Goal: Information Seeking & Learning: Learn about a topic

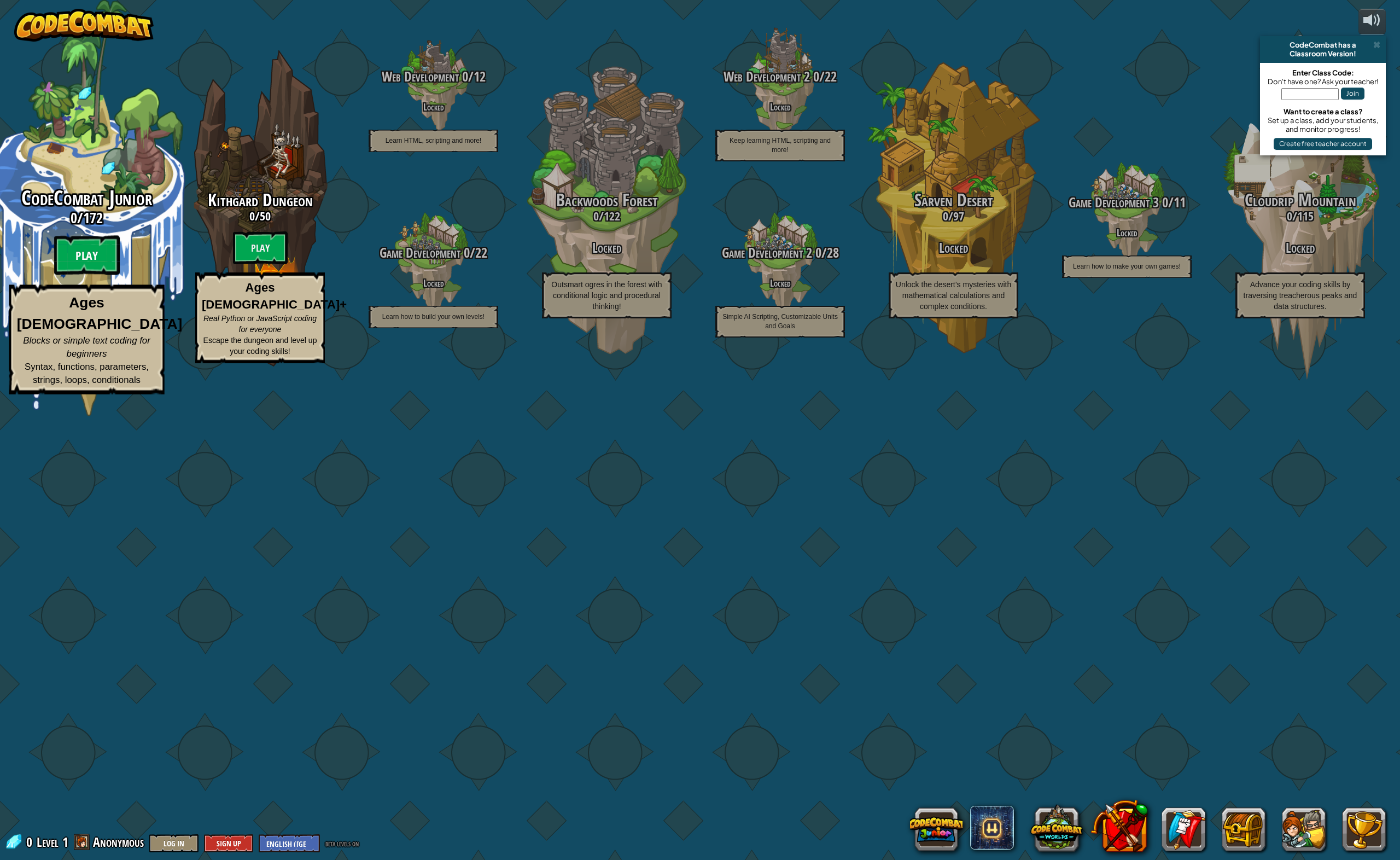
click at [63, 275] on btn "Play" at bounding box center [86, 255] width 65 height 39
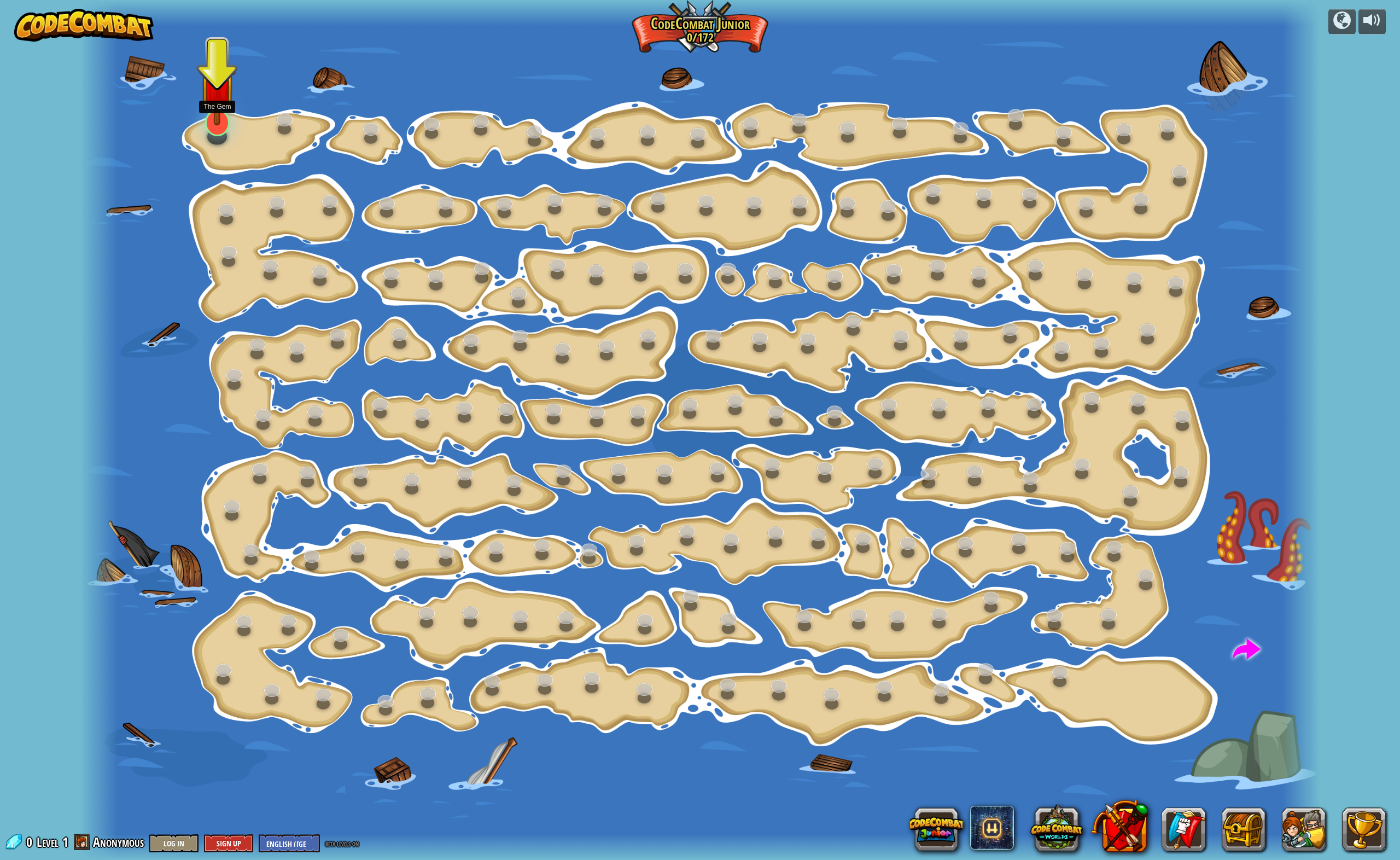
click at [213, 132] on div "Step Change (Locked) Change step arguments. Go Smart (Locked) Now we're really …" at bounding box center [700, 430] width 1240 height 860
click at [211, 130] on div at bounding box center [217, 122] width 25 height 26
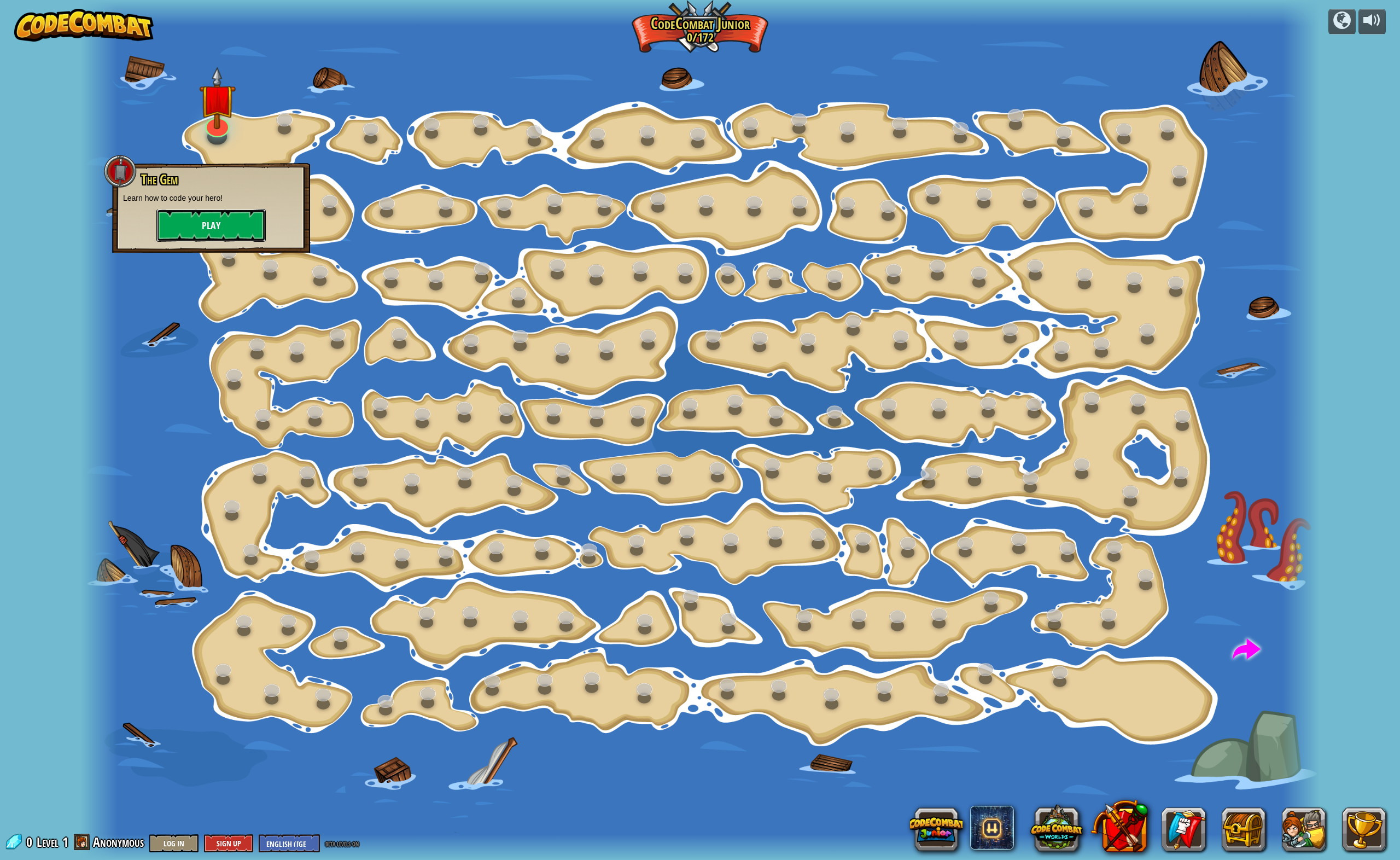
click at [213, 220] on button "Play" at bounding box center [211, 225] width 109 height 33
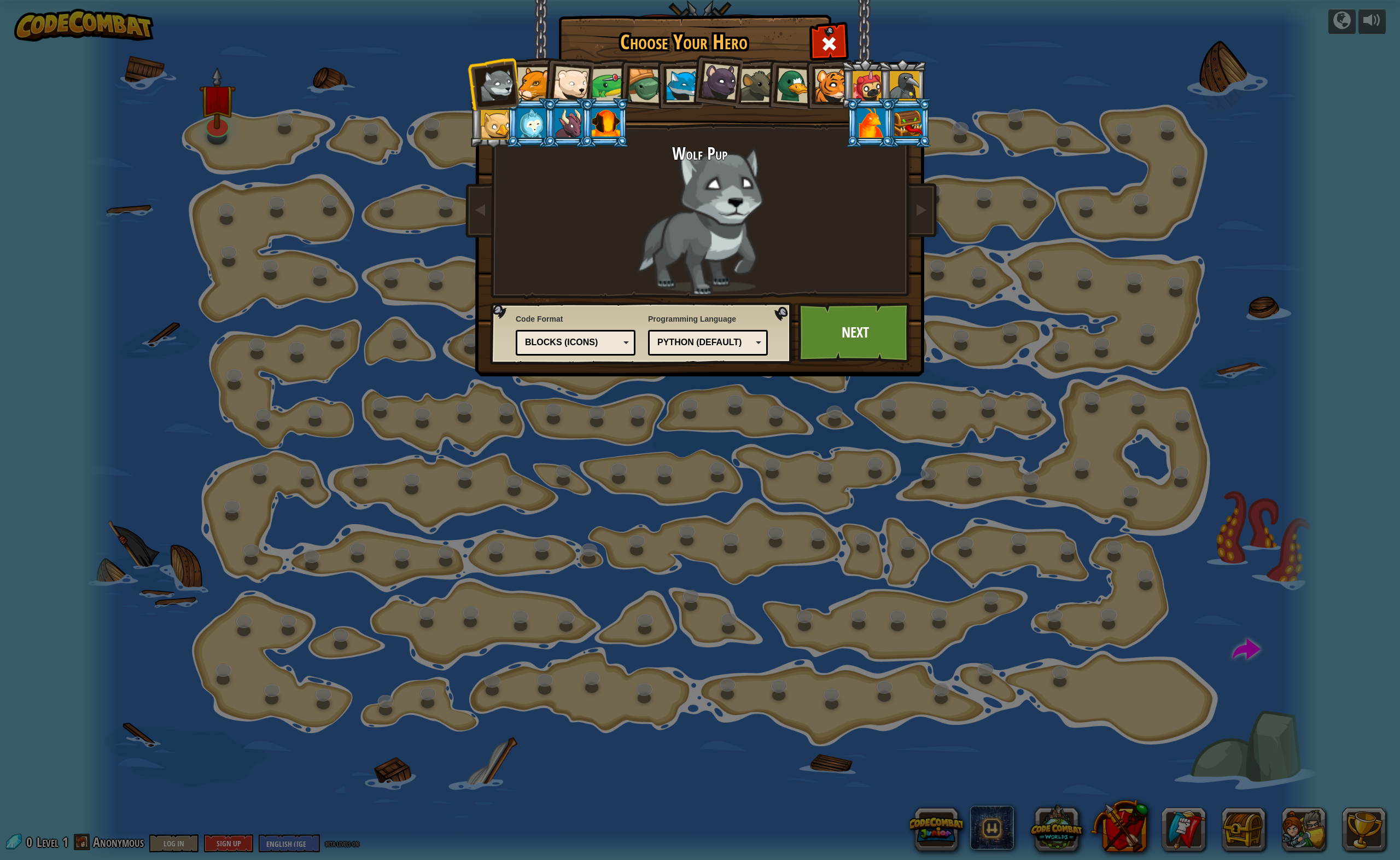
click at [597, 348] on div "Blocks (Icons)" at bounding box center [576, 342] width 106 height 17
click at [620, 81] on li at bounding box center [642, 84] width 52 height 53
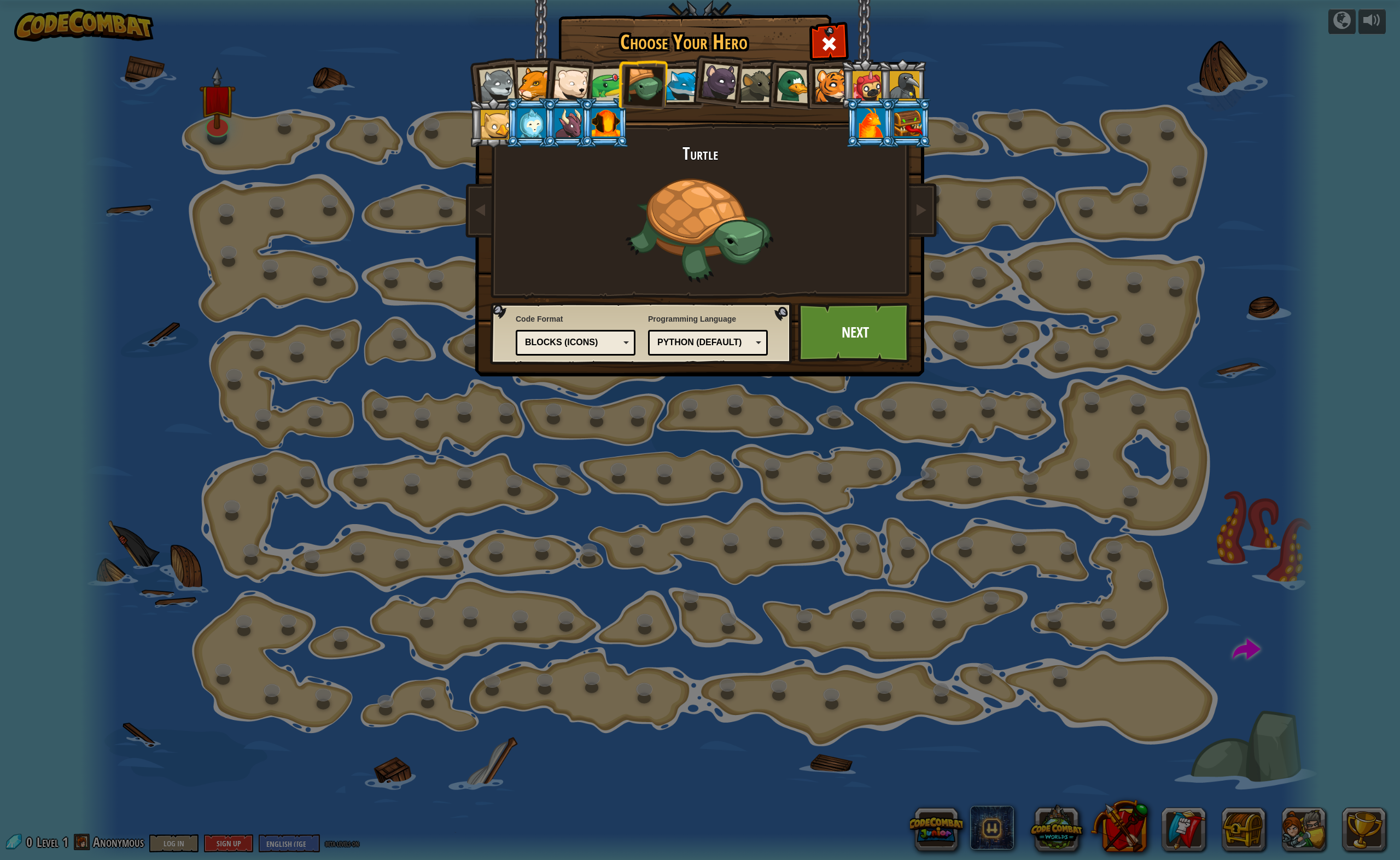
click at [603, 339] on div "Blocks (Icons)" at bounding box center [572, 342] width 94 height 13
click at [839, 334] on link "Next" at bounding box center [855, 332] width 115 height 60
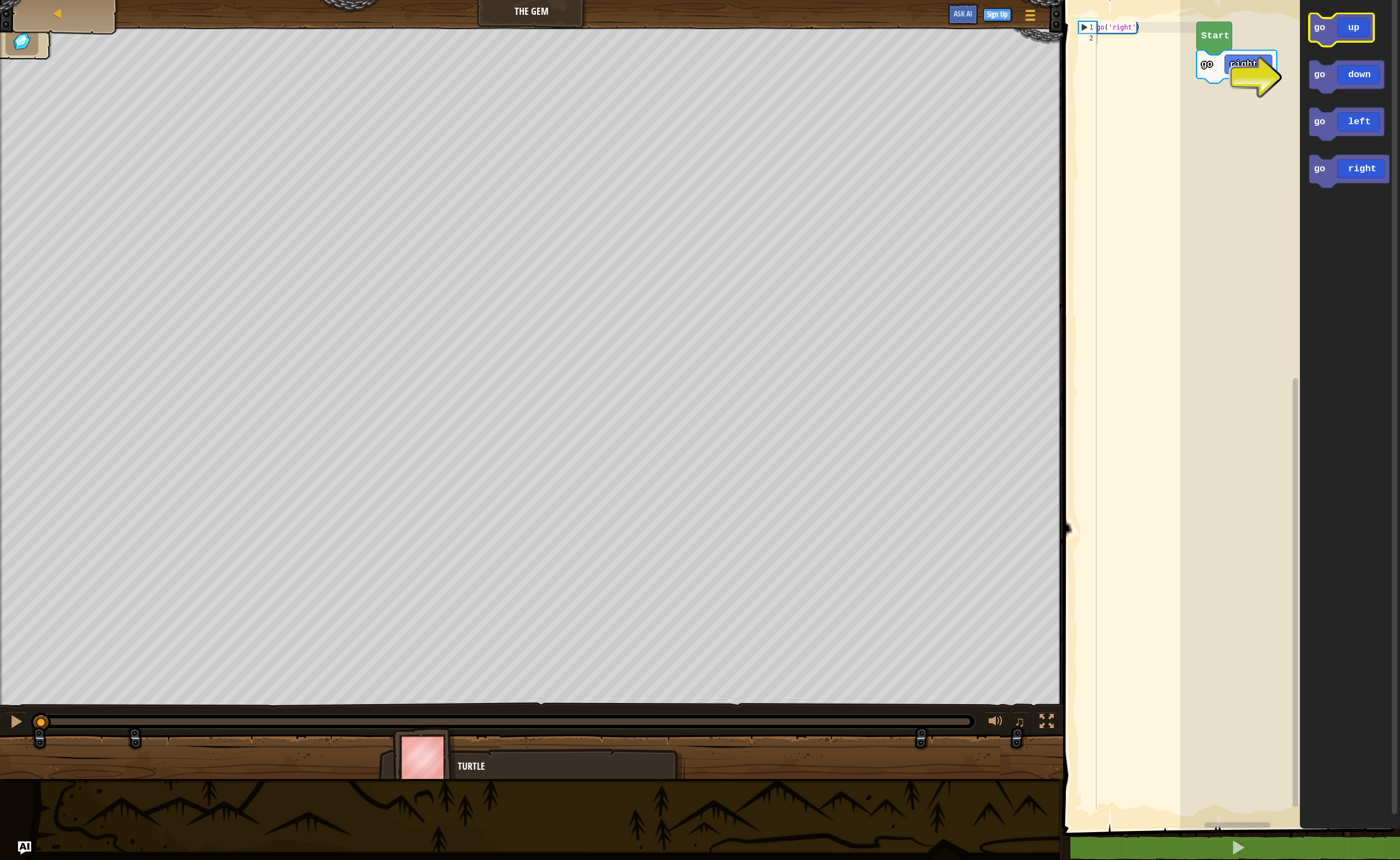
click at [1358, 20] on icon "Blockly Workspace" at bounding box center [1342, 29] width 65 height 33
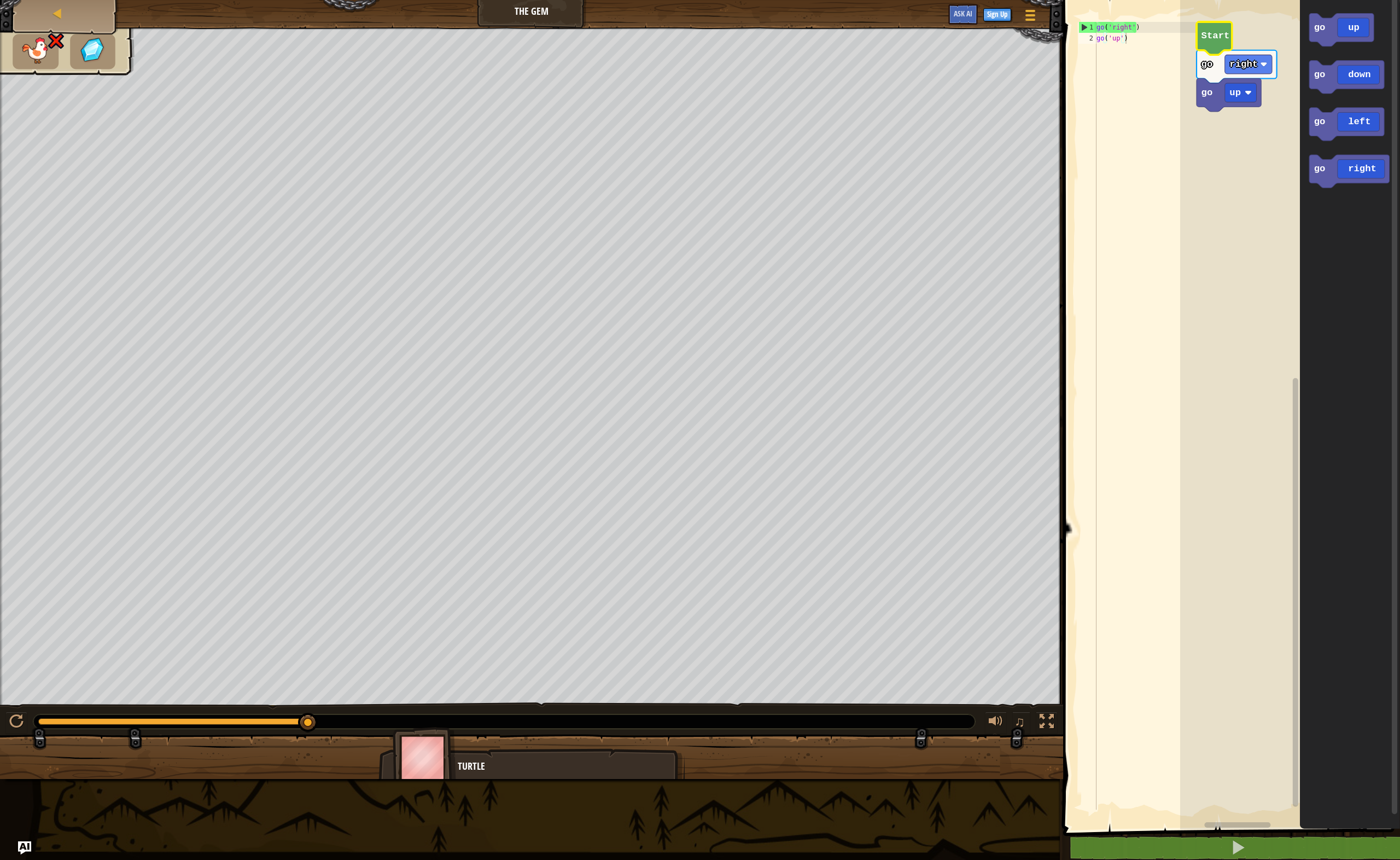
click at [1210, 40] on text "Start" at bounding box center [1215, 35] width 28 height 10
click at [1359, 84] on icon "Blockly Workspace" at bounding box center [1347, 77] width 75 height 33
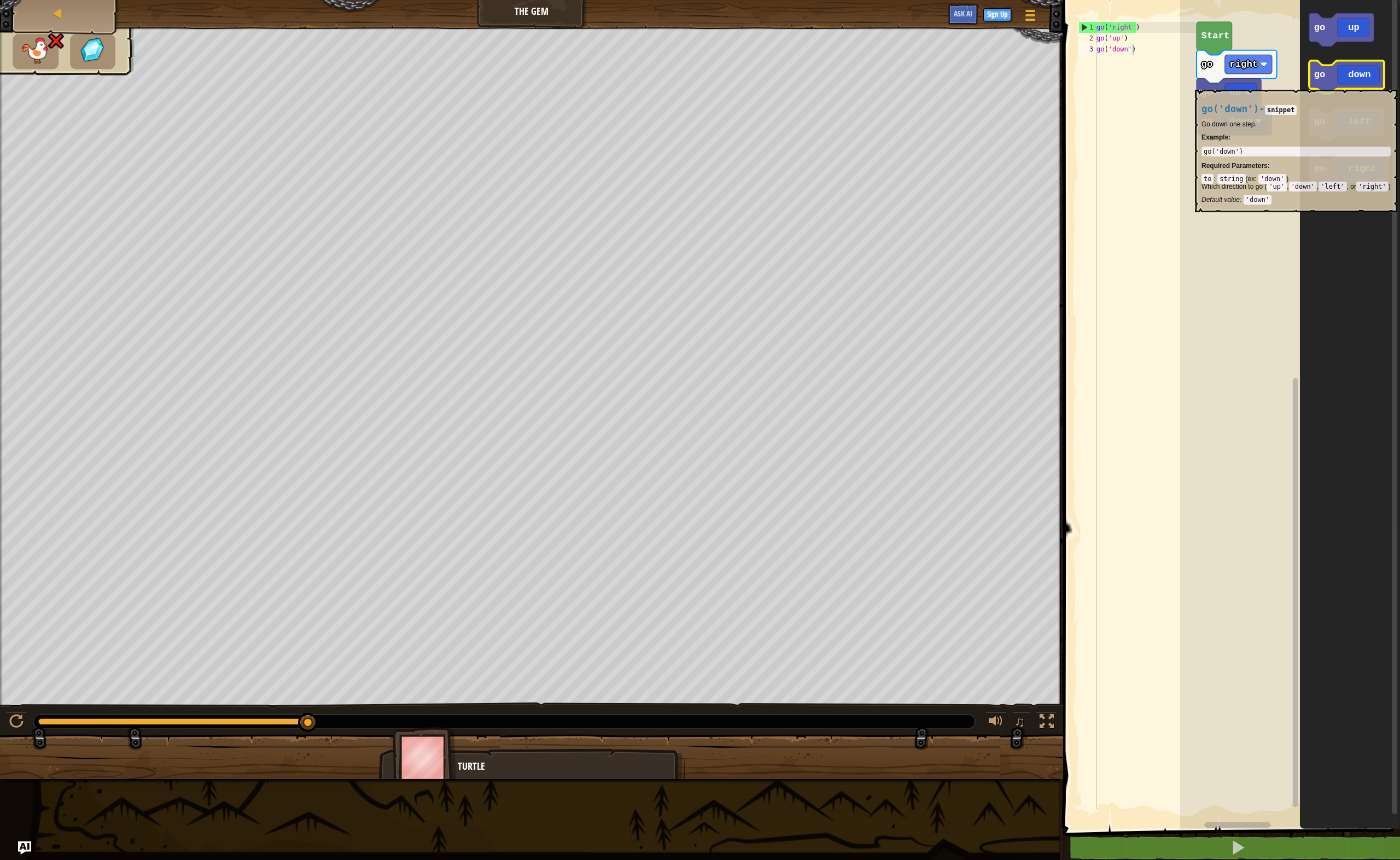
click at [1359, 84] on icon "Blockly Workspace" at bounding box center [1347, 77] width 75 height 33
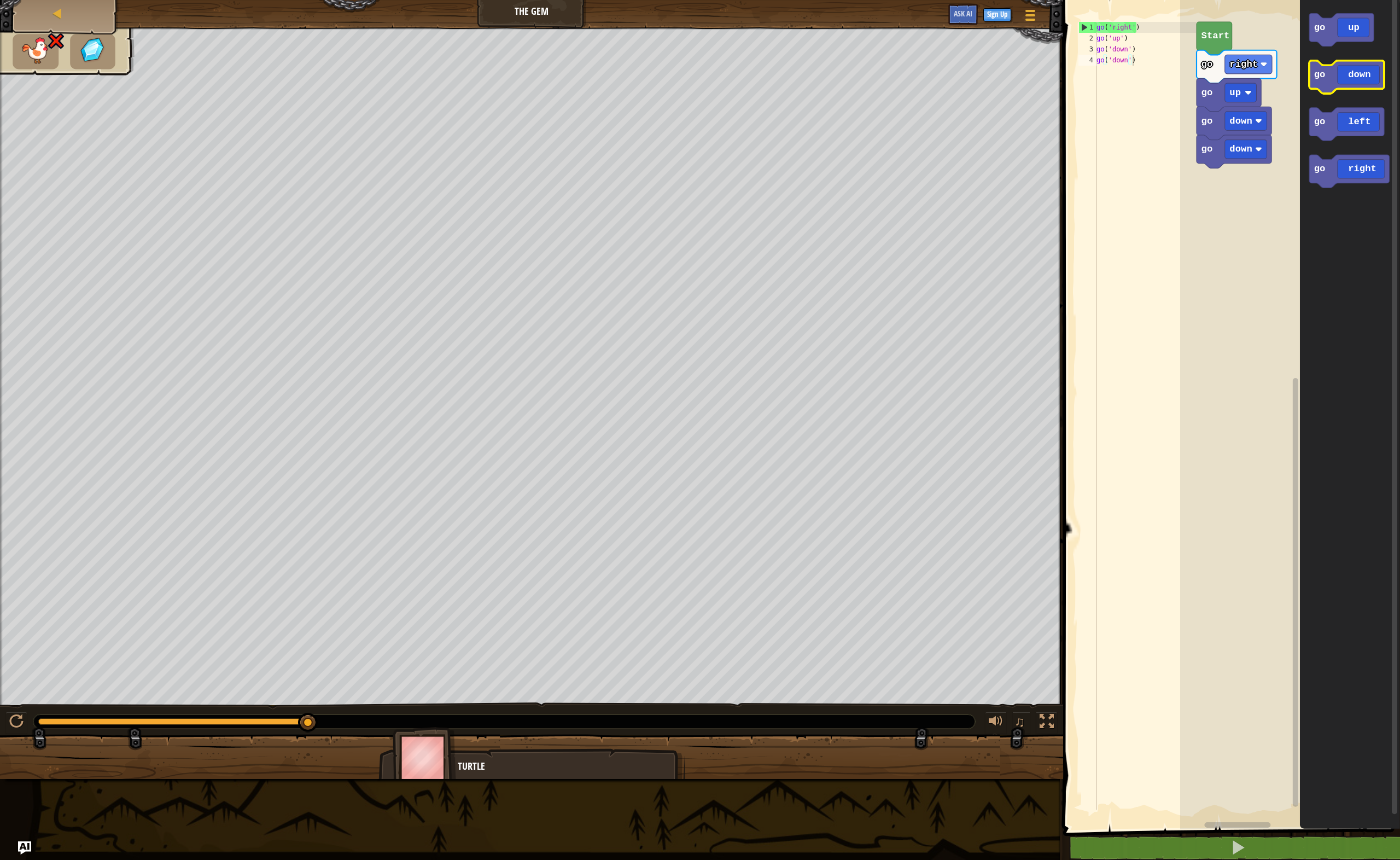
click at [1359, 84] on icon "Blockly Workspace" at bounding box center [1347, 77] width 75 height 33
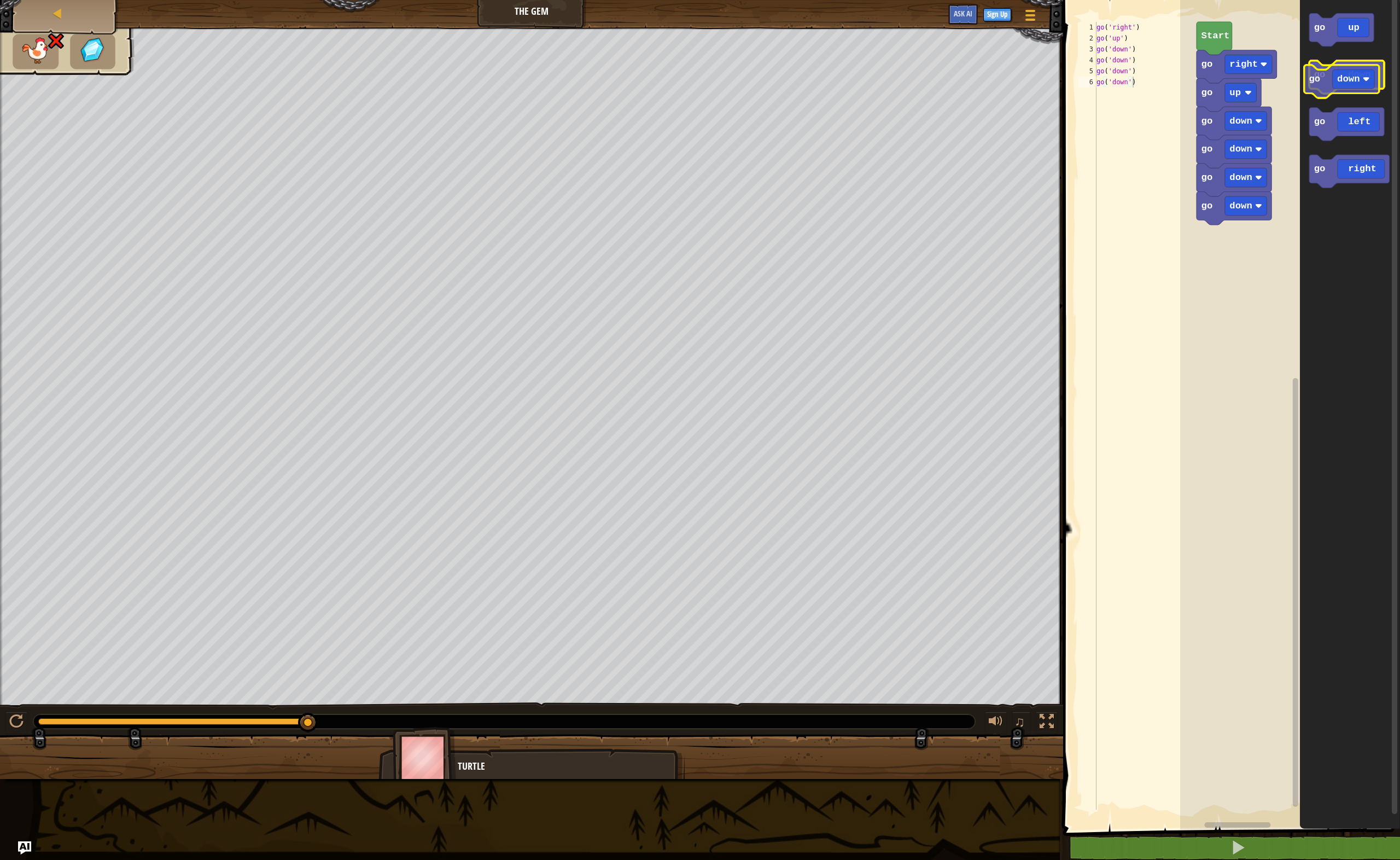
click at [1353, 88] on g "go down" at bounding box center [1347, 77] width 75 height 33
click at [1353, 89] on icon "Blockly Workspace" at bounding box center [1347, 77] width 75 height 33
click at [1354, 89] on icon "Blockly Workspace" at bounding box center [1347, 77] width 75 height 33
click at [1214, 47] on icon "Blockly Workspace" at bounding box center [1215, 38] width 36 height 33
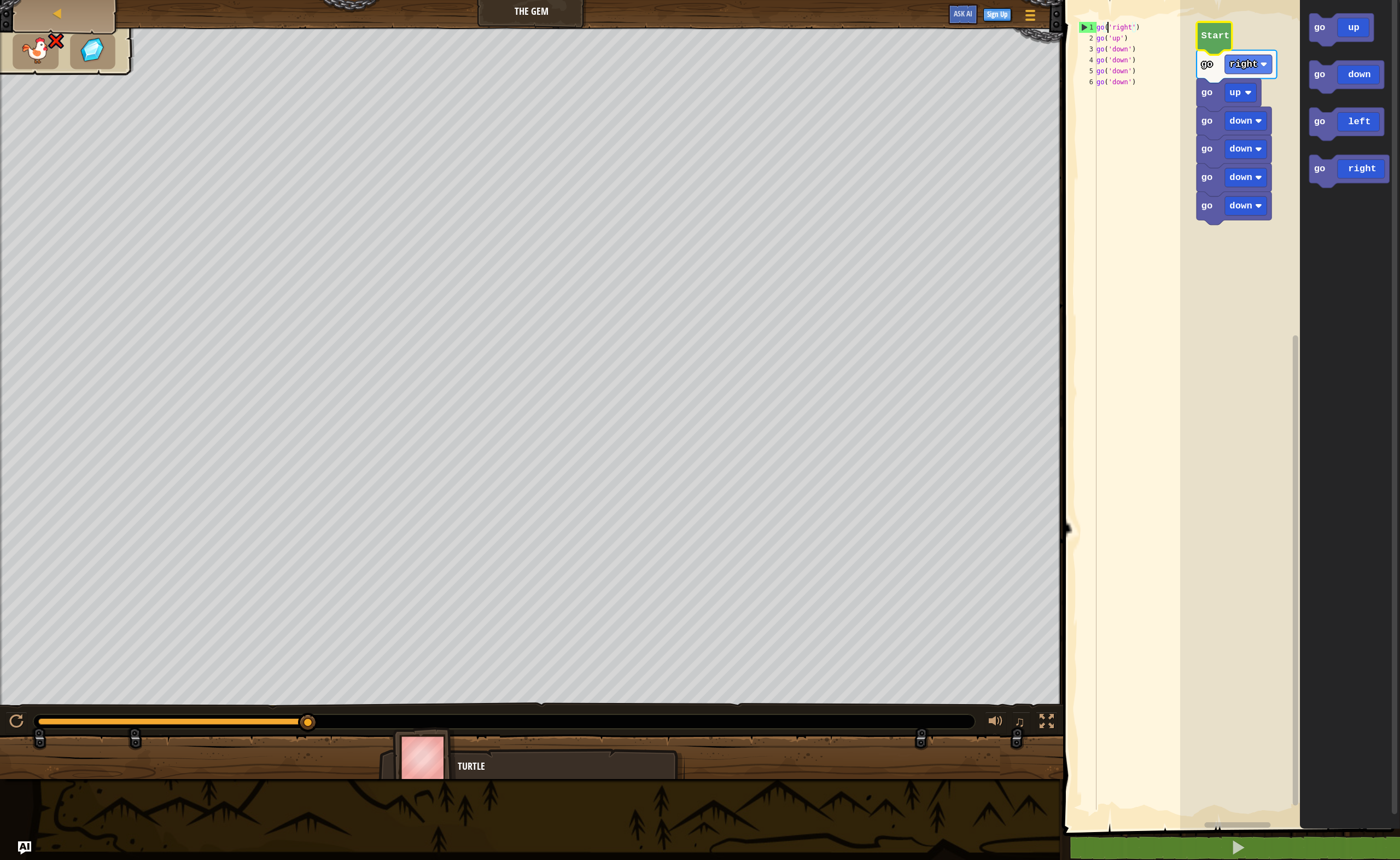
click at [1106, 26] on div "go ( 'right' ) go ( 'up' ) go ( 'down' ) go ( 'down' ) go ( 'down' ) go ( 'down…" at bounding box center [1145, 426] width 102 height 809
drag, startPoint x: 1091, startPoint y: 28, endPoint x: 1108, endPoint y: 143, distance: 116.2
click at [1108, 143] on div "go('right') 1 2 3 4 5 6 go ( 'right' ) go ( 'up' ) go ( 'down' ) go ( 'down' ) …" at bounding box center [1136, 415] width 120 height 788
type textarea "go('down') go('down')"
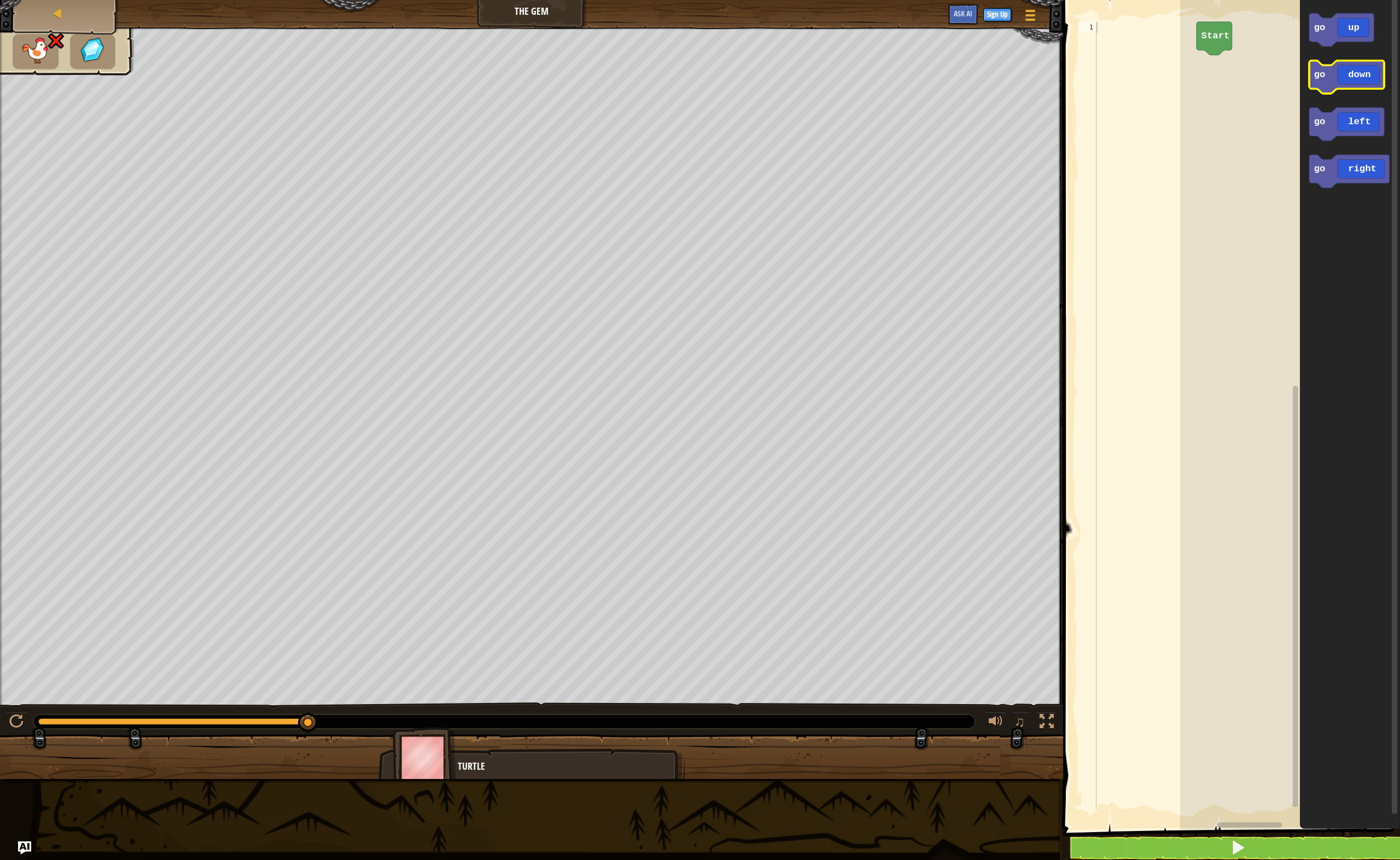
click at [1356, 77] on icon "Blockly Workspace" at bounding box center [1347, 77] width 75 height 33
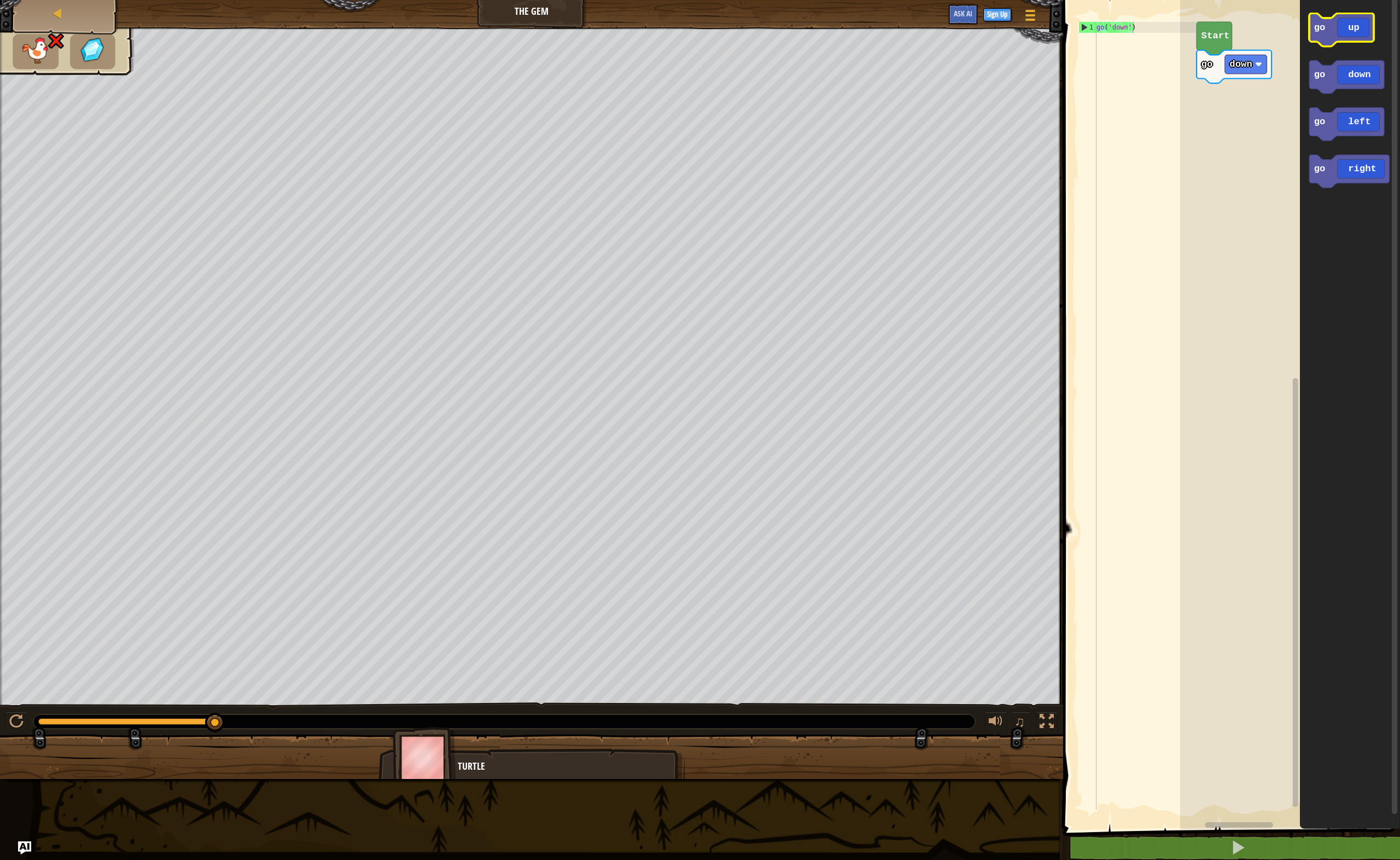
click at [1353, 31] on icon "Blockly Workspace" at bounding box center [1342, 29] width 65 height 33
drag, startPoint x: 1109, startPoint y: 30, endPoint x: 1168, endPoint y: 59, distance: 65.7
click at [1168, 59] on div "go ( 'down' ) go ( 'up' )" at bounding box center [1145, 426] width 102 height 809
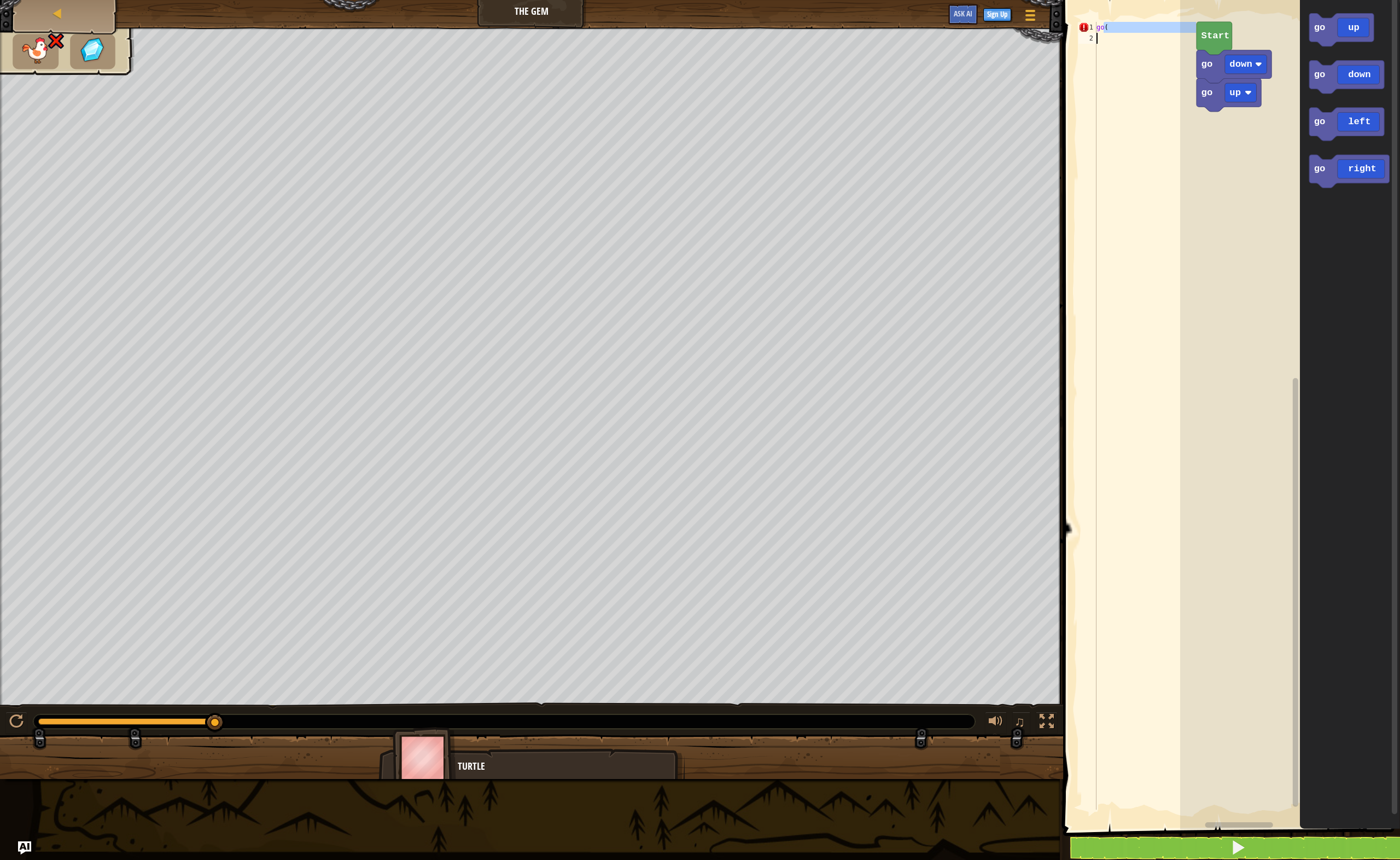
drag, startPoint x: 1103, startPoint y: 27, endPoint x: 1105, endPoint y: 34, distance: 7.3
click at [1105, 34] on div "go (" at bounding box center [1145, 426] width 102 height 809
type textarea "go("
click at [1119, 90] on div "go (" at bounding box center [1145, 415] width 102 height 788
drag, startPoint x: 1087, startPoint y: 23, endPoint x: 1138, endPoint y: 38, distance: 53.2
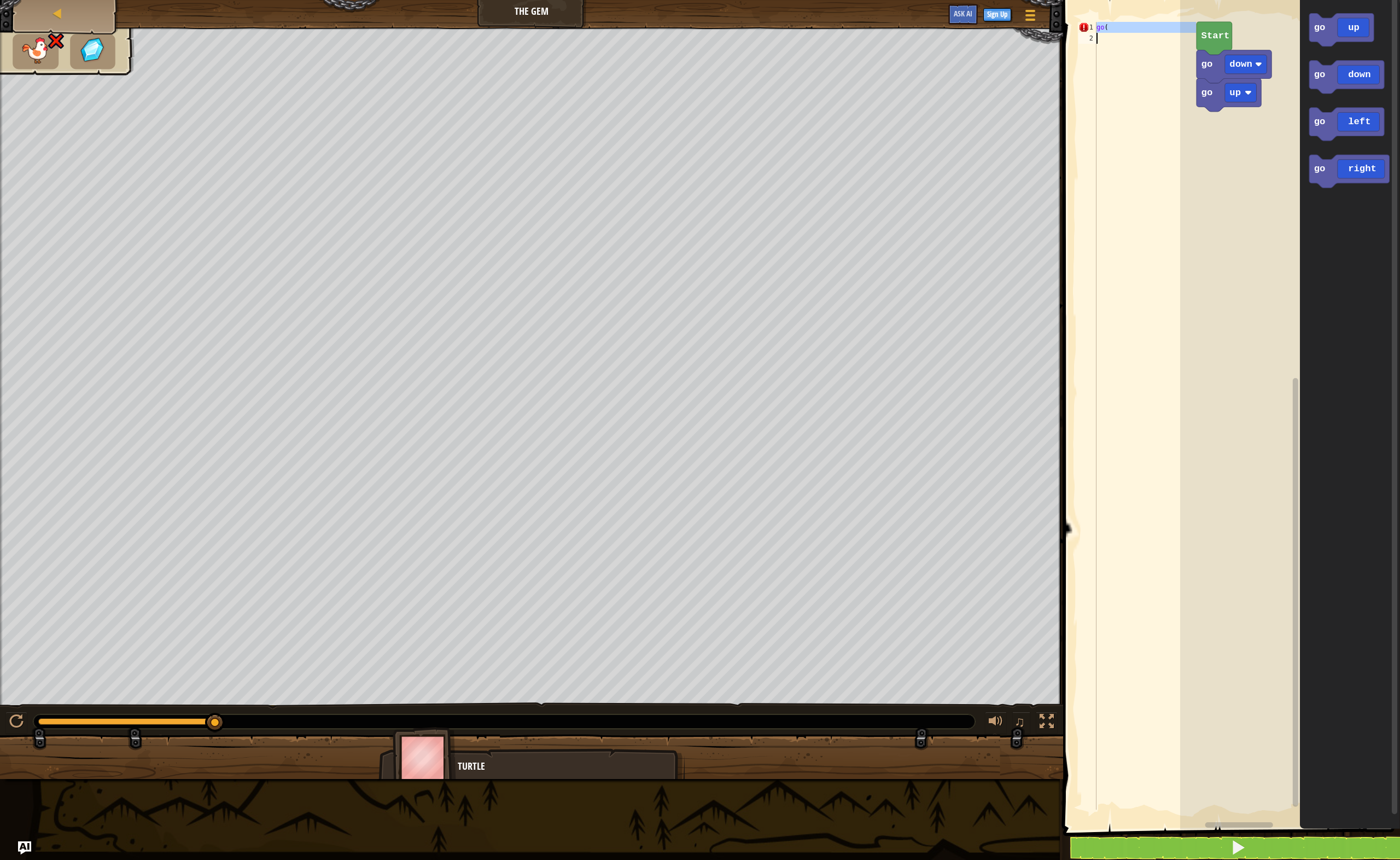
click at [1138, 38] on div "1 2 go ( הההההההההההההההההההההההההההההההההההההההההההההההההההההההההההההההההההההה…" at bounding box center [1136, 415] width 120 height 788
type textarea "\"
click at [1345, 157] on icon "Blockly Workspace" at bounding box center [1349, 171] width 80 height 33
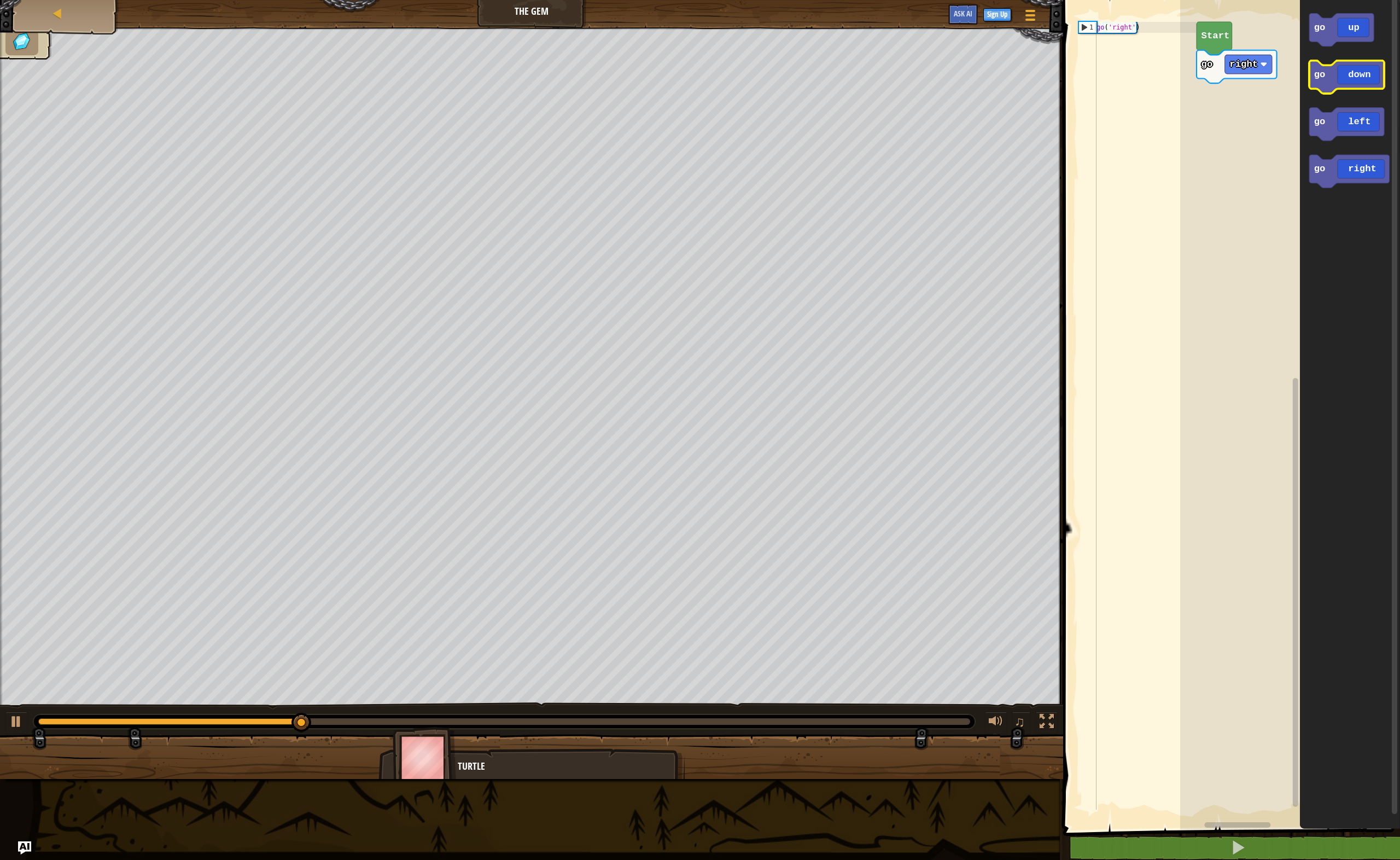
click at [1351, 88] on icon "Blockly Workspace" at bounding box center [1347, 77] width 75 height 33
click at [1366, 159] on icon "Blockly Workspace" at bounding box center [1349, 171] width 80 height 33
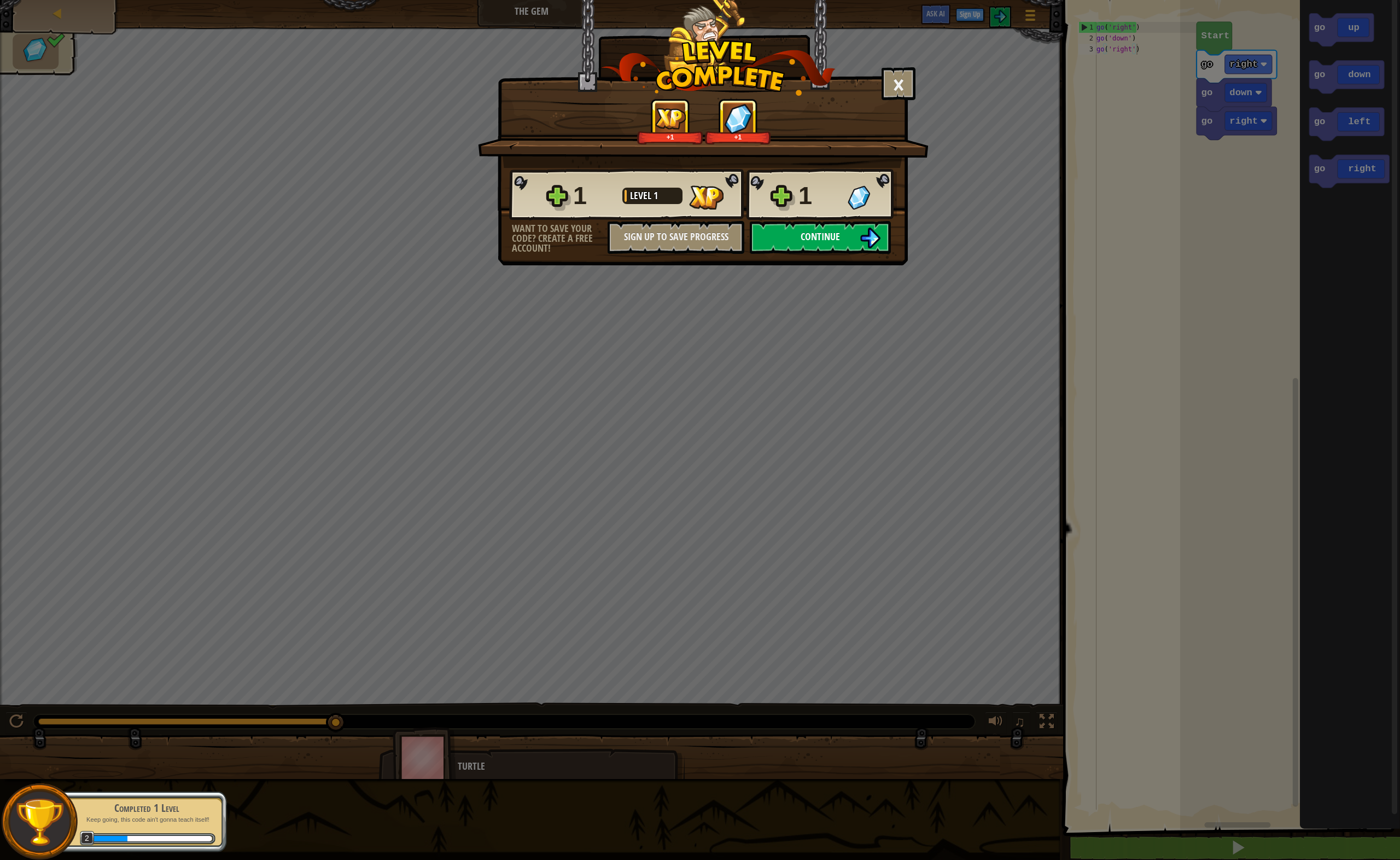
click at [855, 240] on button "Continue" at bounding box center [820, 237] width 141 height 33
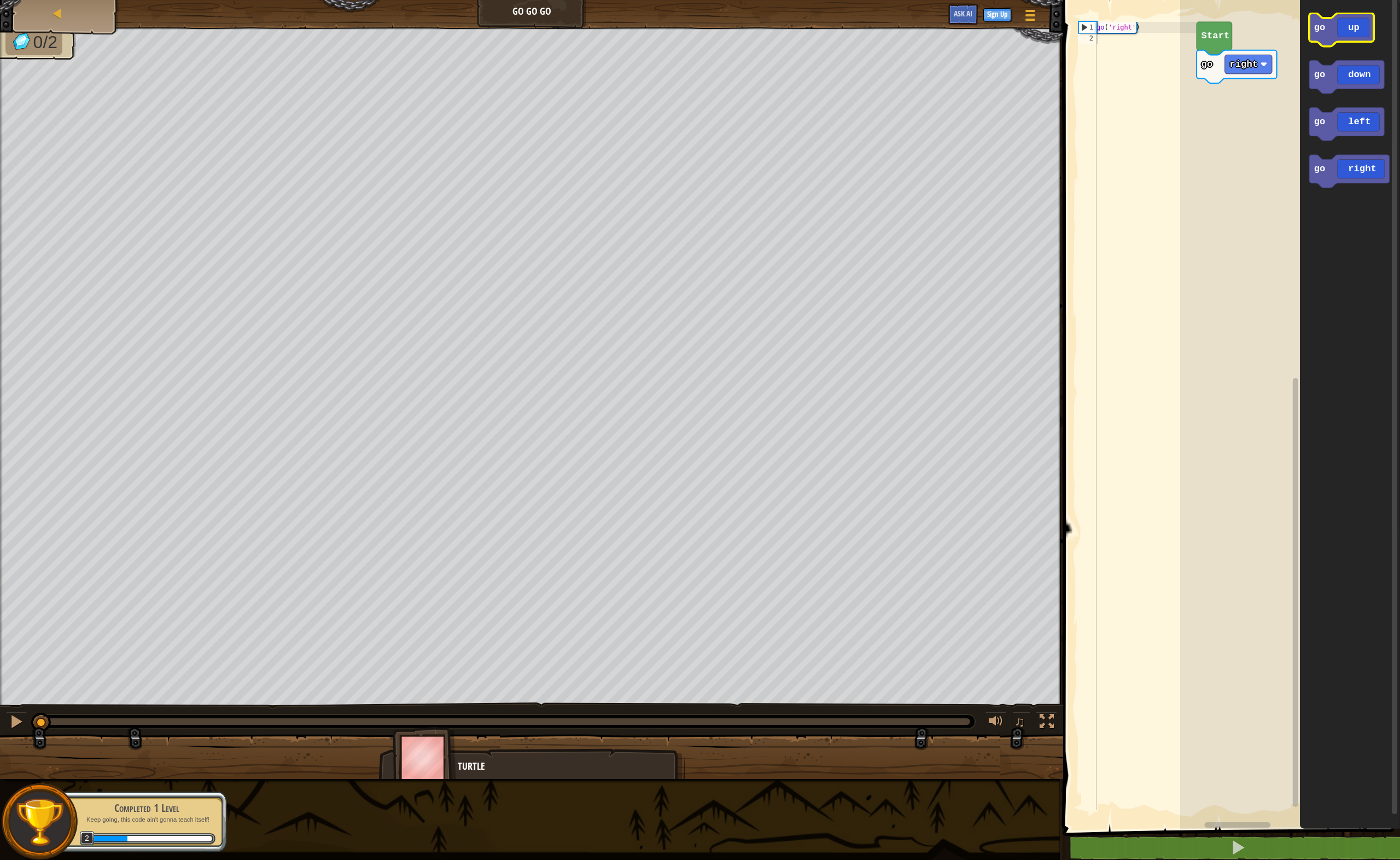
click at [1347, 21] on icon "Blockly Workspace" at bounding box center [1342, 29] width 65 height 33
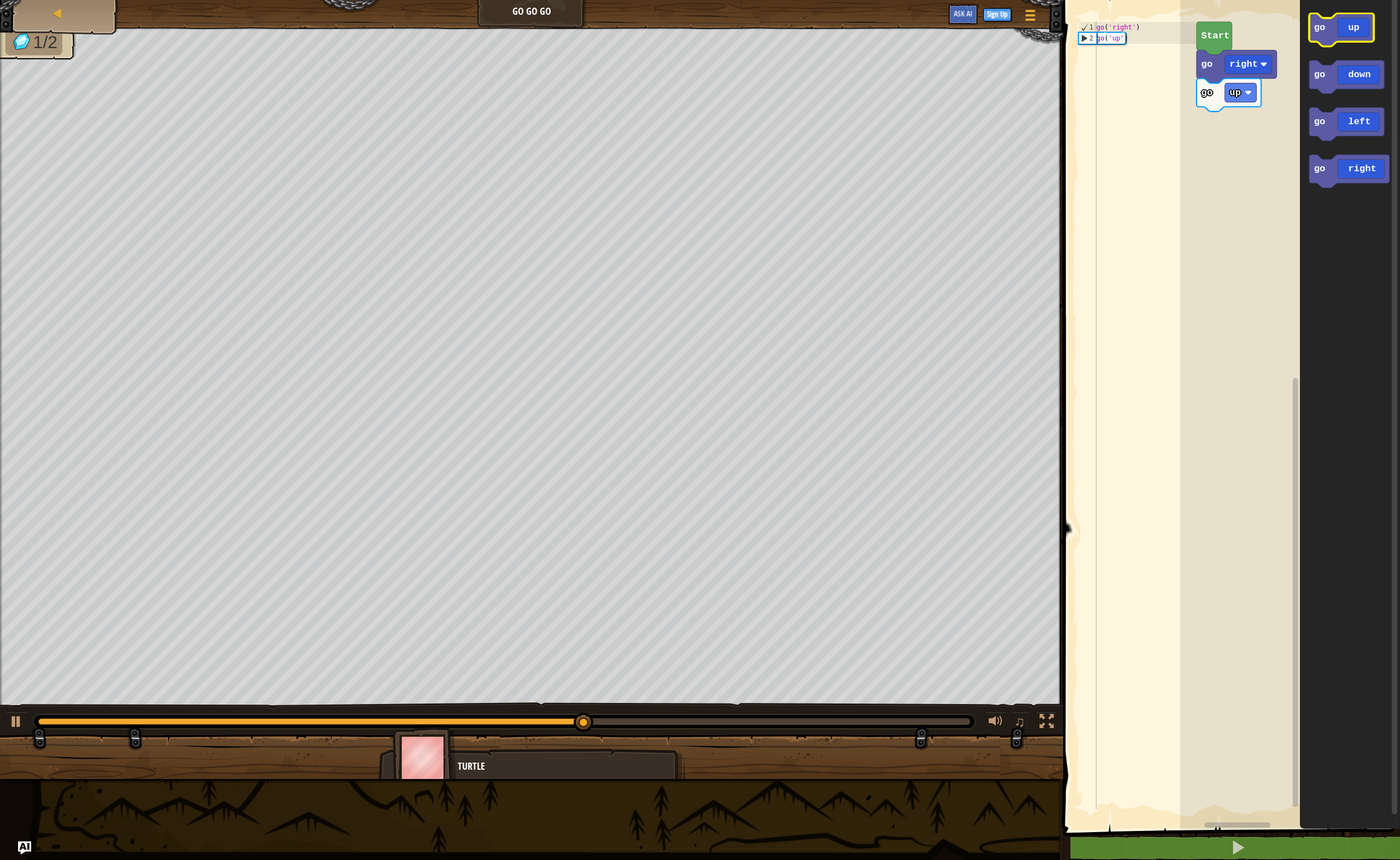
click at [1352, 43] on rect "Blockly Workspace" at bounding box center [1342, 29] width 65 height 33
click at [1365, 167] on icon "Blockly Workspace" at bounding box center [1349, 171] width 80 height 33
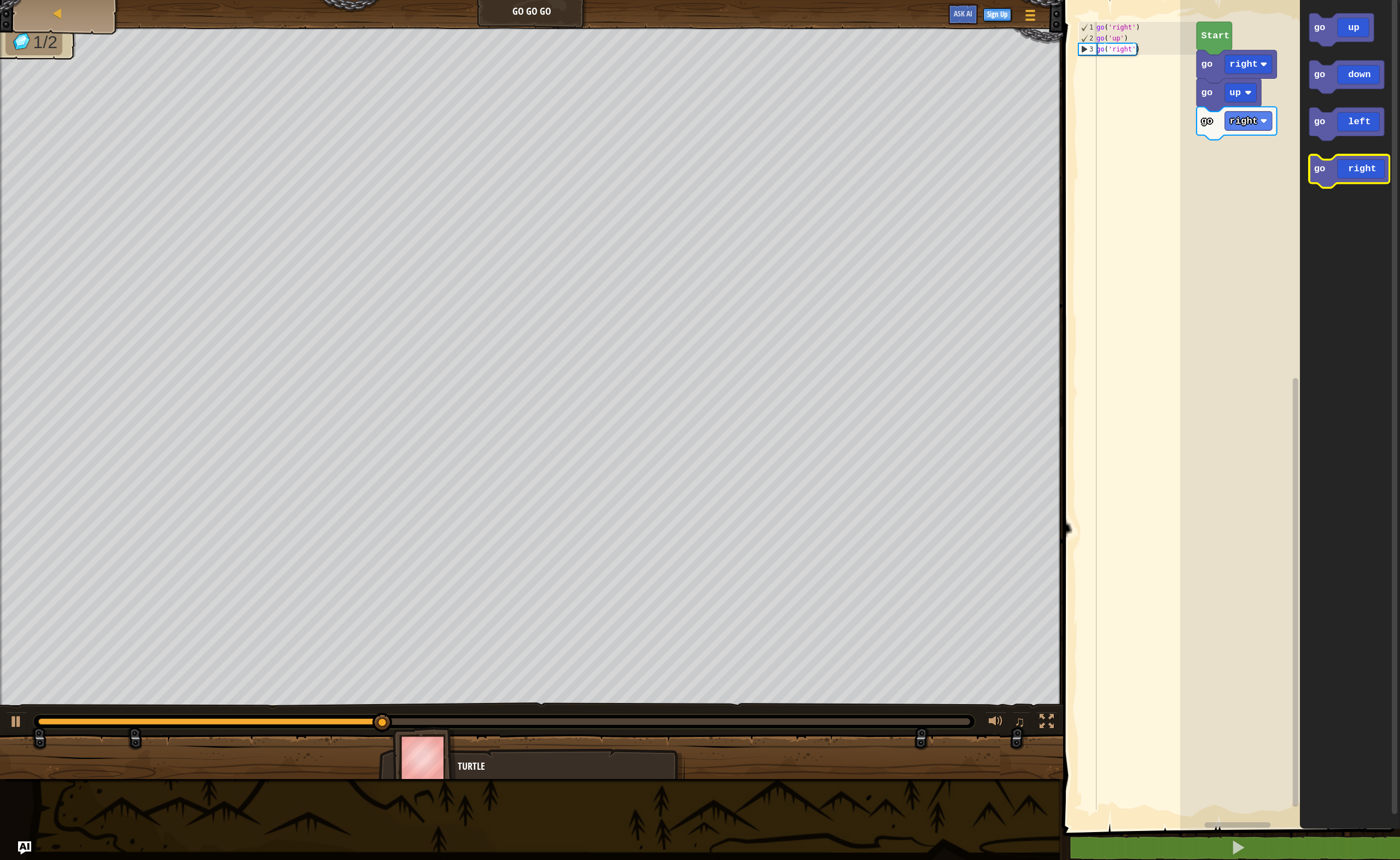
click at [1361, 167] on icon "Blockly Workspace" at bounding box center [1349, 171] width 80 height 33
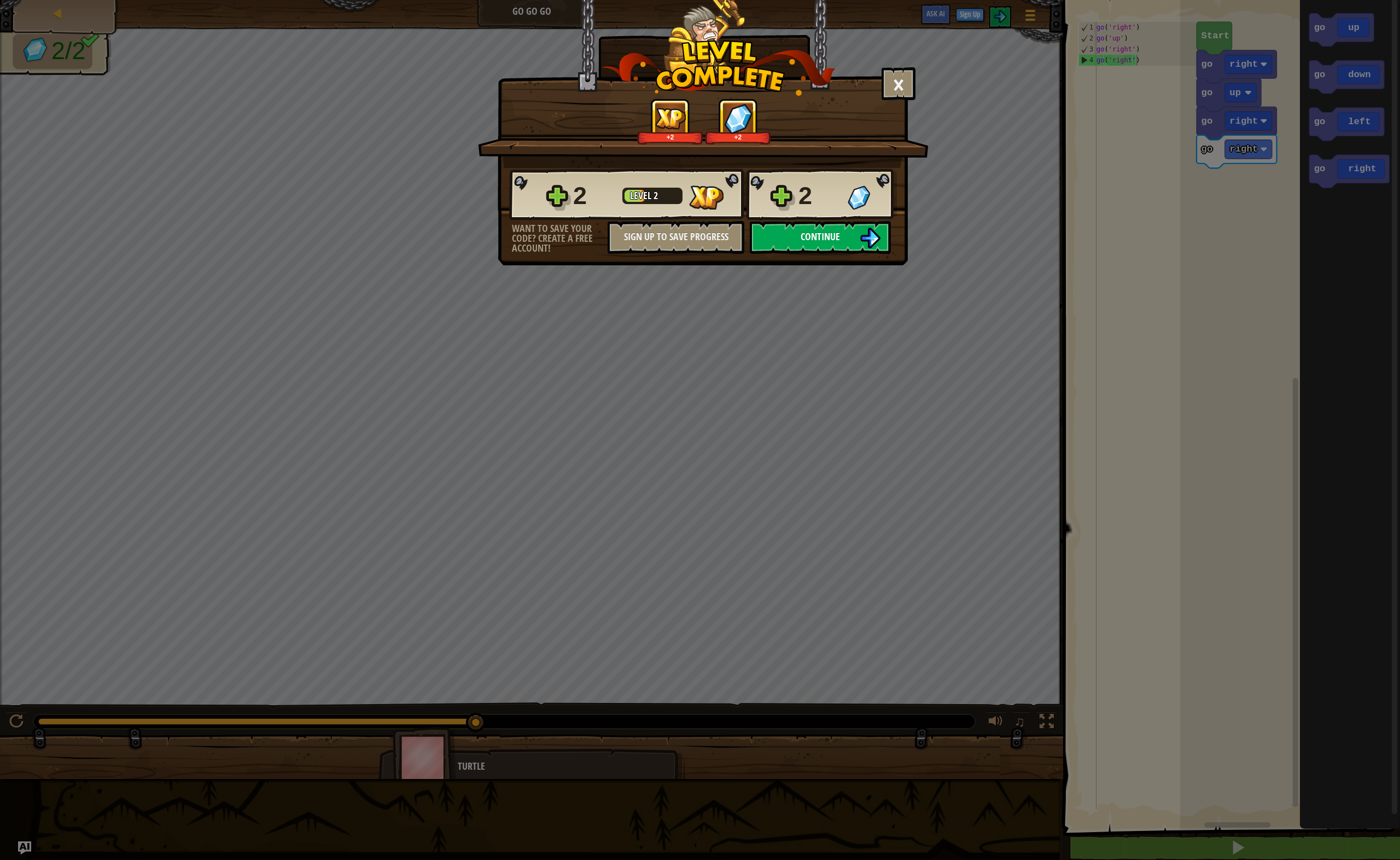
click at [860, 243] on img at bounding box center [870, 238] width 21 height 21
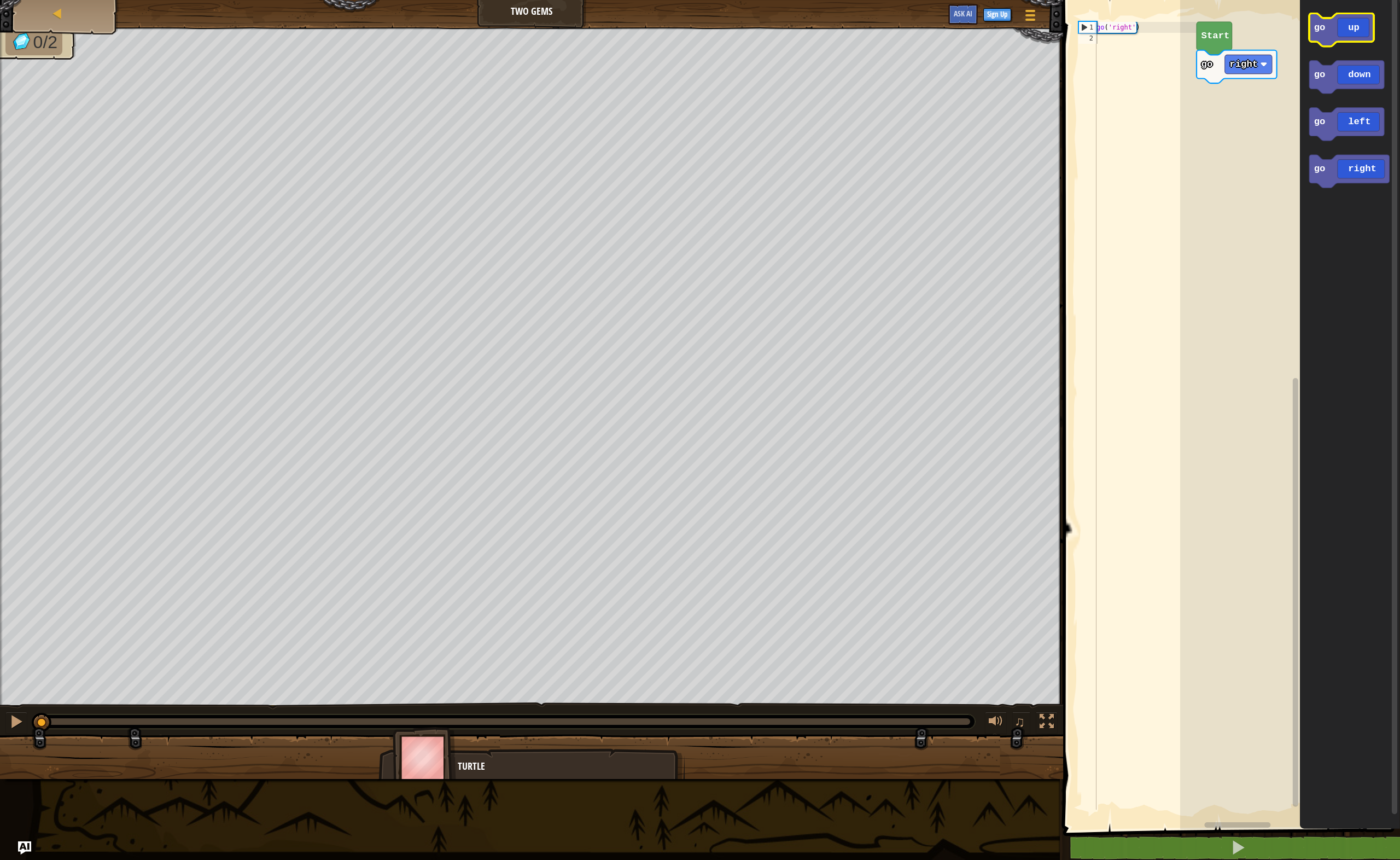
click at [1349, 42] on rect "Blockly Workspace" at bounding box center [1342, 29] width 65 height 33
click at [1353, 129] on icon "Blockly Workspace" at bounding box center [1347, 124] width 75 height 33
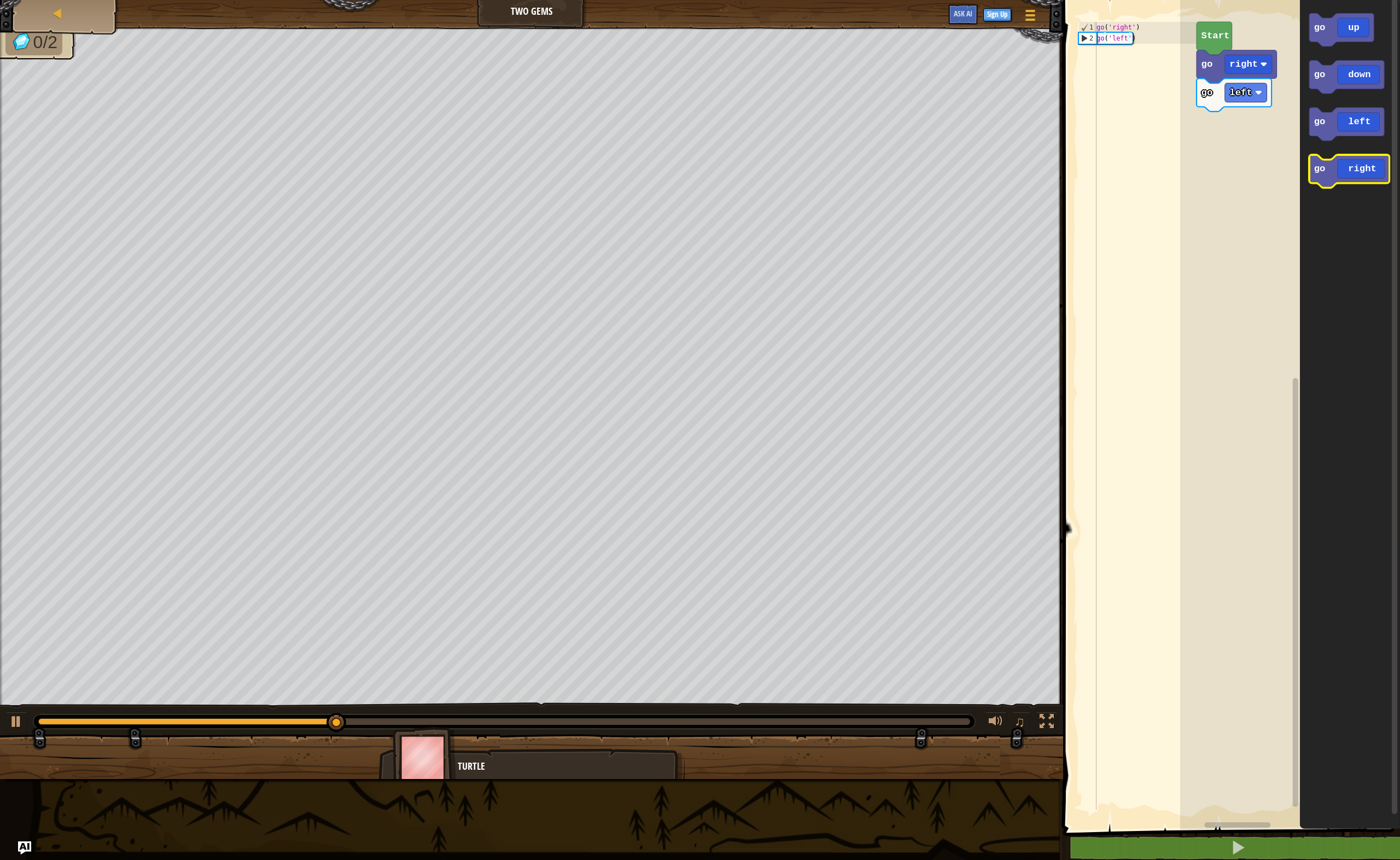
click at [1356, 175] on icon "Blockly Workspace" at bounding box center [1349, 171] width 80 height 33
click at [1356, 181] on icon "Blockly Workspace" at bounding box center [1349, 171] width 80 height 33
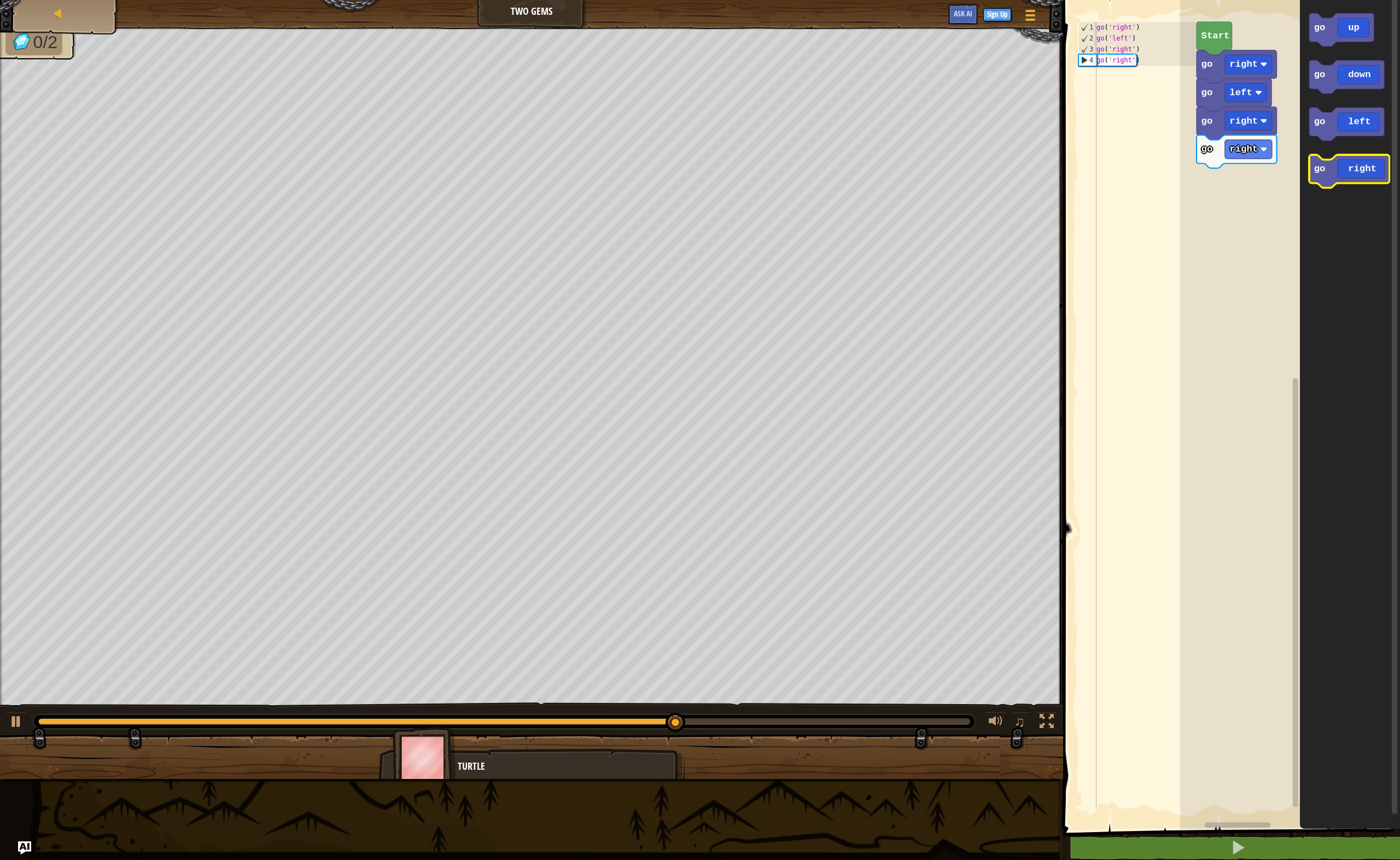
click at [1356, 168] on icon "Blockly Workspace" at bounding box center [1349, 171] width 80 height 33
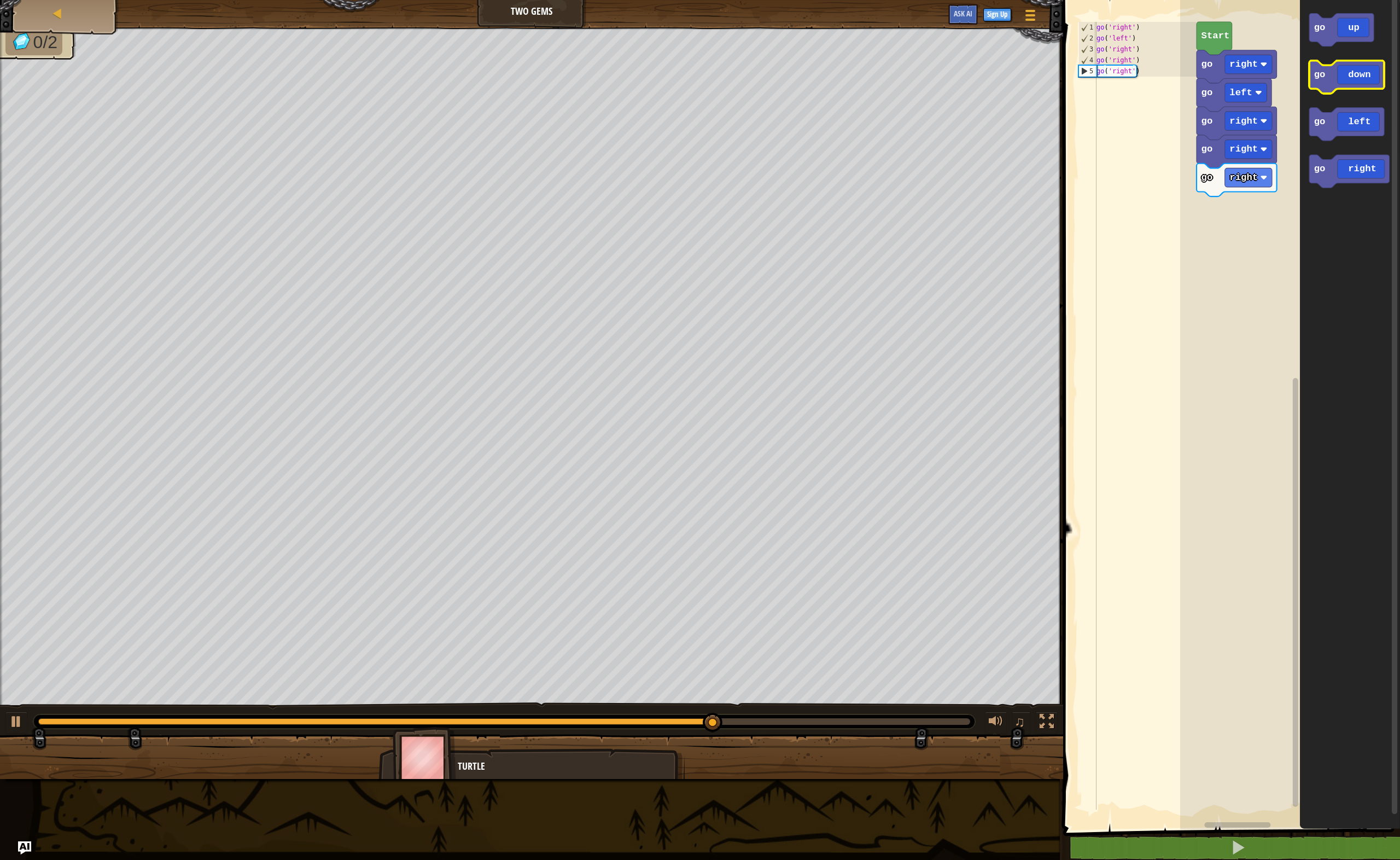
click at [1345, 75] on icon "Blockly Workspace" at bounding box center [1347, 77] width 75 height 33
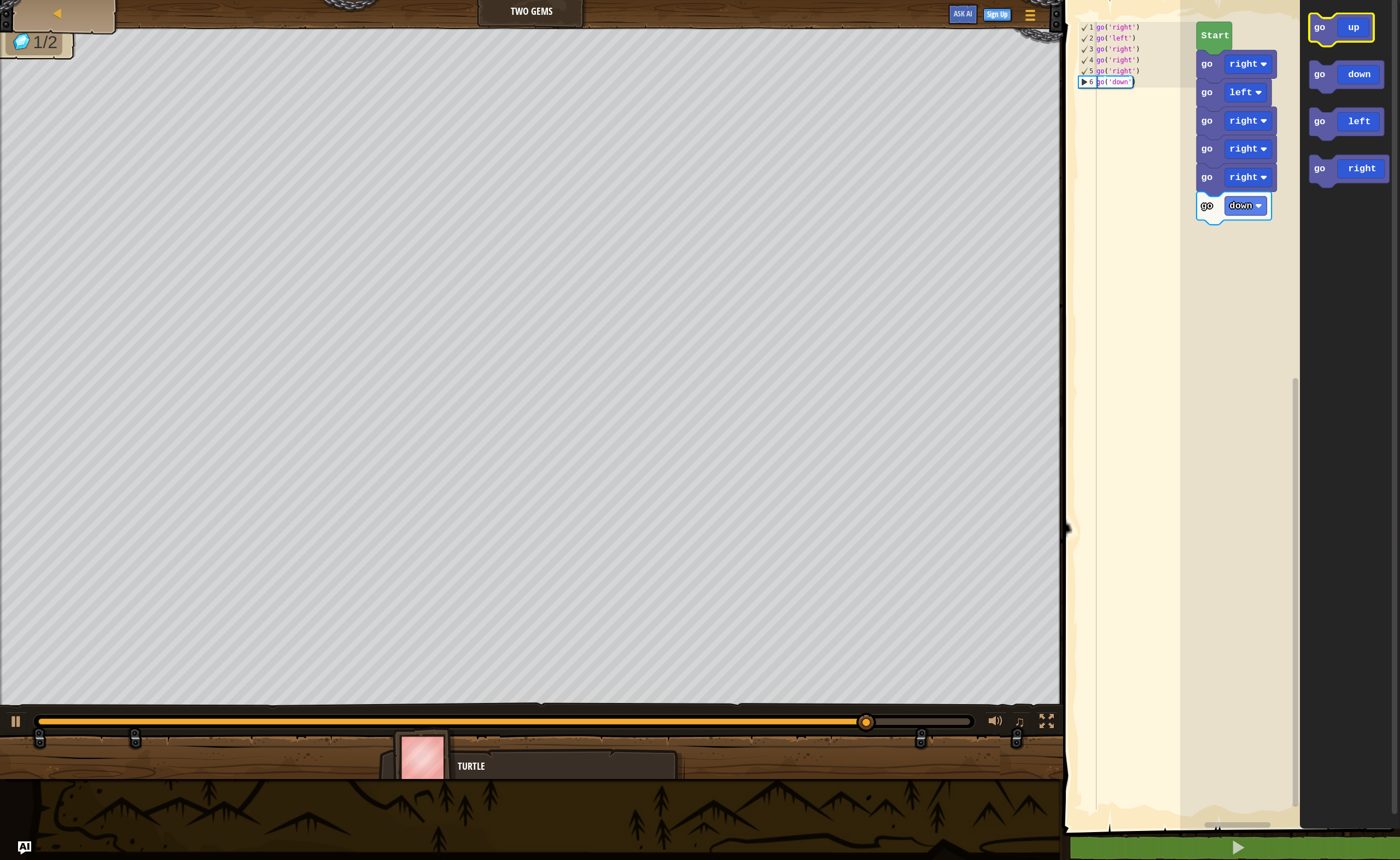
click at [1356, 44] on rect "Blockly Workspace" at bounding box center [1342, 29] width 65 height 33
click at [1355, 40] on icon "Blockly Workspace" at bounding box center [1342, 29] width 65 height 33
click at [1353, 24] on icon "Blockly Workspace" at bounding box center [1342, 29] width 65 height 33
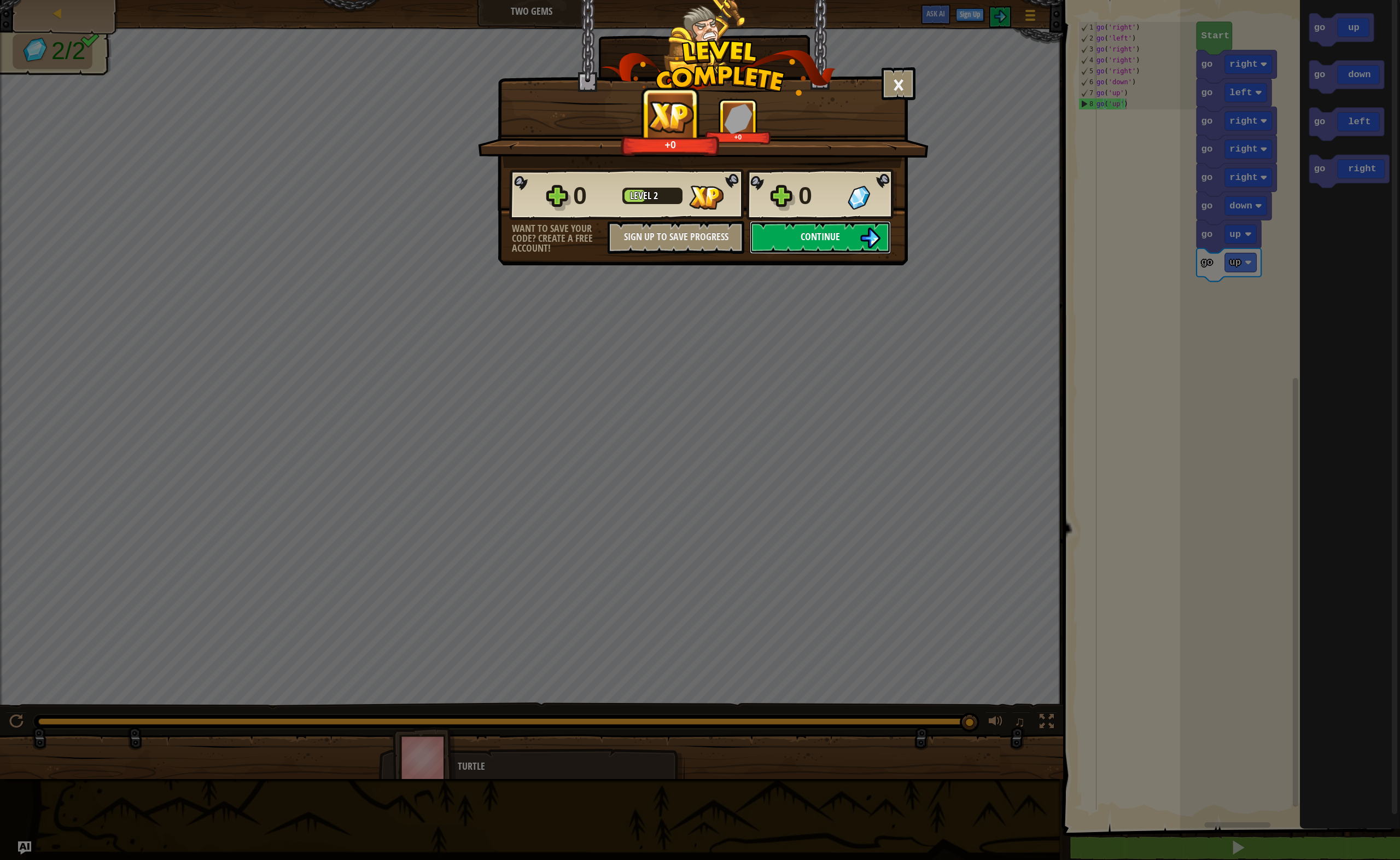
click at [822, 247] on button "Continue" at bounding box center [820, 237] width 141 height 33
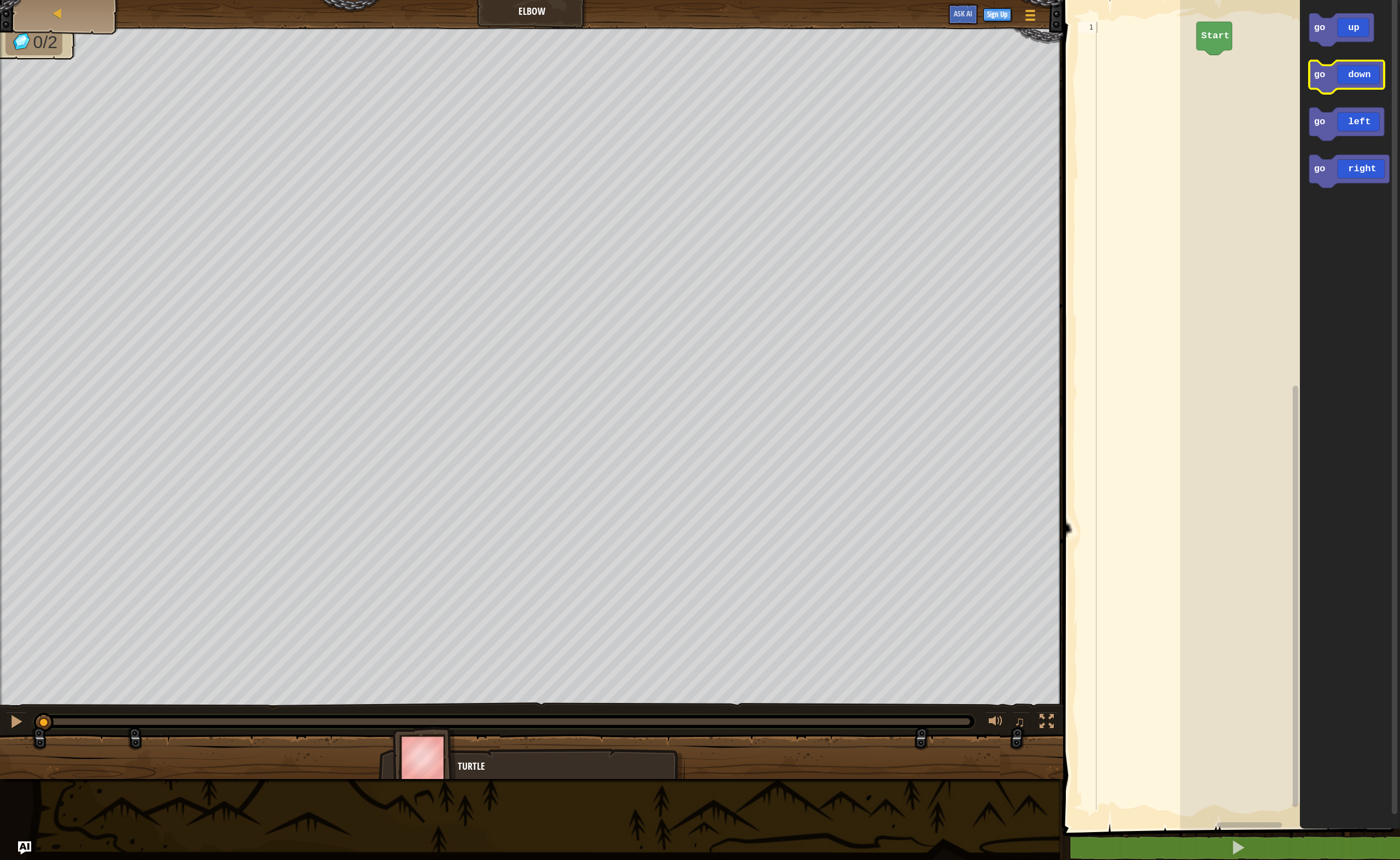
click at [1360, 84] on icon "Blockly Workspace" at bounding box center [1347, 77] width 75 height 33
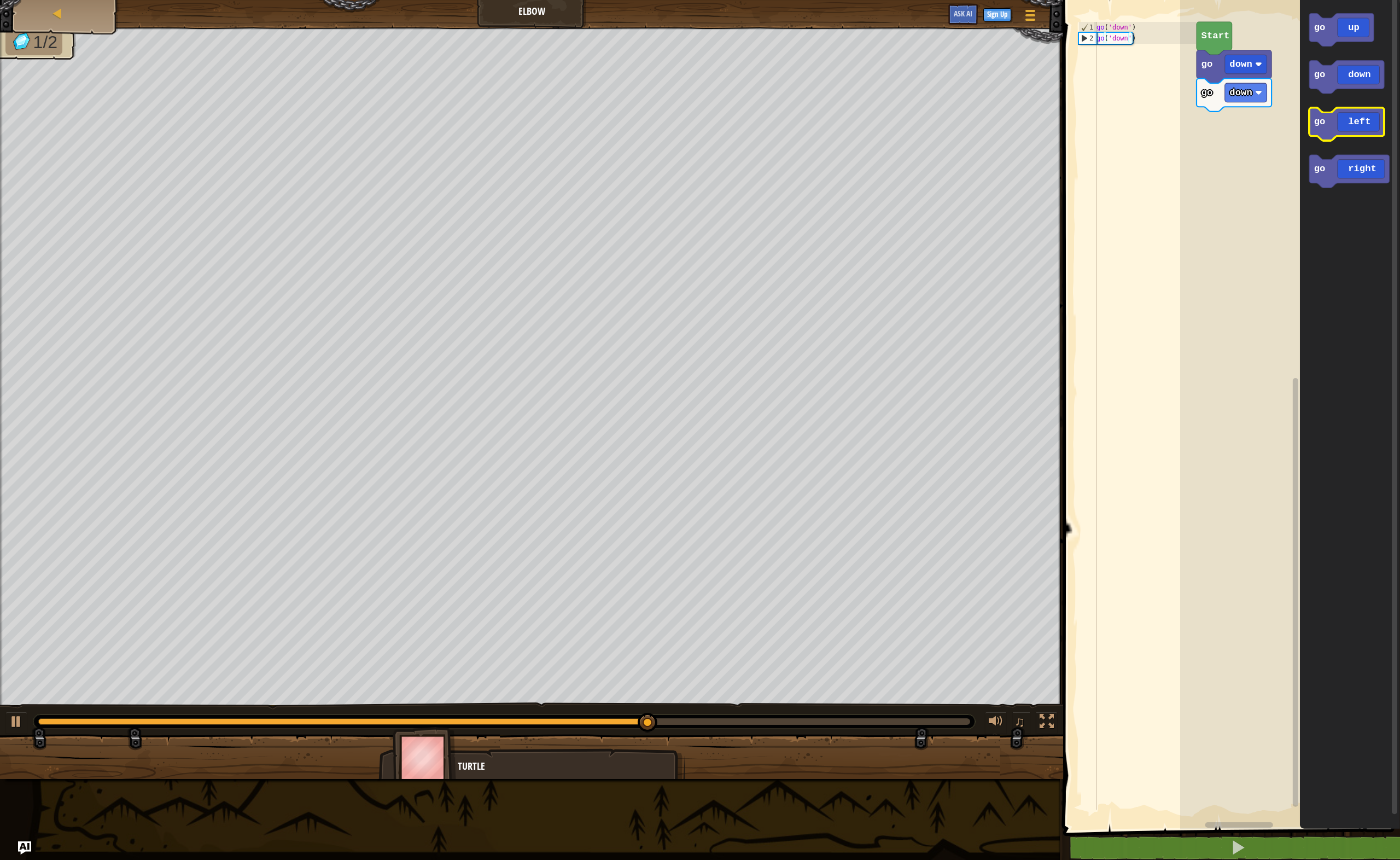
click at [1345, 123] on icon "Blockly Workspace" at bounding box center [1347, 124] width 75 height 33
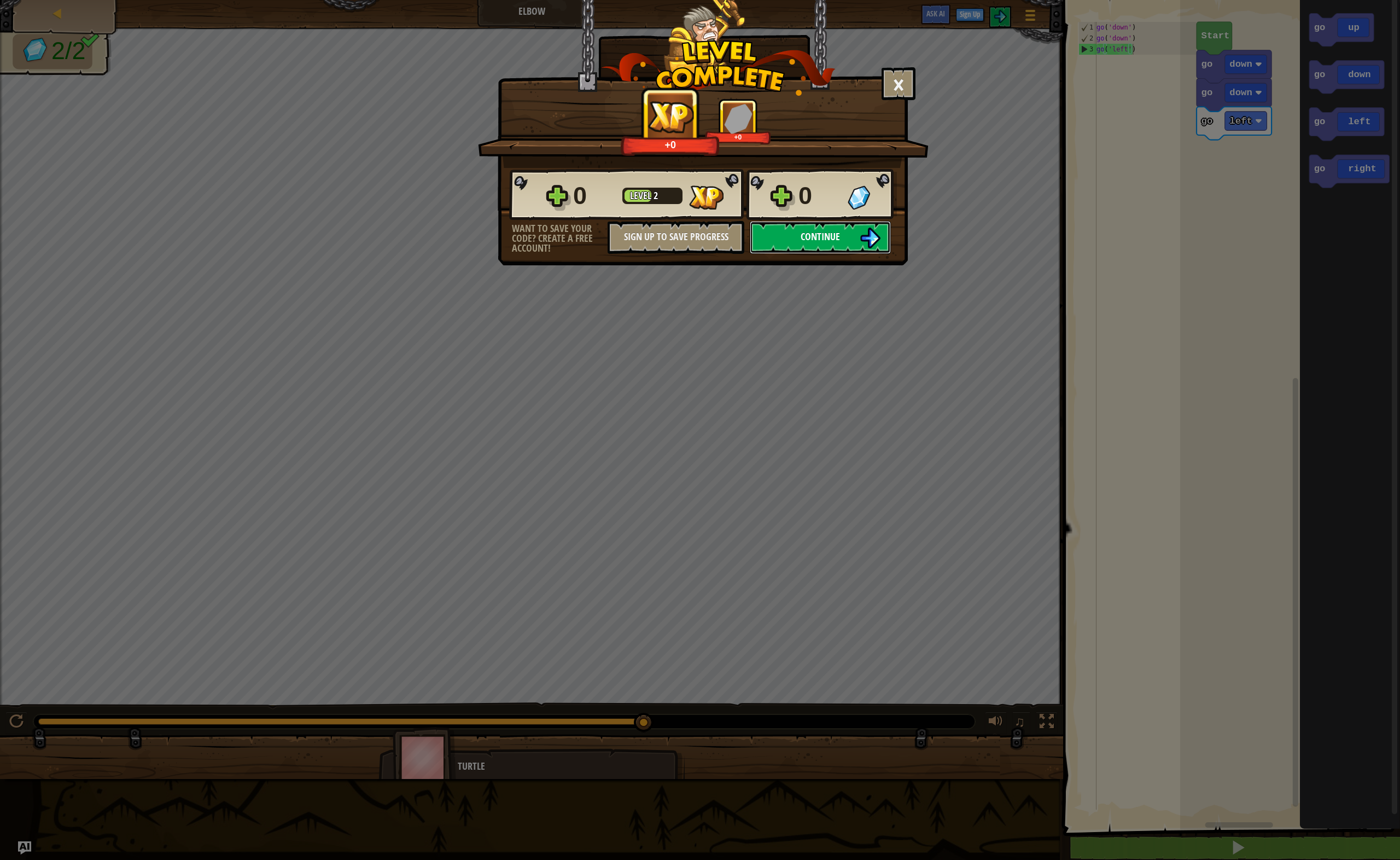
click at [779, 235] on button "Continue" at bounding box center [820, 237] width 141 height 33
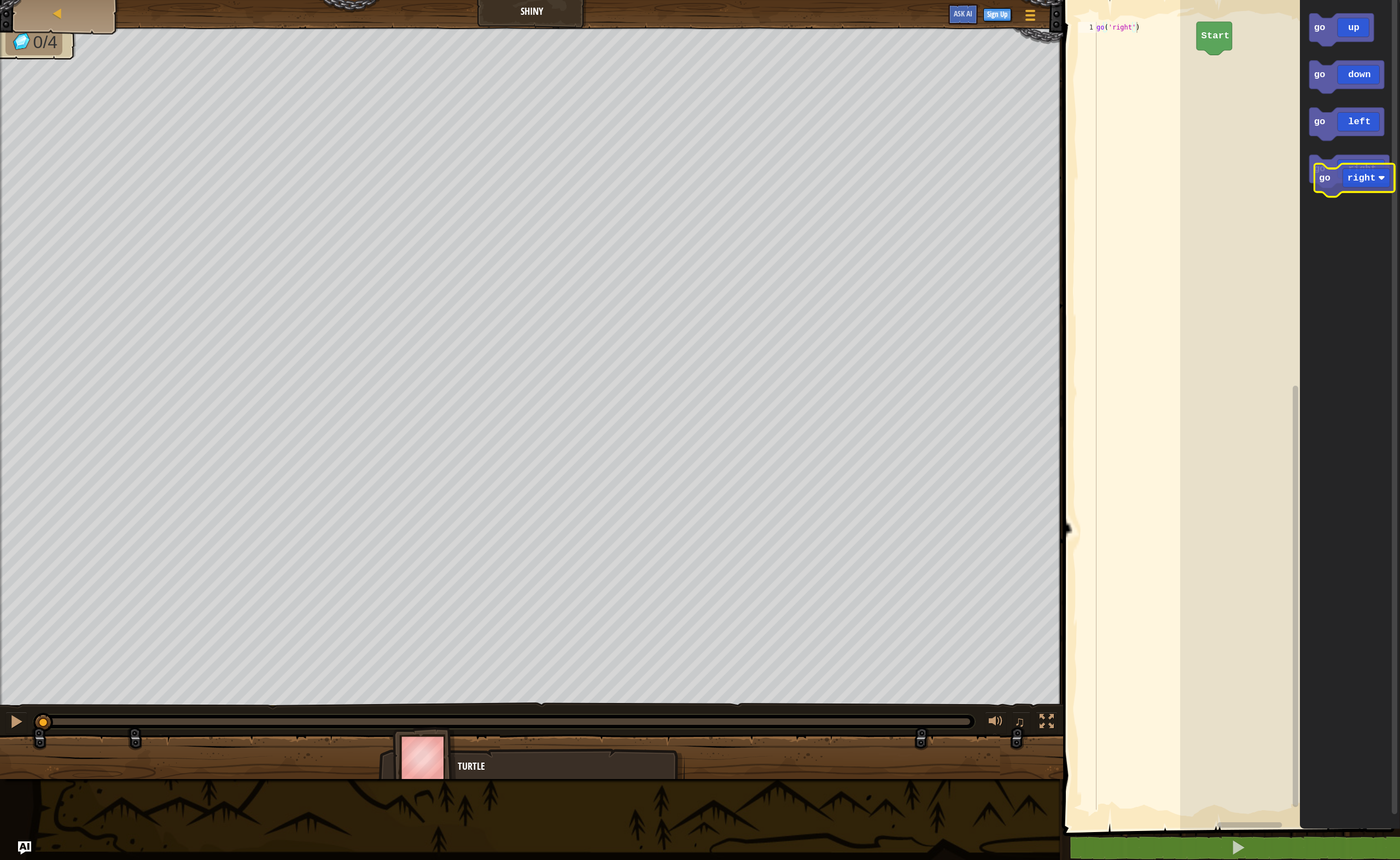
click at [1359, 173] on icon "Blockly Workspace" at bounding box center [1349, 171] width 80 height 33
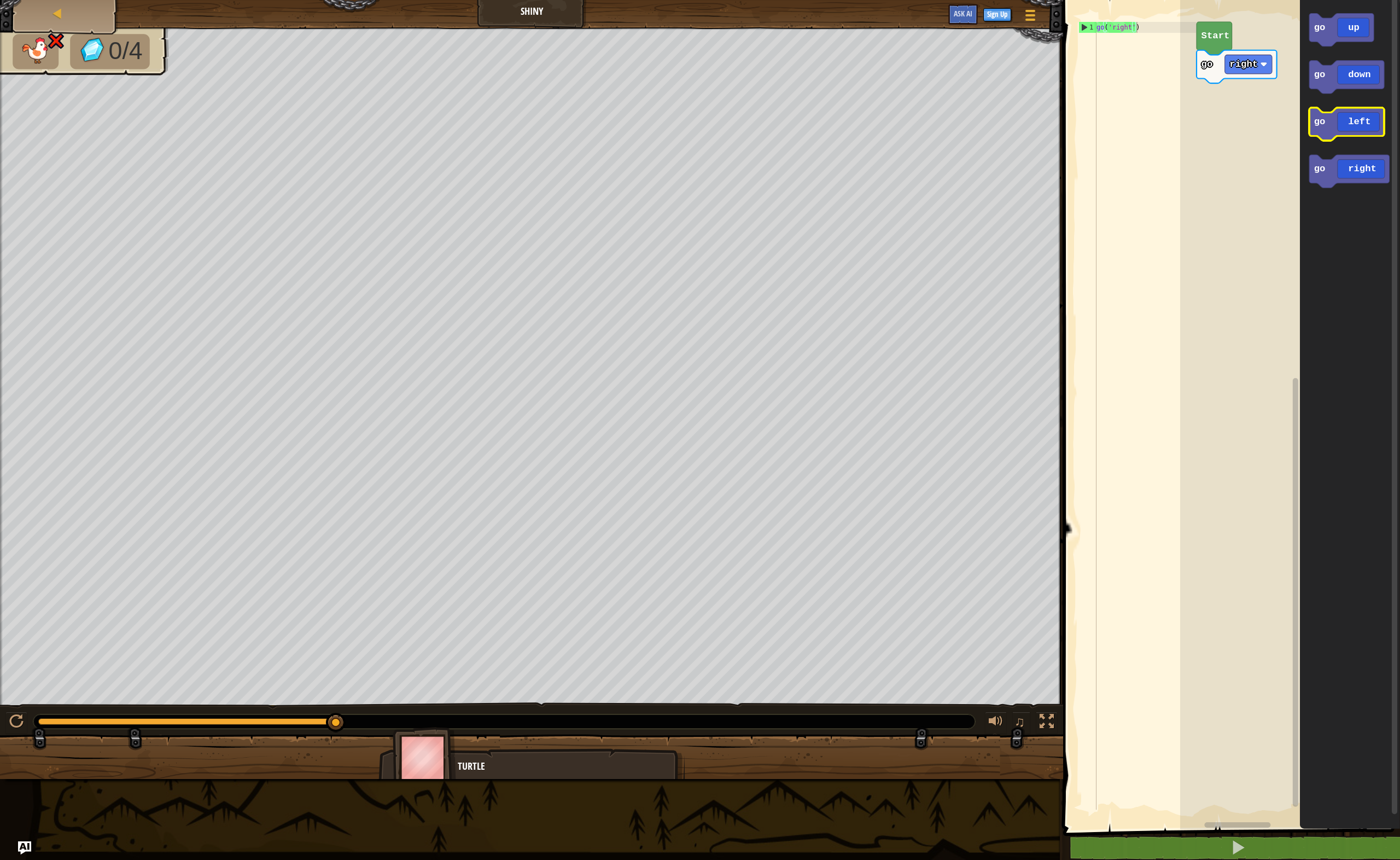
click at [1347, 120] on icon "Blockly Workspace" at bounding box center [1347, 124] width 75 height 33
drag, startPoint x: 1095, startPoint y: 34, endPoint x: 1084, endPoint y: 41, distance: 13.0
click at [1084, 41] on div "2" at bounding box center [1087, 38] width 18 height 11
drag, startPoint x: 1083, startPoint y: 40, endPoint x: 1103, endPoint y: 28, distance: 23.3
click at [1103, 28] on div "go('left') 1 2 go ( 'right' ) go ( 'left' ) ההההההההההההההההההההההההההההההההההה…" at bounding box center [1136, 415] width 120 height 788
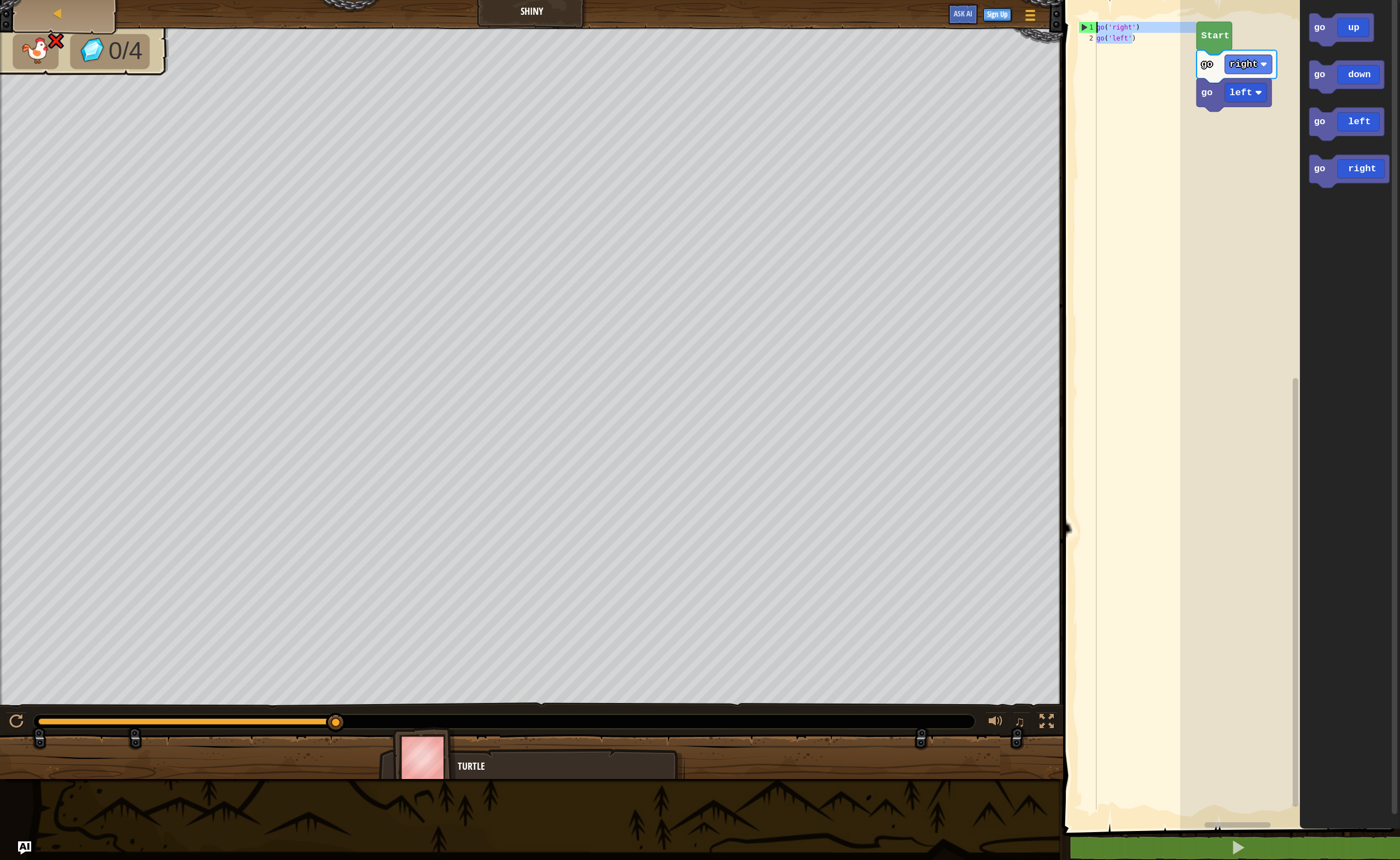
type textarea "go('right') go('left')"
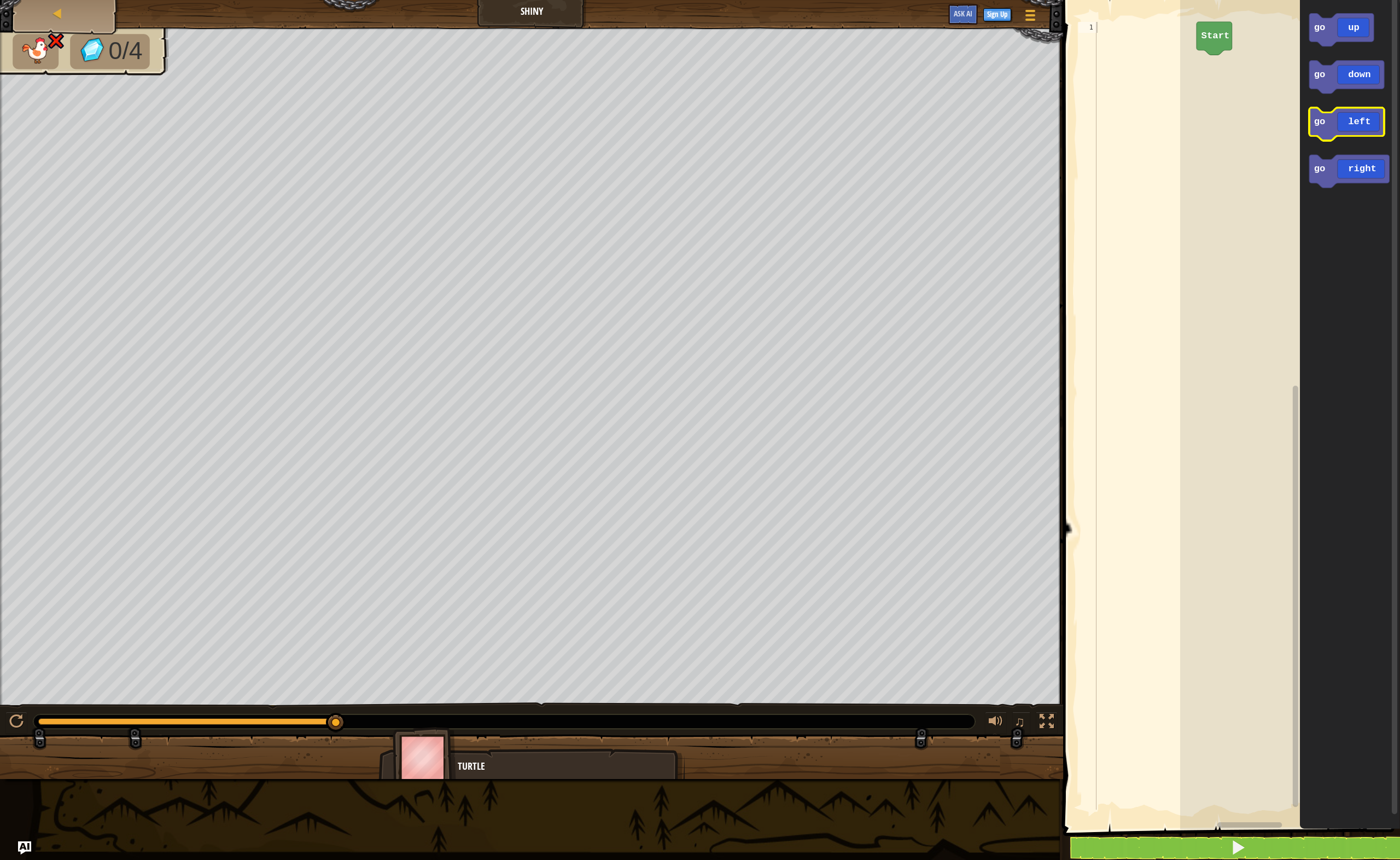
click at [1351, 133] on icon "Blockly Workspace" at bounding box center [1347, 124] width 75 height 33
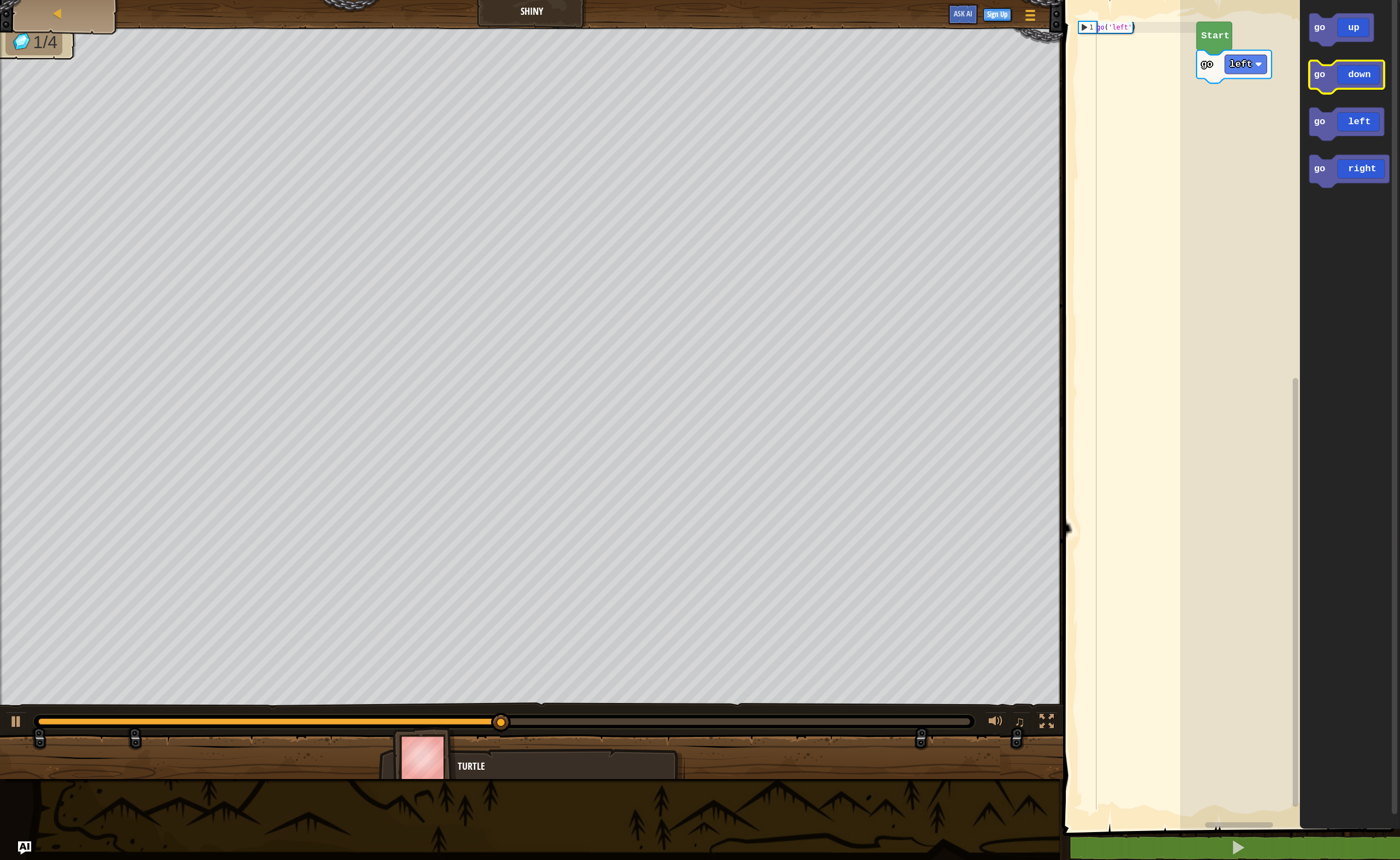
click at [1351, 82] on icon "Blockly Workspace" at bounding box center [1347, 77] width 75 height 33
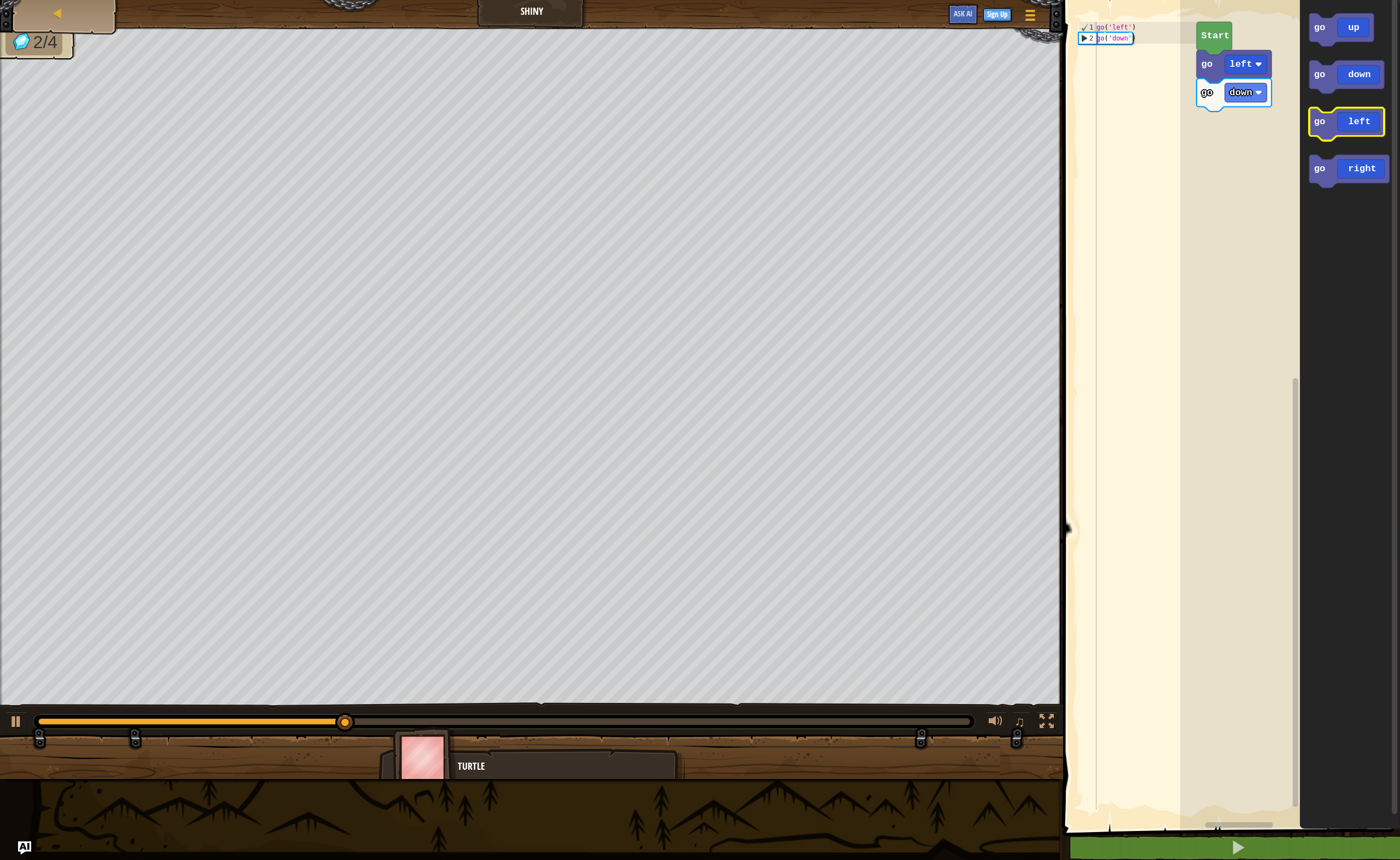
click at [1353, 121] on icon "Blockly Workspace" at bounding box center [1347, 124] width 75 height 33
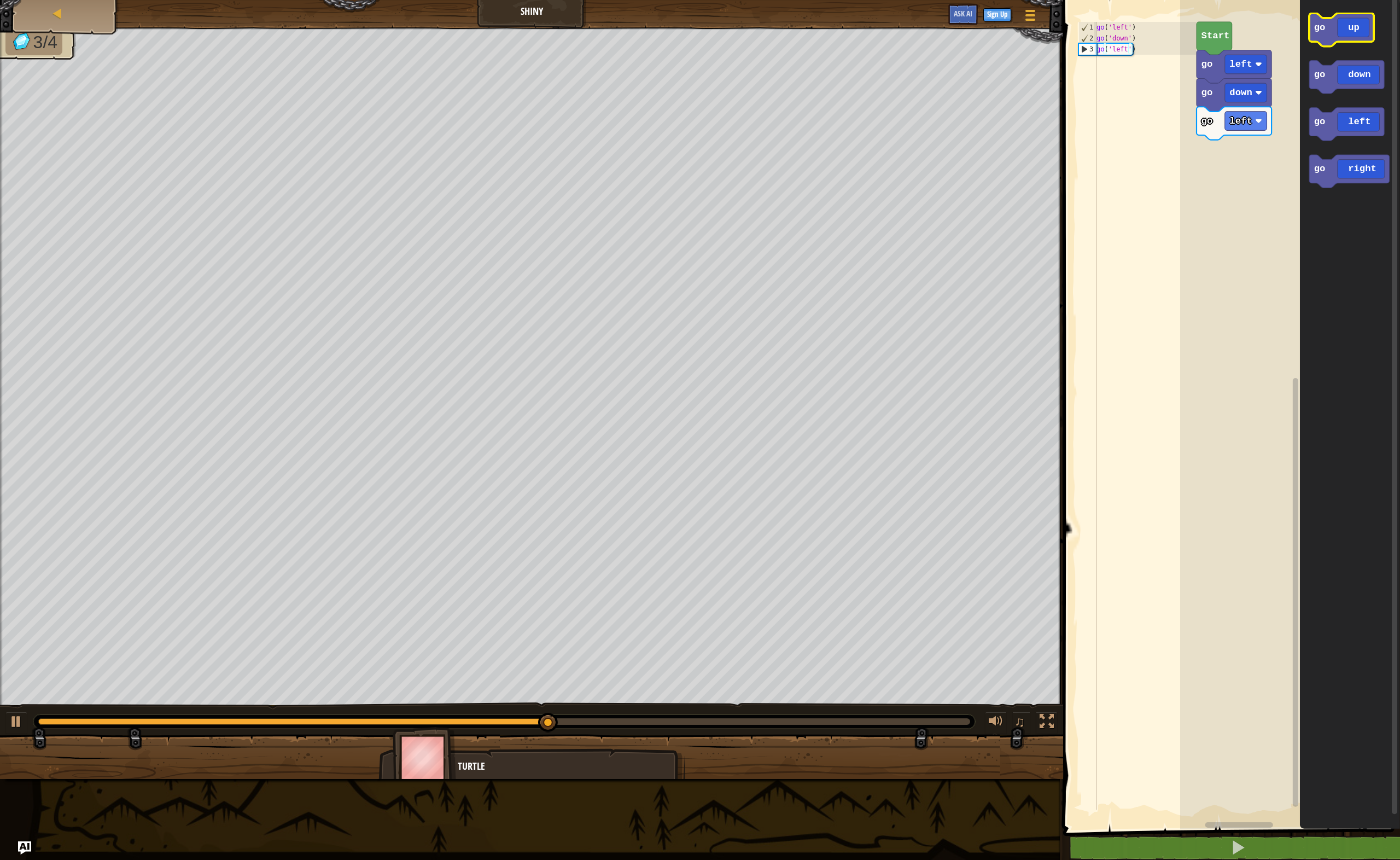
click at [1356, 39] on icon "Blockly Workspace" at bounding box center [1342, 29] width 65 height 33
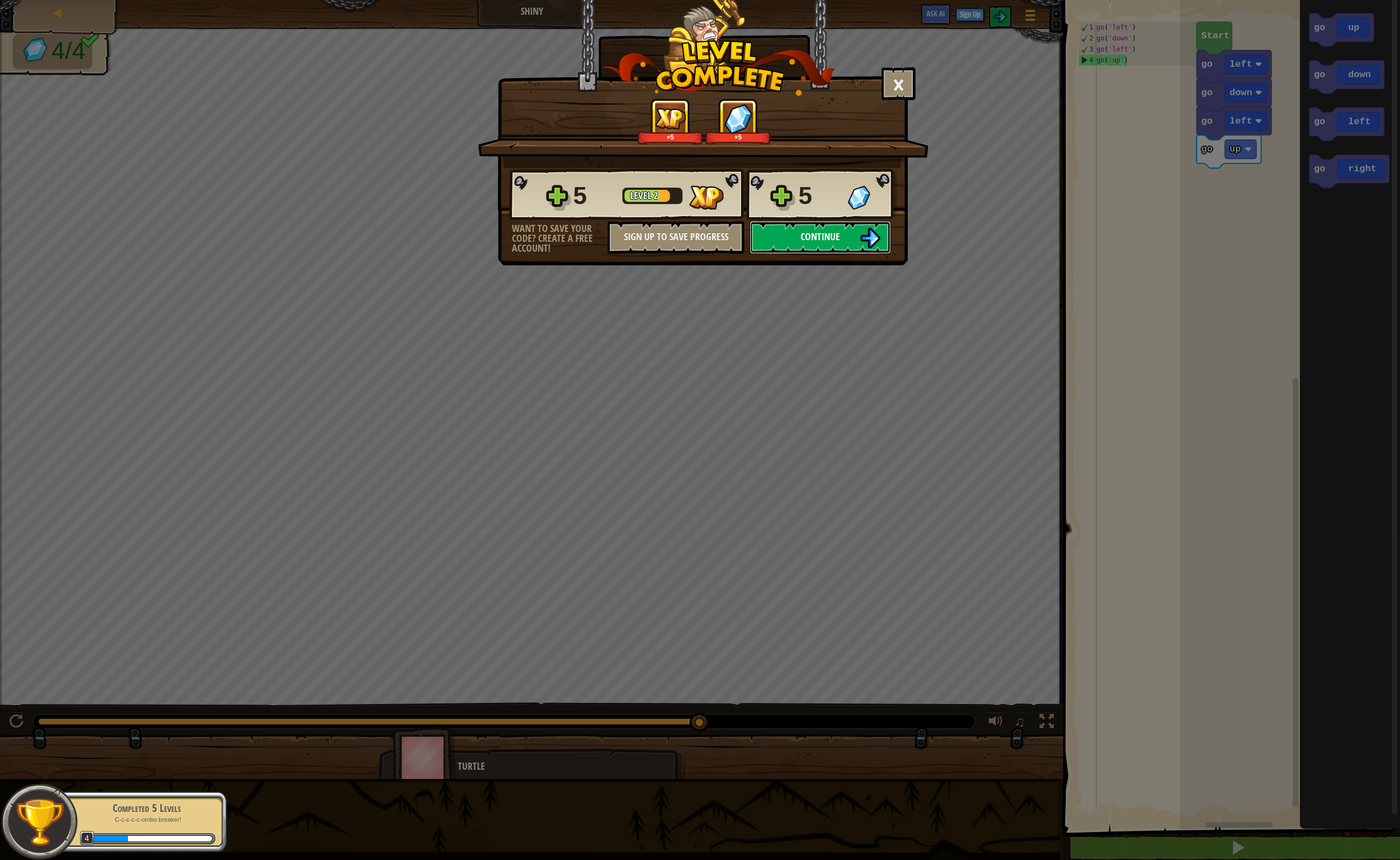
click at [840, 243] on span "Continue" at bounding box center [820, 237] width 39 height 13
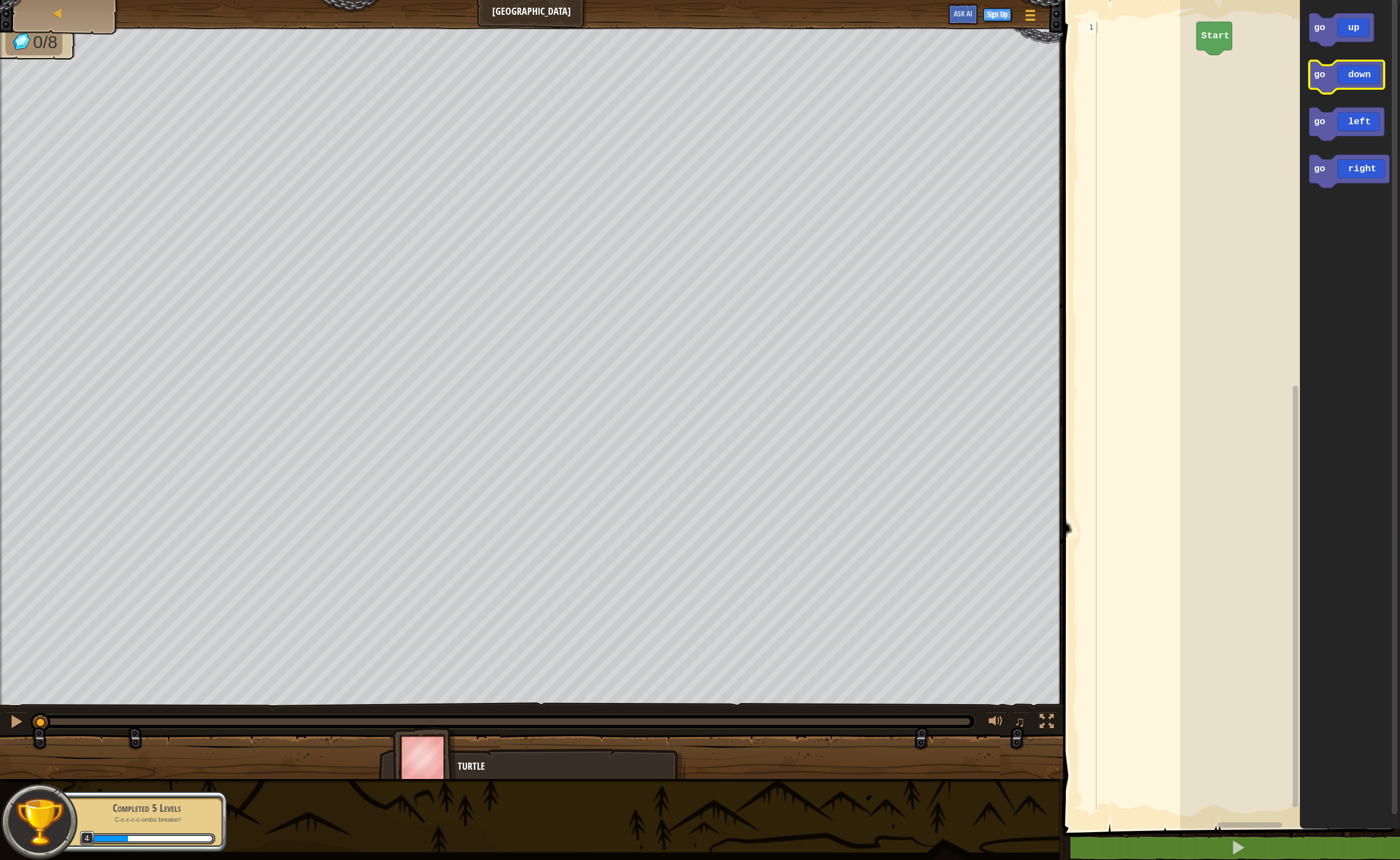
click at [1355, 81] on icon "Blockly Workspace" at bounding box center [1347, 77] width 75 height 33
click at [1357, 171] on icon "Blockly Workspace" at bounding box center [1349, 171] width 80 height 33
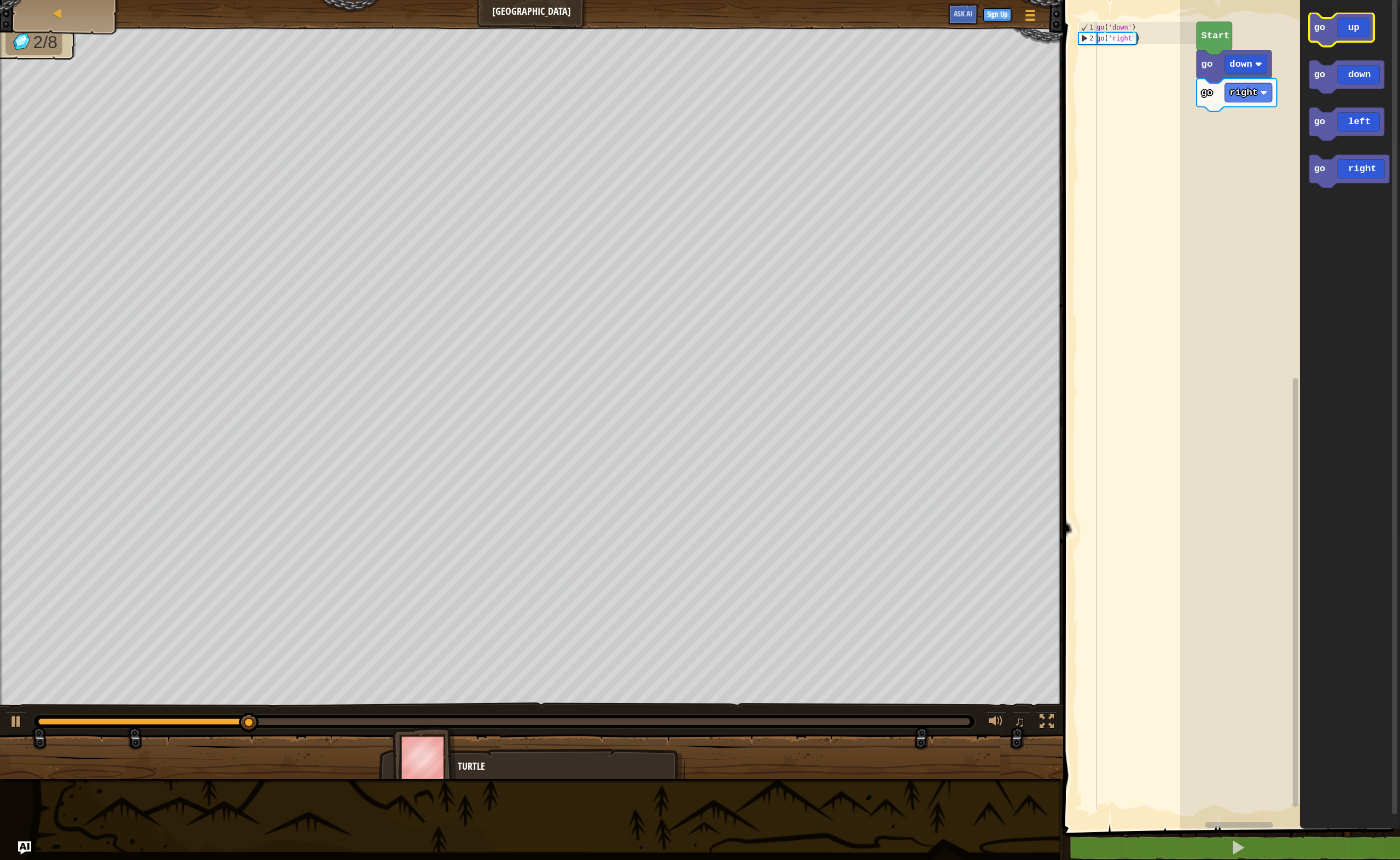
click at [1356, 25] on icon "Blockly Workspace" at bounding box center [1342, 29] width 65 height 33
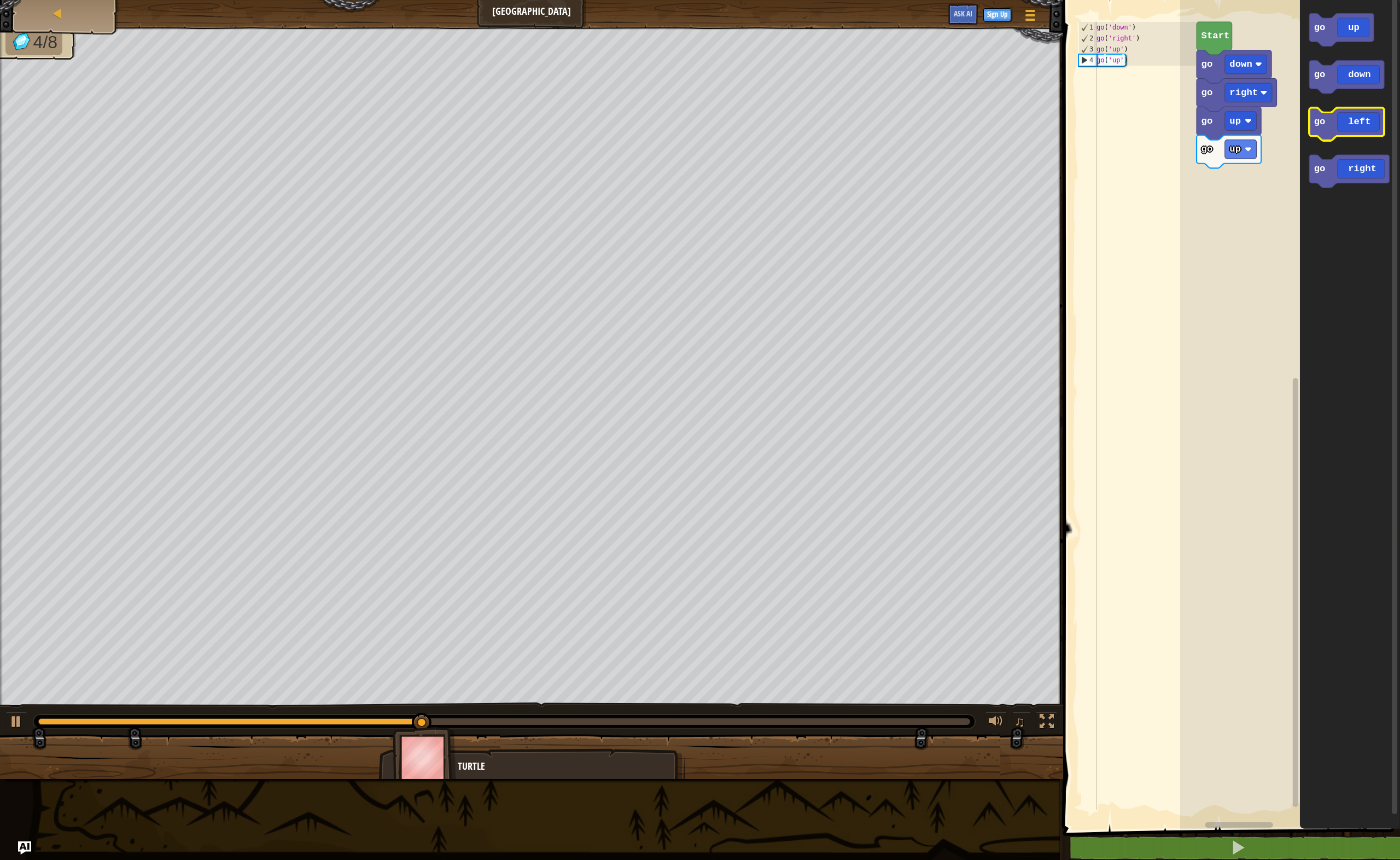
click at [1341, 133] on icon "Blockly Workspace" at bounding box center [1347, 124] width 75 height 33
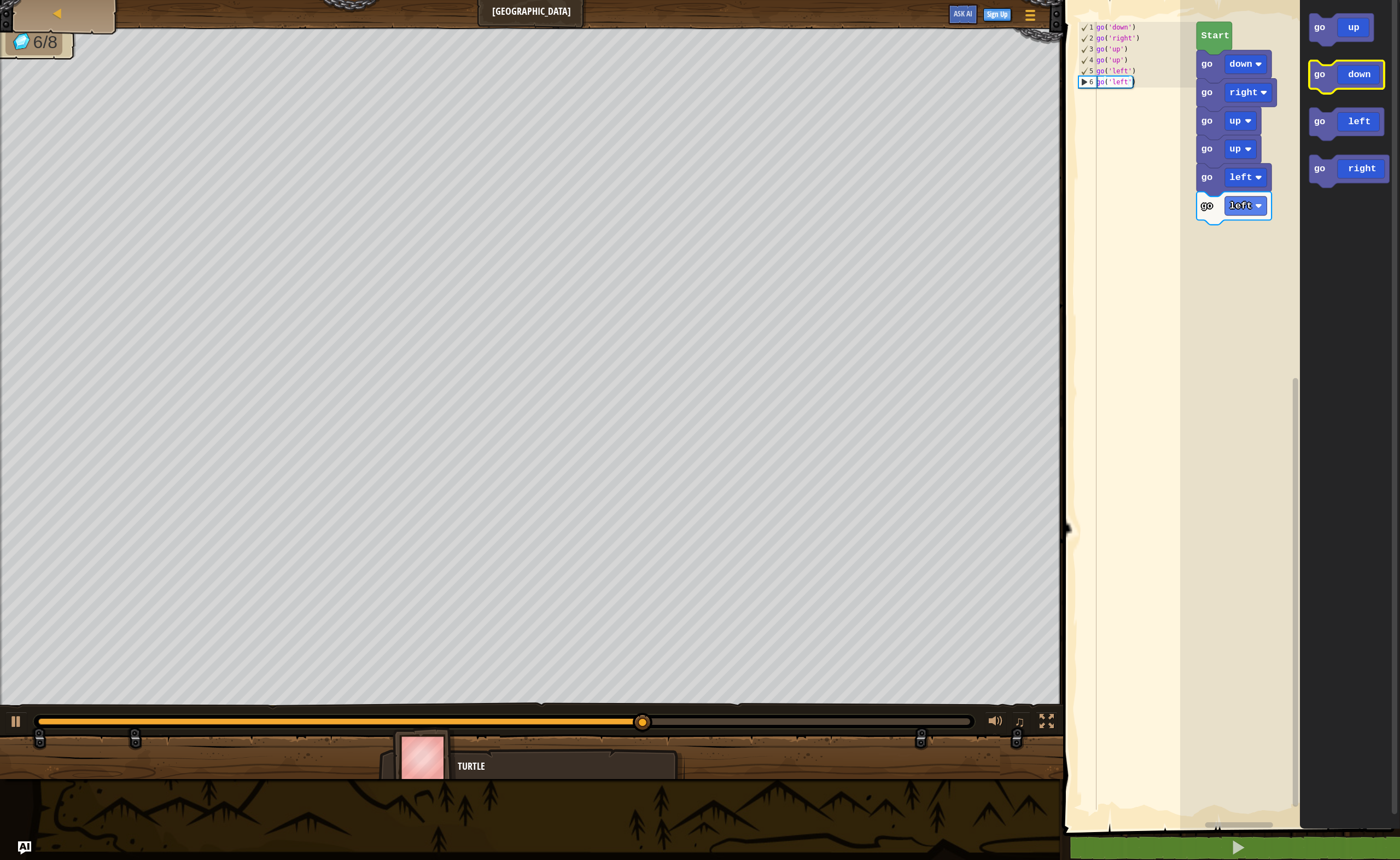
click at [1347, 84] on icon "Blockly Workspace" at bounding box center [1347, 77] width 75 height 33
click at [1346, 84] on icon "Blockly Workspace" at bounding box center [1347, 77] width 75 height 33
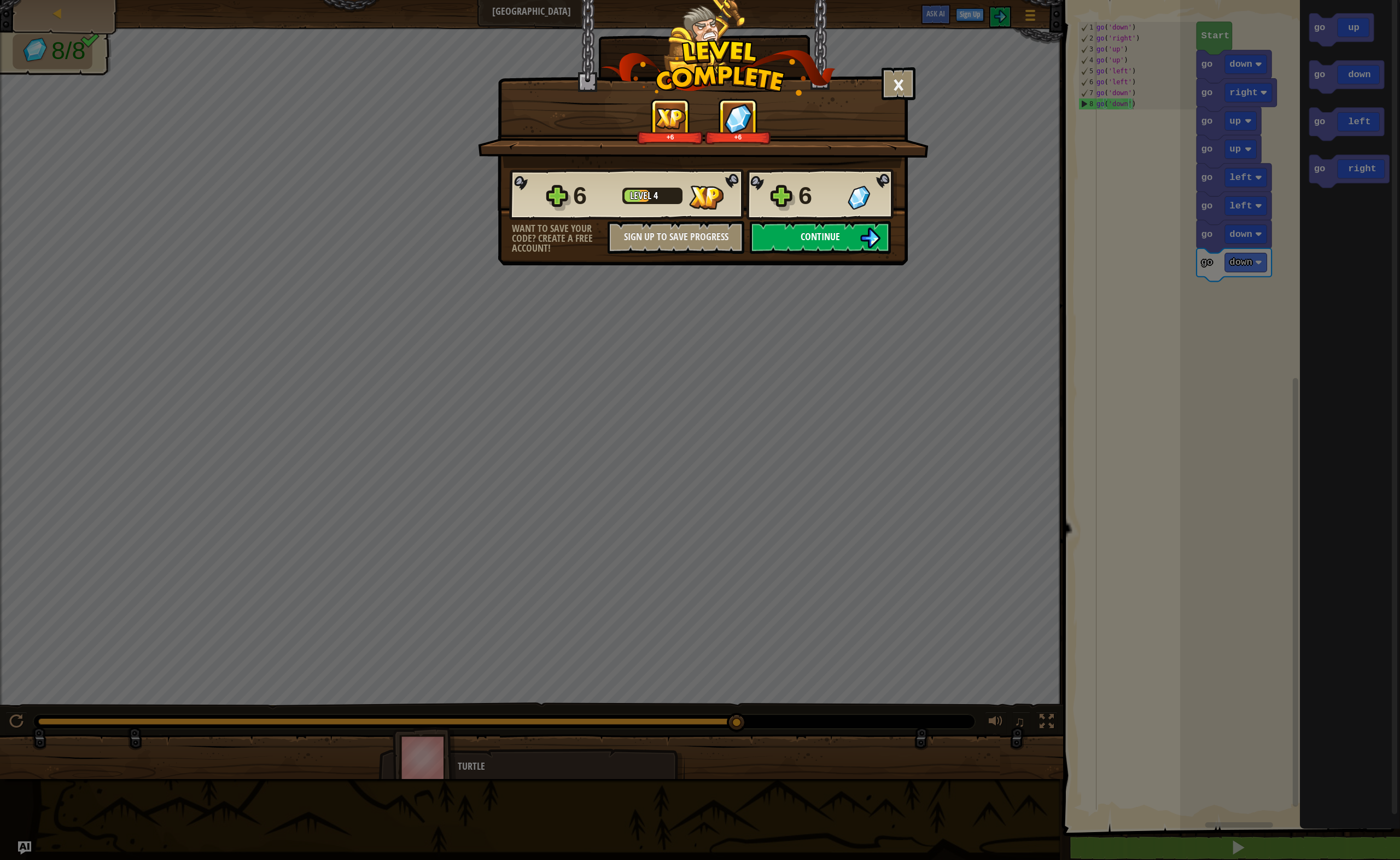
click at [808, 237] on span "Continue" at bounding box center [820, 237] width 39 height 13
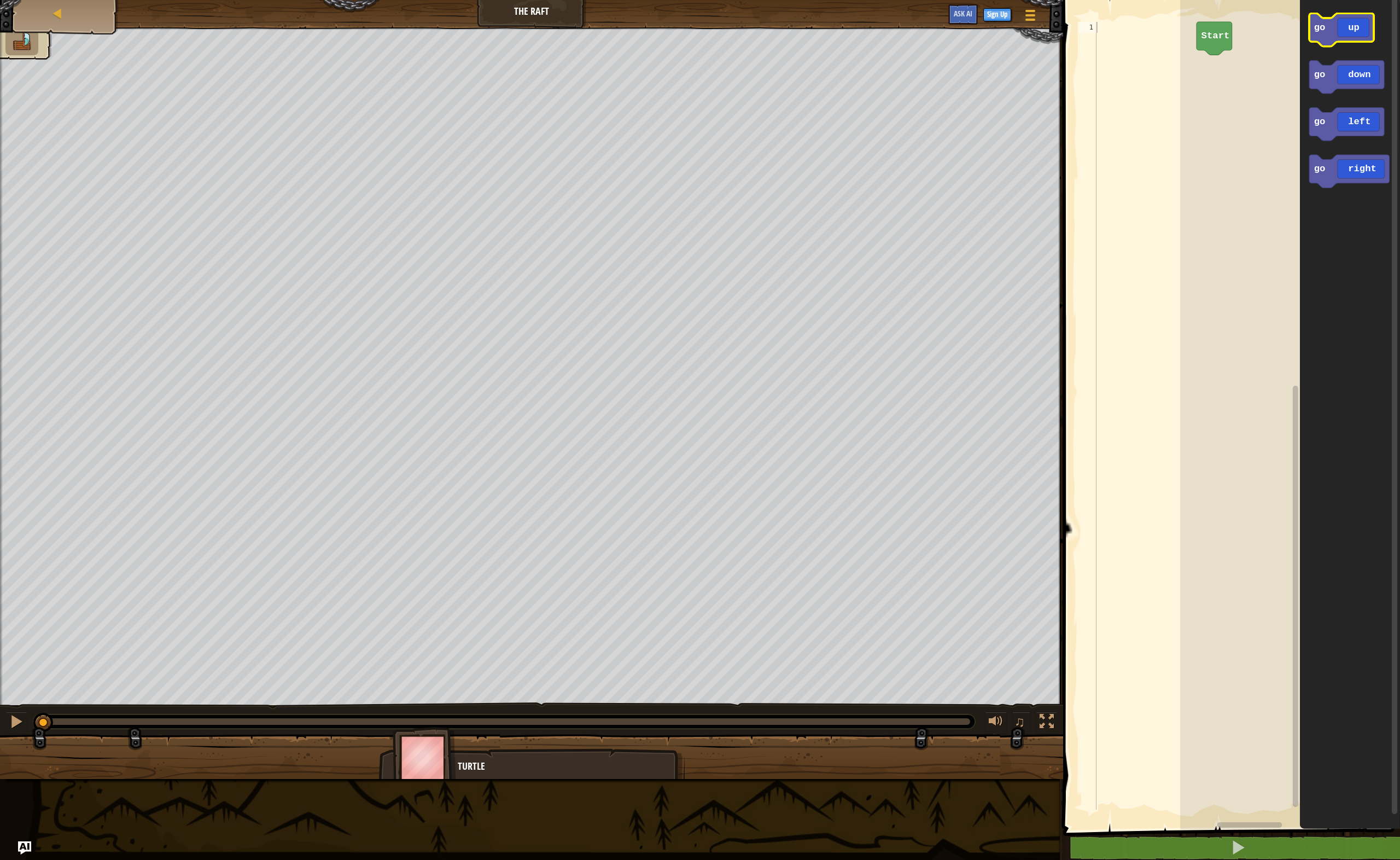
click at [1360, 32] on icon "Blockly Workspace" at bounding box center [1342, 29] width 65 height 33
click at [1358, 175] on icon "Blockly Workspace" at bounding box center [1349, 171] width 80 height 33
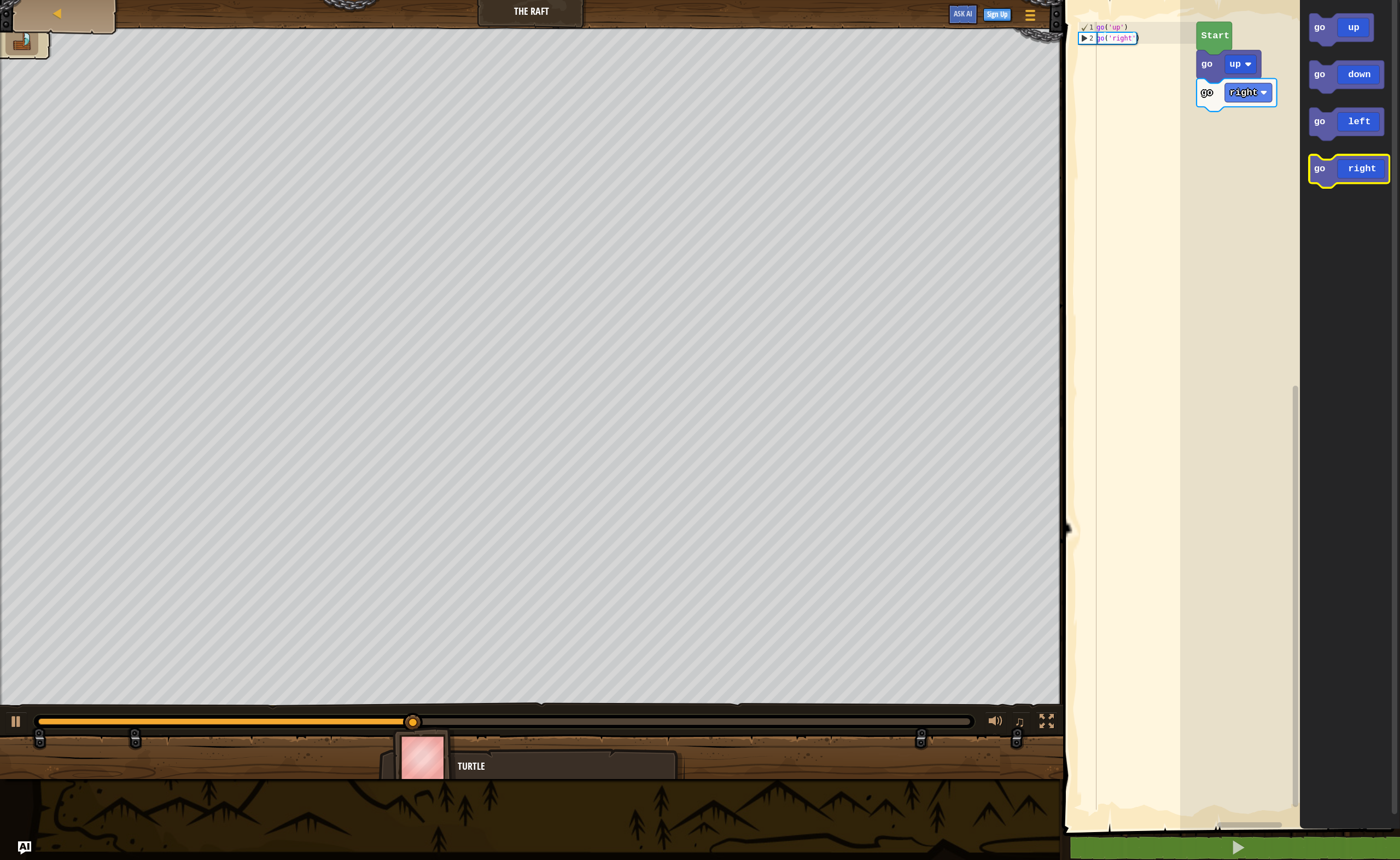
click at [1358, 171] on icon "Blockly Workspace" at bounding box center [1349, 171] width 80 height 33
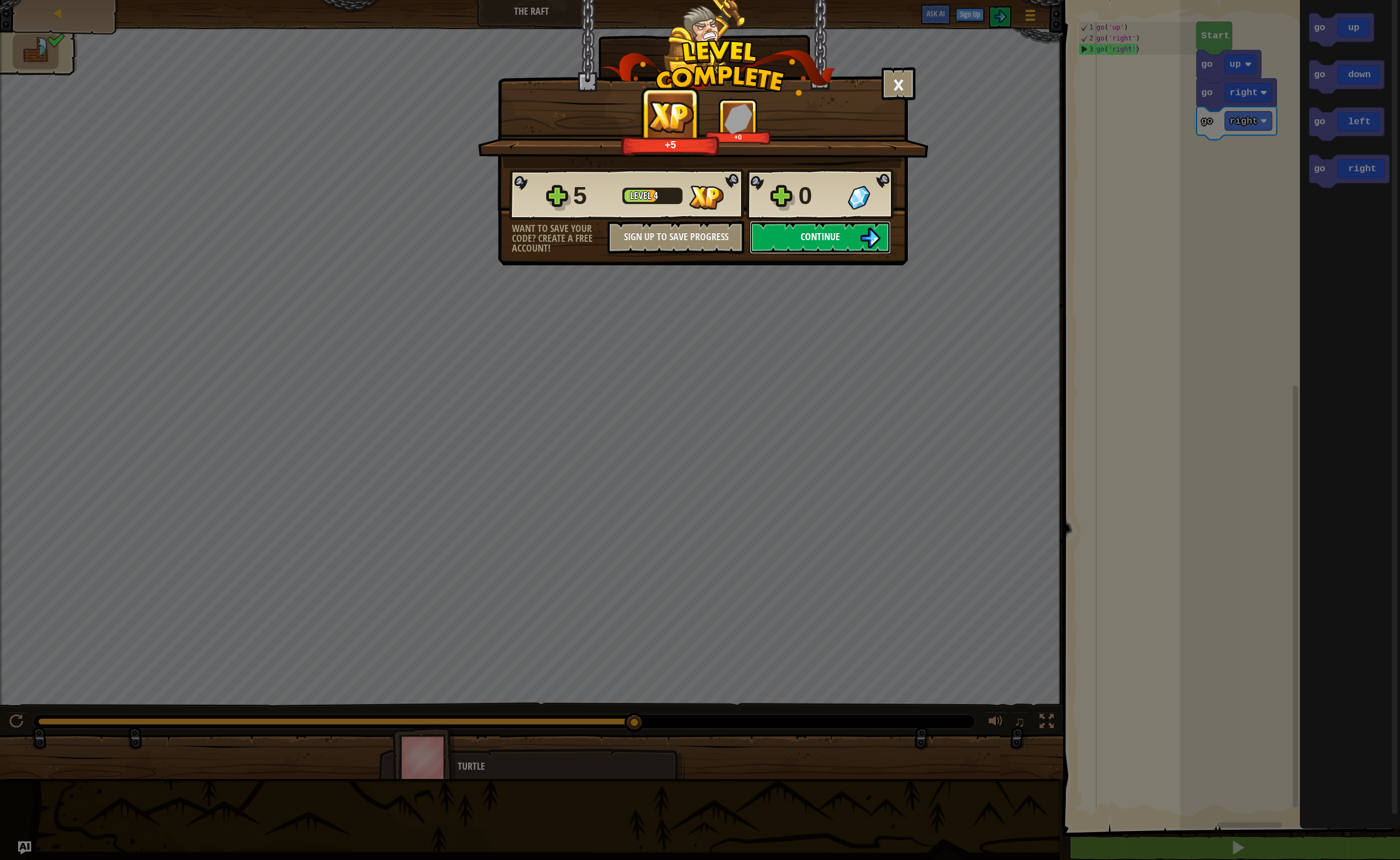
click at [846, 237] on button "Continue" at bounding box center [820, 237] width 141 height 33
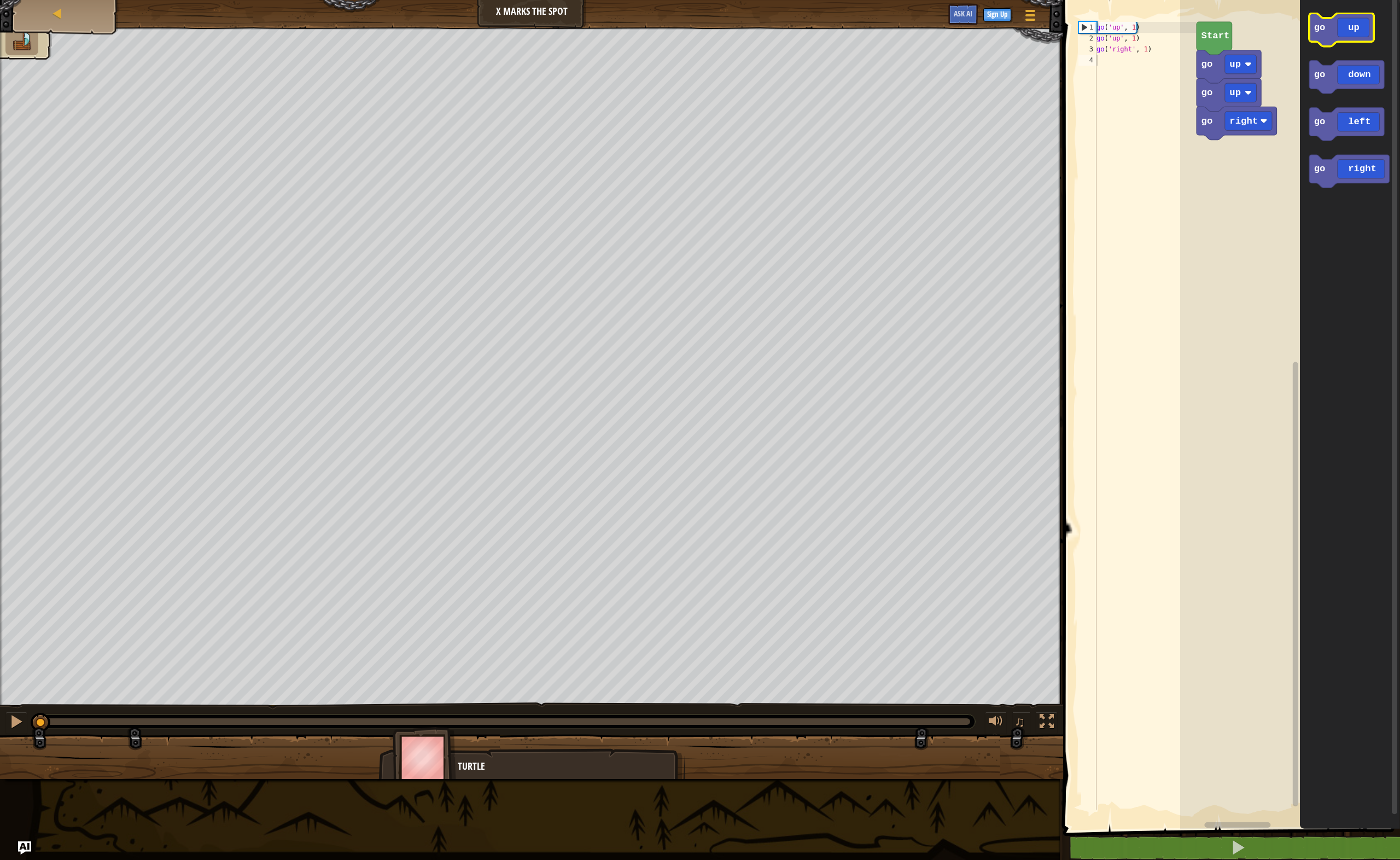
click at [1342, 37] on icon "Blockly Workspace" at bounding box center [1342, 29] width 65 height 33
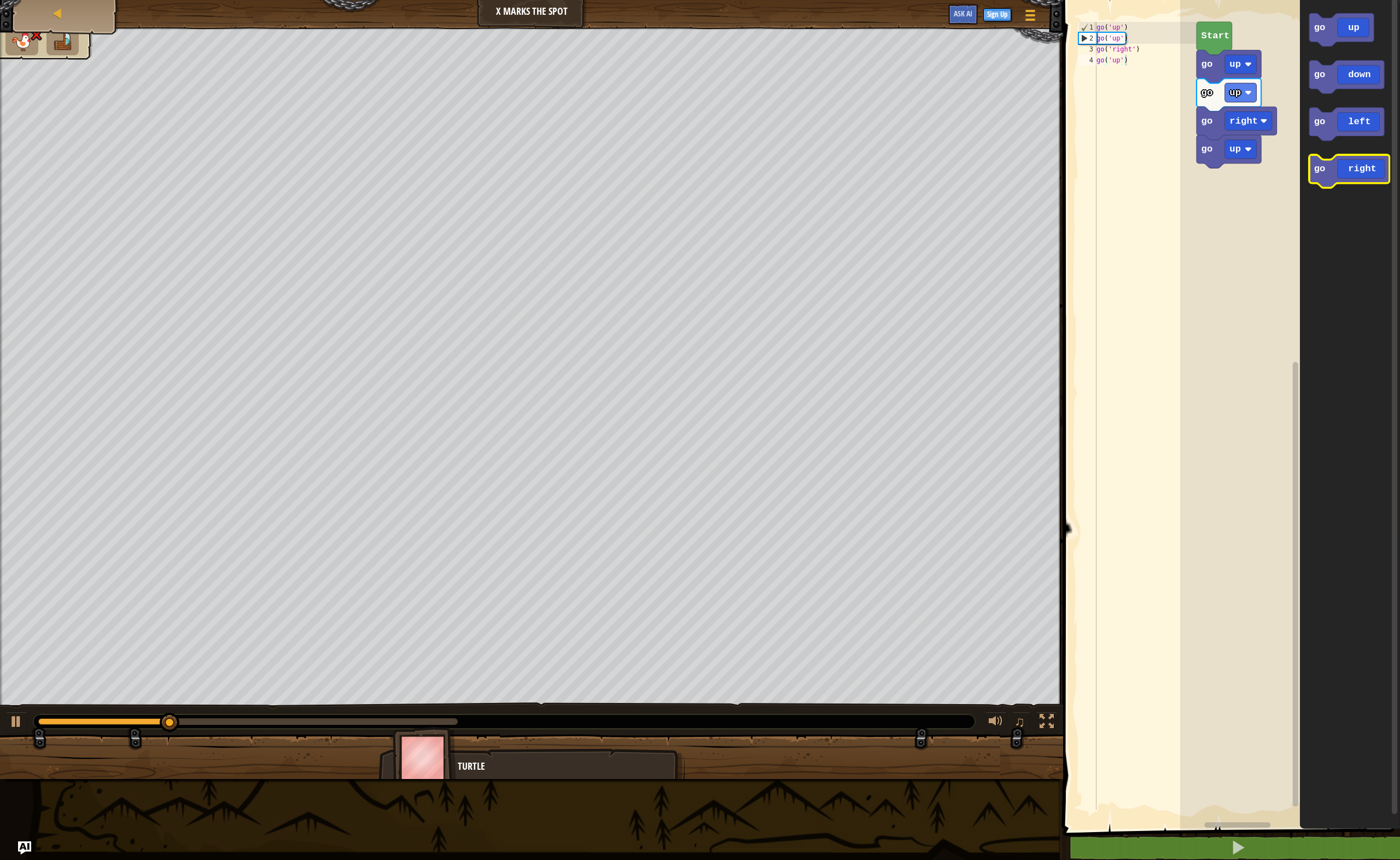
click at [1351, 164] on icon "Blockly Workspace" at bounding box center [1349, 171] width 80 height 33
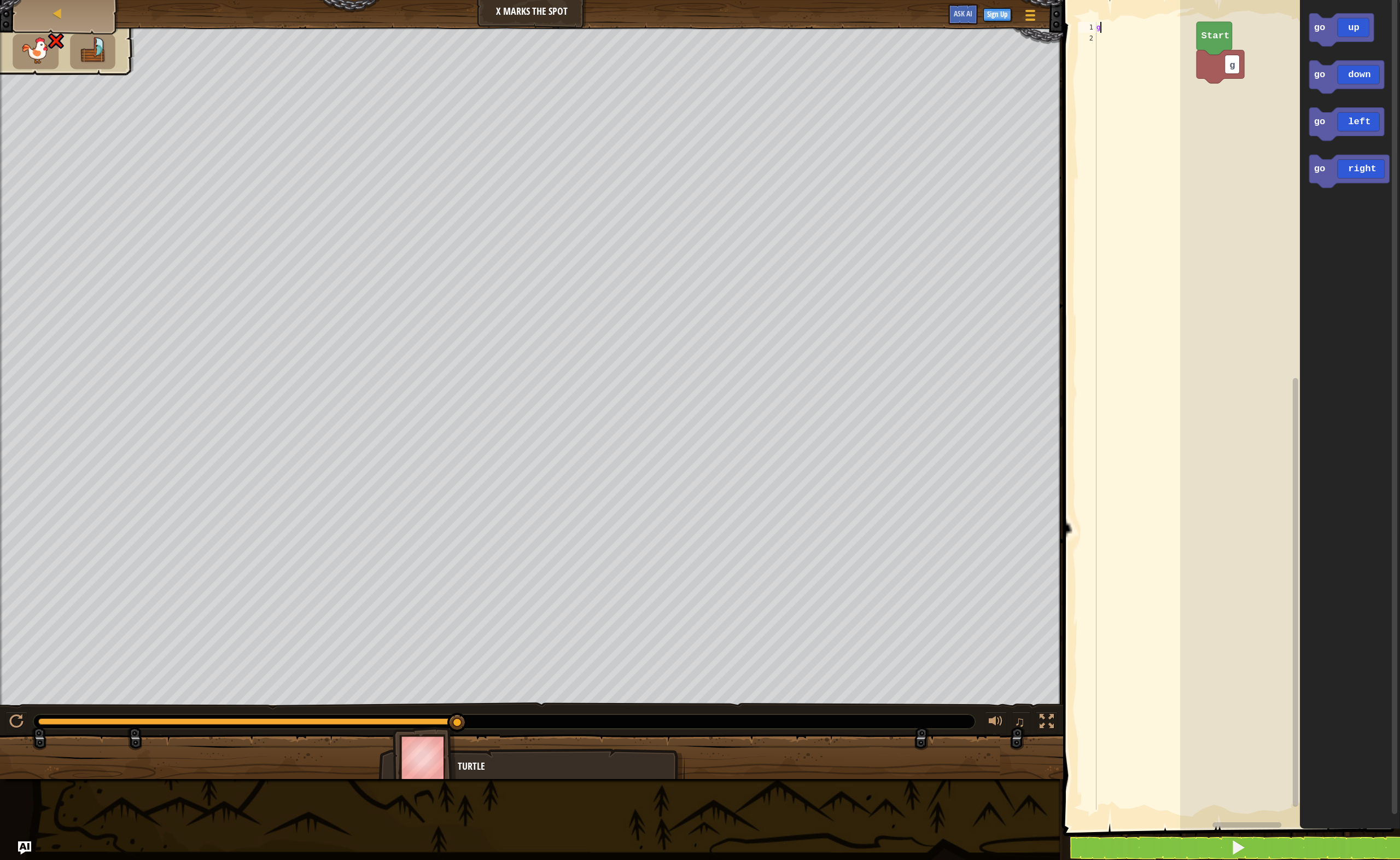
drag, startPoint x: 1100, startPoint y: 28, endPoint x: 1087, endPoint y: 167, distance: 139.6
click at [1118, 237] on div "g" at bounding box center [1145, 426] width 102 height 809
drag, startPoint x: 1094, startPoint y: 28, endPoint x: 1127, endPoint y: 42, distance: 35.8
click at [1127, 42] on div "g 1 2 g ההההההההההההההההההההההההההההההההההההההההההההההההההההההההההההההההההההההה…" at bounding box center [1136, 415] width 120 height 788
type textarea "g"
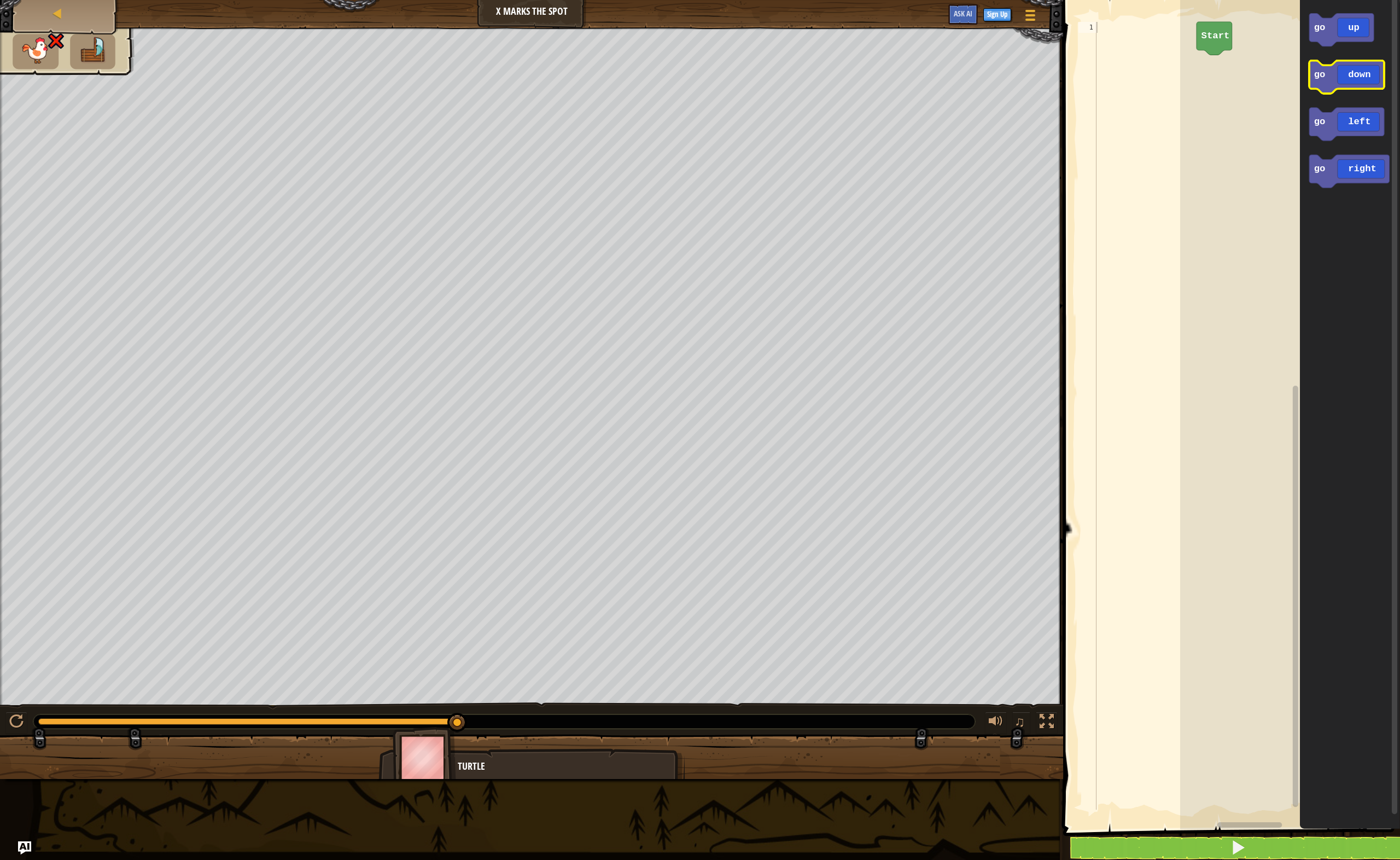
click at [1362, 84] on icon "Blockly Workspace" at bounding box center [1347, 77] width 75 height 33
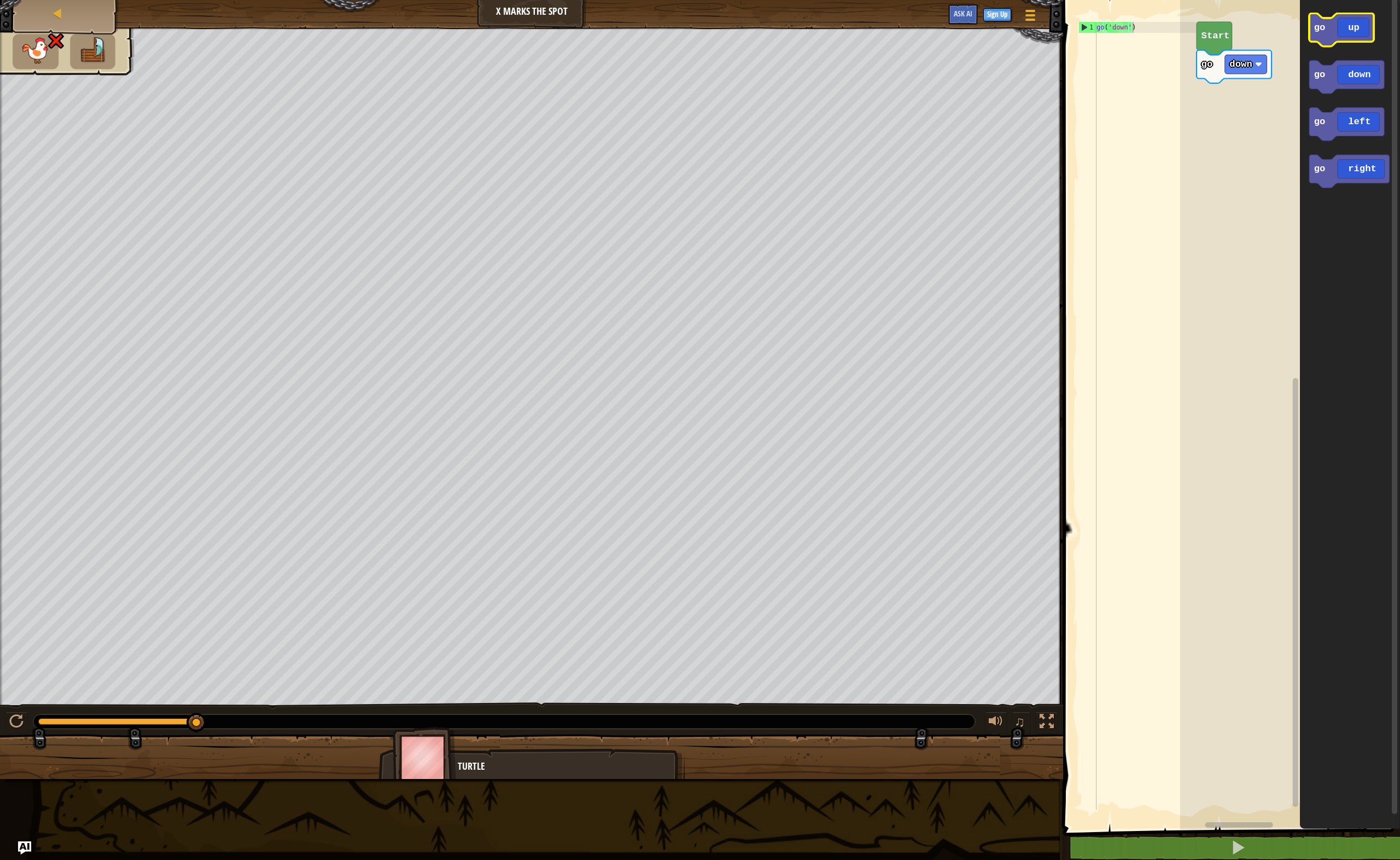
click at [1358, 30] on icon "Blockly Workspace" at bounding box center [1342, 29] width 65 height 33
drag, startPoint x: 1097, startPoint y: 39, endPoint x: 1108, endPoint y: 16, distance: 25.5
click at [1109, 16] on div "go('up') 1 2 go ( 'down' ) go ( 'up' ) הההההההההההההההההההההההההההההההההההההההה…" at bounding box center [1230, 433] width 340 height 856
drag, startPoint x: 1097, startPoint y: 25, endPoint x: 1127, endPoint y: 83, distance: 65.3
click at [1127, 83] on div "go ( 'down' ) go ( 'up' )" at bounding box center [1145, 426] width 102 height 809
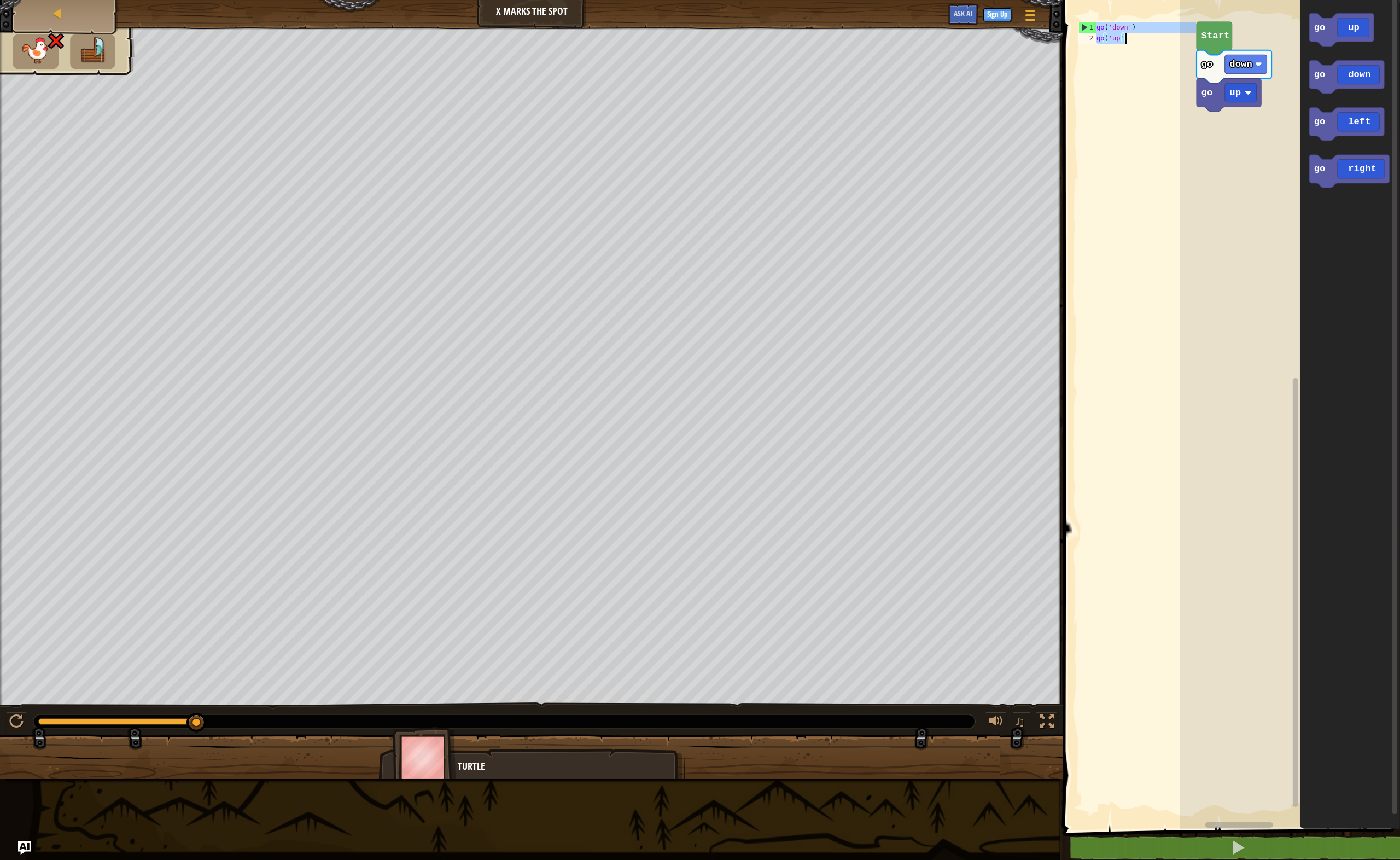
type textarea "go('down') go('up')"
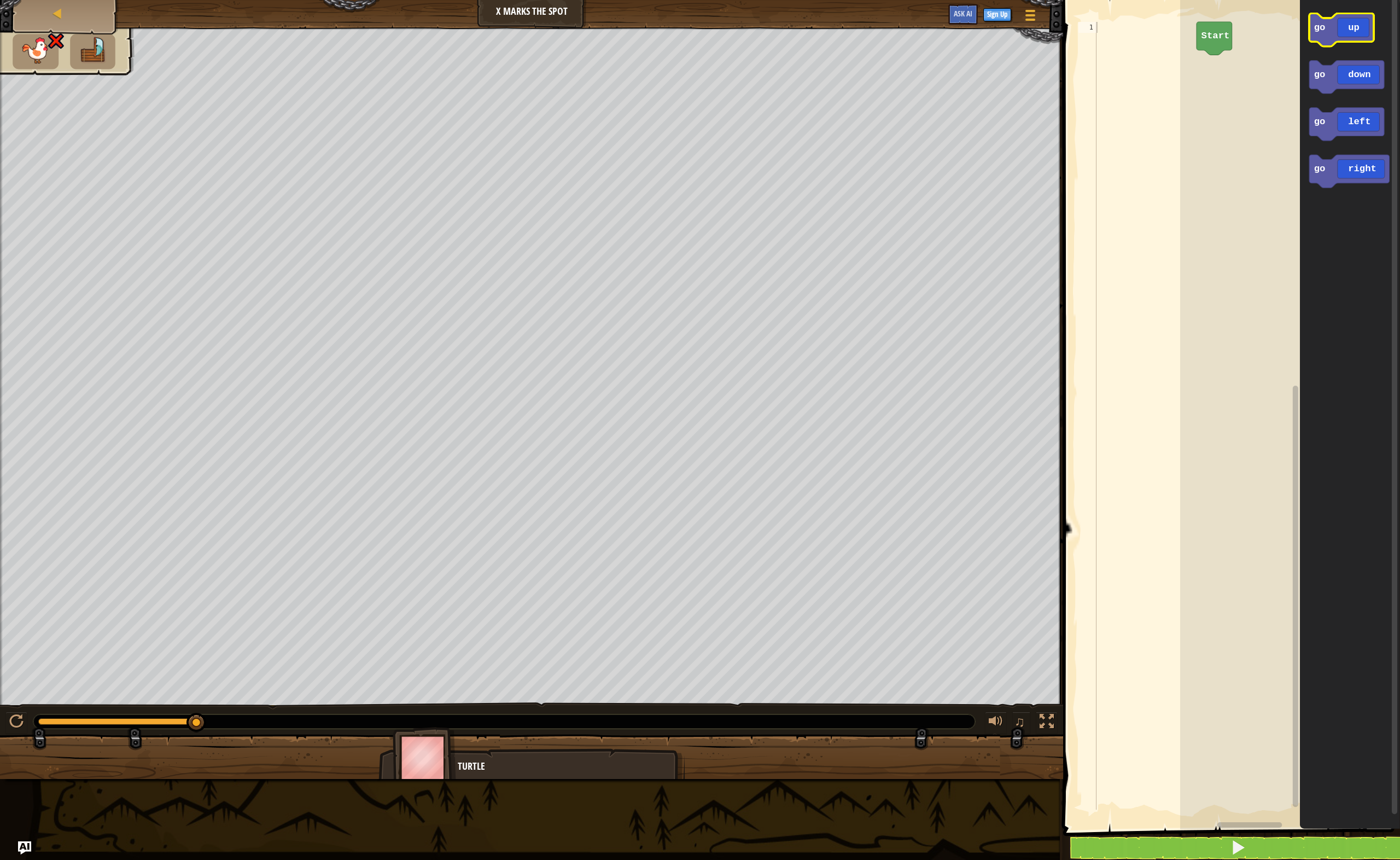
click at [1333, 45] on g "go up go down go left go right" at bounding box center [1349, 100] width 80 height 175
click at [1335, 39] on icon "Blockly Workspace" at bounding box center [1342, 29] width 65 height 33
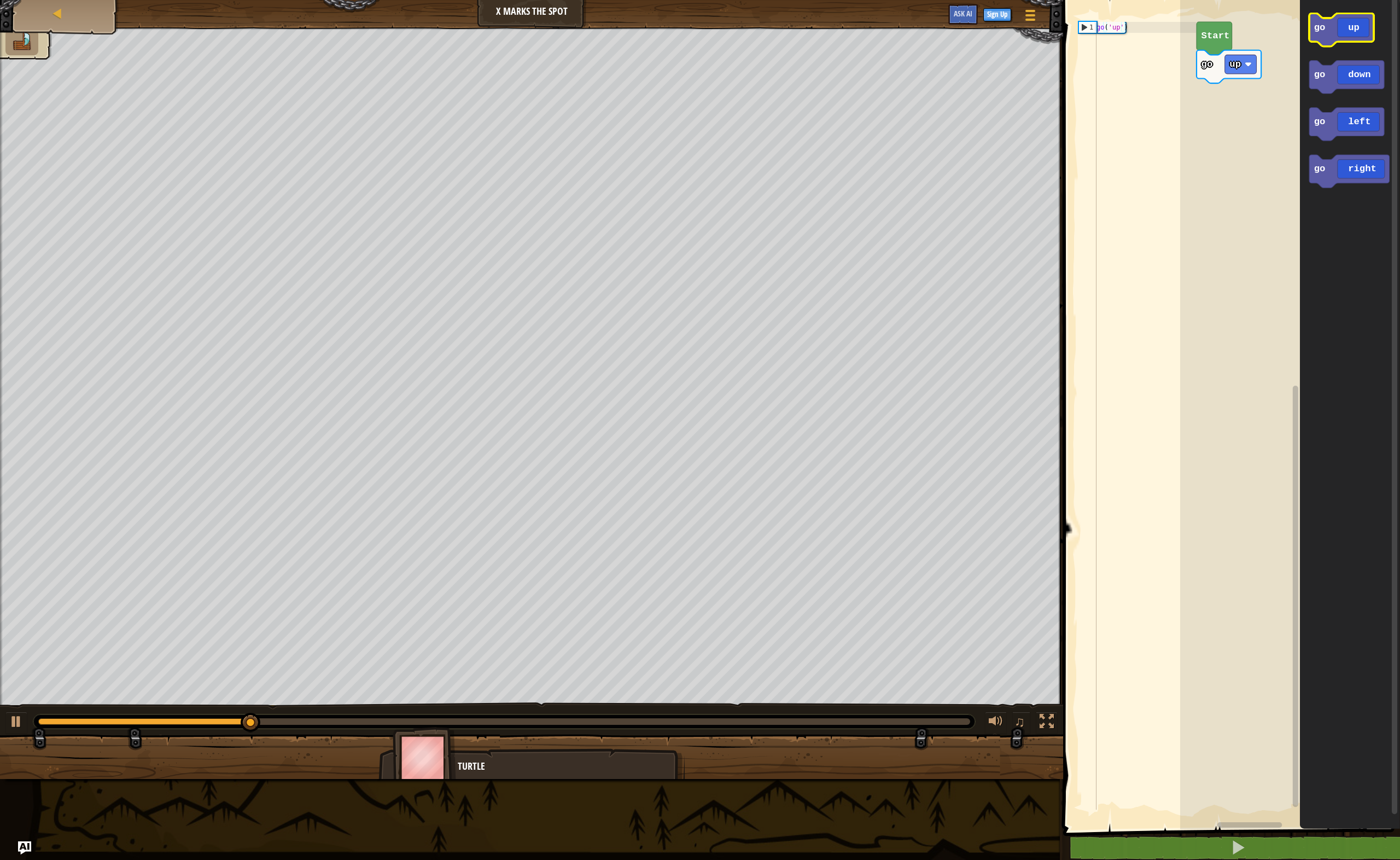
click at [1370, 28] on icon "Blockly Workspace" at bounding box center [1342, 29] width 65 height 33
click at [1372, 177] on icon "Blockly Workspace" at bounding box center [1349, 171] width 80 height 33
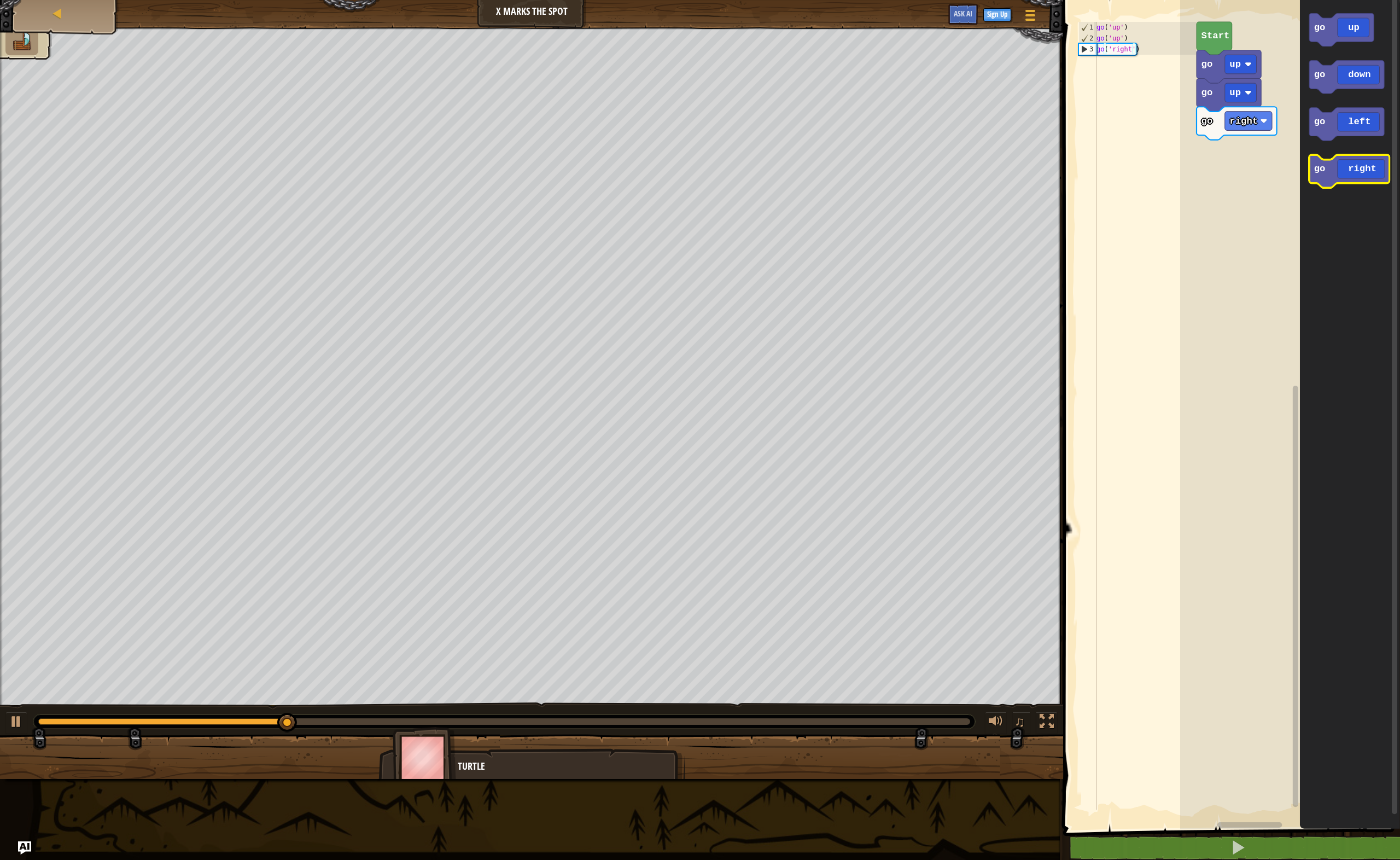
click at [1372, 179] on icon "Blockly Workspace" at bounding box center [1349, 171] width 80 height 33
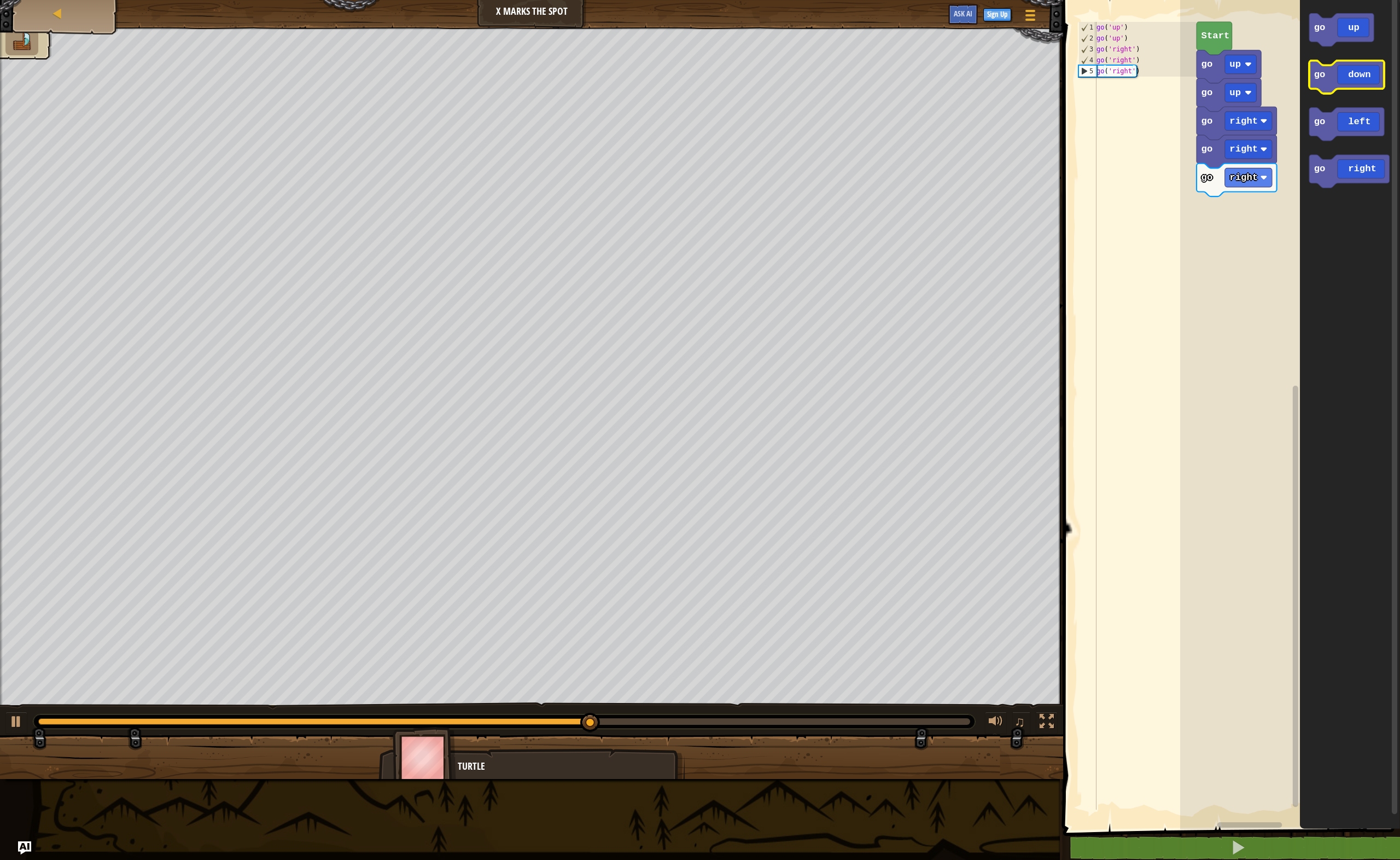
click at [1331, 92] on icon "Blockly Workspace" at bounding box center [1347, 77] width 75 height 33
click at [1325, 92] on icon "Blockly Workspace" at bounding box center [1347, 77] width 75 height 33
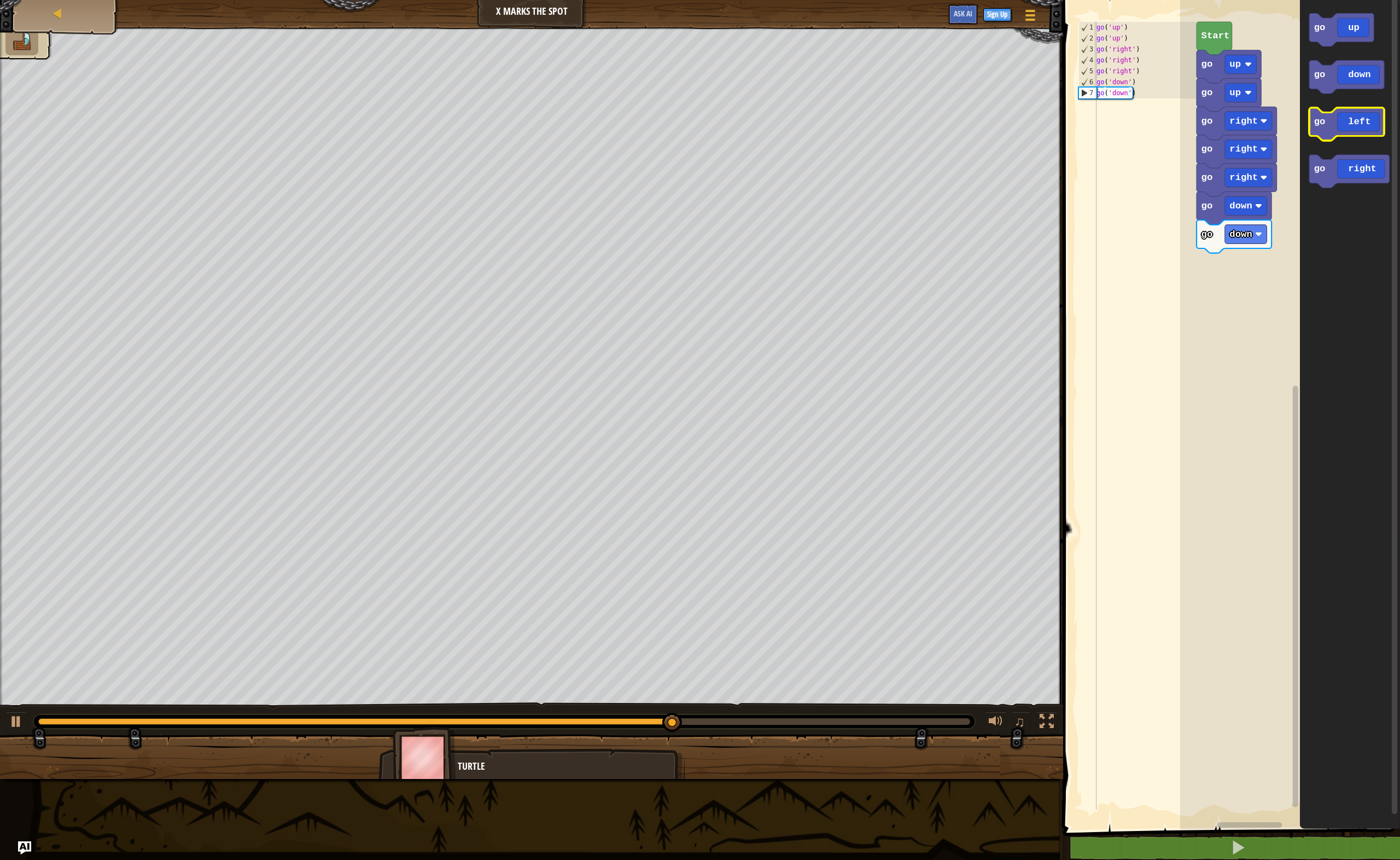
click at [1322, 121] on text "go" at bounding box center [1319, 121] width 11 height 10
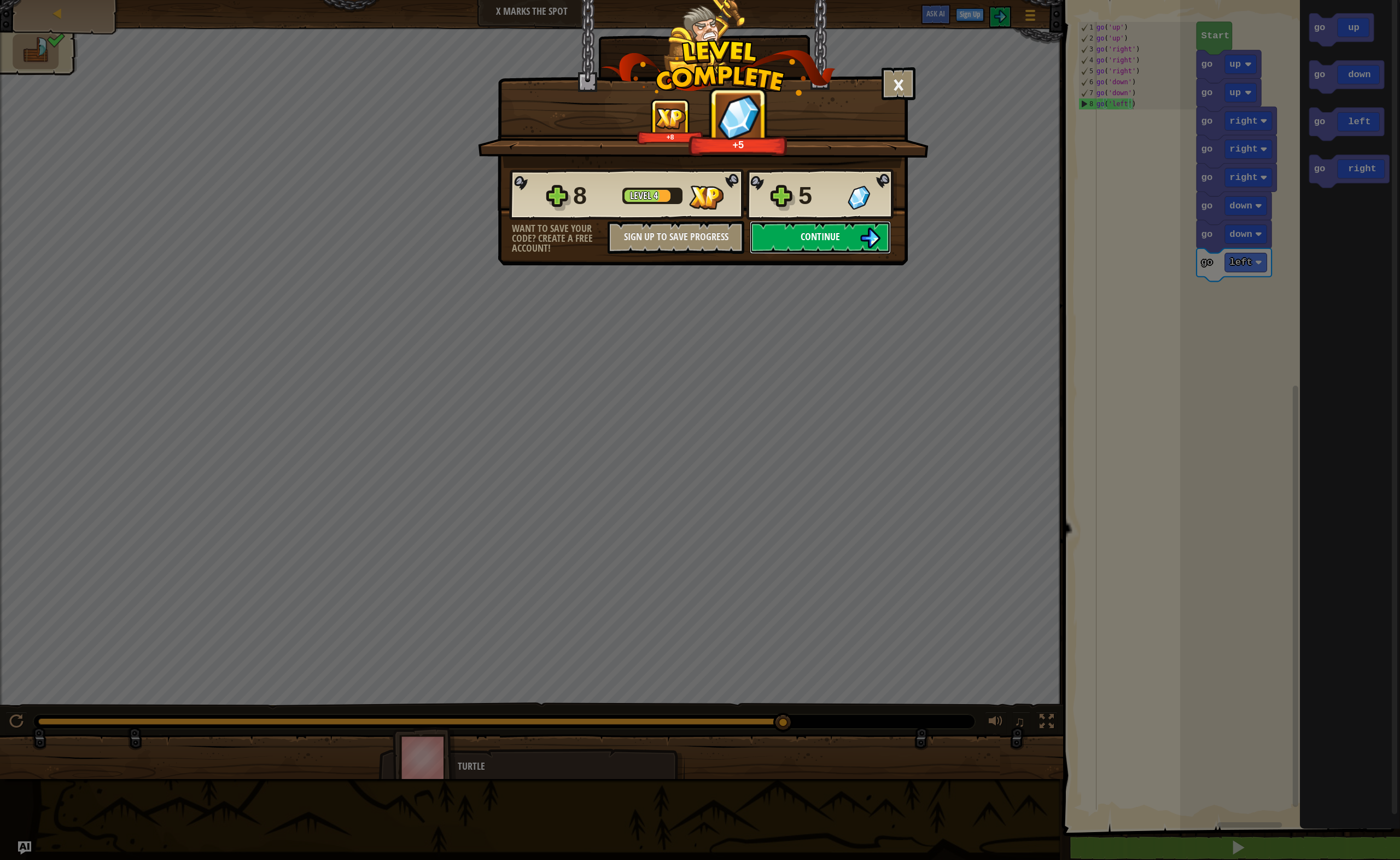
click at [850, 243] on button "Continue" at bounding box center [820, 237] width 141 height 33
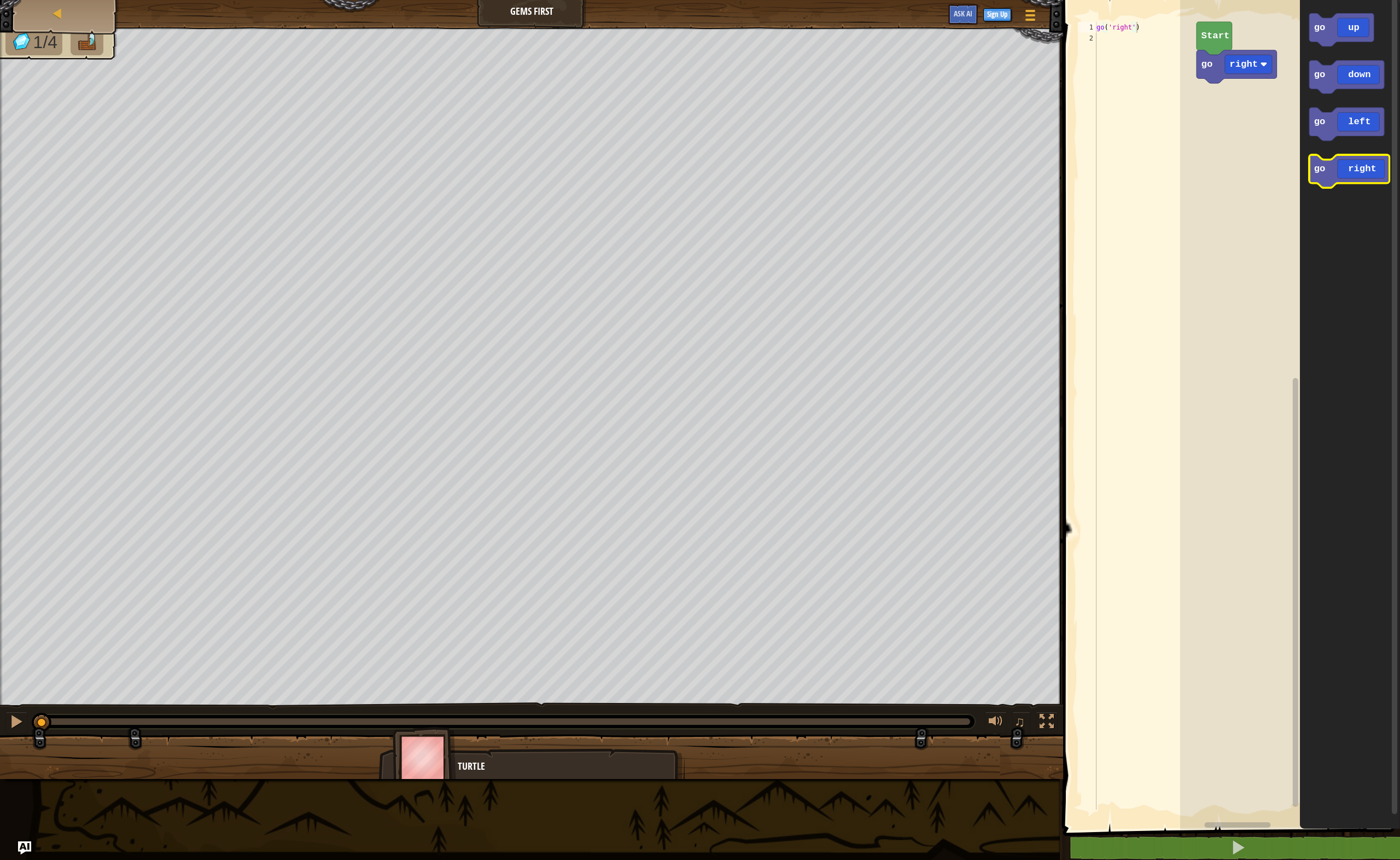
click at [1364, 181] on icon "Blockly Workspace" at bounding box center [1349, 171] width 80 height 33
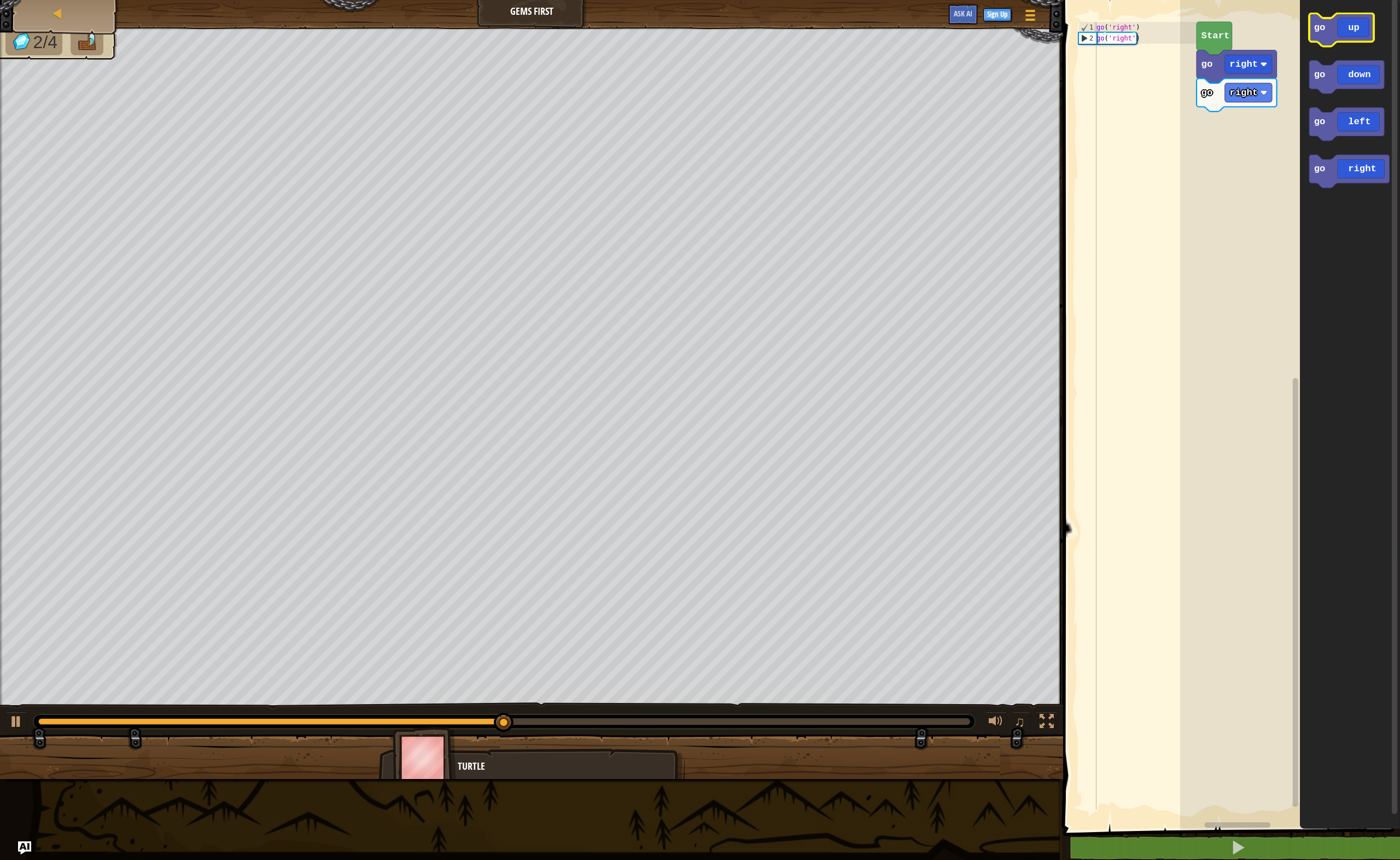
click at [1342, 39] on rect "Blockly Workspace" at bounding box center [1342, 29] width 65 height 33
click at [1345, 29] on icon "Blockly Workspace" at bounding box center [1342, 24] width 65 height 33
click at [1340, 305] on icon "go up go down go left go right" at bounding box center [1349, 412] width 100 height 834
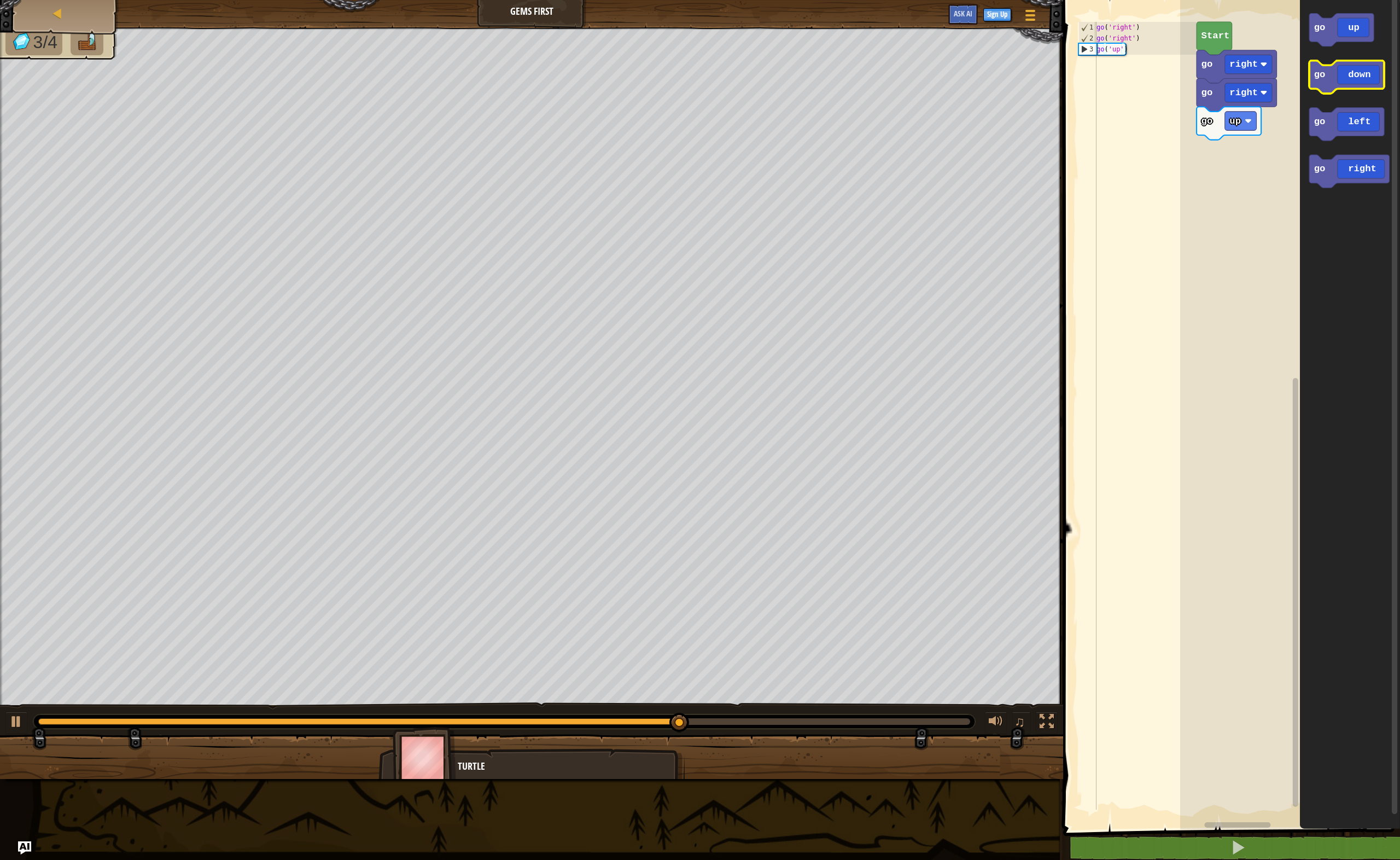
click at [1357, 80] on icon "Blockly Workspace" at bounding box center [1347, 77] width 75 height 33
click at [1356, 78] on icon "Blockly Workspace" at bounding box center [1347, 77] width 75 height 33
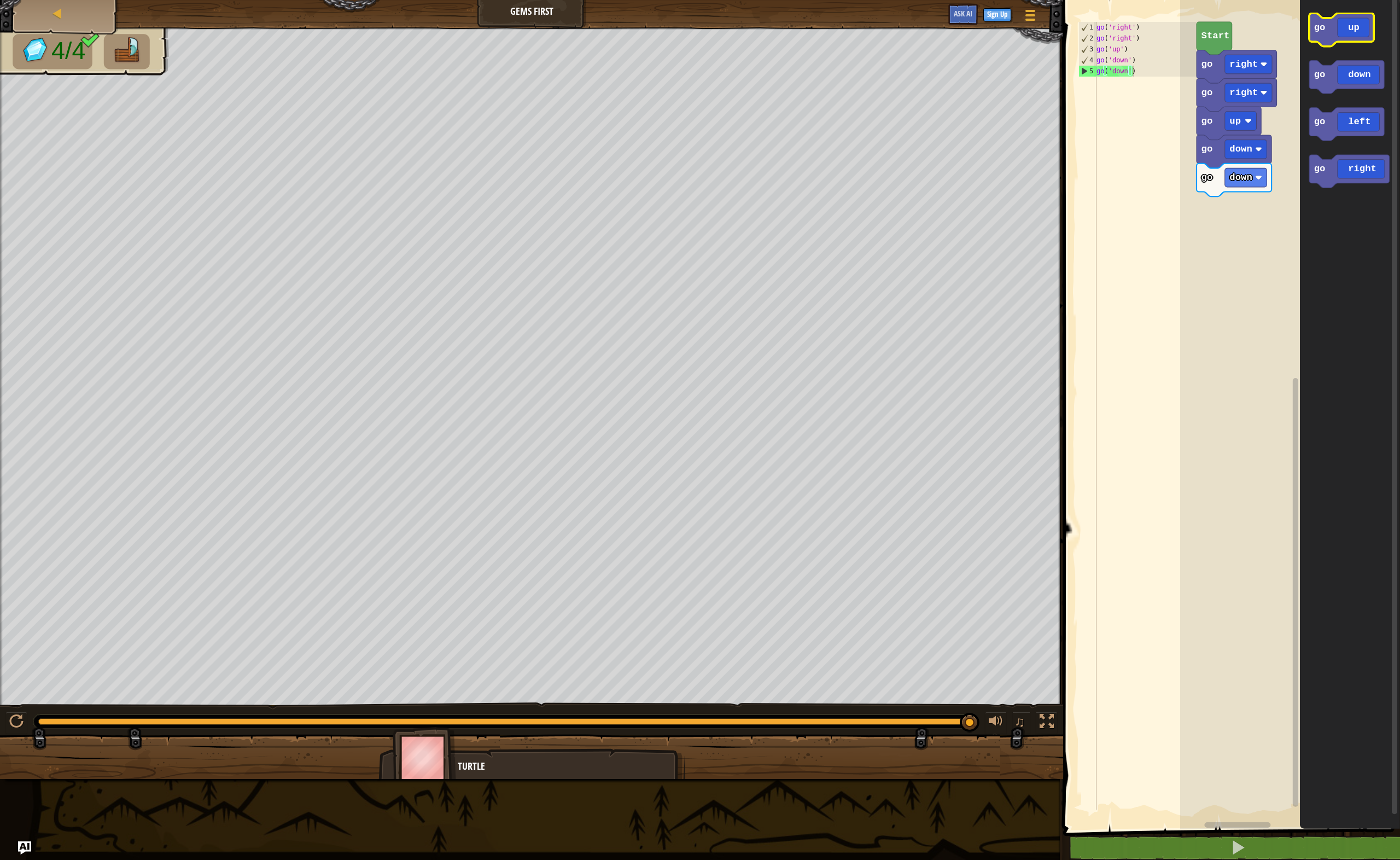
click at [1356, 34] on icon "Blockly Workspace" at bounding box center [1342, 29] width 65 height 33
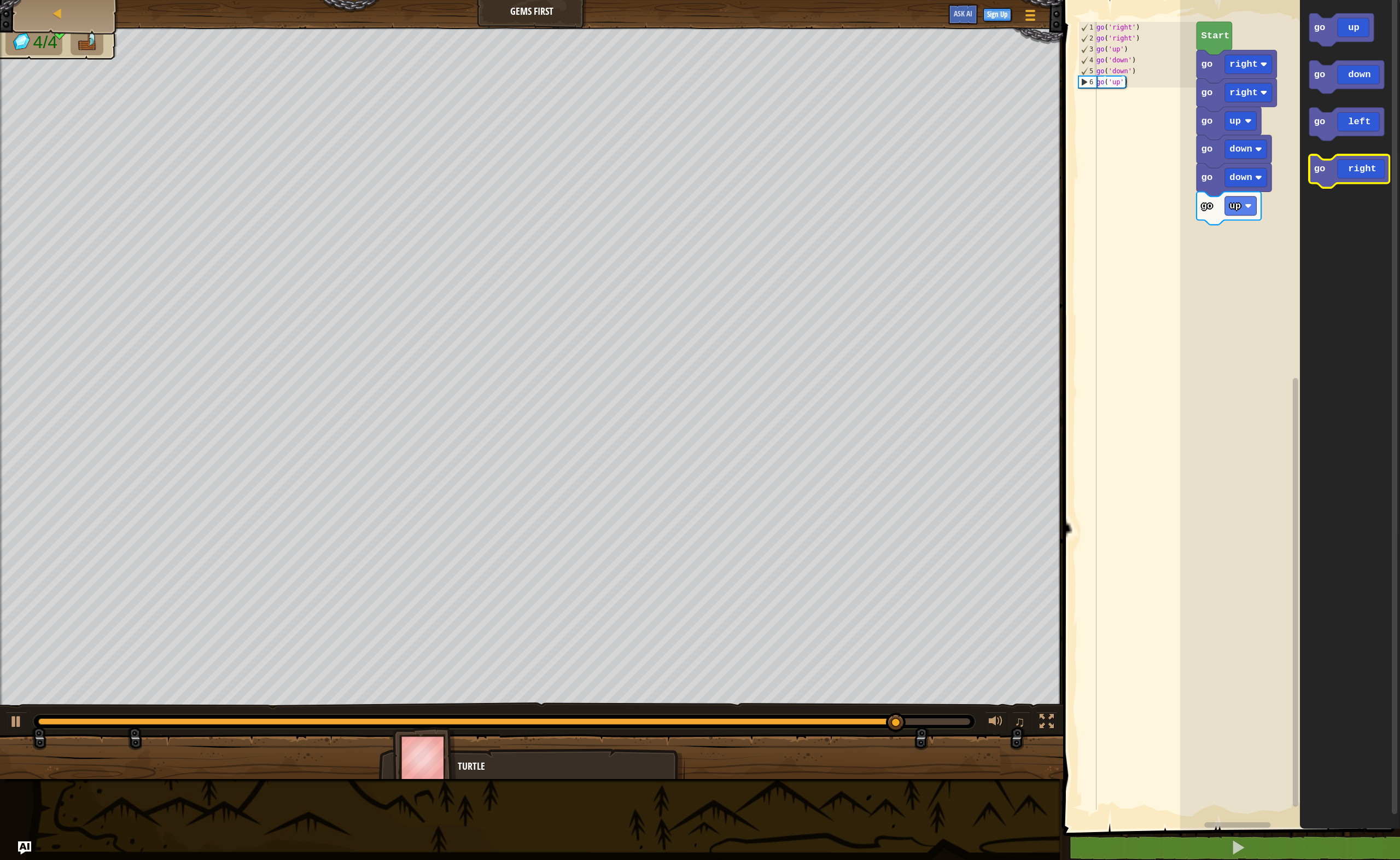
click at [1348, 167] on icon "Blockly Workspace" at bounding box center [1349, 171] width 80 height 33
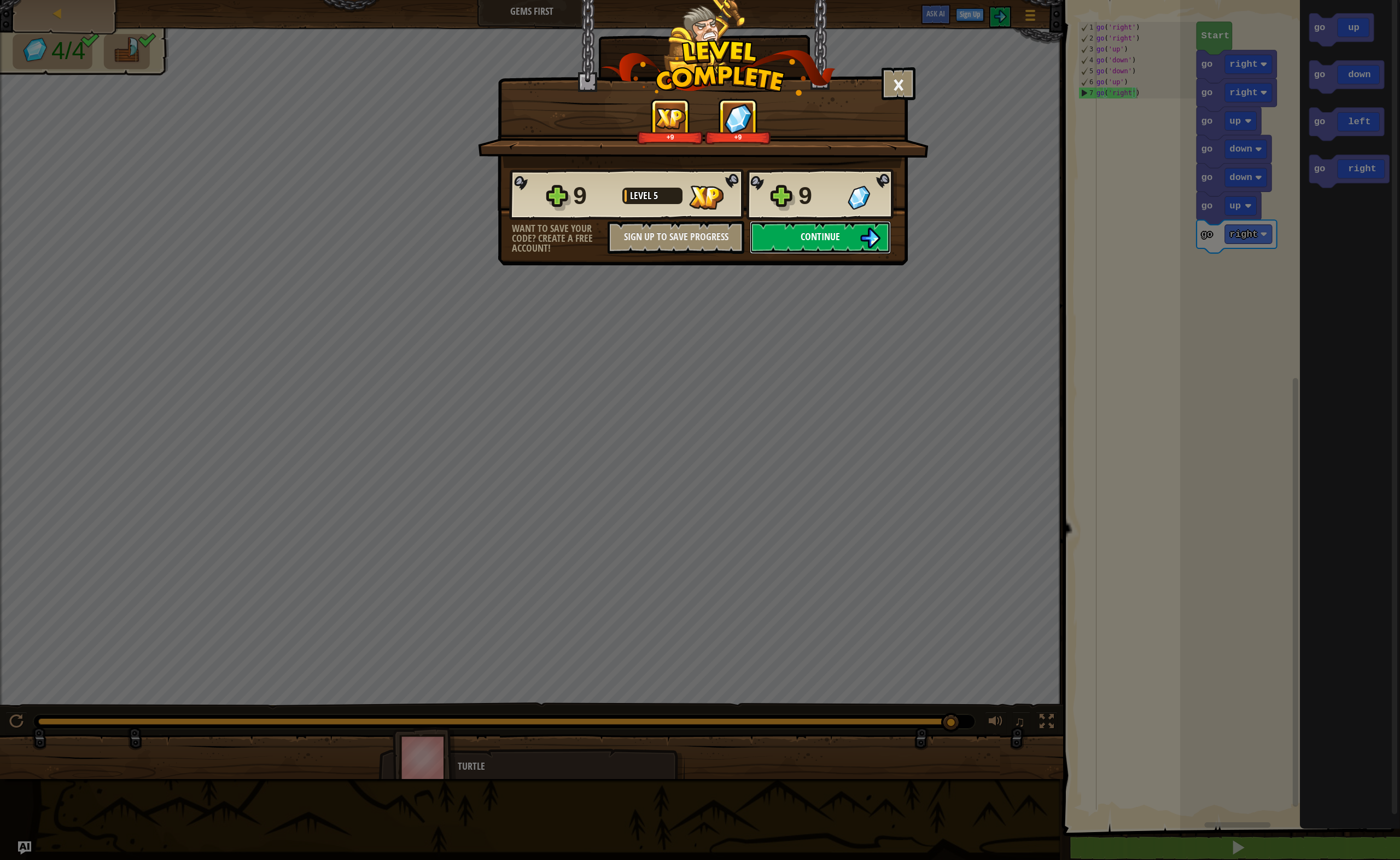
click at [805, 231] on span "Continue" at bounding box center [820, 237] width 39 height 13
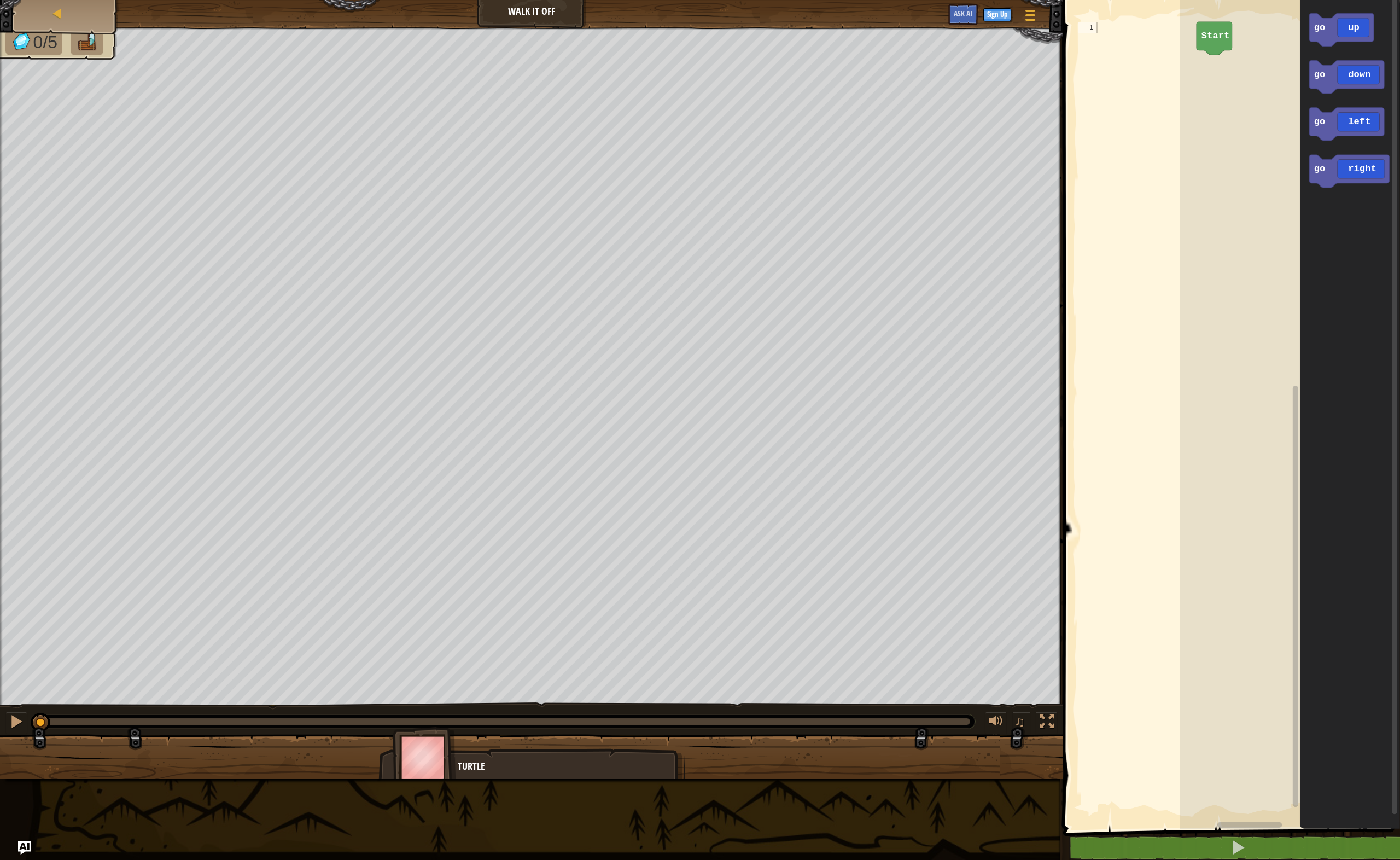
click at [1140, 30] on div at bounding box center [1145, 426] width 102 height 809
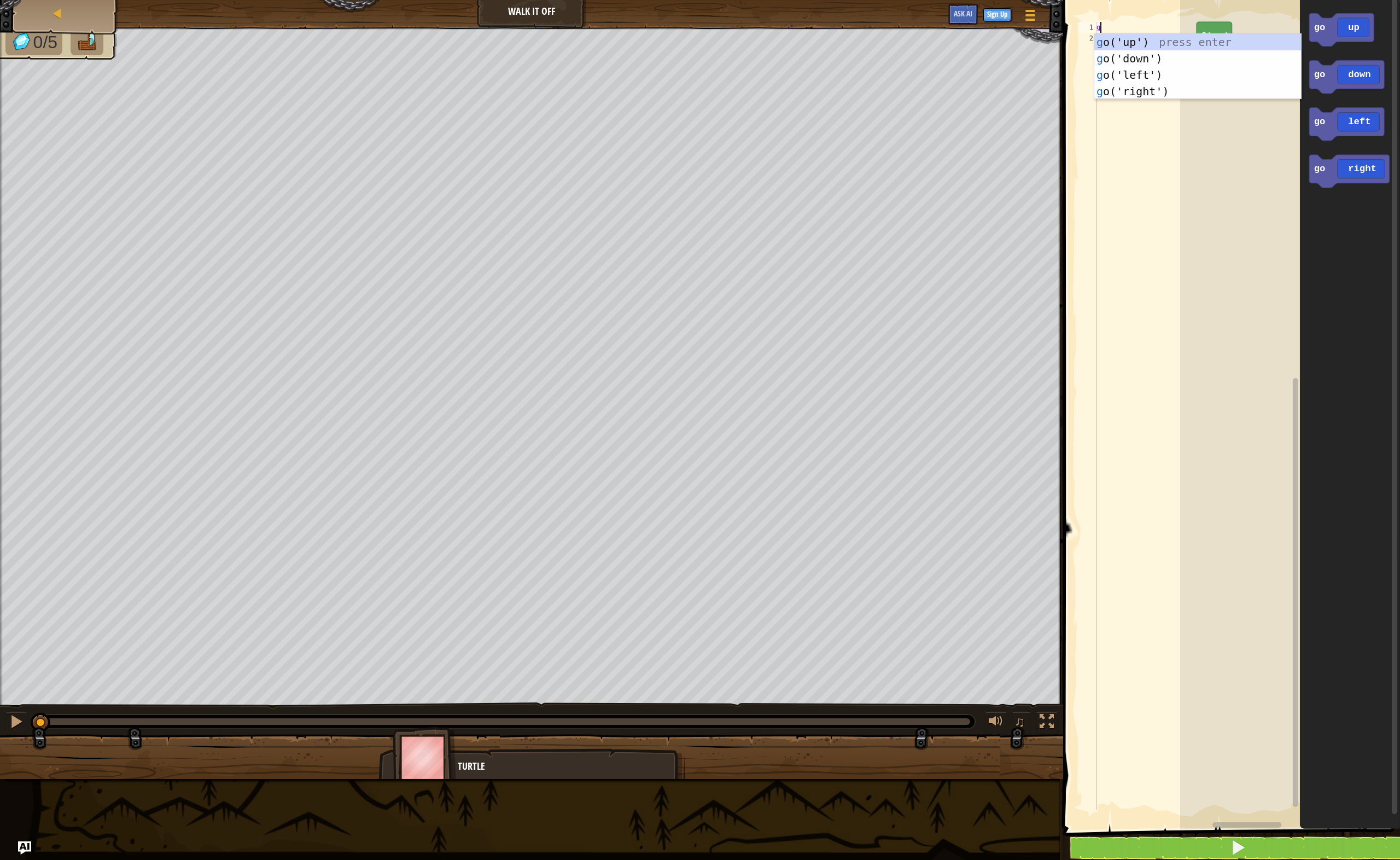
scroll to position [5, 0]
type textarea "go"
click at [1118, 44] on div "go ('up') press enter go ('down') press enter go ('left') press enter go ('righ…" at bounding box center [1198, 83] width 208 height 98
type textarea "g"
click at [1138, 29] on div "go ( 'up' )" at bounding box center [1145, 426] width 102 height 809
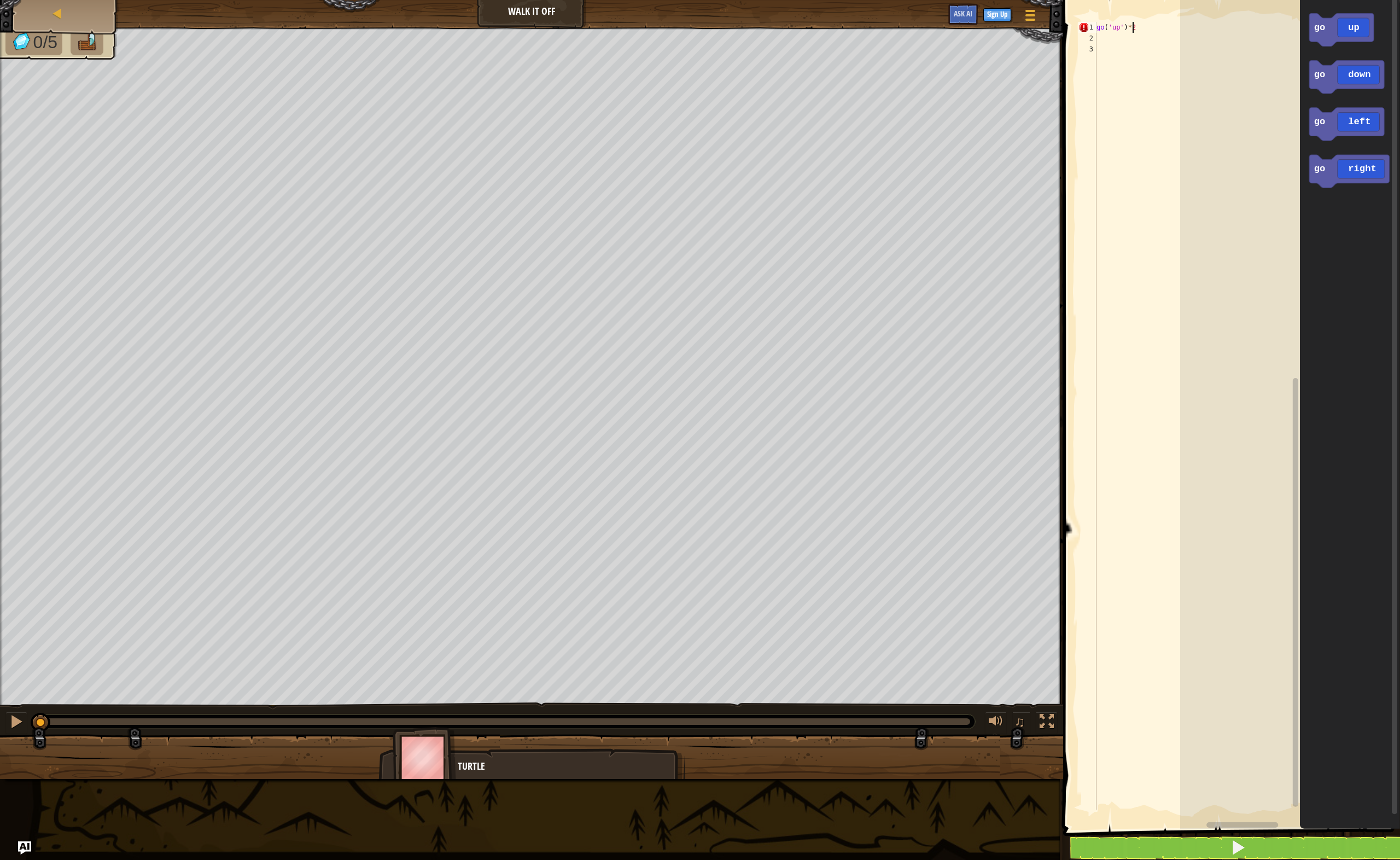
scroll to position [5, 2]
click at [20, 719] on div at bounding box center [16, 721] width 14 height 14
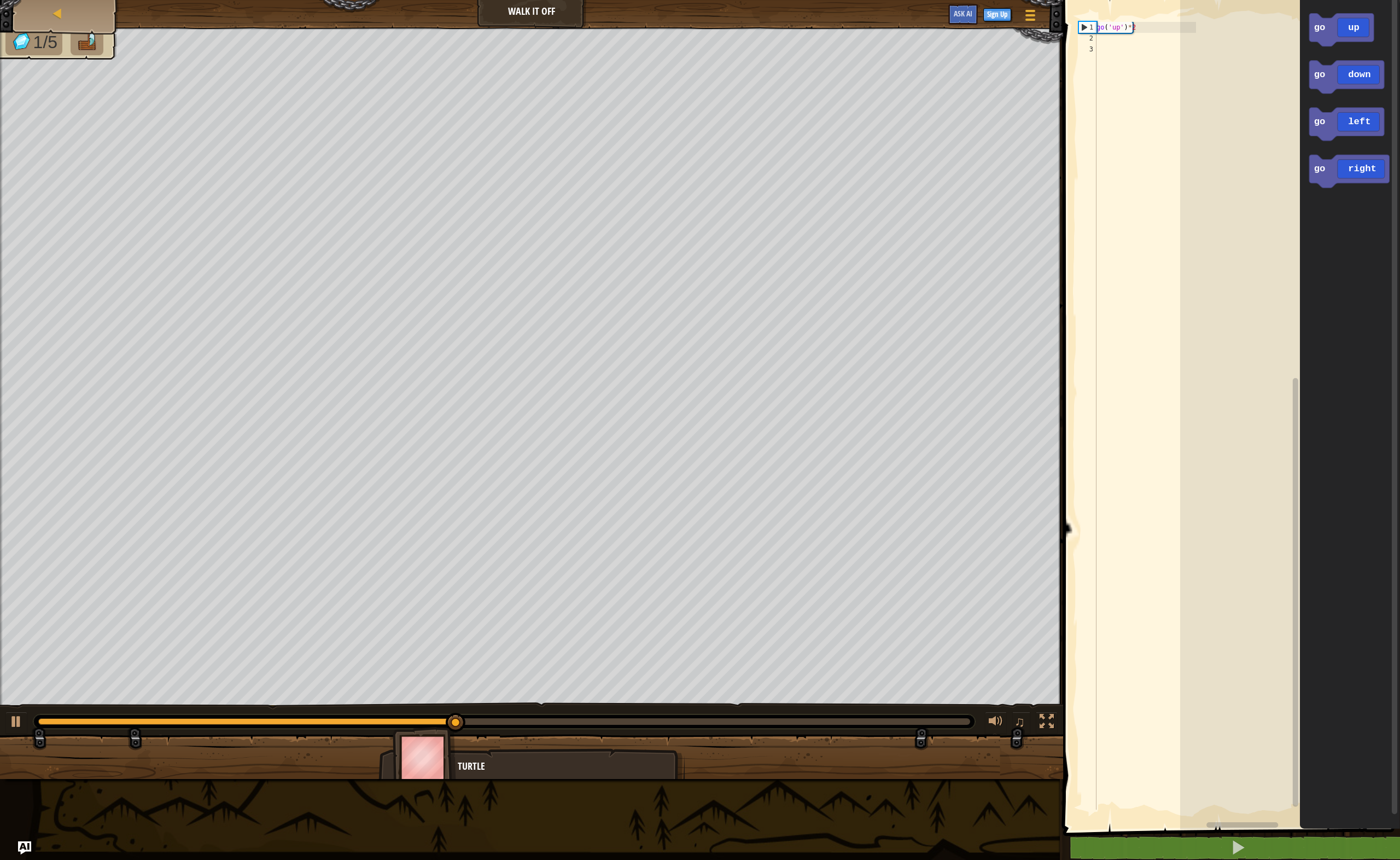
click at [1152, 28] on div "go ( 'up' ) * 2" at bounding box center [1145, 426] width 102 height 809
click at [1156, 28] on div "go ( 'up' ) * 2" at bounding box center [1145, 426] width 102 height 809
type textarea "go('up')"
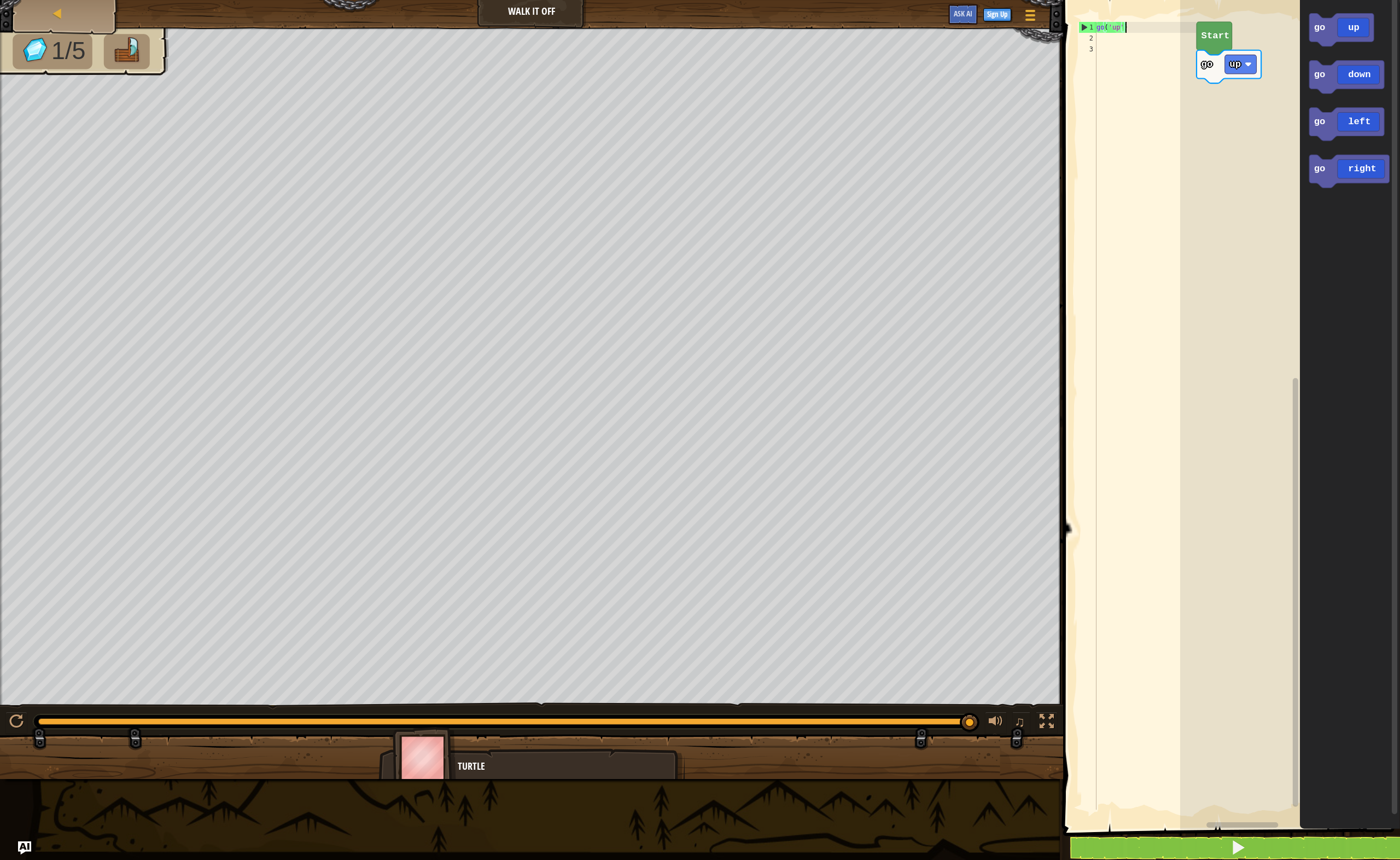
click at [1145, 55] on div "go ( 'up' )" at bounding box center [1145, 426] width 102 height 809
click at [1132, 42] on div "go ( 'up' )" at bounding box center [1145, 426] width 102 height 809
click at [1132, 42] on div "go ( 'up' )" at bounding box center [1145, 426] width 102 height 809
click at [22, 718] on div at bounding box center [16, 721] width 14 height 14
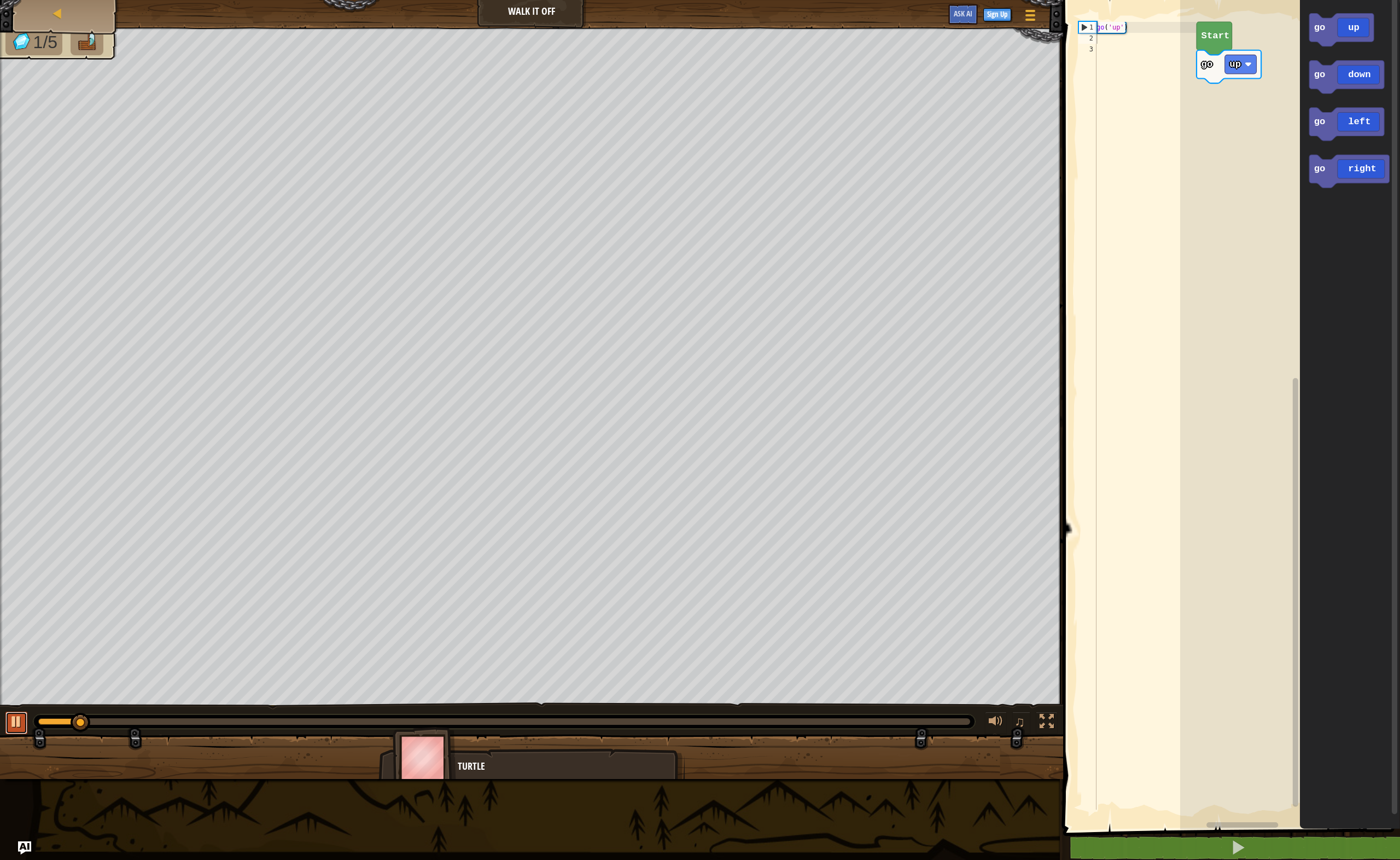
click at [17, 720] on div at bounding box center [16, 721] width 14 height 14
drag, startPoint x: 1159, startPoint y: 30, endPoint x: 1132, endPoint y: 48, distance: 32.4
click at [1159, 31] on div "go ( 'up' )" at bounding box center [1145, 426] width 102 height 809
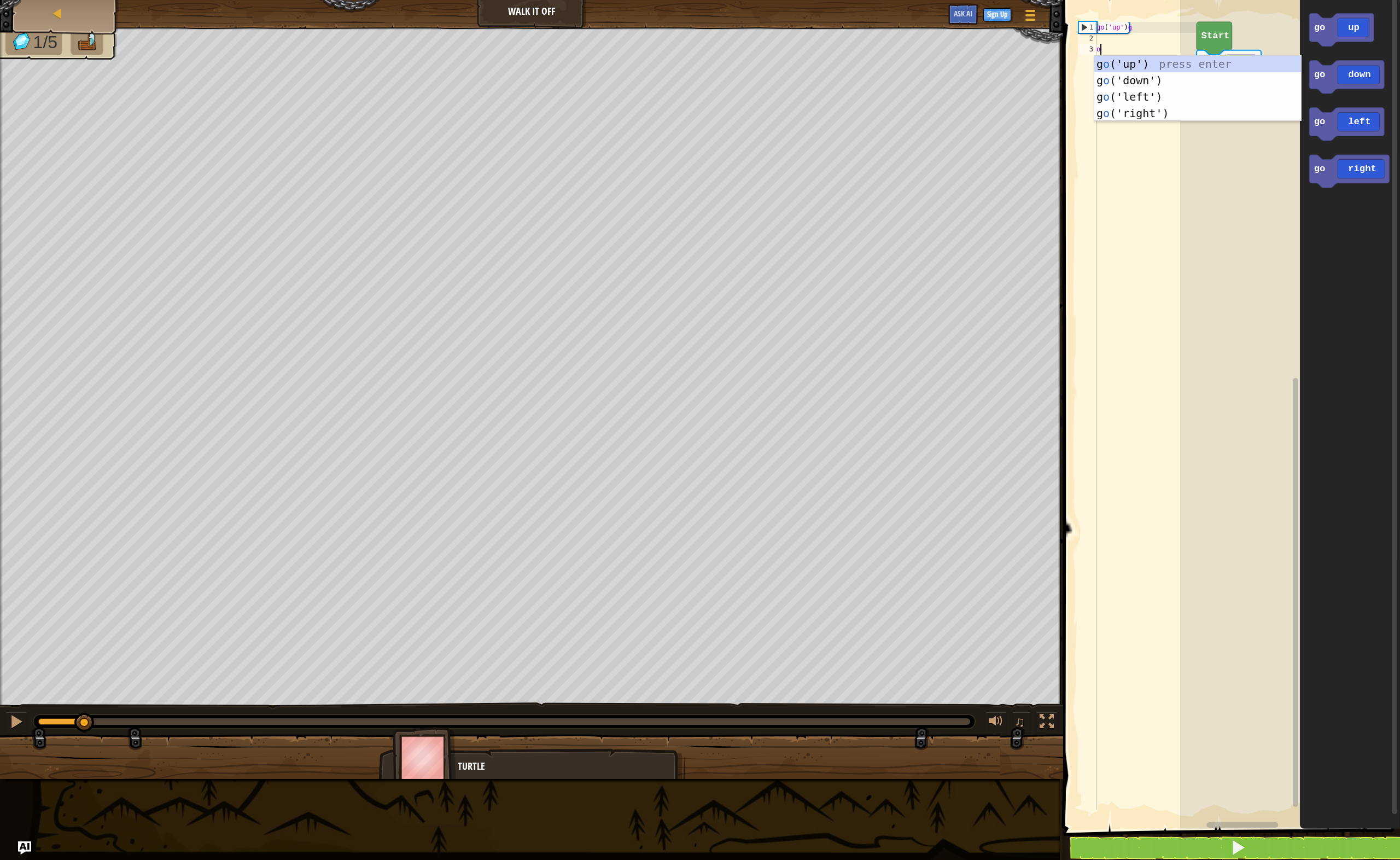
click at [1129, 48] on div "go ( 'up' ) g o" at bounding box center [1145, 426] width 102 height 809
click at [1142, 30] on div "go ( 'up' ) g o" at bounding box center [1145, 426] width 102 height 809
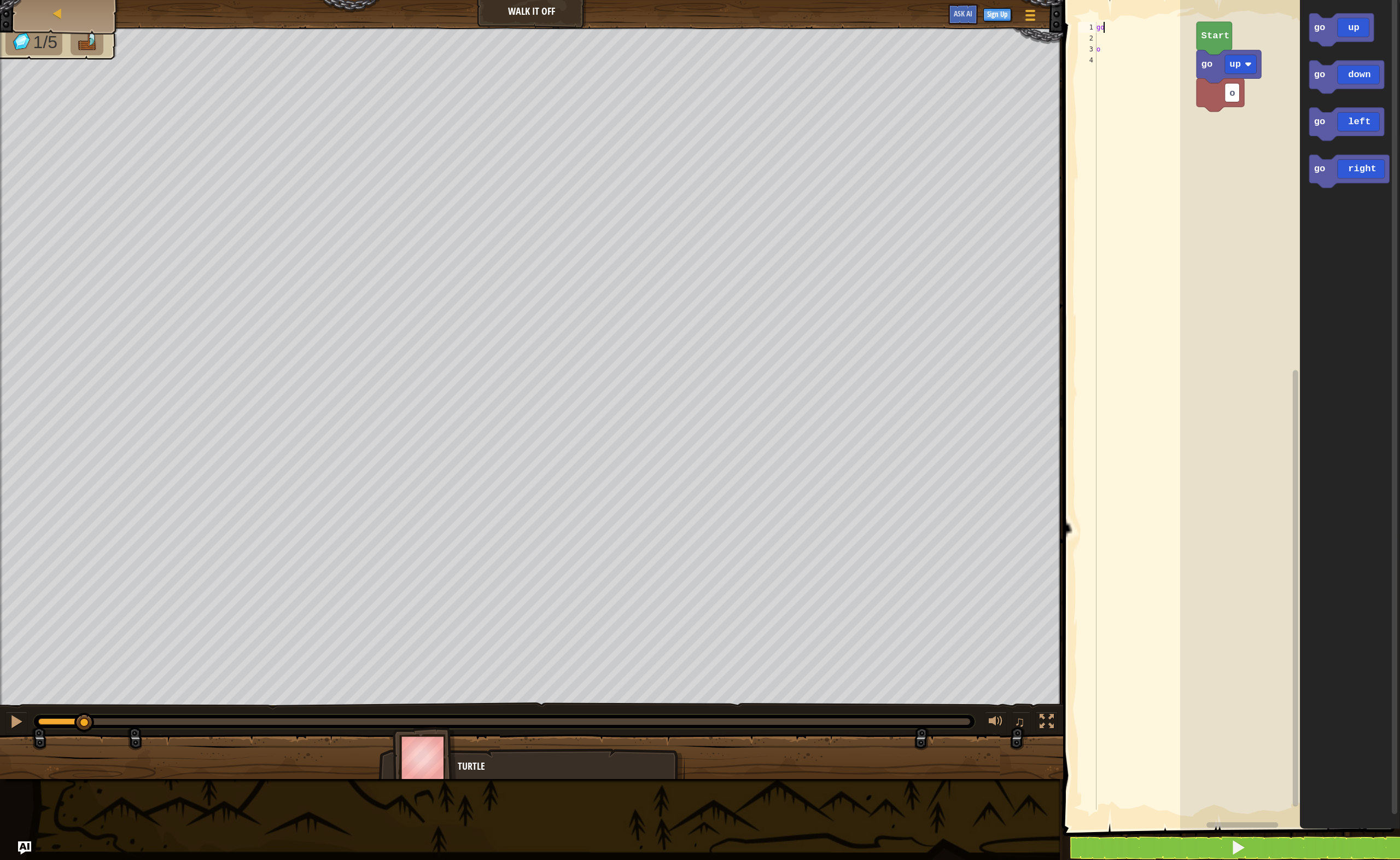
type textarea "g"
drag, startPoint x: 1119, startPoint y: 71, endPoint x: 1087, endPoint y: 13, distance: 66.2
click at [1087, 13] on div "1 2 3 4 o ההההההההההההההההההההההההההההההההההההההההההההההההההההההההההההההההההההה…" at bounding box center [1230, 433] width 340 height 856
type textarea "go"
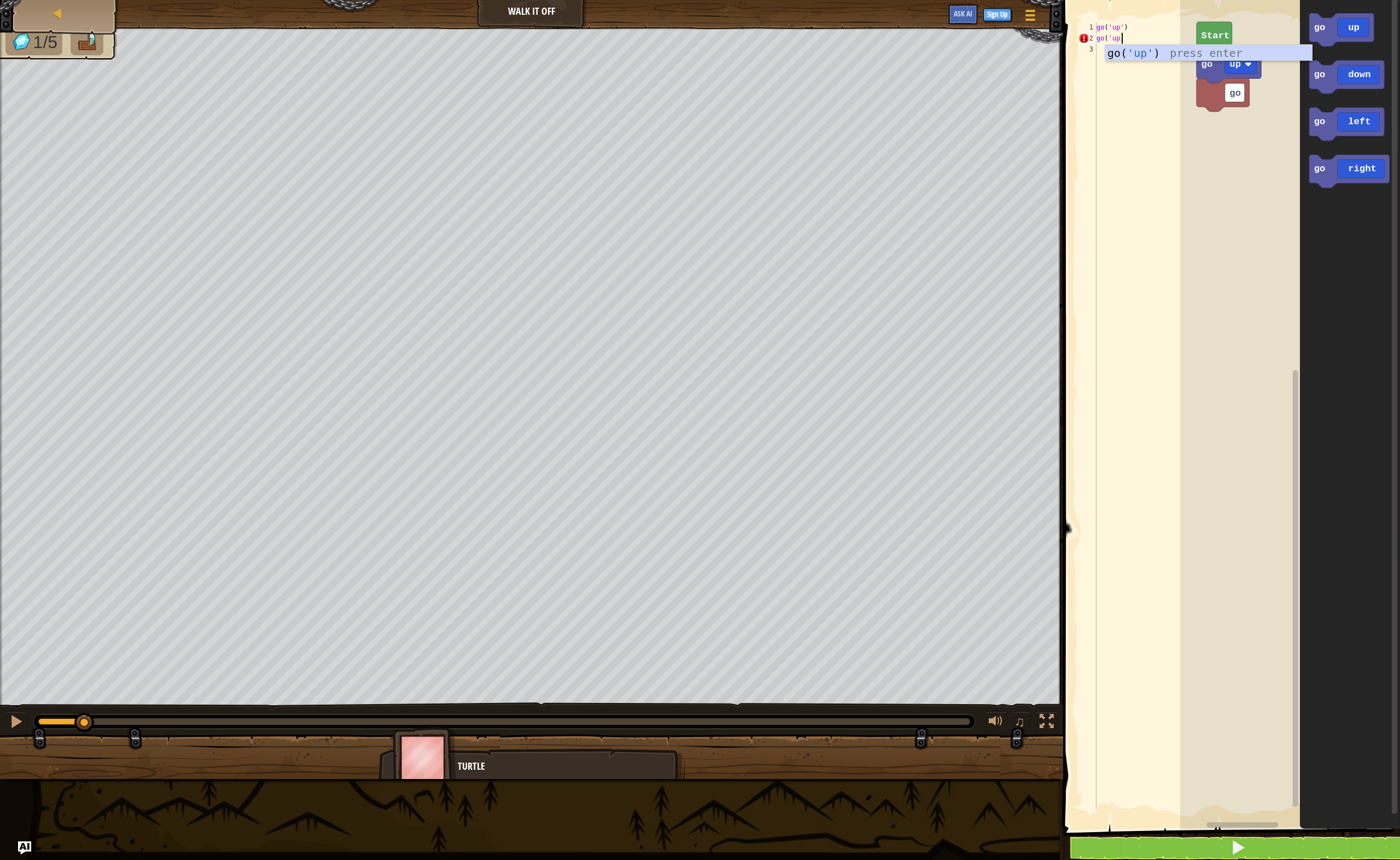
type textarea "go('up')"
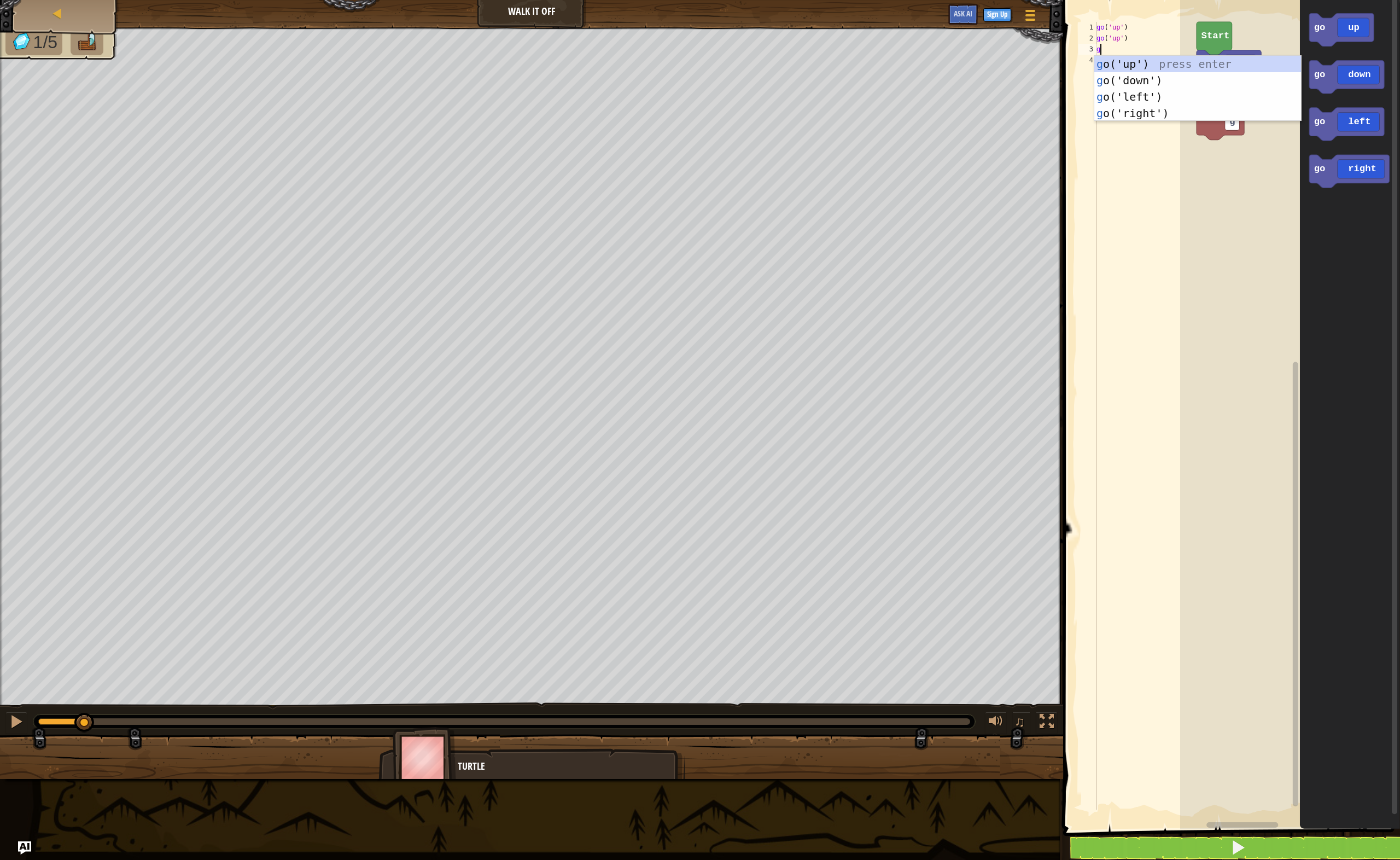
type textarea "go"
click at [1140, 69] on div "go ('up') press enter go ('down') press enter go ('left') press enter go ('righ…" at bounding box center [1198, 105] width 208 height 98
type textarea "go"
click at [1195, 71] on div "go ('up') press enter go ('down') press enter go ('left') press enter go ('righ…" at bounding box center [1198, 116] width 208 height 98
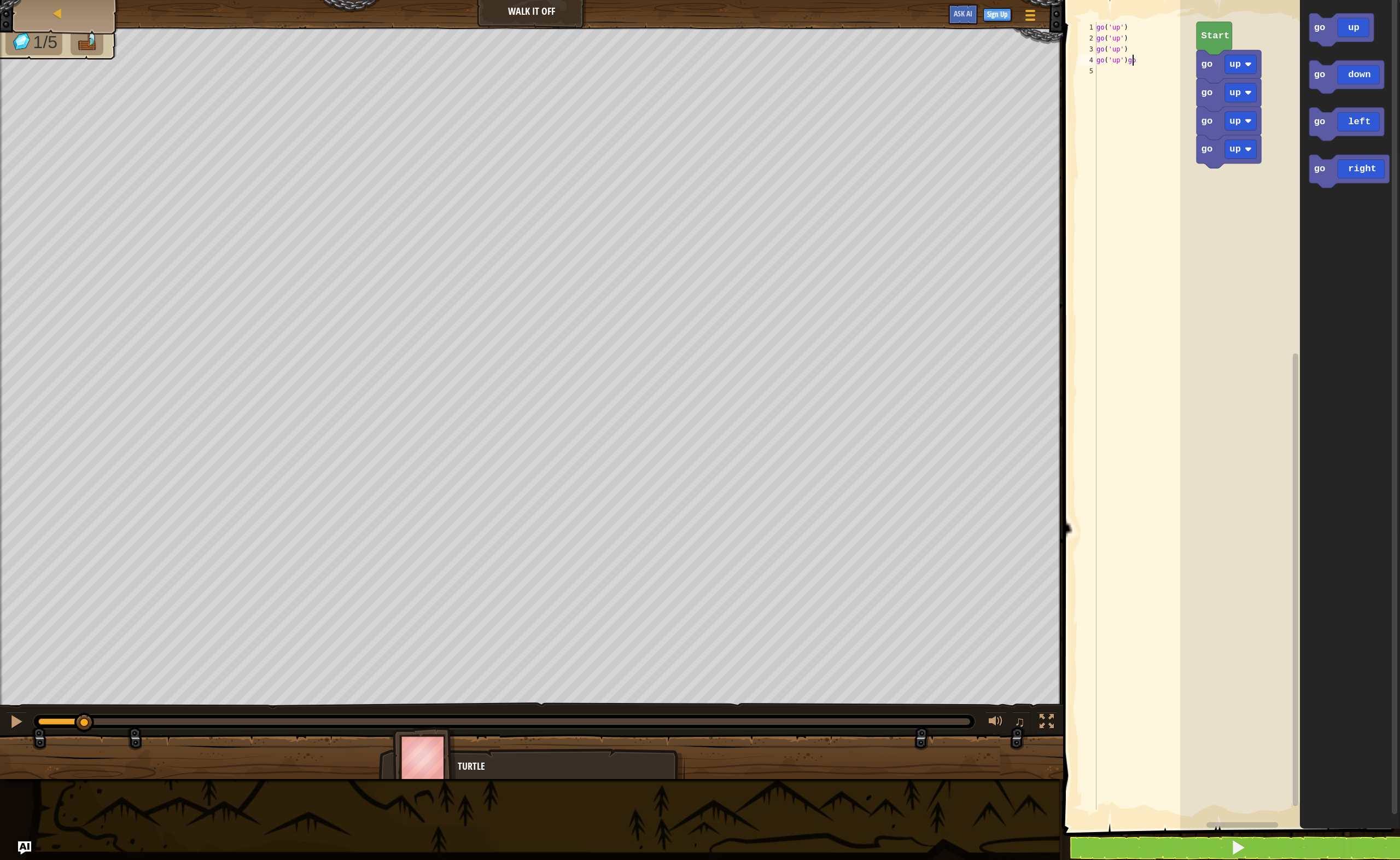
scroll to position [5, 2]
type textarea "go('up')"
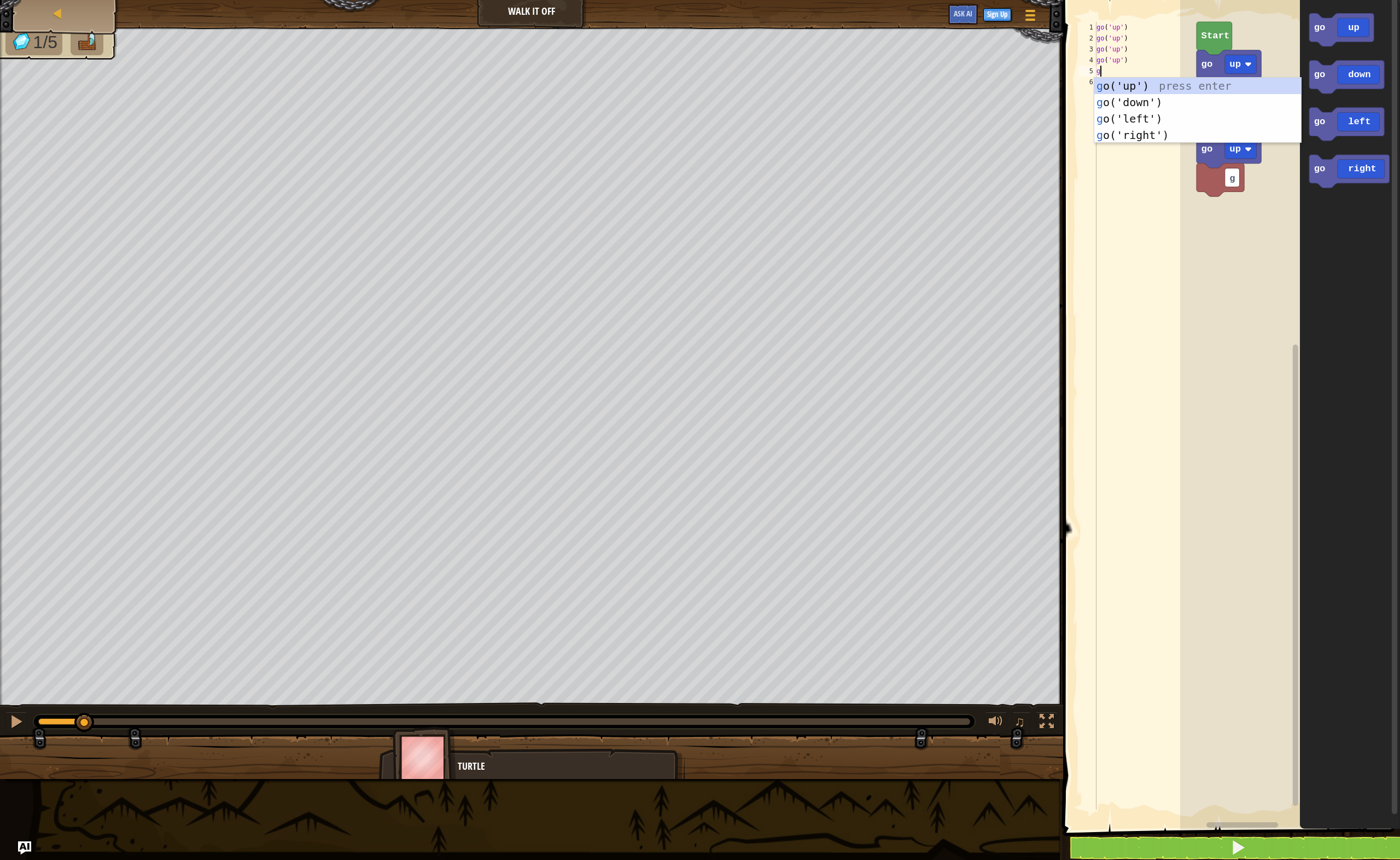
type textarea "go"
click at [1171, 136] on div "go ('up') press enter go ('down') press enter go ('left') press enter go ('righ…" at bounding box center [1198, 127] width 208 height 98
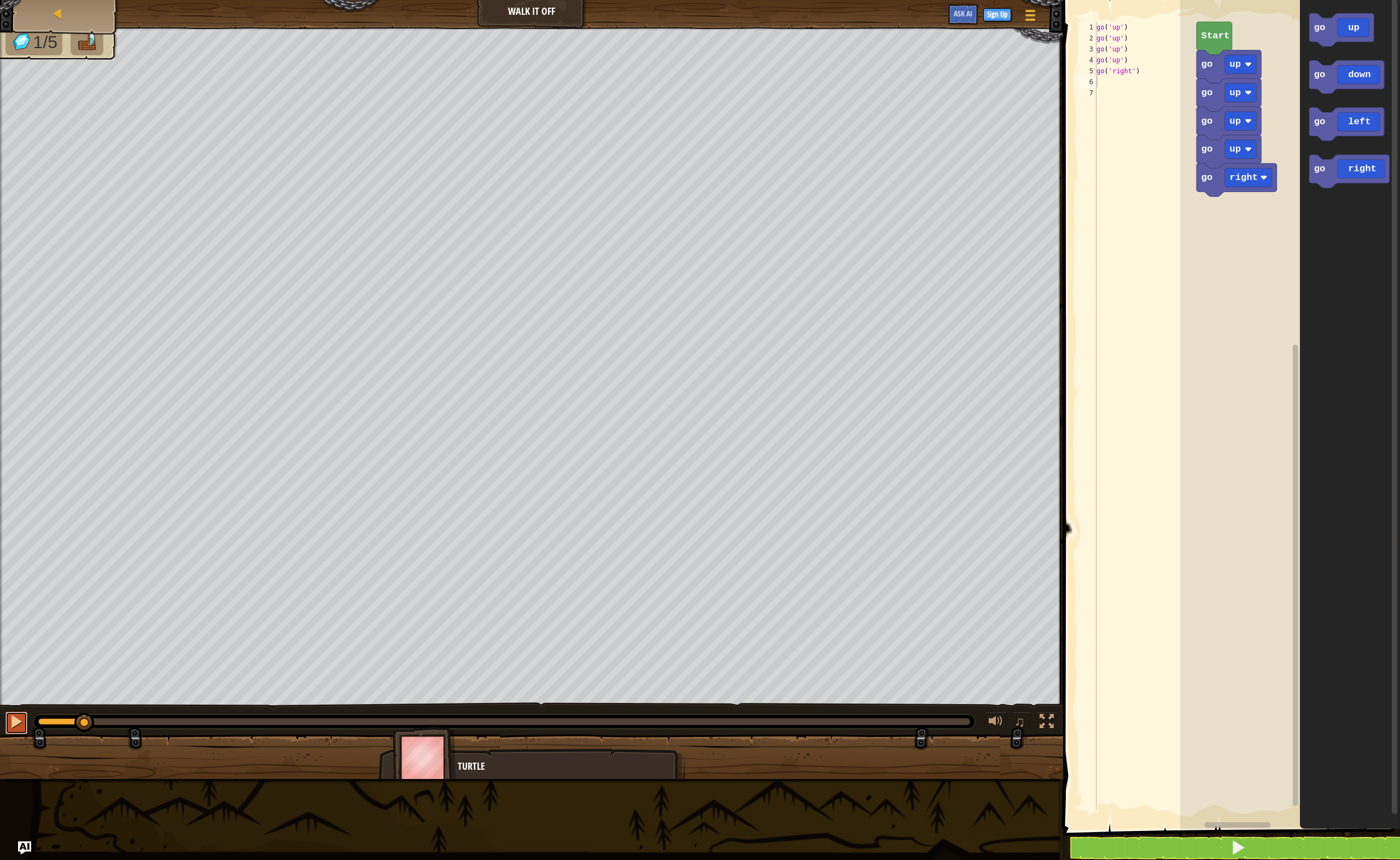
click at [20, 720] on div at bounding box center [16, 721] width 14 height 14
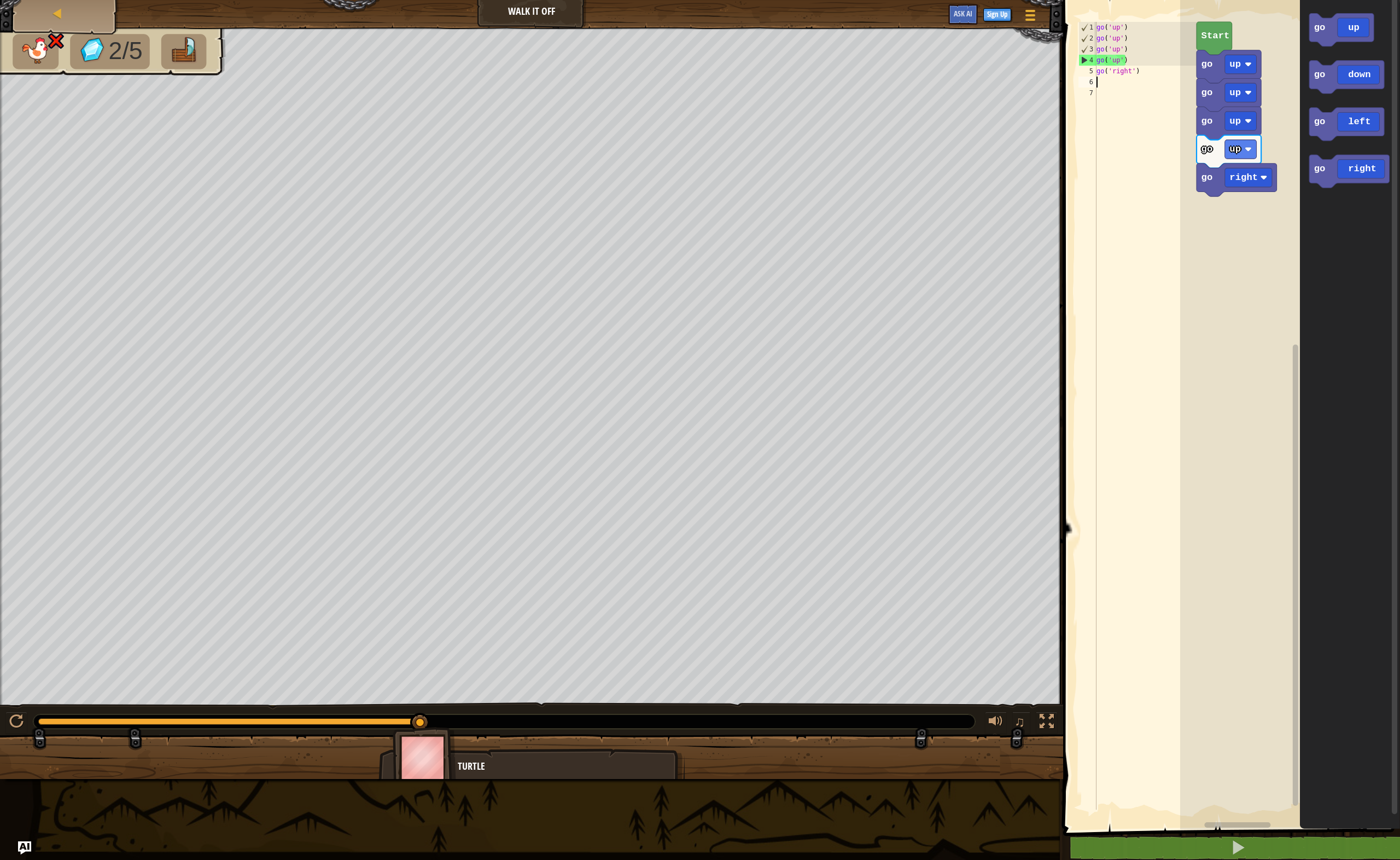
click at [1094, 32] on div "1" at bounding box center [1088, 27] width 18 height 11
click at [1098, 28] on div "go ( 'up' ) go ( 'up' ) go ( 'up' ) go ( 'up' ) go ( 'right' )" at bounding box center [1146, 426] width 102 height 809
drag, startPoint x: 1098, startPoint y: 28, endPoint x: 1149, endPoint y: 34, distance: 51.4
click at [1149, 34] on div "go ( 'up' ) go ( 'up' ) go ( 'up' ) go ( 'up' ) go ( 'right' )" at bounding box center [1146, 426] width 102 height 809
click at [1155, 49] on div "go ( 'up' ) go ( 'up' ) go ( 'up' ) go ( 'up' ) go ( 'right' )" at bounding box center [1146, 426] width 102 height 809
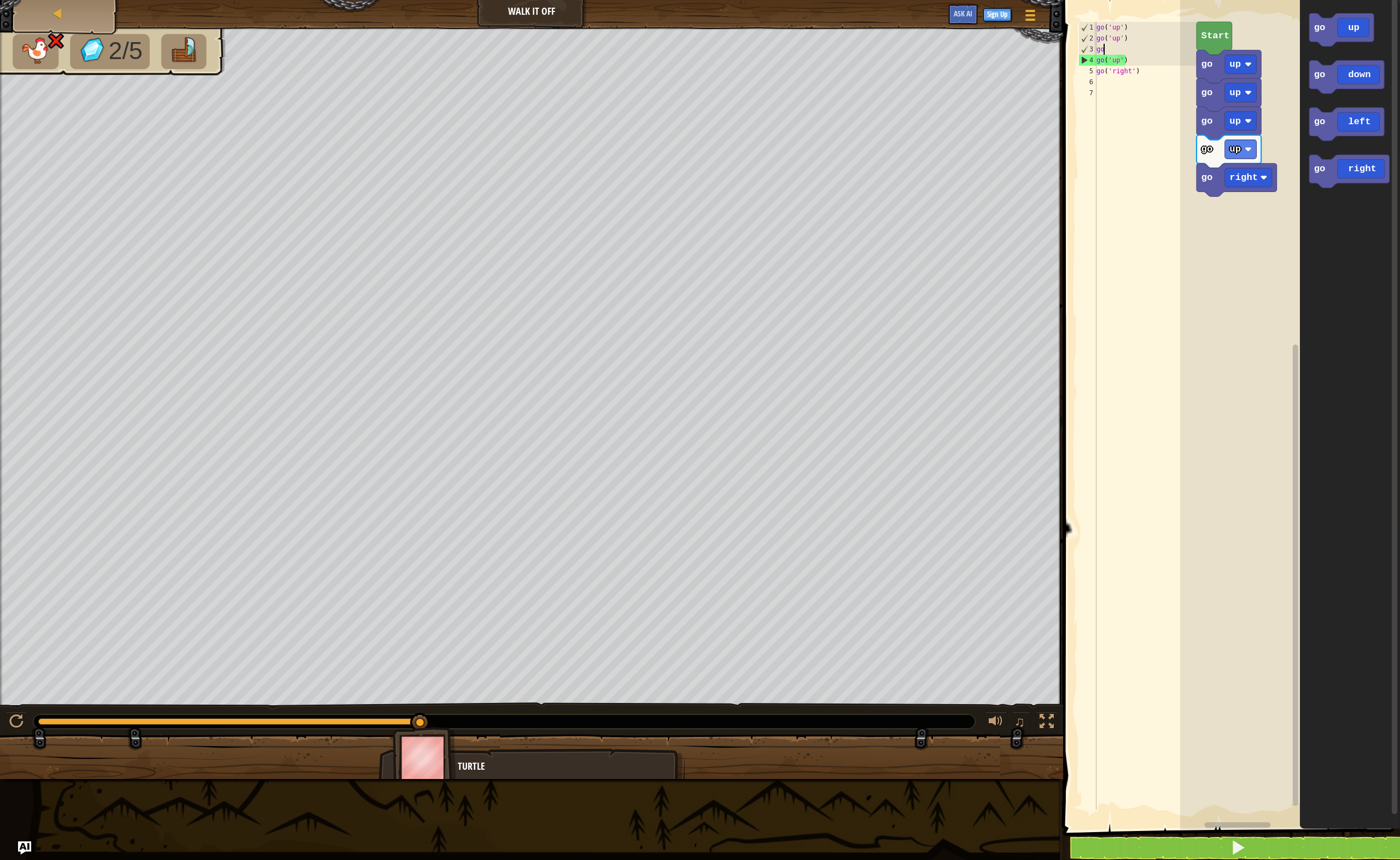
type textarea "g"
click at [20, 716] on div at bounding box center [16, 721] width 14 height 14
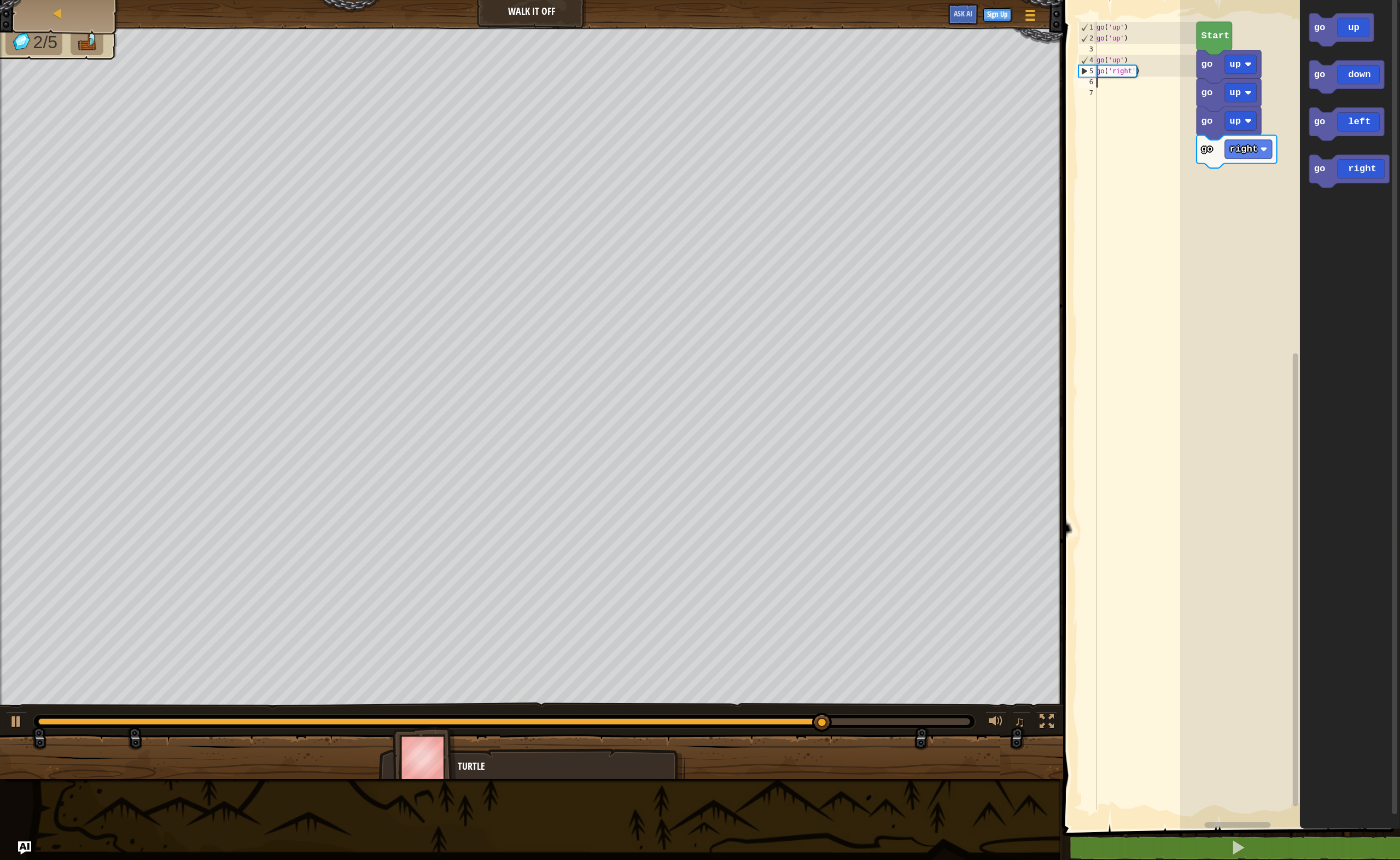
click at [1125, 86] on div "go ( 'up' ) go ( 'up' ) go ( 'up' ) go ( 'right' )" at bounding box center [1146, 426] width 102 height 809
type textarea "go"
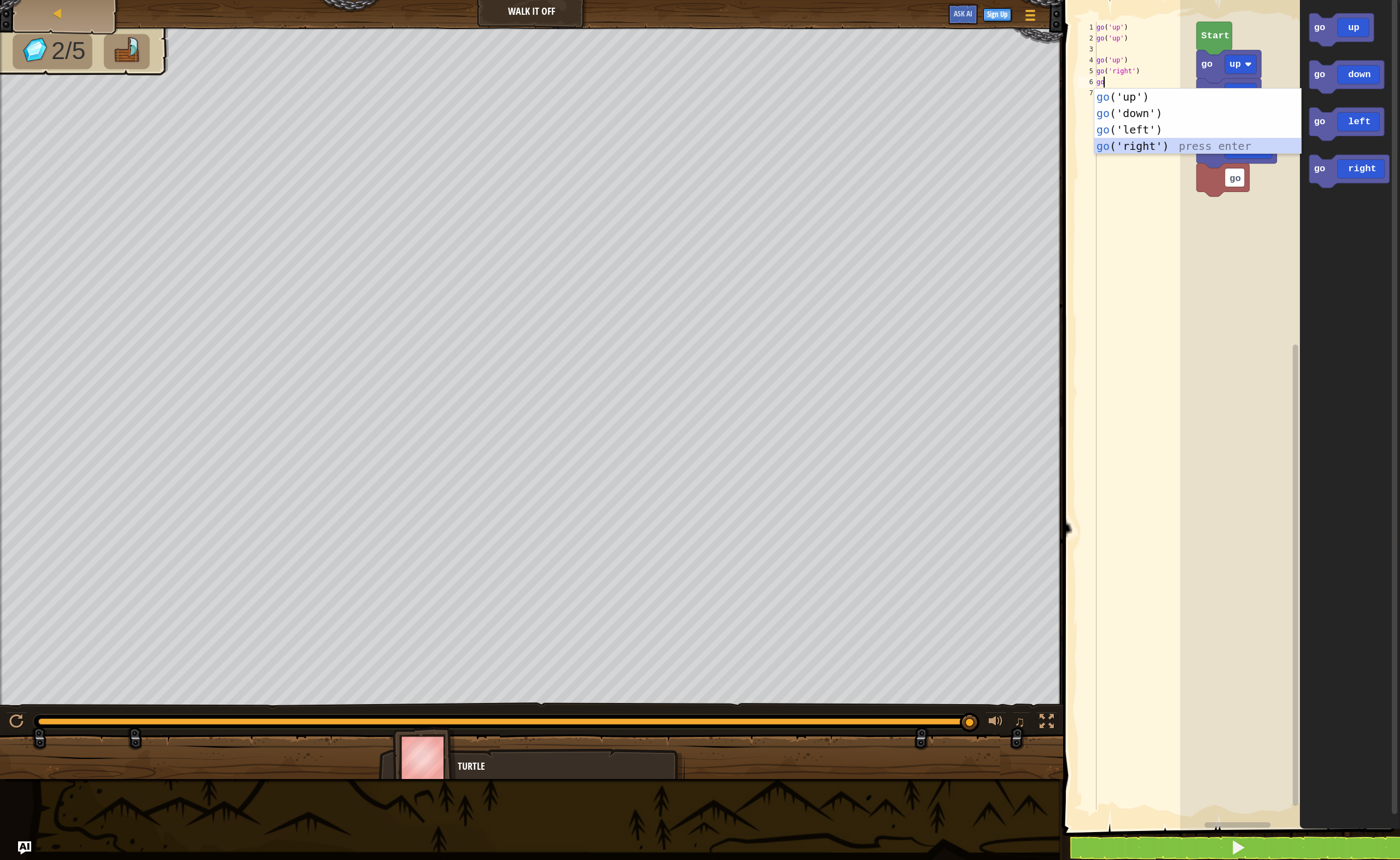
click at [1172, 149] on div "go ('up') press enter go ('down') press enter go ('left') press enter go ('righ…" at bounding box center [1198, 137] width 208 height 98
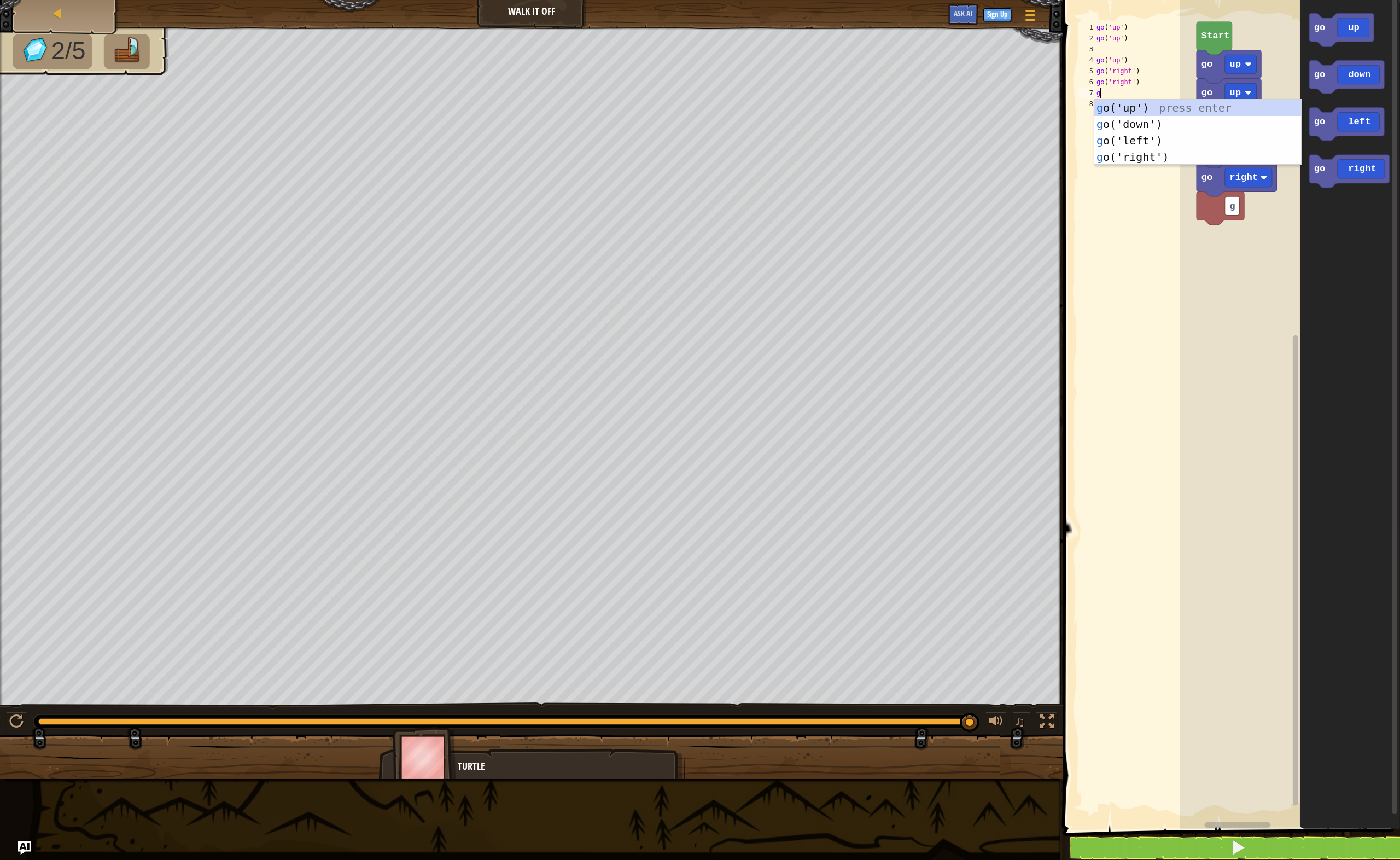
type textarea "go"
click at [1242, 157] on div "go ('up') press enter go ('down') press enter go ('left') press enter go ('righ…" at bounding box center [1198, 149] width 208 height 98
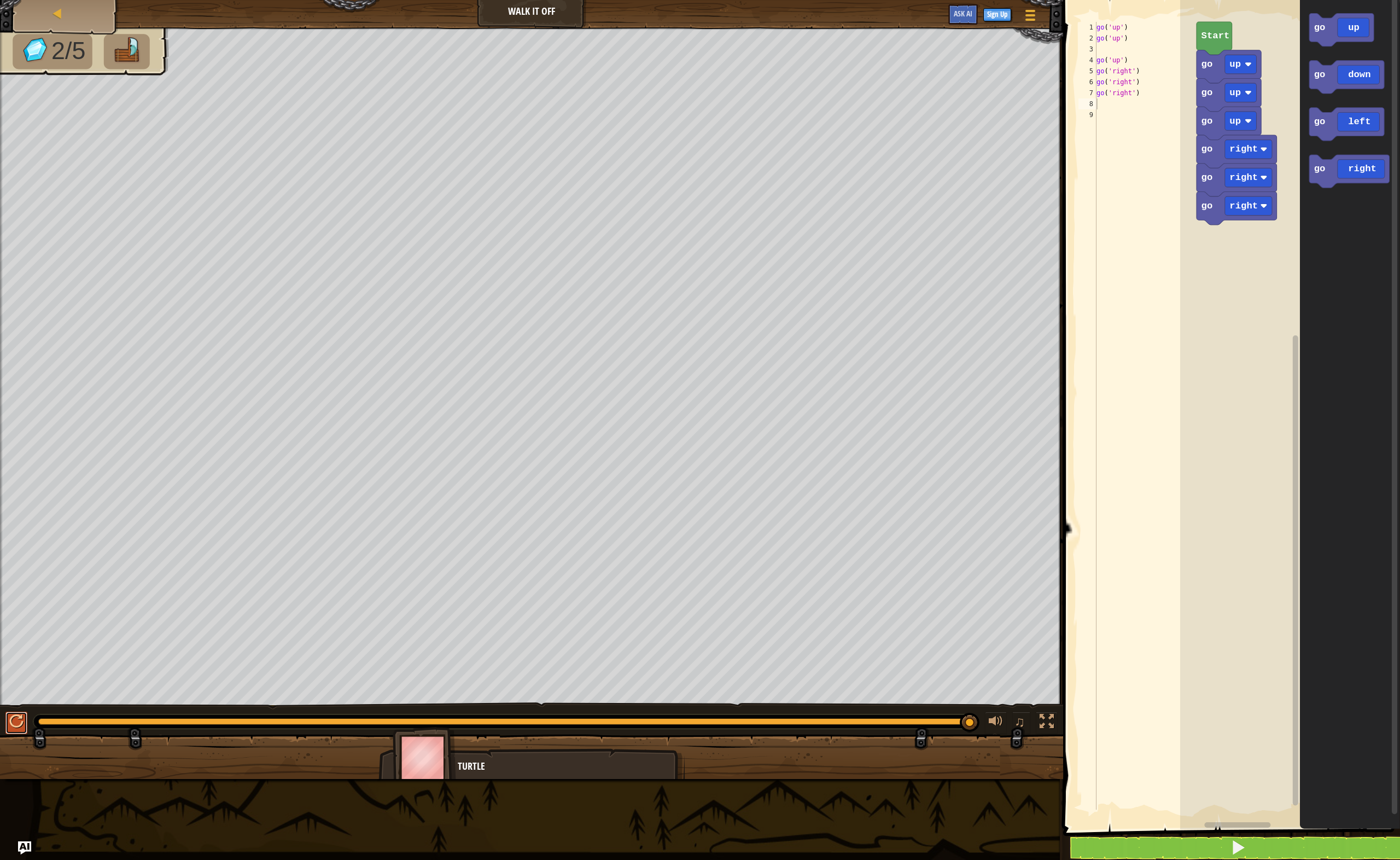
click at [22, 715] on div at bounding box center [16, 721] width 14 height 14
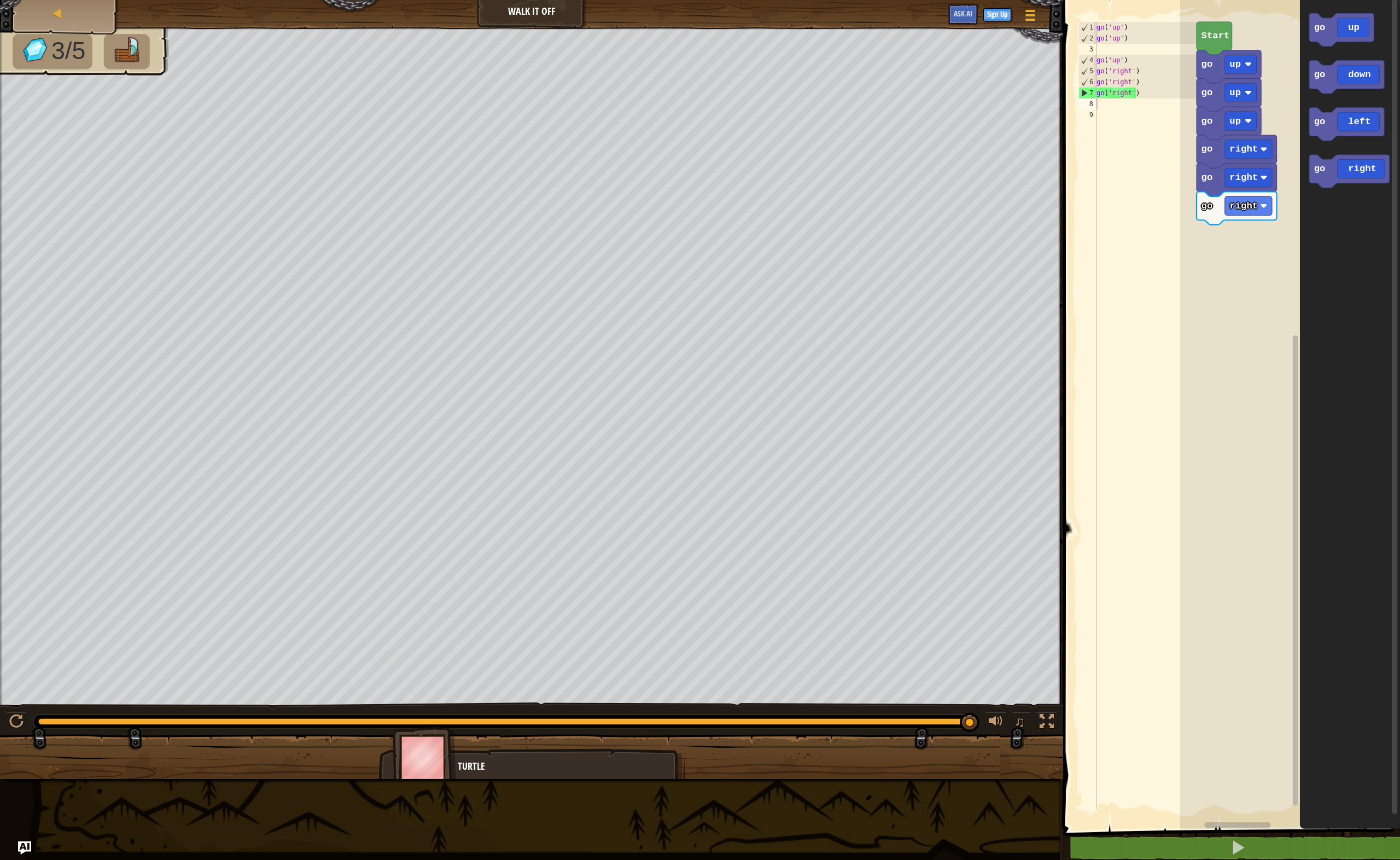
click at [1104, 108] on div "go ( 'up' ) go ( 'up' ) go ( 'up' ) go ( 'right' ) go ( 'right' ) go ( 'right' )" at bounding box center [1146, 426] width 102 height 809
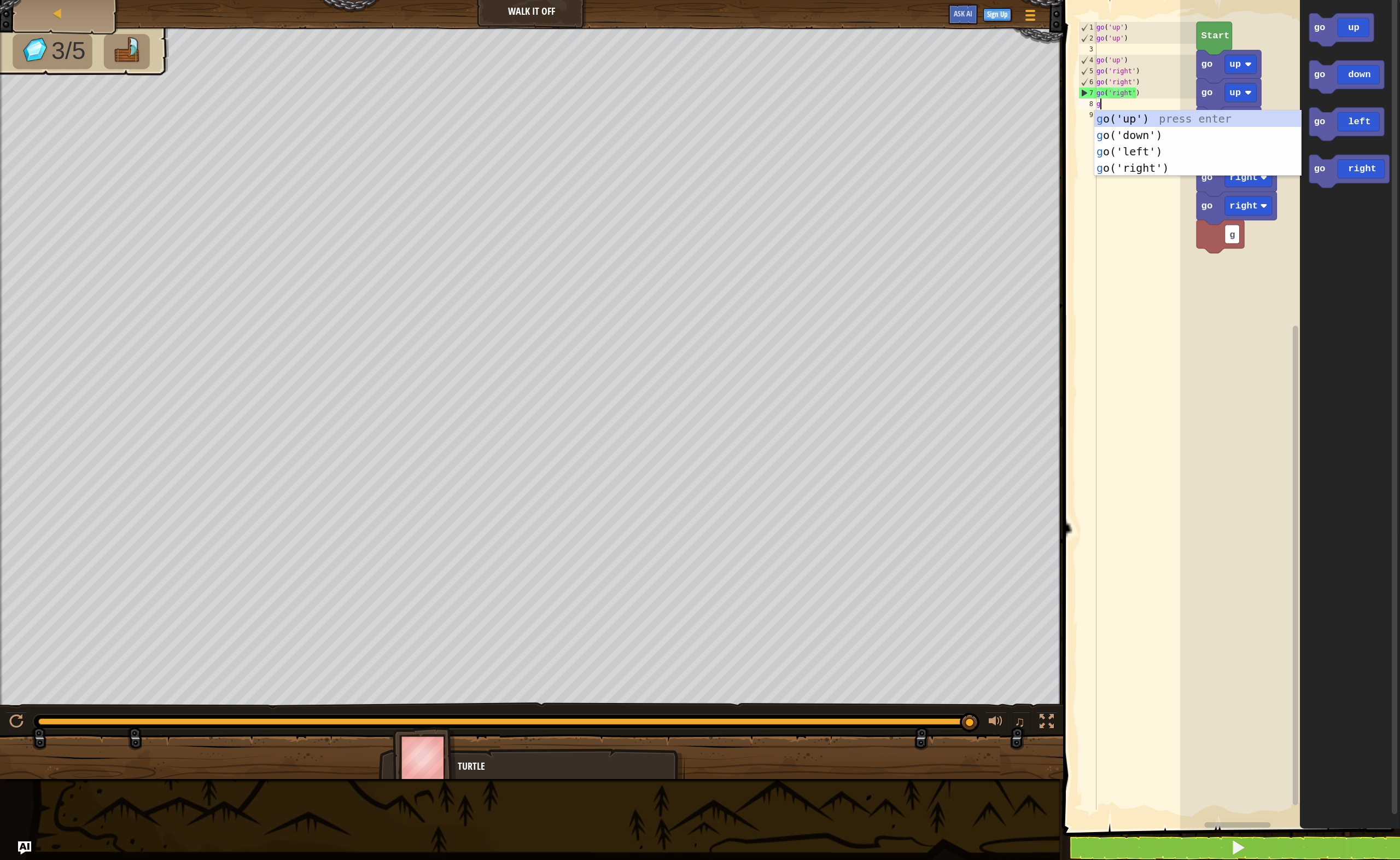
type textarea "go"
click at [1137, 164] on div "go ('up') press enter go ('down') press enter go ('left') press enter go ('righ…" at bounding box center [1198, 160] width 208 height 98
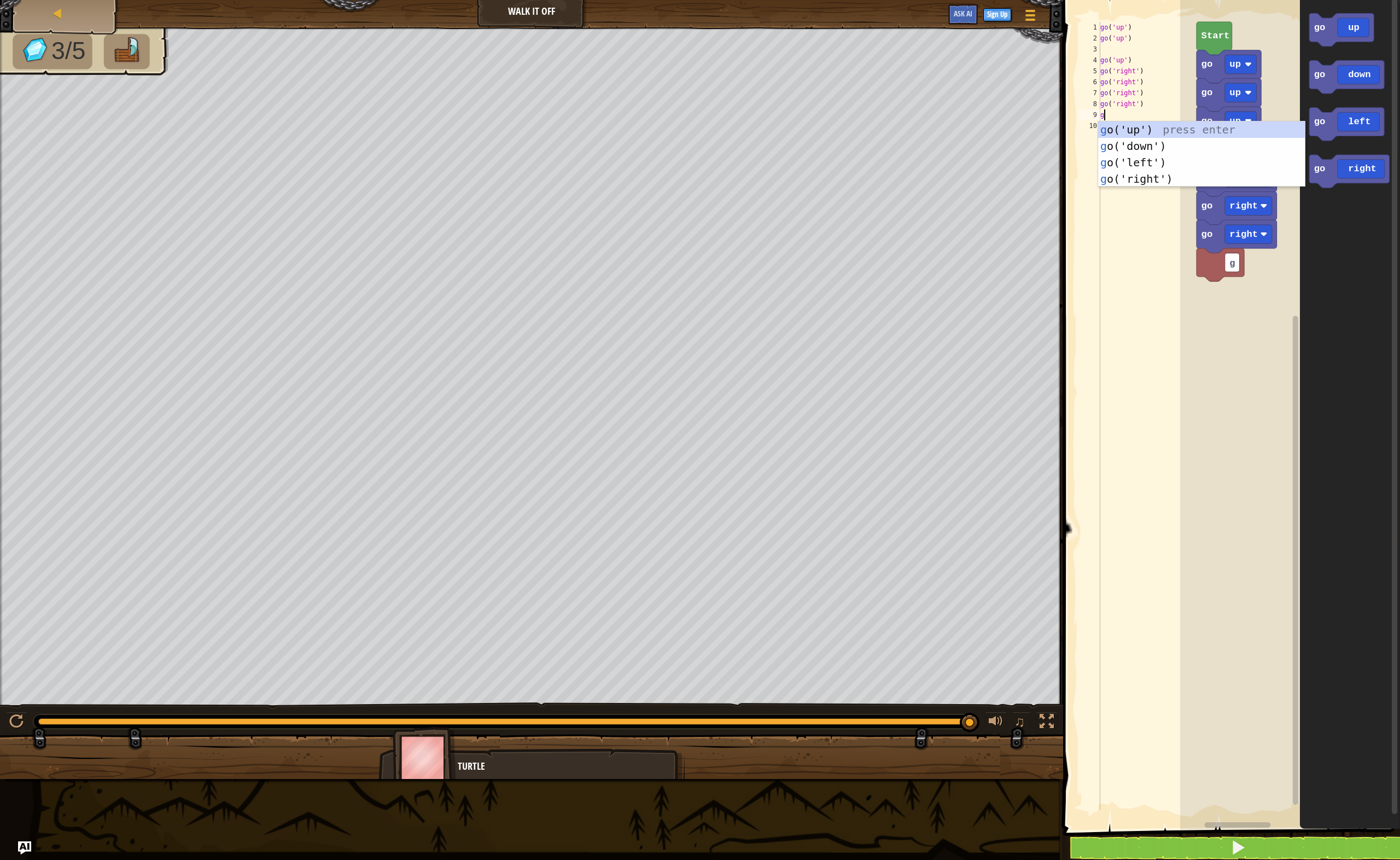
type textarea "go"
click at [1118, 140] on div "go ('up') press enter go ('down') press enter go ('left') press enter go ('righ…" at bounding box center [1202, 171] width 208 height 98
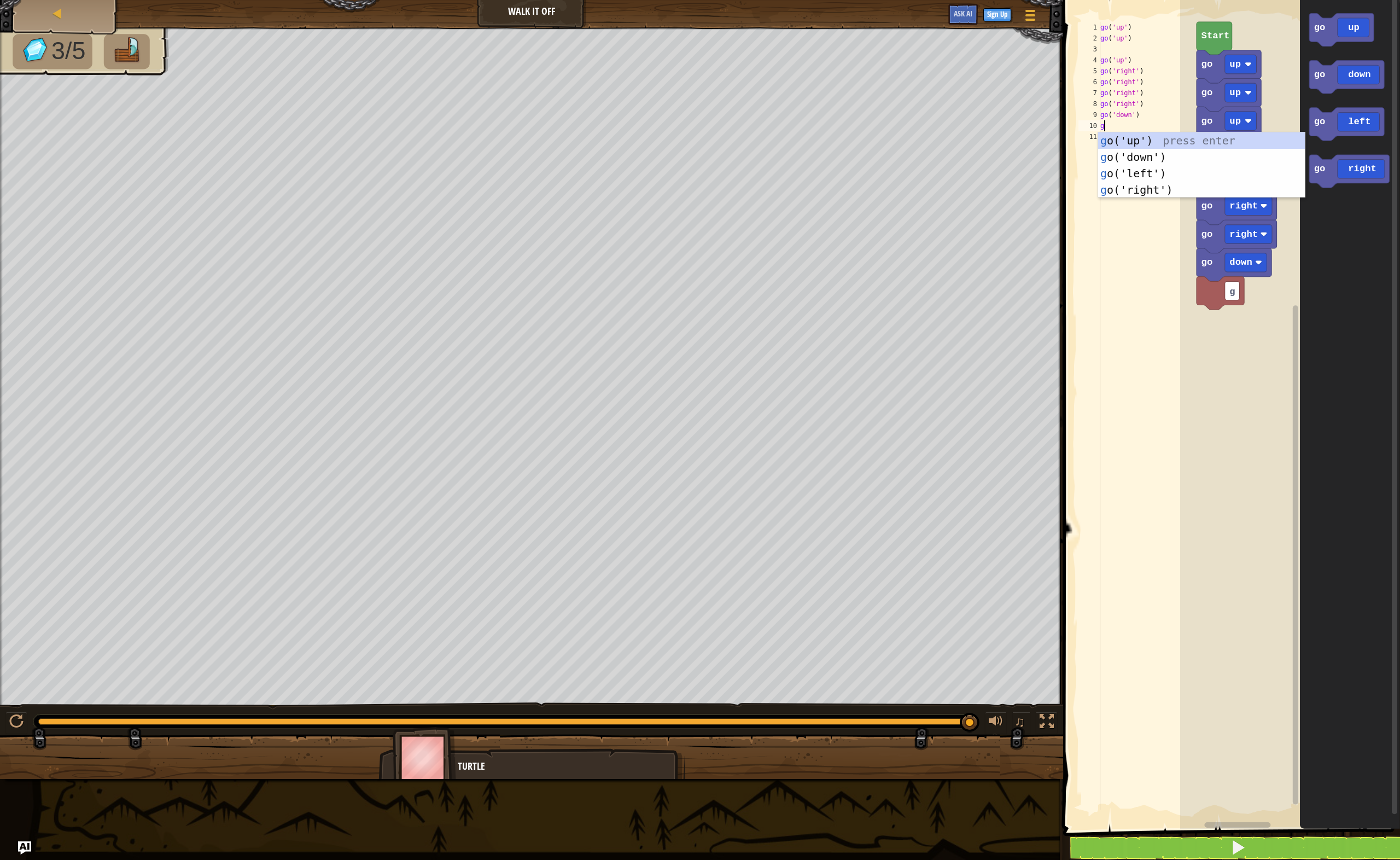
type textarea "go"
click at [1191, 150] on div "go ('up') press enter go ('down') press enter go ('left') press enter go ('righ…" at bounding box center [1202, 181] width 208 height 98
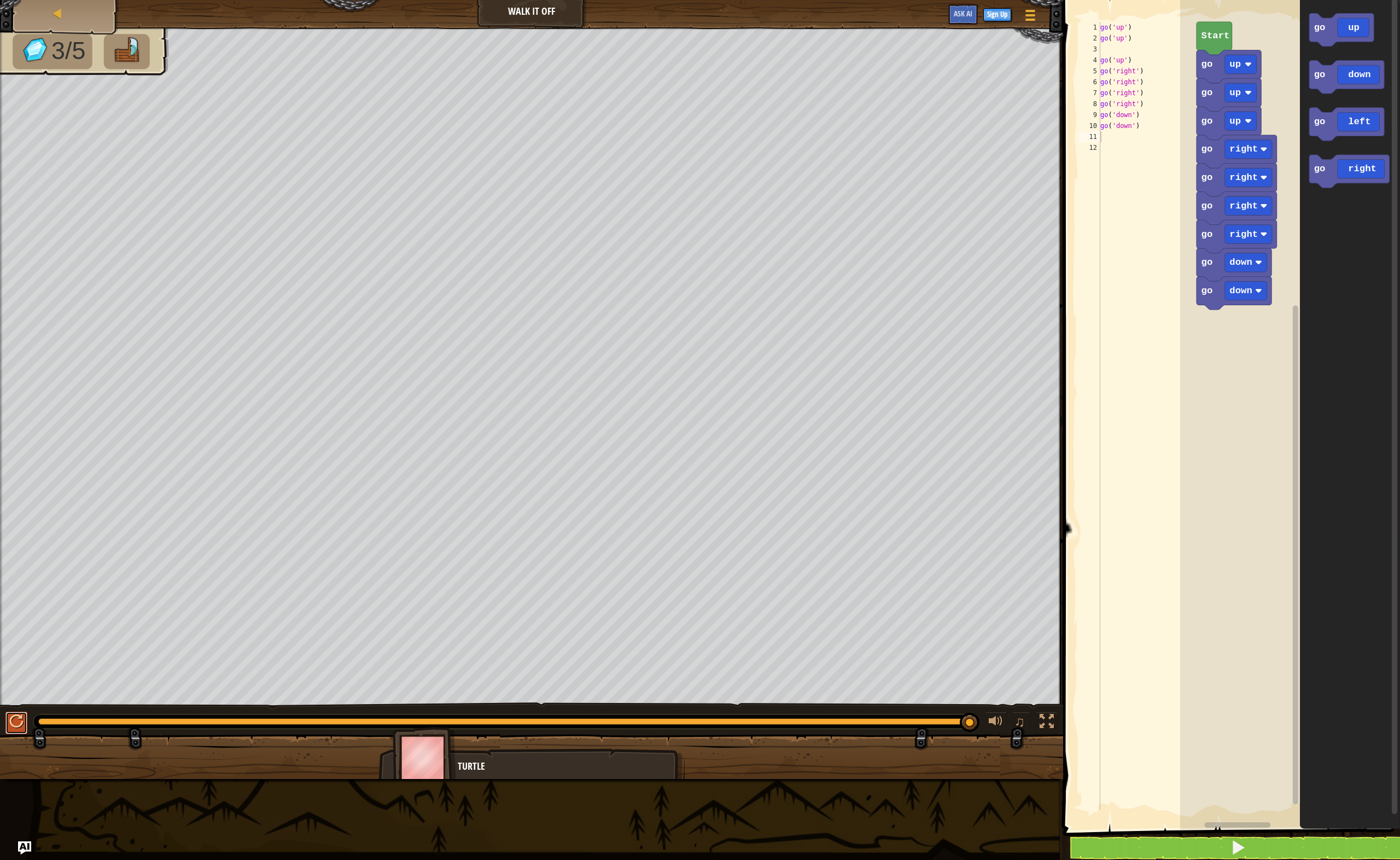
click at [22, 717] on div at bounding box center [16, 721] width 14 height 14
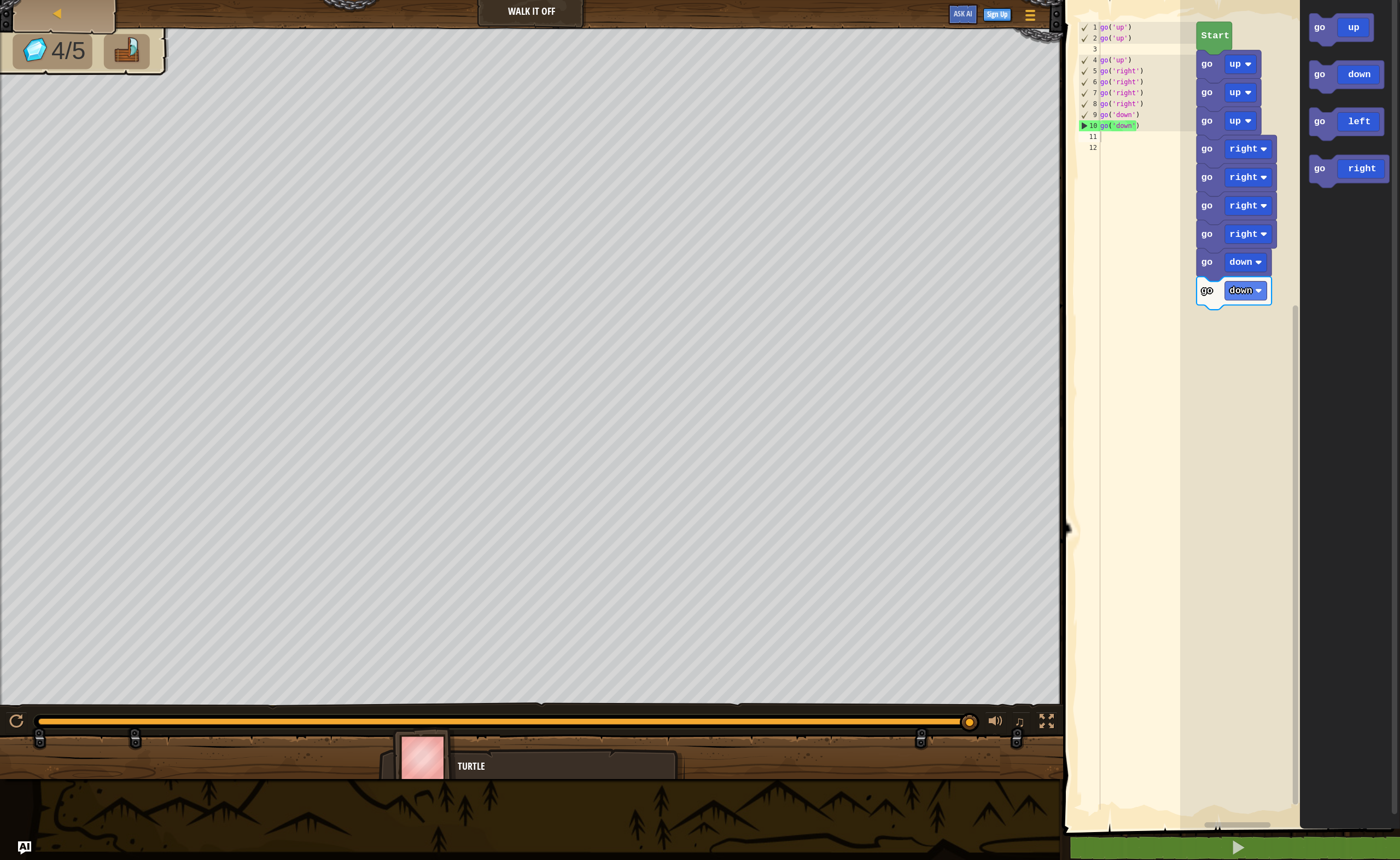
click at [1109, 140] on div "go ( 'up' ) go ( 'up' ) go ( 'up' ) go ( 'right' ) go ( 'right' ) go ( 'right' …" at bounding box center [1147, 426] width 98 height 809
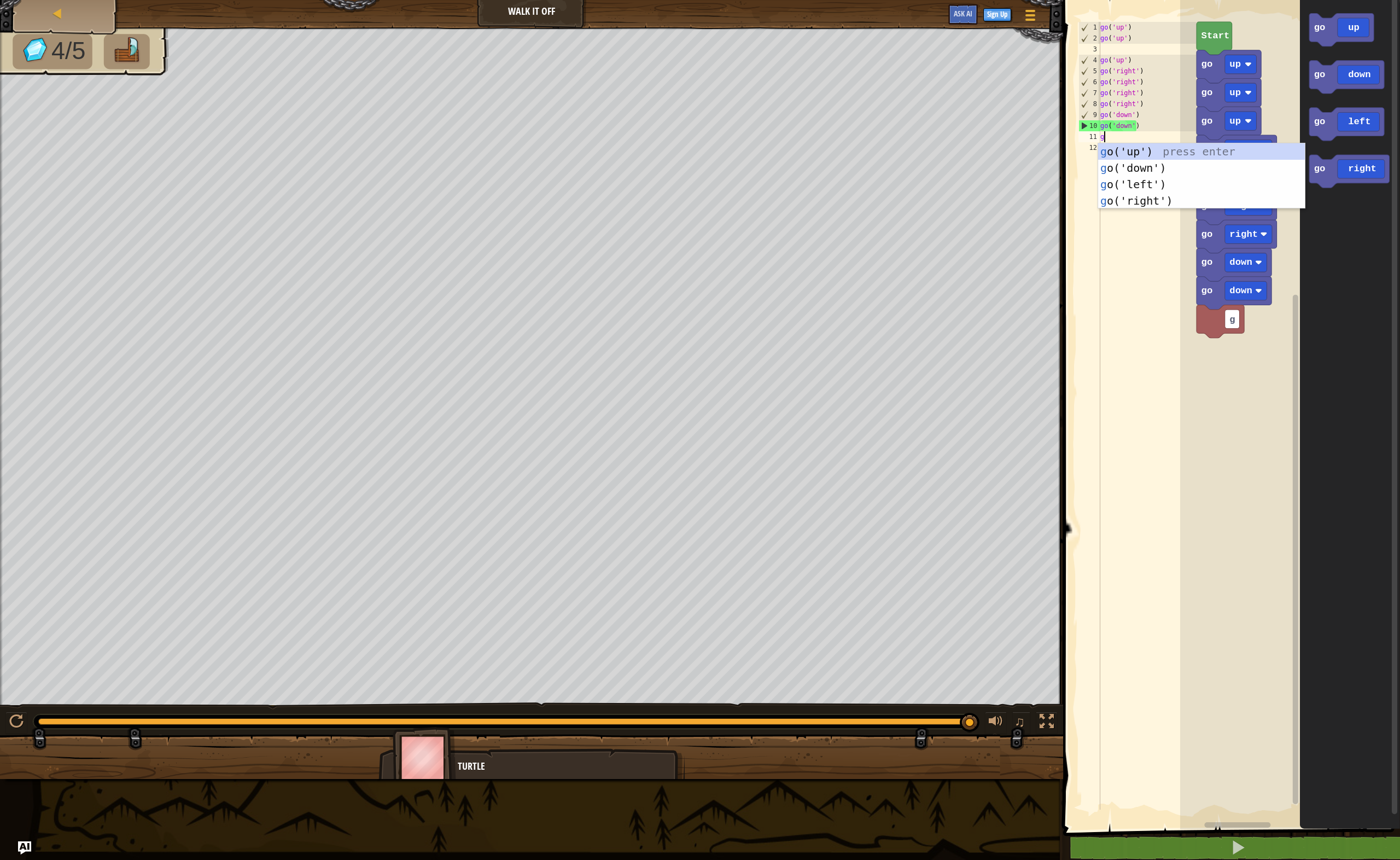
type textarea "go"
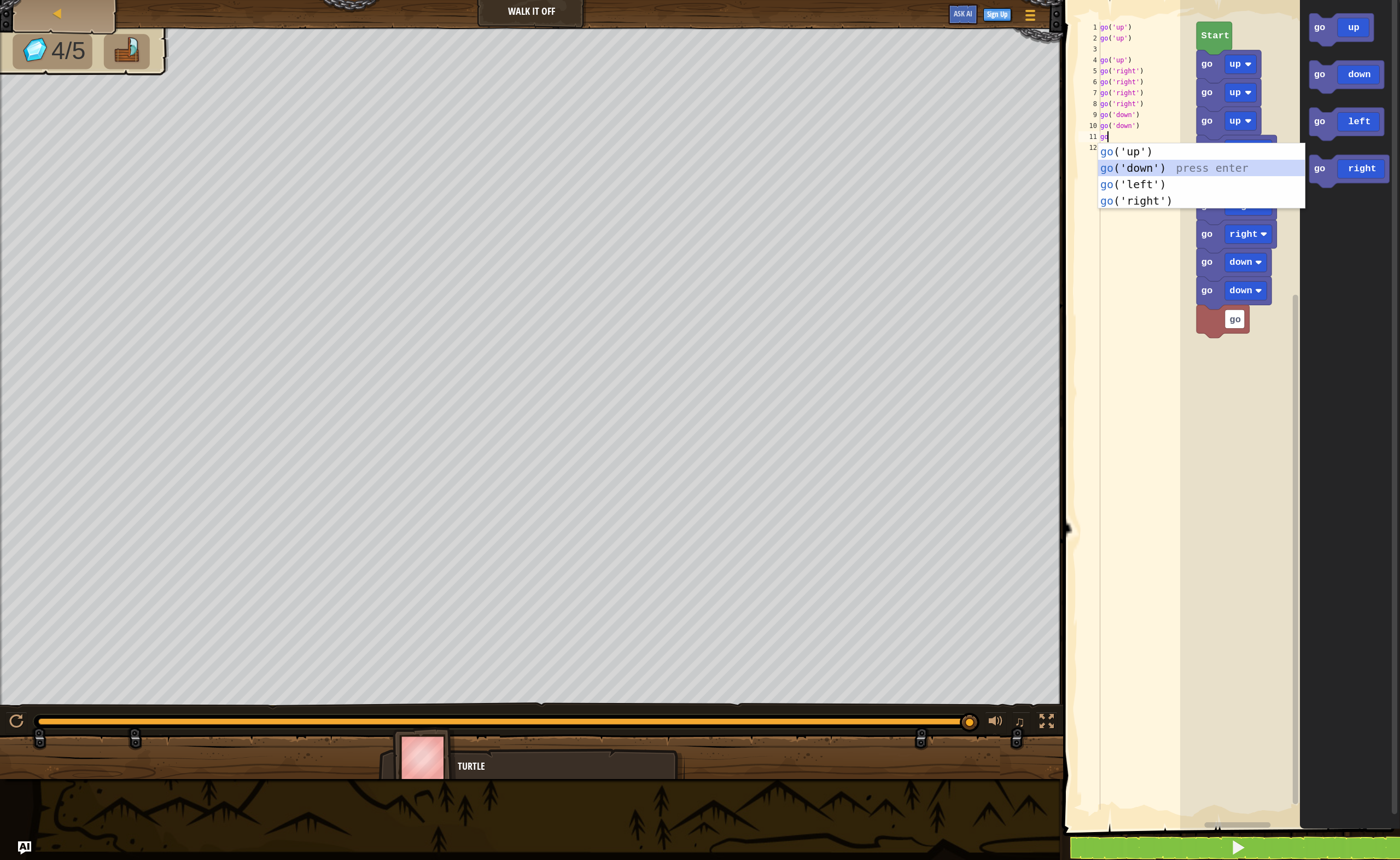
click at [1145, 173] on div "go ('up') press enter go ('down') press enter go ('left') press enter go ('righ…" at bounding box center [1202, 193] width 208 height 98
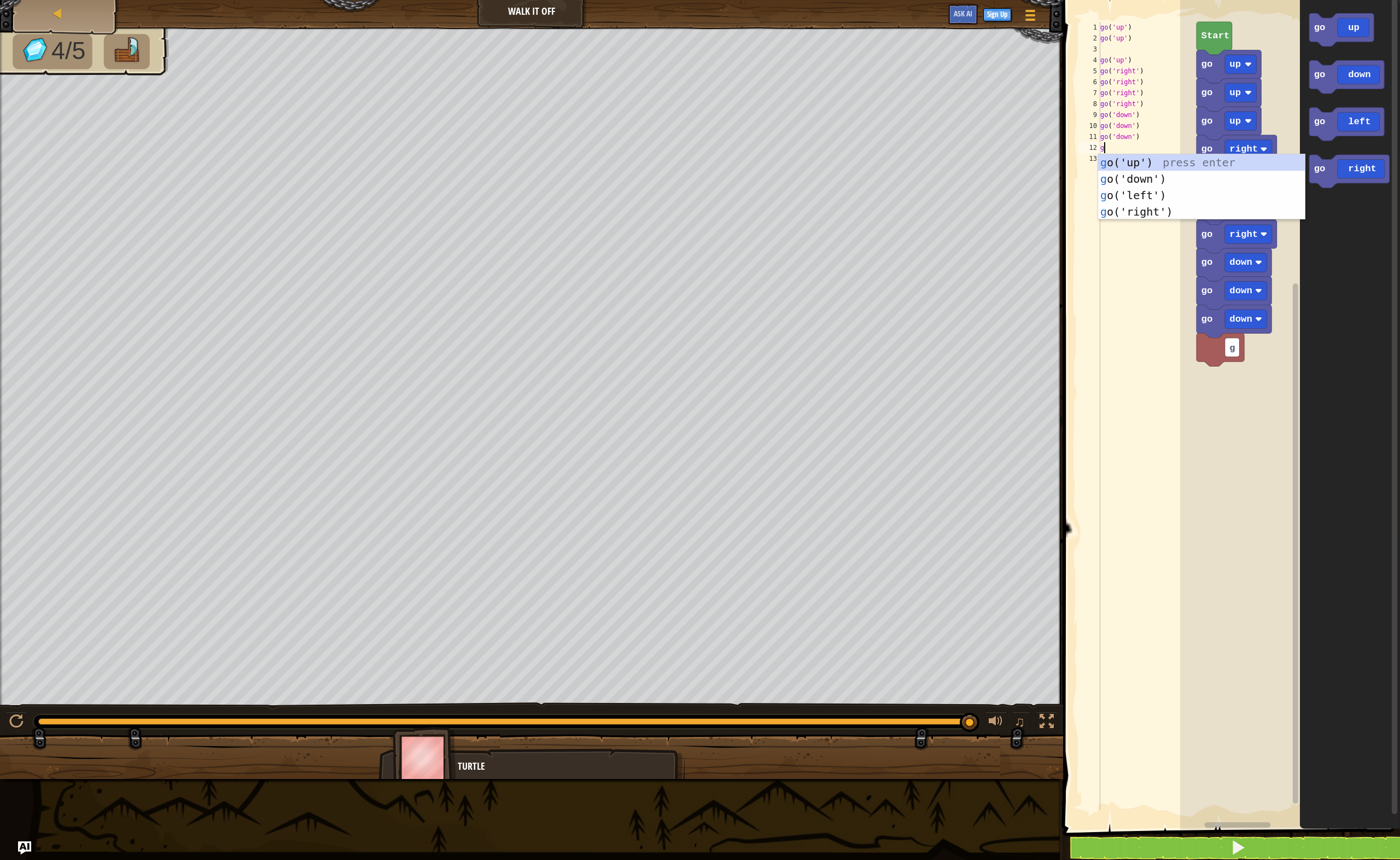
type textarea "go"
click at [1122, 202] on div "go ('up') press enter go ('down') press enter go ('left') press enter go ('righ…" at bounding box center [1202, 204] width 208 height 98
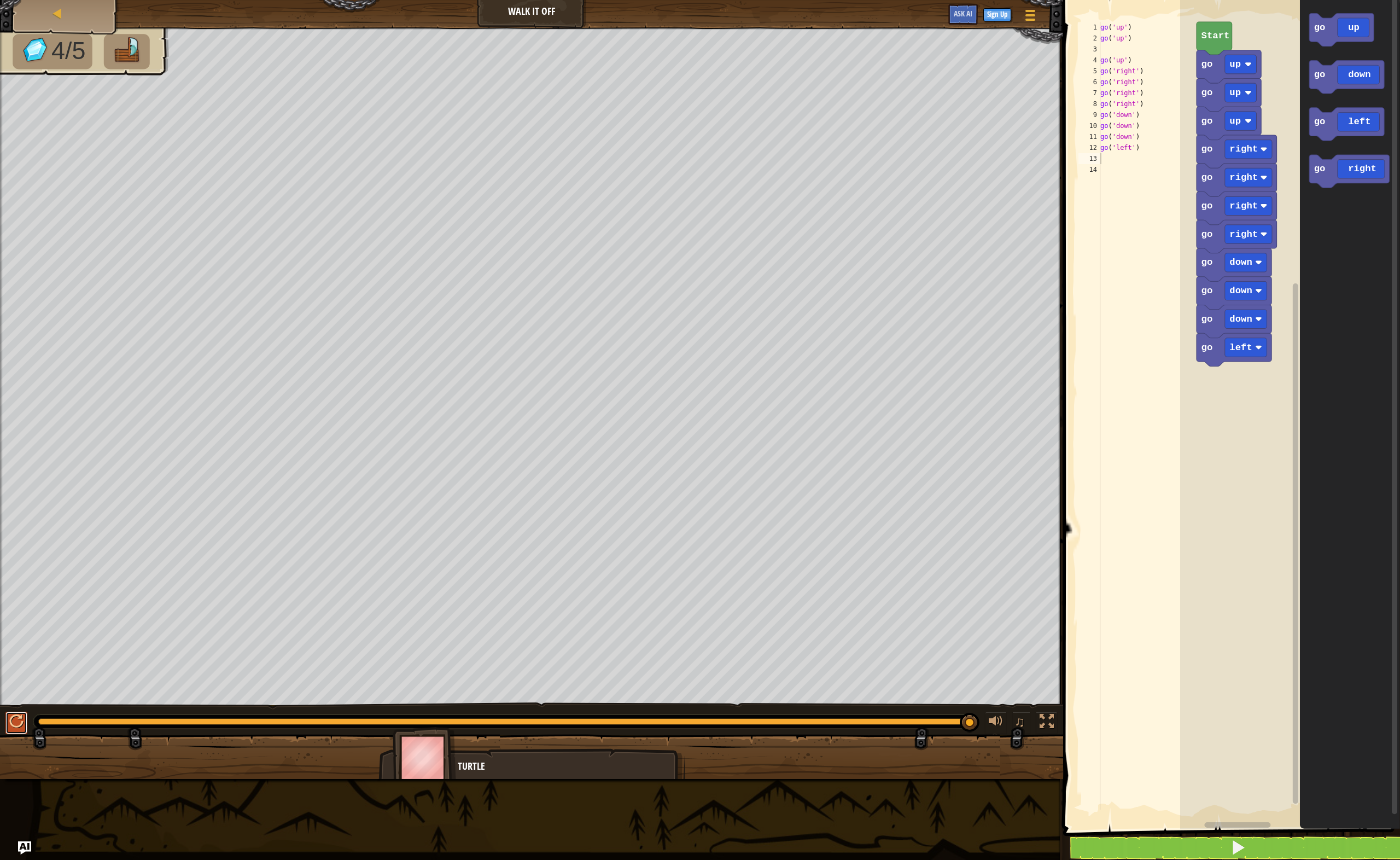
click at [16, 726] on div at bounding box center [16, 721] width 14 height 14
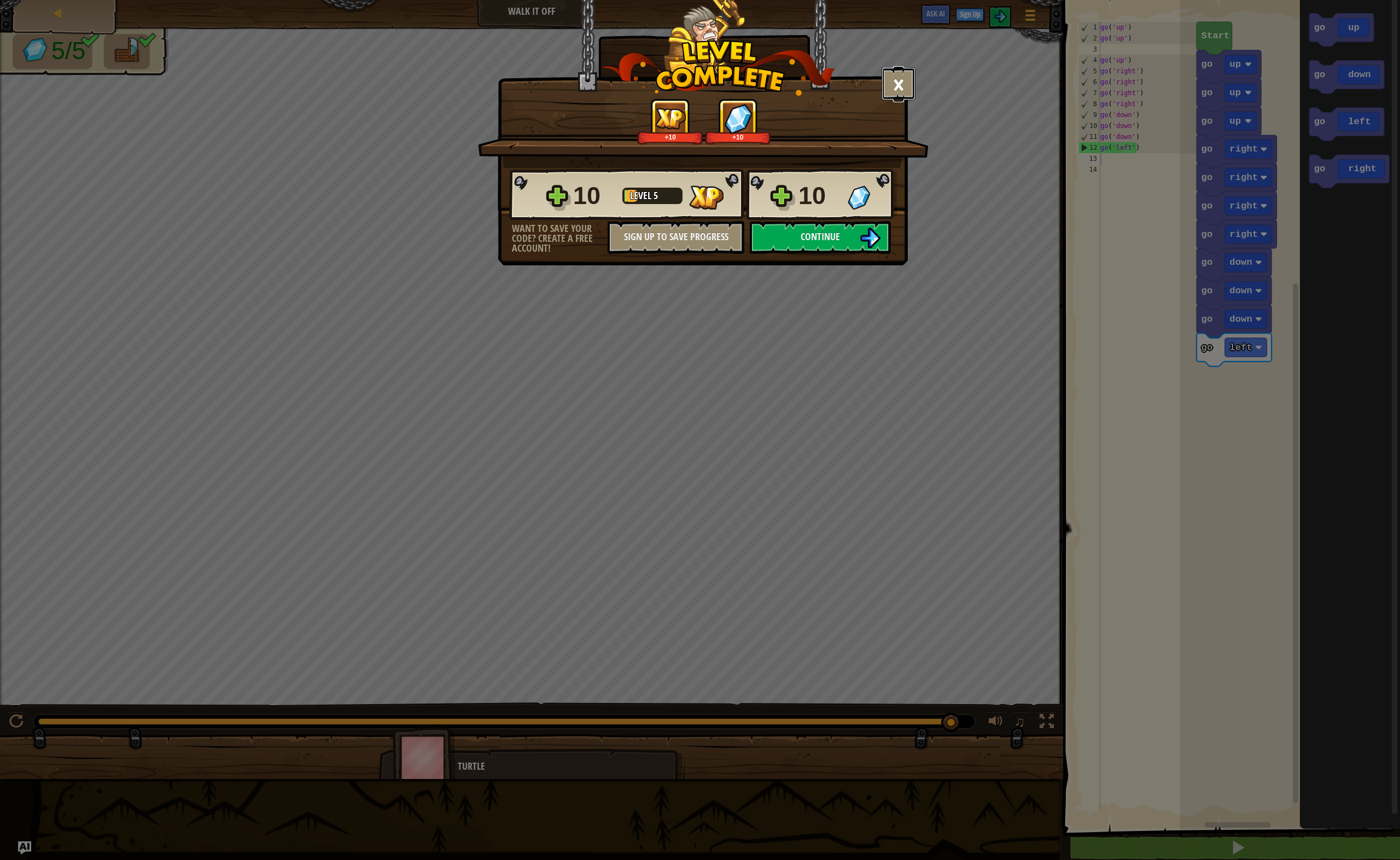
click at [907, 90] on button "×" at bounding box center [899, 84] width 34 height 33
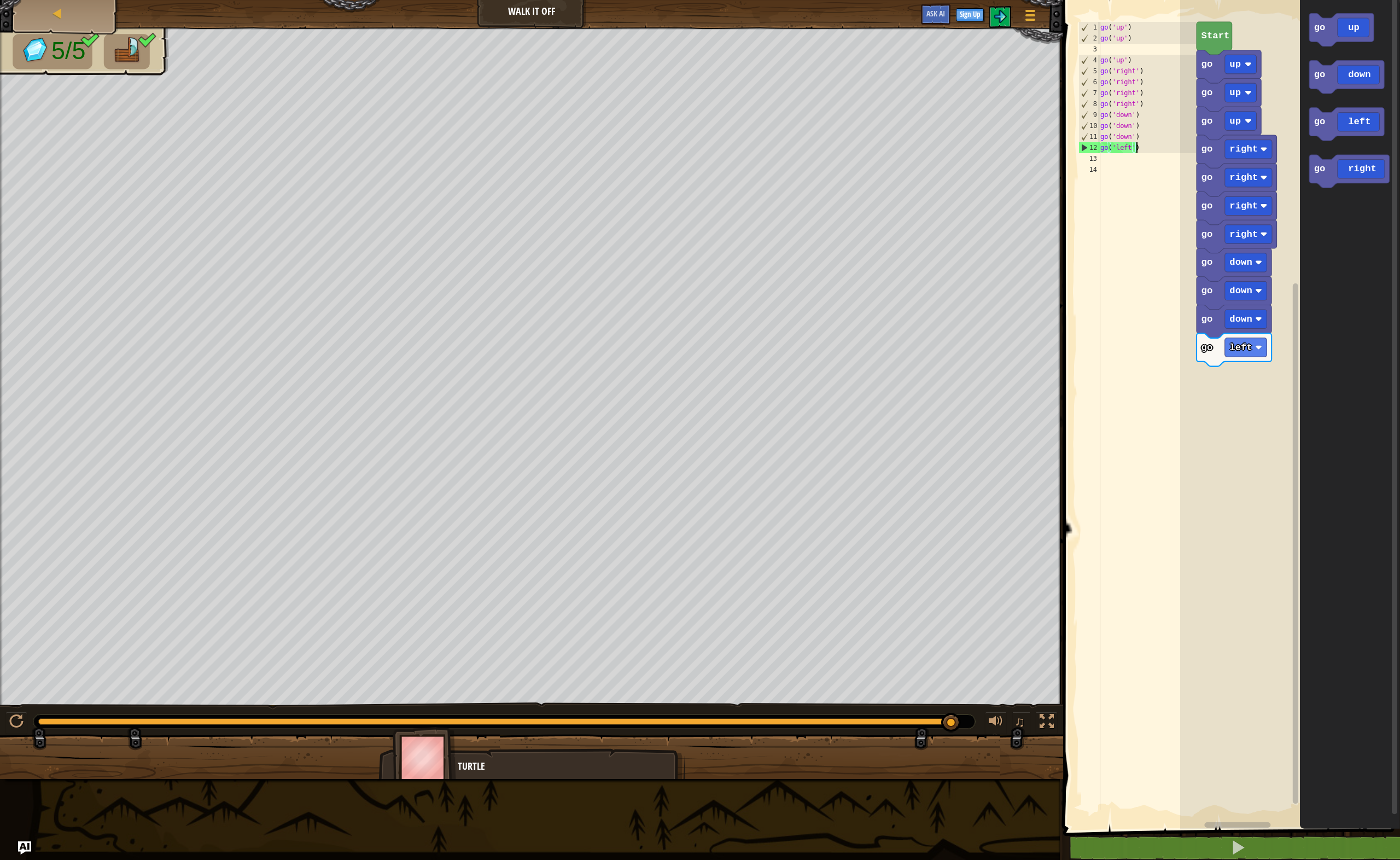
click at [1138, 146] on div "go ( 'up' ) go ( 'up' ) go ( 'up' ) go ( 'right' ) go ( 'right' ) go ( 'right' …" at bounding box center [1147, 426] width 98 height 809
drag, startPoint x: 1138, startPoint y: 146, endPoint x: 1074, endPoint y: 28, distance: 134.2
click at [1074, 28] on div "go('left') 1 2 3 4 5 6 7 8 9 10 11 12 13 14 go ( 'up' ) go ( 'up' ) go ( 'up' )…" at bounding box center [1230, 433] width 340 height 856
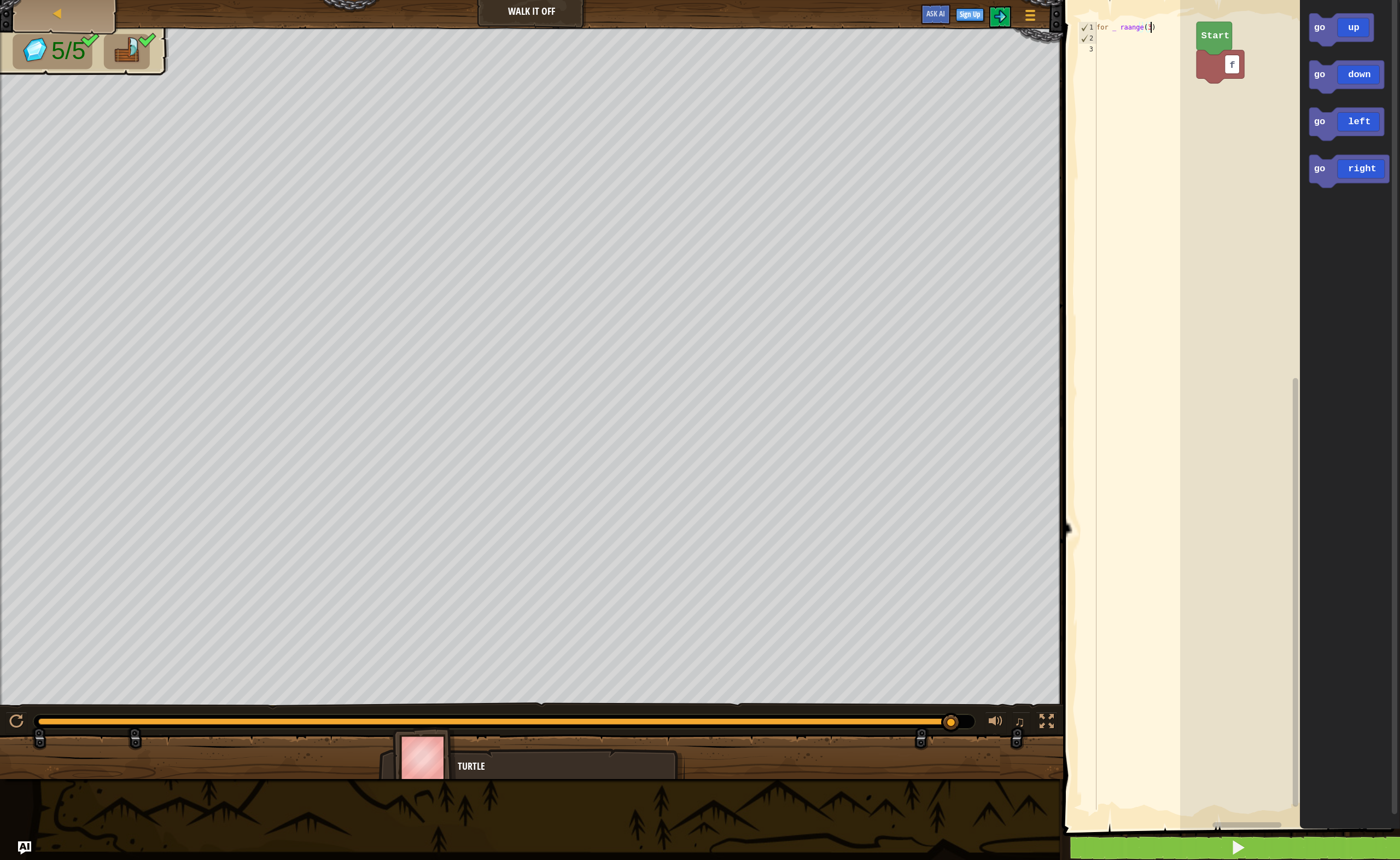
type textarea "for _ raange(3):"
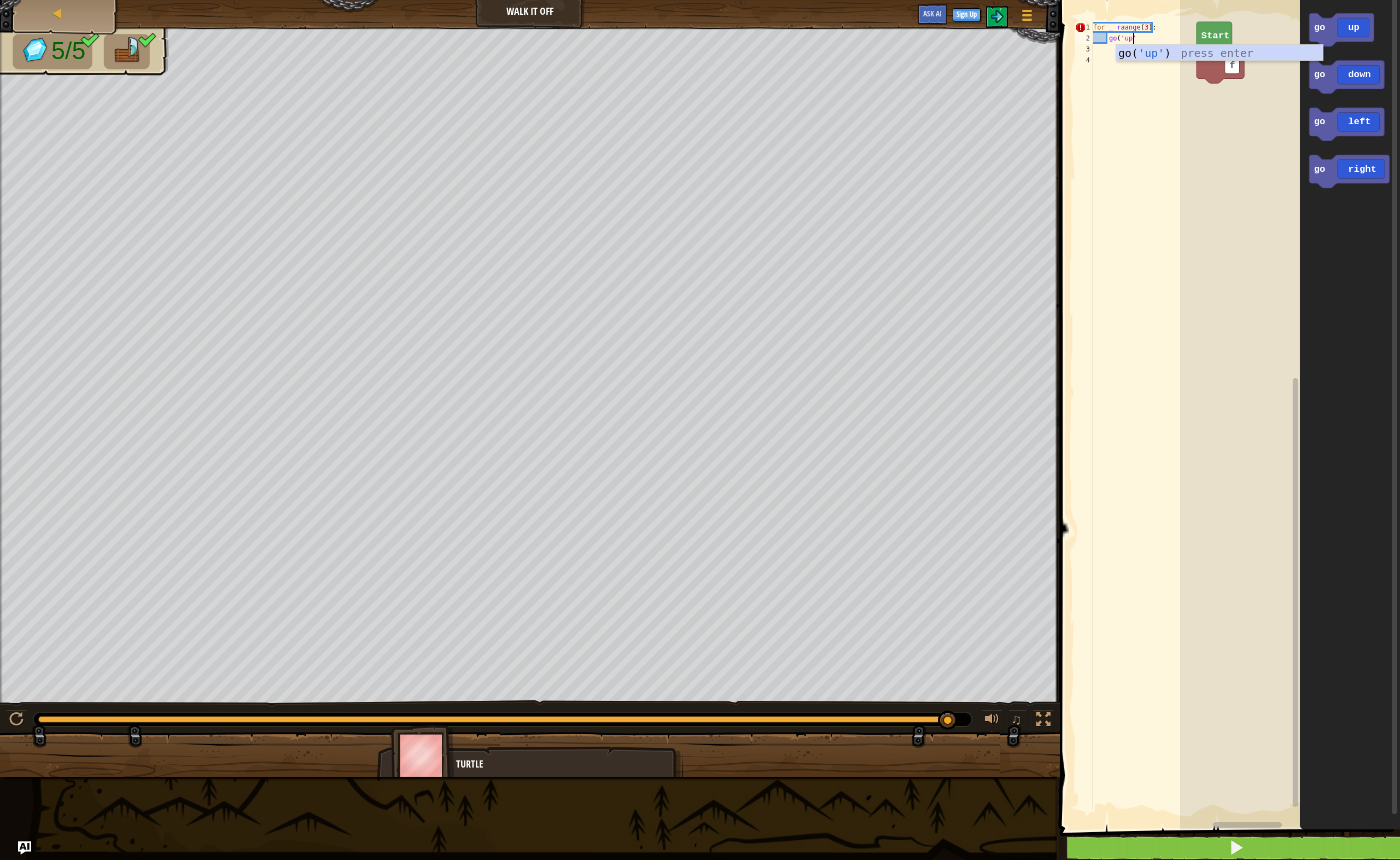
type textarea "go('up')"
type textarea "for _ in range(4):"
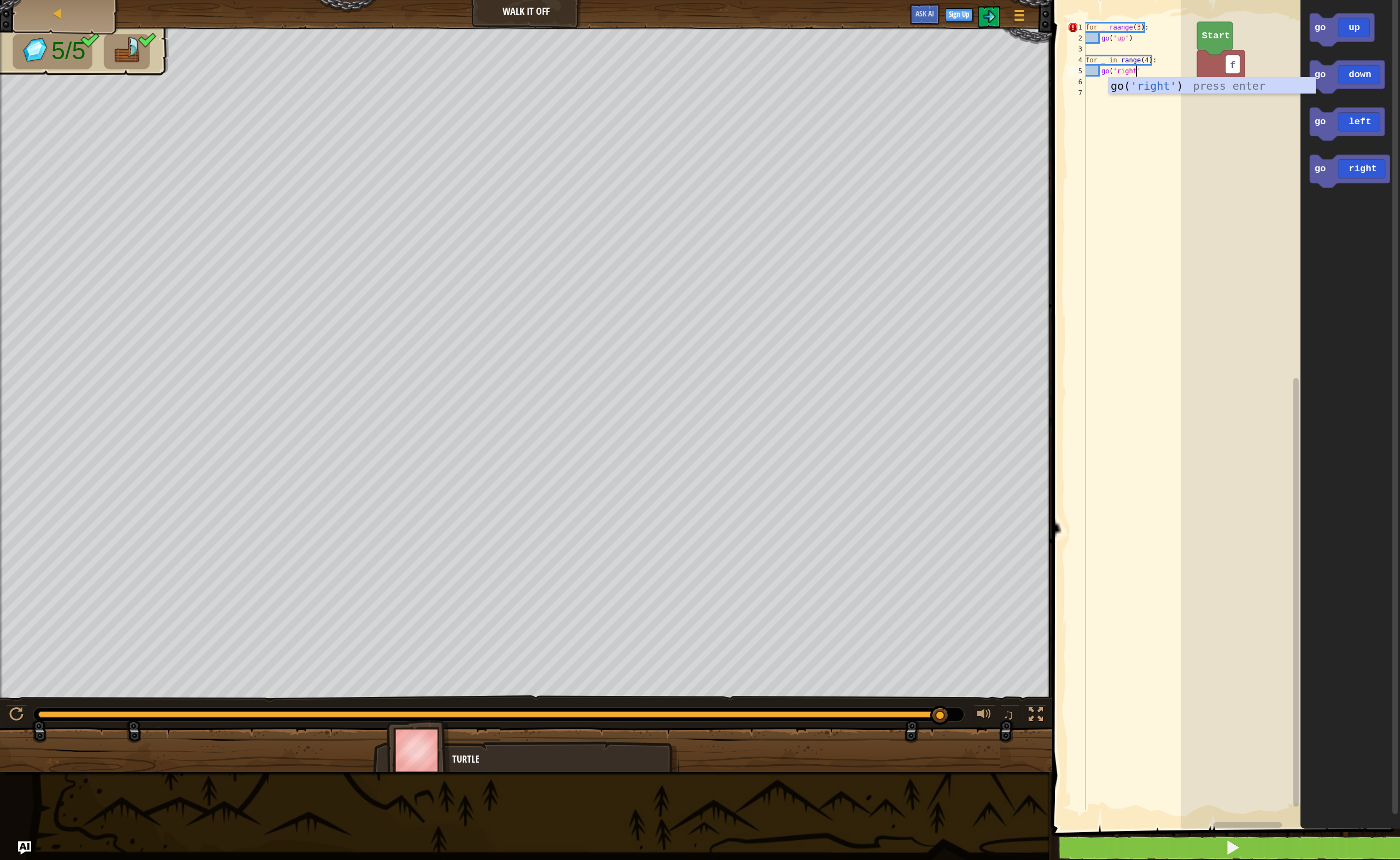
scroll to position [5, 4]
click at [1120, 26] on div "for _ raange ( 3 ) : go ( 'up' ) for _ in range ( 4 ) : go ( 'right' )" at bounding box center [1140, 426] width 114 height 809
type textarea "for _ range(3):"
click at [1115, 106] on div "for _ range ( 3 ) : go ( 'up' ) for _ in range ( 4 ) : go ( 'right' )" at bounding box center [1140, 426] width 114 height 809
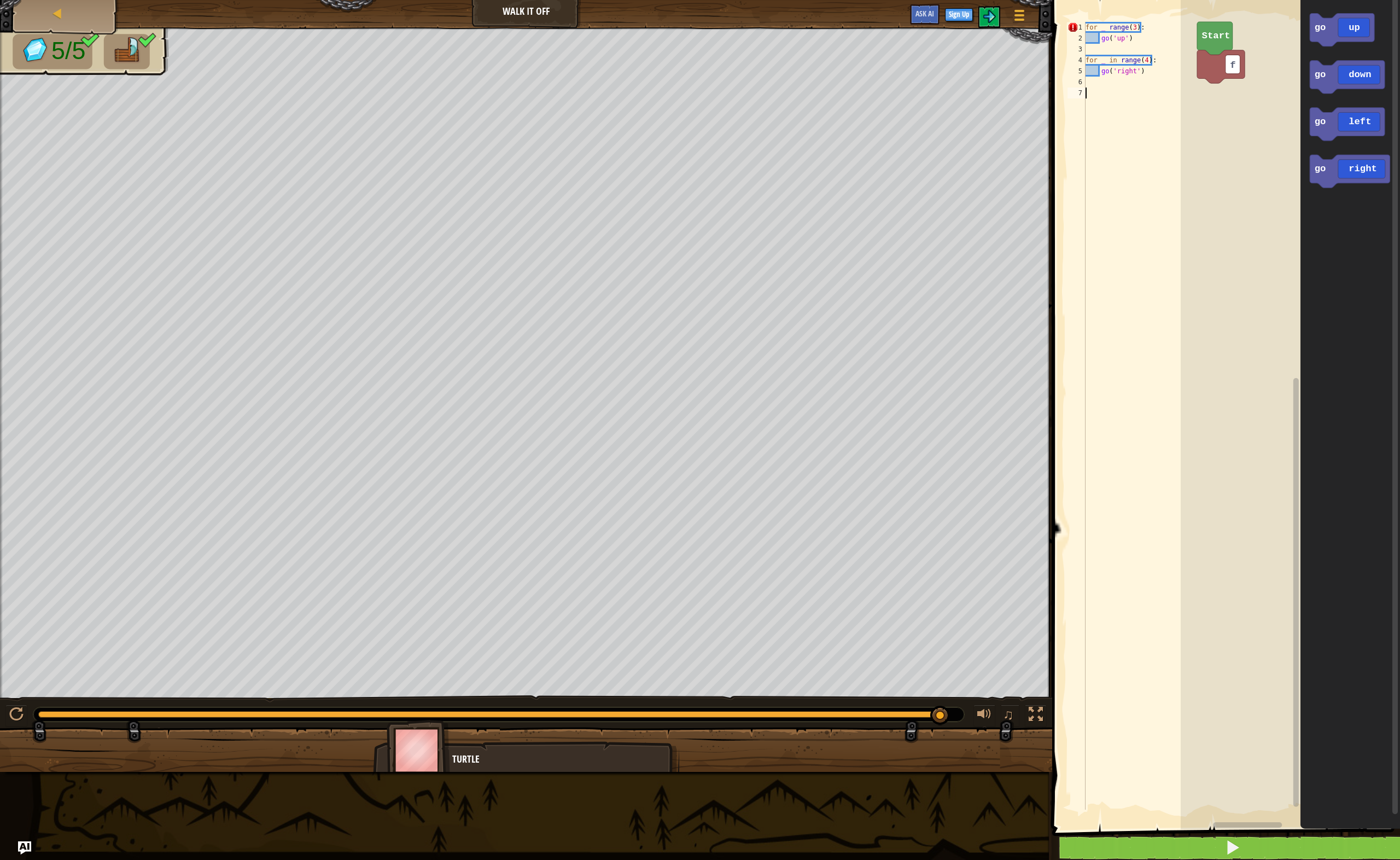
scroll to position [5, 0]
type textarea "for _ in range(3):"
type textarea "go('down')"
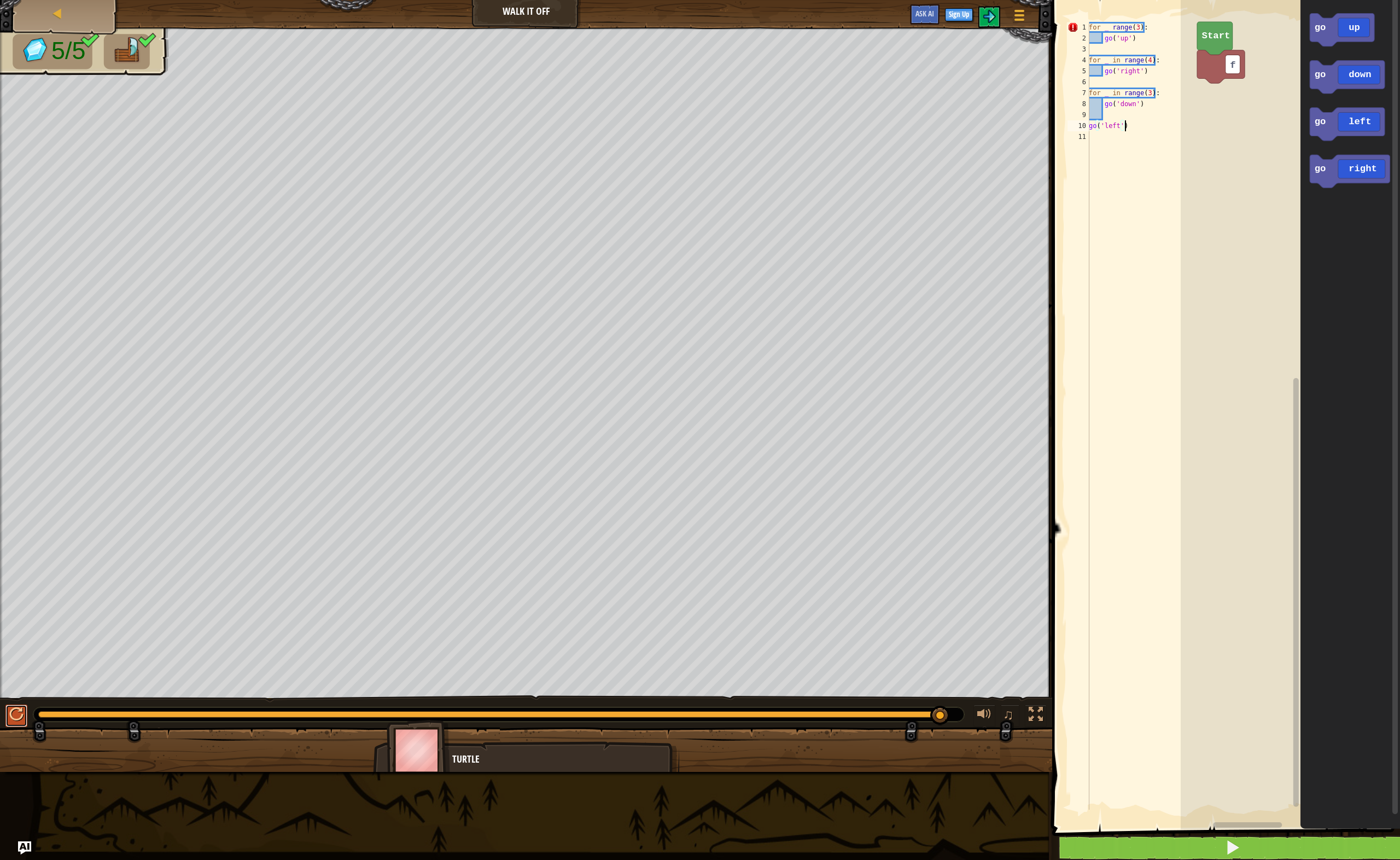
click at [21, 712] on div at bounding box center [16, 714] width 14 height 14
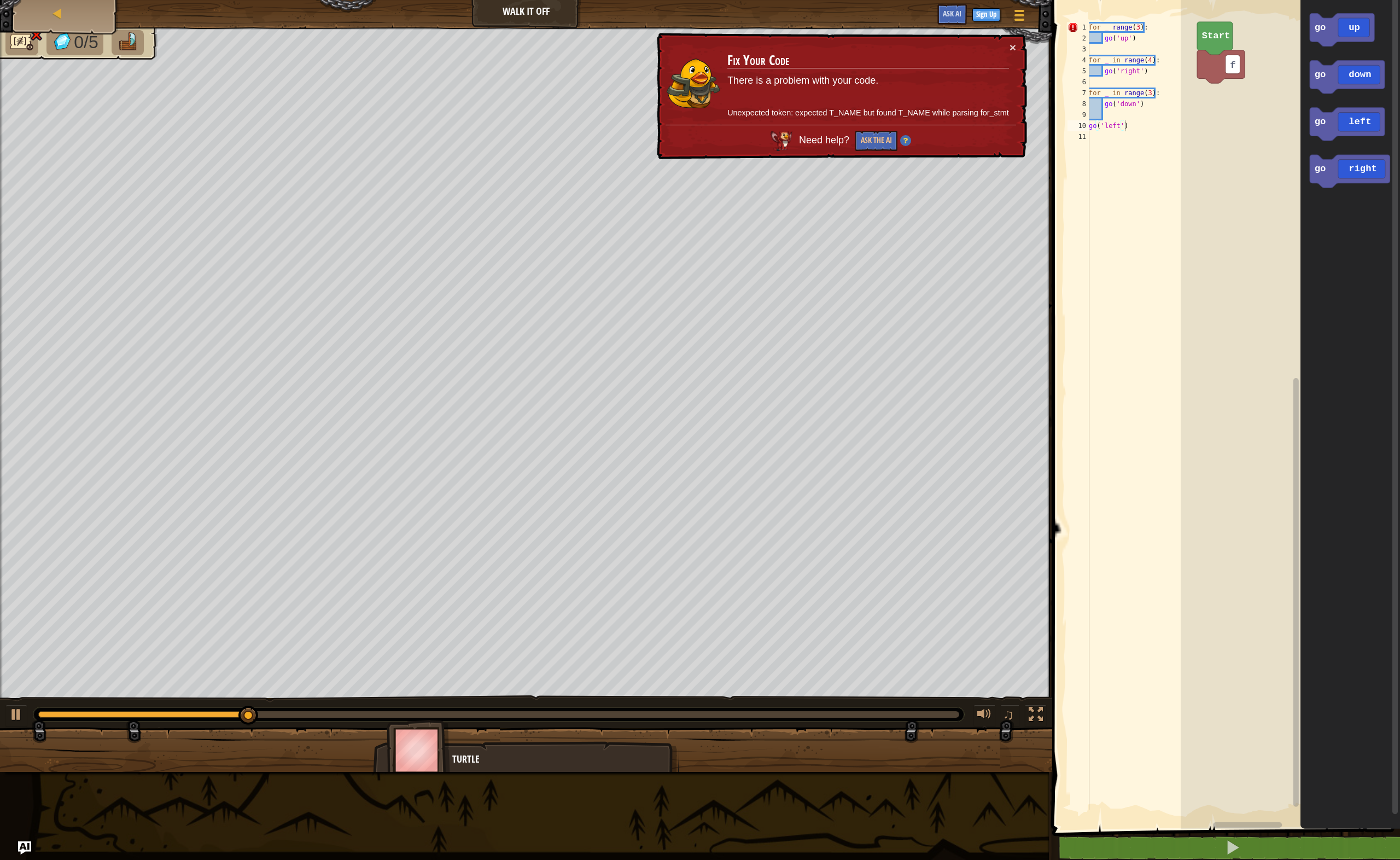
click at [1016, 44] on div "× Fix Your Code There is a problem with your code. Unexpected token: expected T…" at bounding box center [841, 96] width 373 height 127
click at [1012, 47] on button "×" at bounding box center [1013, 47] width 7 height 11
click at [1104, 29] on div "for _ range ( 3 ) : go ( 'up' ) for _ in range ( 4 ) : go ( 'right' ) for _ in …" at bounding box center [1142, 426] width 111 height 809
click at [1014, 47] on button "×" at bounding box center [1014, 50] width 7 height 11
click at [1012, 44] on button "×" at bounding box center [1014, 50] width 7 height 11
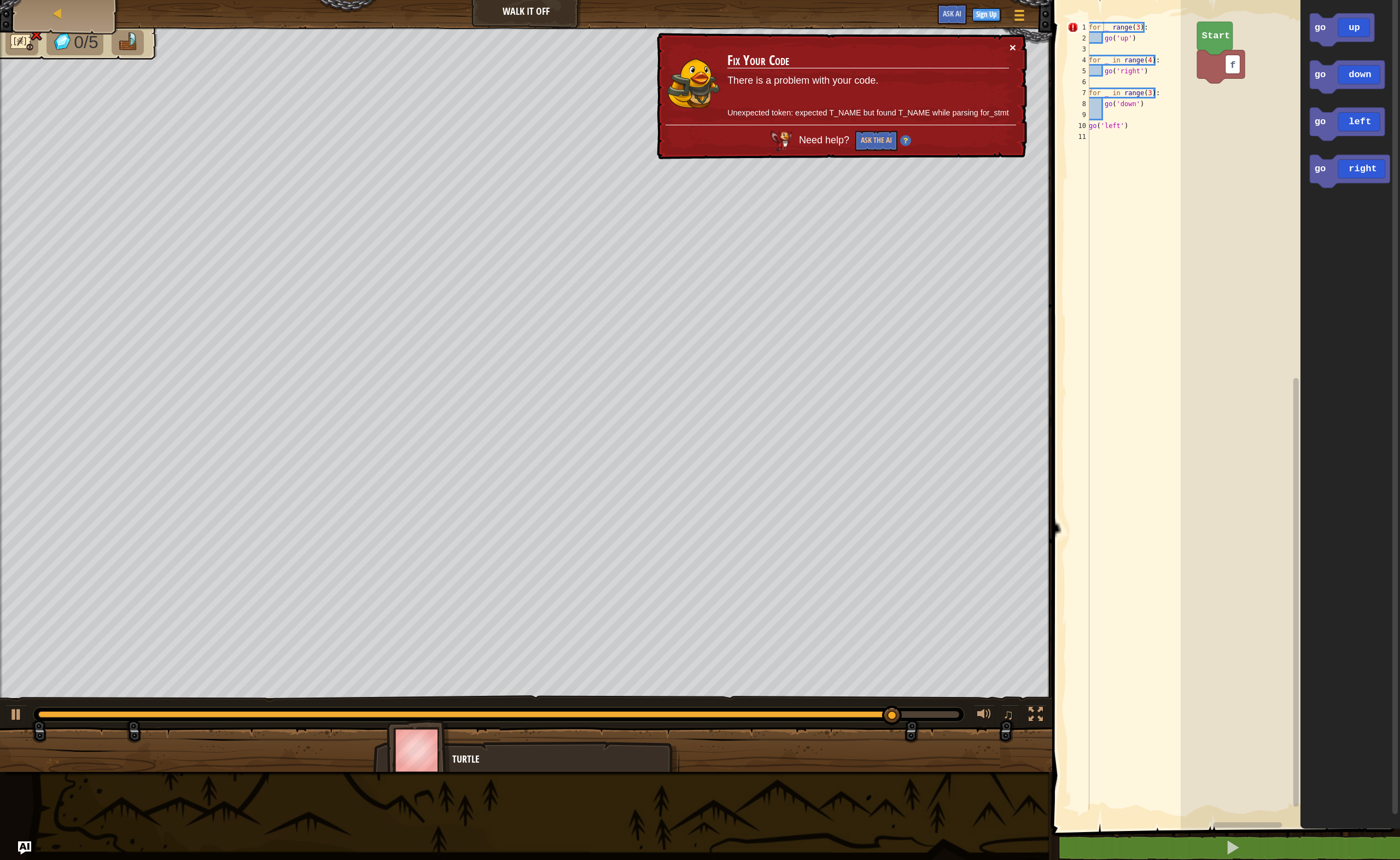
click at [1012, 44] on button "×" at bounding box center [1014, 50] width 7 height 11
click at [1012, 51] on button "×" at bounding box center [1013, 48] width 7 height 11
click at [1013, 47] on button "×" at bounding box center [1013, 48] width 7 height 11
click at [1011, 45] on button "×" at bounding box center [1014, 50] width 7 height 11
click at [1013, 45] on button "×" at bounding box center [1014, 49] width 7 height 11
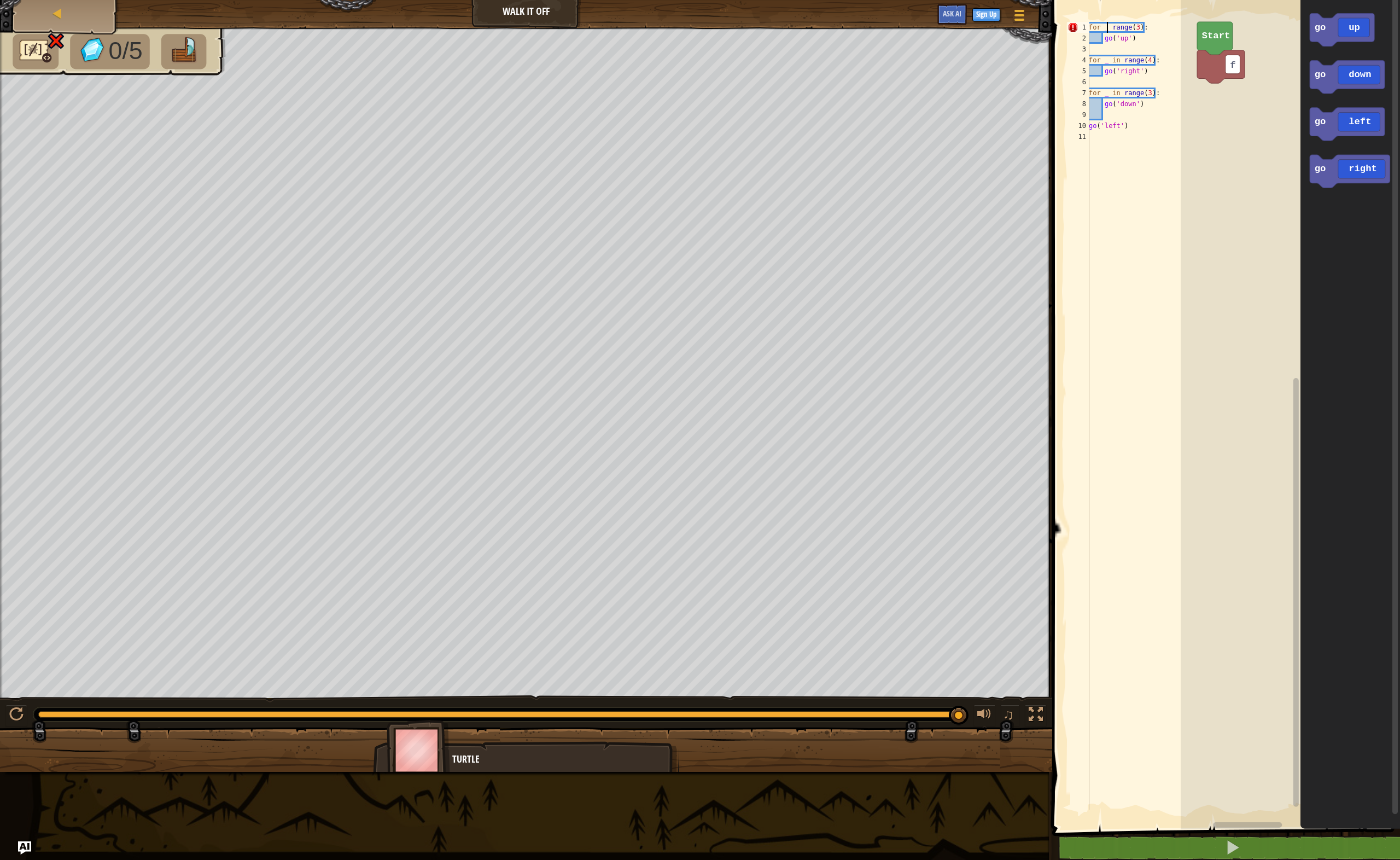
click at [1107, 29] on div "for _ range ( 3 ) : go ( 'up' ) for _ in range ( 4 ) : go ( 'right' ) for _ in …" at bounding box center [1142, 426] width 111 height 809
click at [1101, 63] on div "for i range ( 3 ) : go ( 'up' ) for _ in range ( 4 ) : go ( 'right' ) for _ in …" at bounding box center [1142, 426] width 111 height 809
click at [1108, 59] on div "for i range ( 3 ) : go ( 'up' ) for _ in range ( 4 ) : go ( 'right' ) for _ in …" at bounding box center [1142, 426] width 111 height 809
click at [1108, 92] on div "for i range ( 3 ) : go ( 'up' ) for i in range ( 4 ) : go ( 'right' ) for _ in …" at bounding box center [1142, 426] width 111 height 809
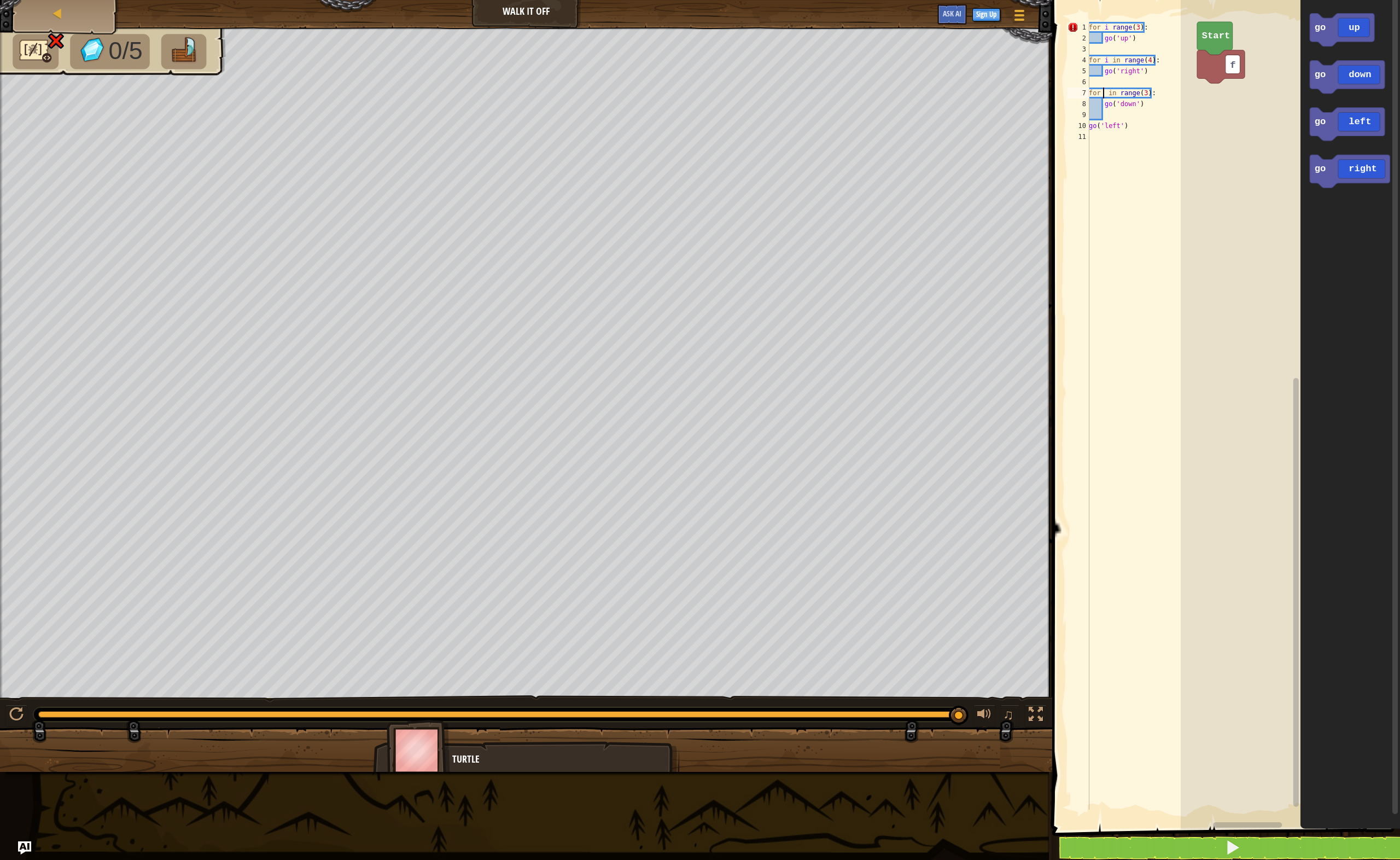
type textarea "for i in range(3):"
click at [1124, 200] on div "for i range ( 3 ) : go ( 'up' ) for i in range ( 4 ) : go ( 'right' ) for i in …" at bounding box center [1142, 426] width 111 height 809
click at [19, 721] on div at bounding box center [16, 714] width 14 height 14
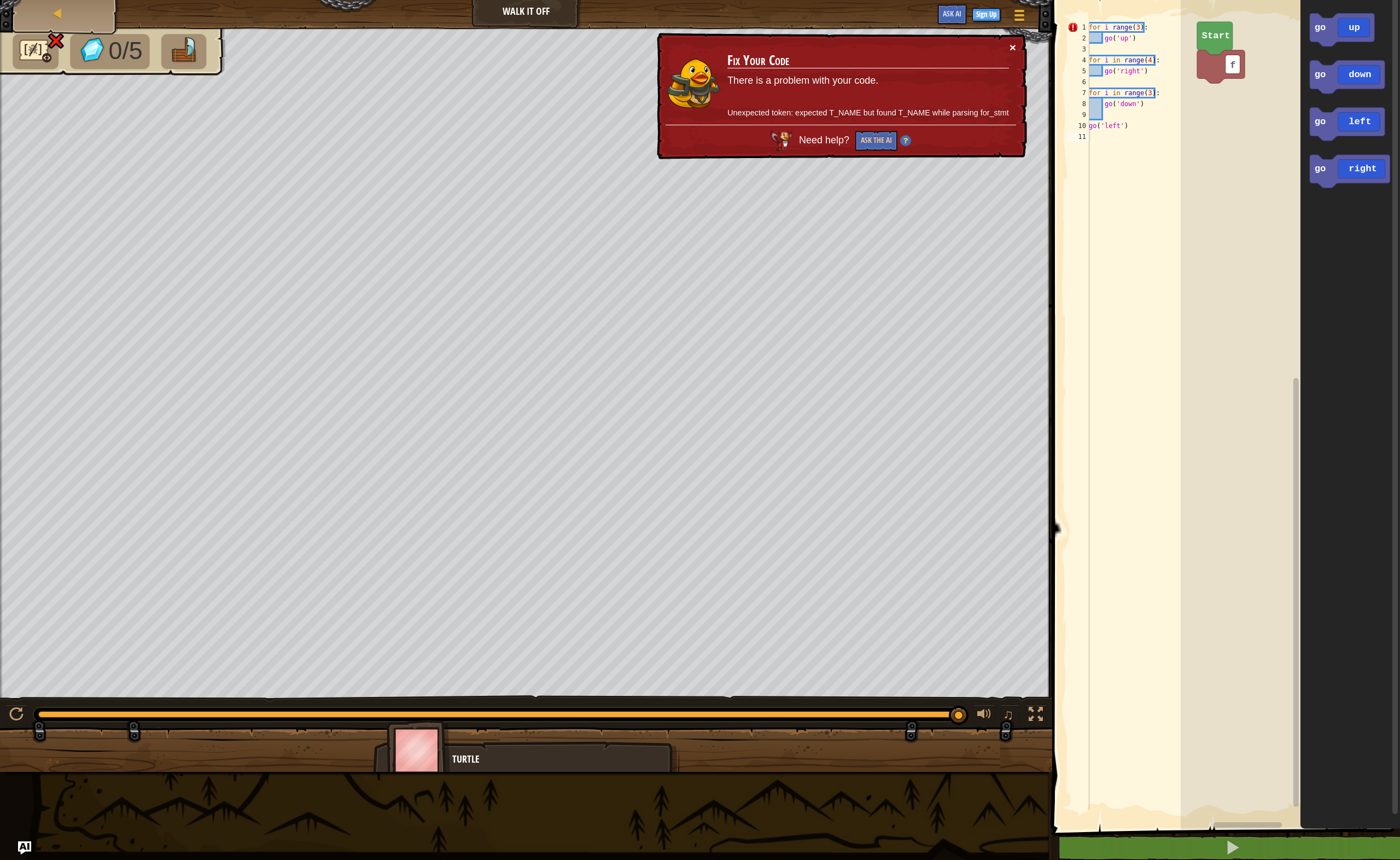
click at [1014, 44] on button "×" at bounding box center [1014, 49] width 7 height 11
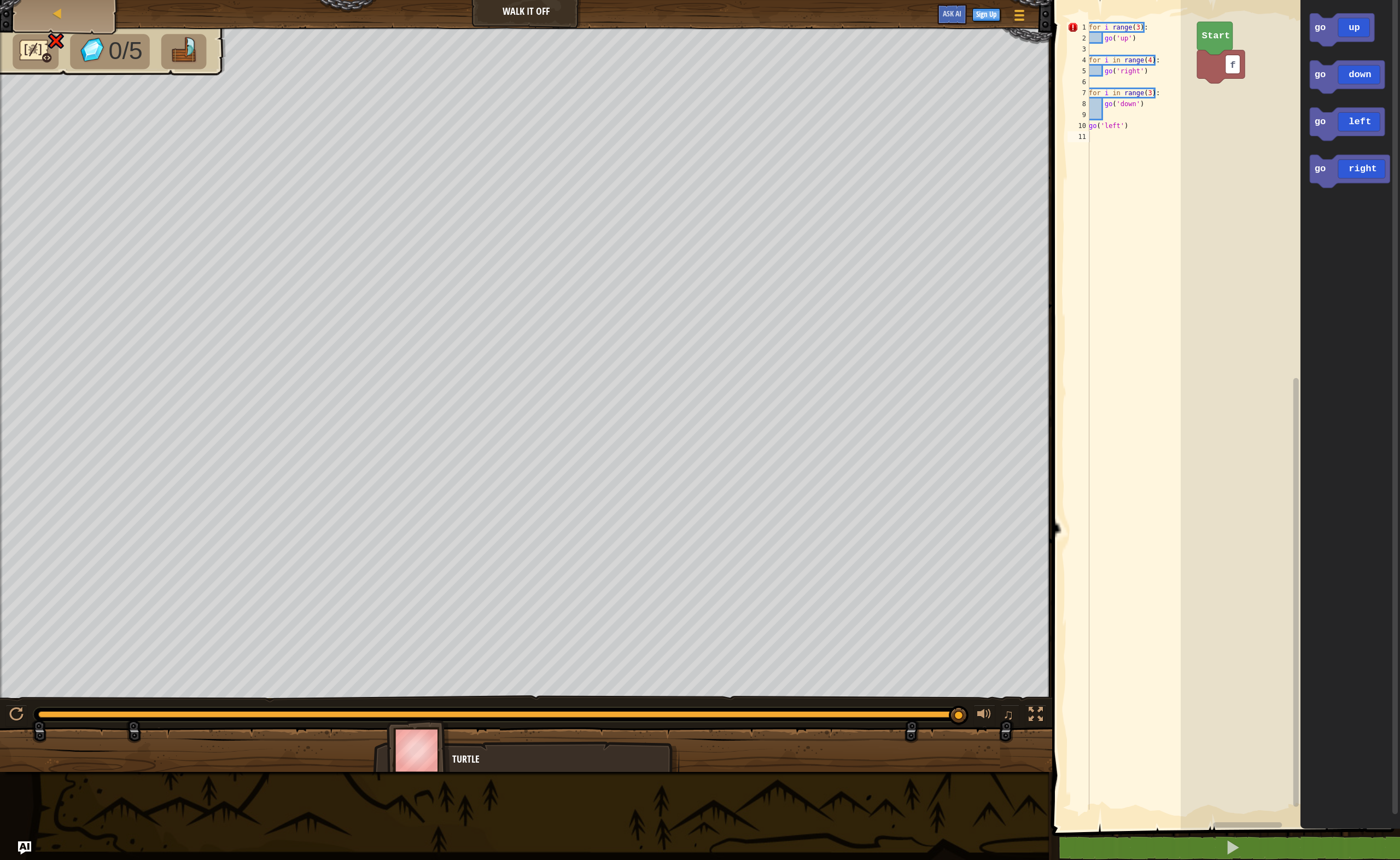
type textarea "for i in range(3):"
click at [1164, 93] on div "for i range ( 3 ) : go ( 'up' ) for i in range ( 4 ) : go ( 'right' ) for i in …" at bounding box center [1142, 426] width 111 height 809
click at [1140, 115] on div "for i range ( 3 ) : go ( 'up' ) for i in range ( 4 ) : go ( 'right' ) for i in …" at bounding box center [1142, 426] width 111 height 809
type textarea "go('down')"
click at [1104, 51] on div "for i range ( 3 ) : go ( 'up' ) for i in range ( 4 ) : go ( 'right' ) for i in …" at bounding box center [1142, 426] width 111 height 809
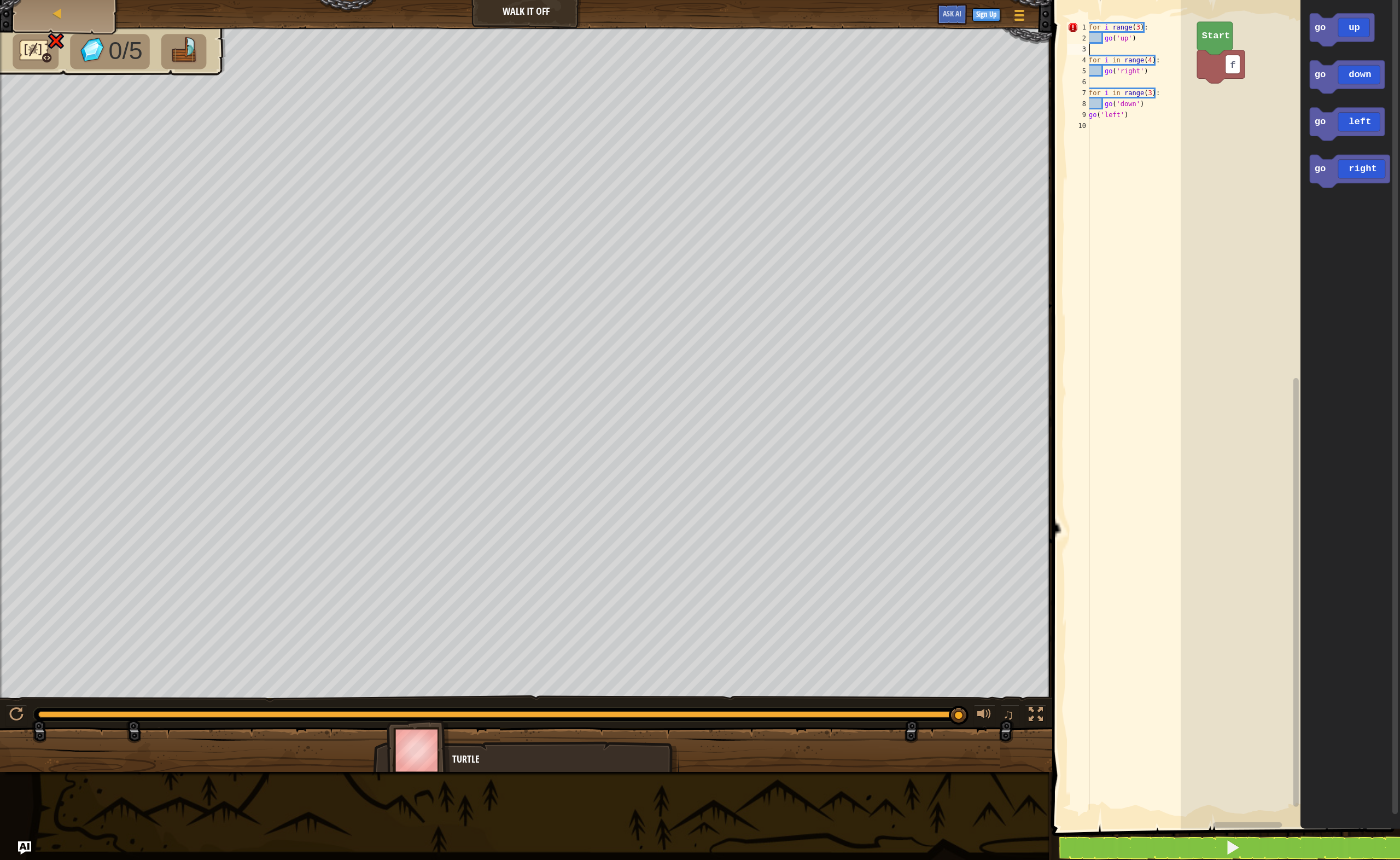
click at [1108, 25] on div "for i range ( 3 ) : go ( 'up' ) for i in range ( 4 ) : go ( 'right' ) for i in …" at bounding box center [1142, 426] width 111 height 809
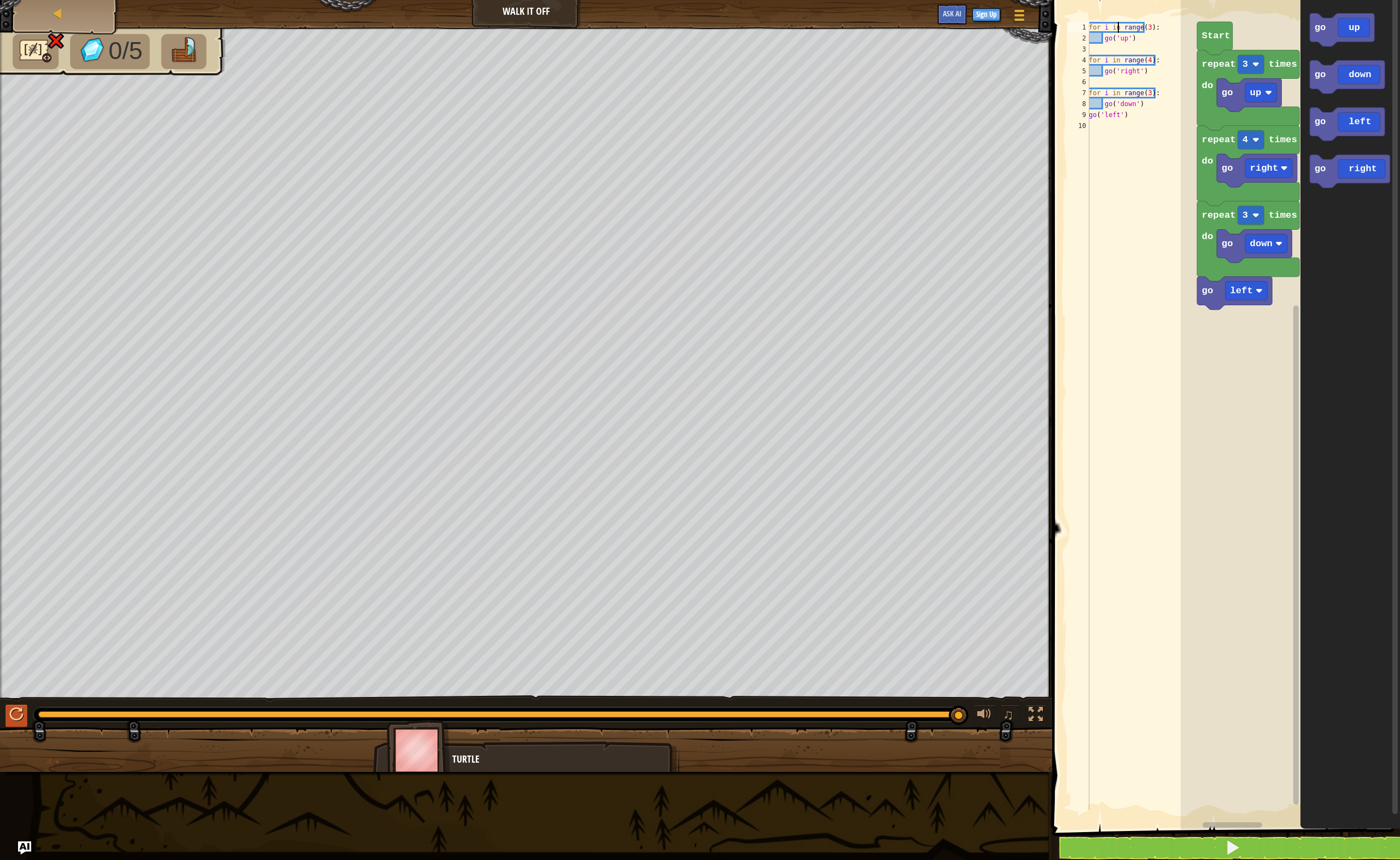
type textarea "for i in range(3):"
click at [16, 714] on div at bounding box center [16, 714] width 14 height 14
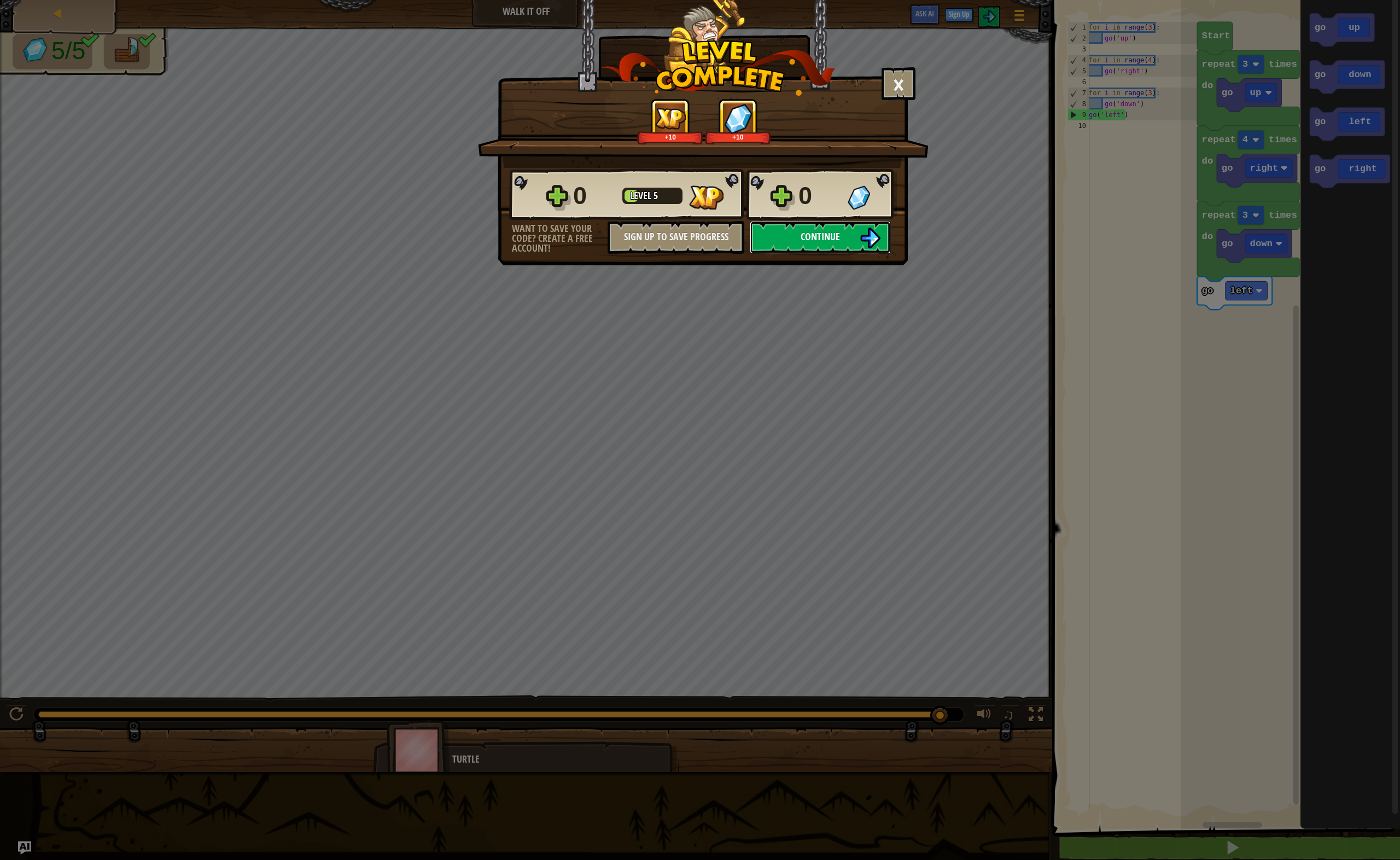
click at [810, 238] on span "Continue" at bounding box center [820, 237] width 39 height 13
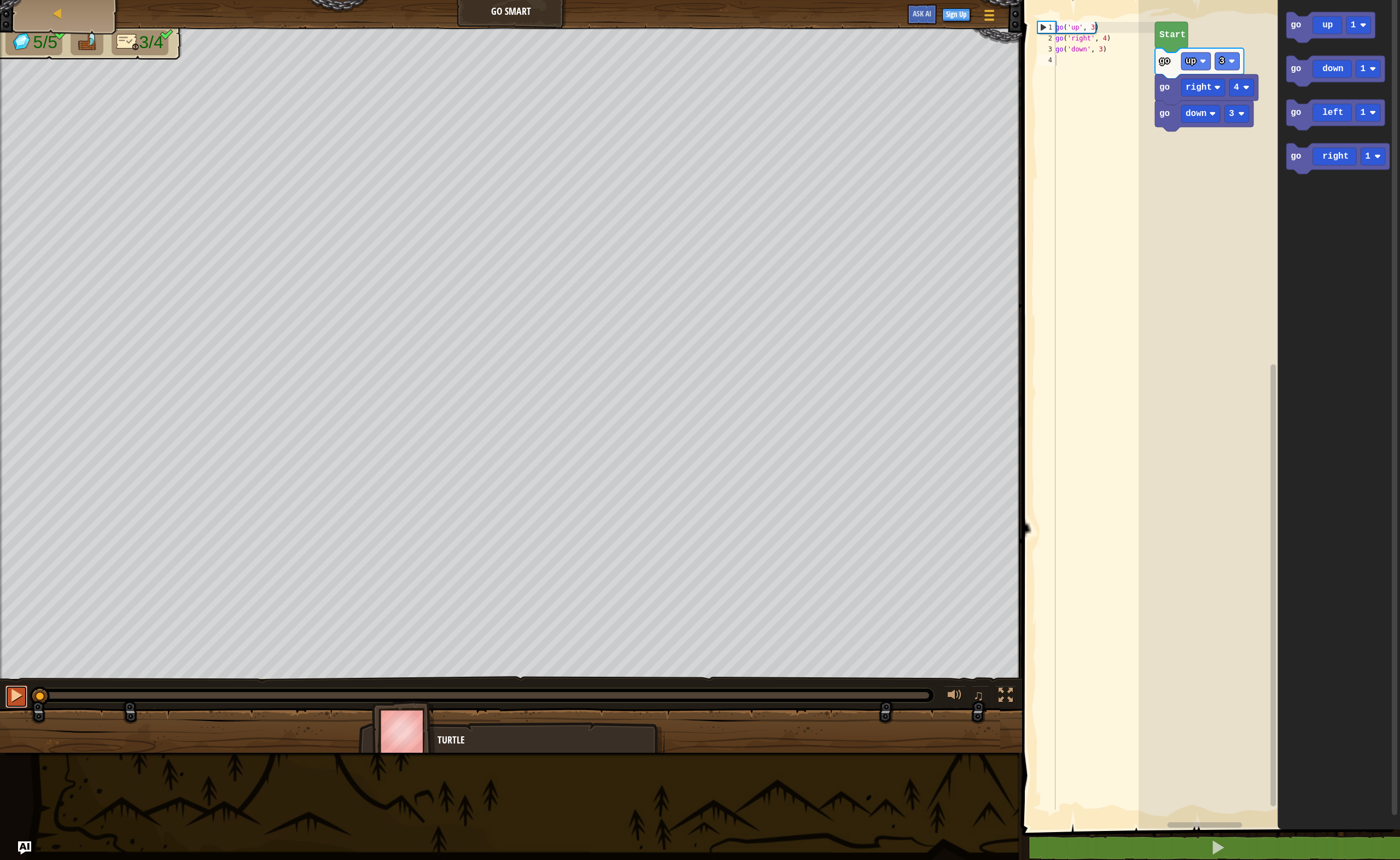
click at [18, 700] on div at bounding box center [16, 695] width 14 height 14
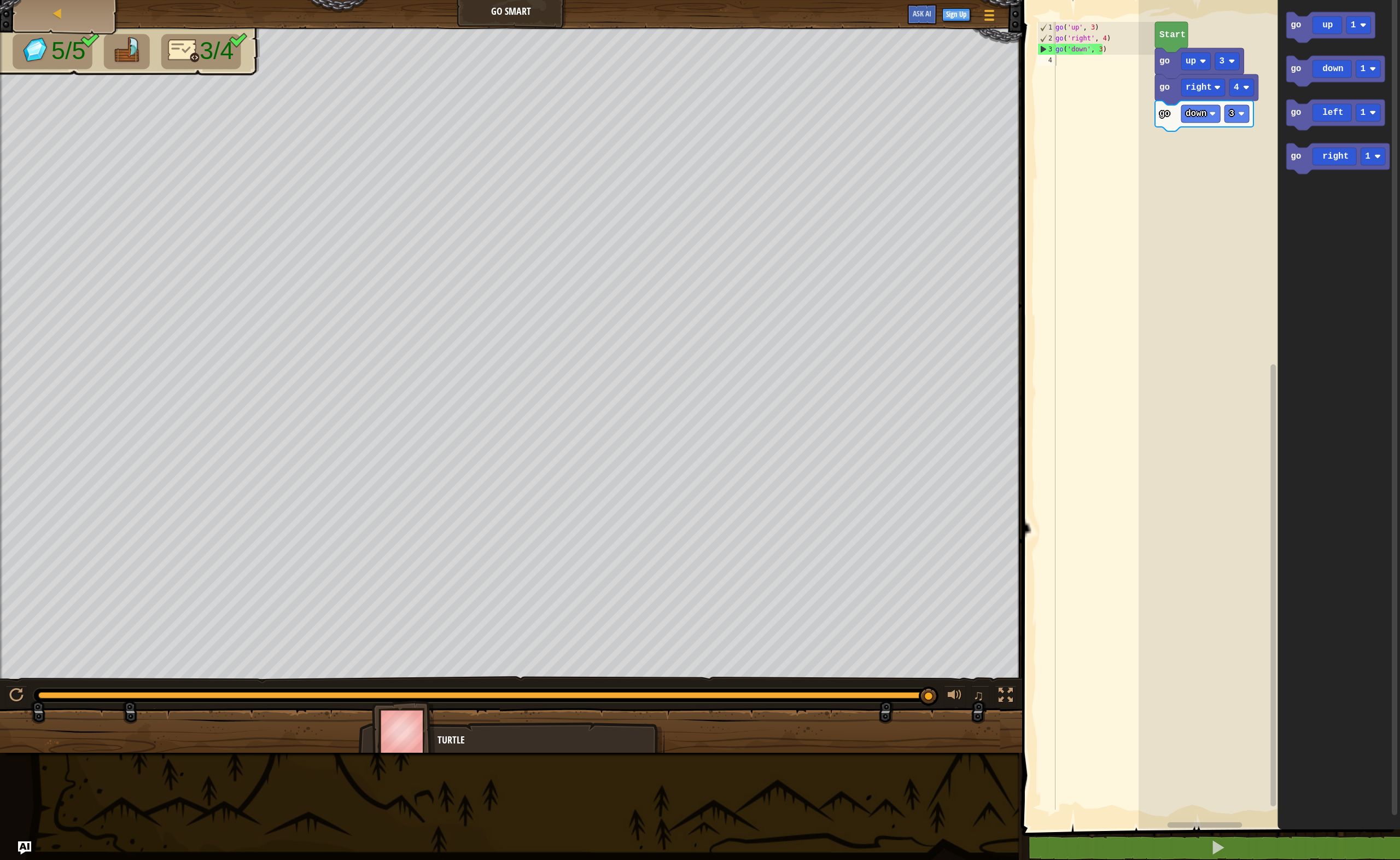
click at [1062, 65] on div "go ( 'up' , 3 ) go ( 'right' , 4 ) go ( 'down' , 3 )" at bounding box center [1104, 426] width 102 height 809
click at [1351, 127] on rect "Blockly Workspace" at bounding box center [1336, 115] width 98 height 30
click at [1347, 120] on icon "Blockly Workspace" at bounding box center [1336, 115] width 98 height 30
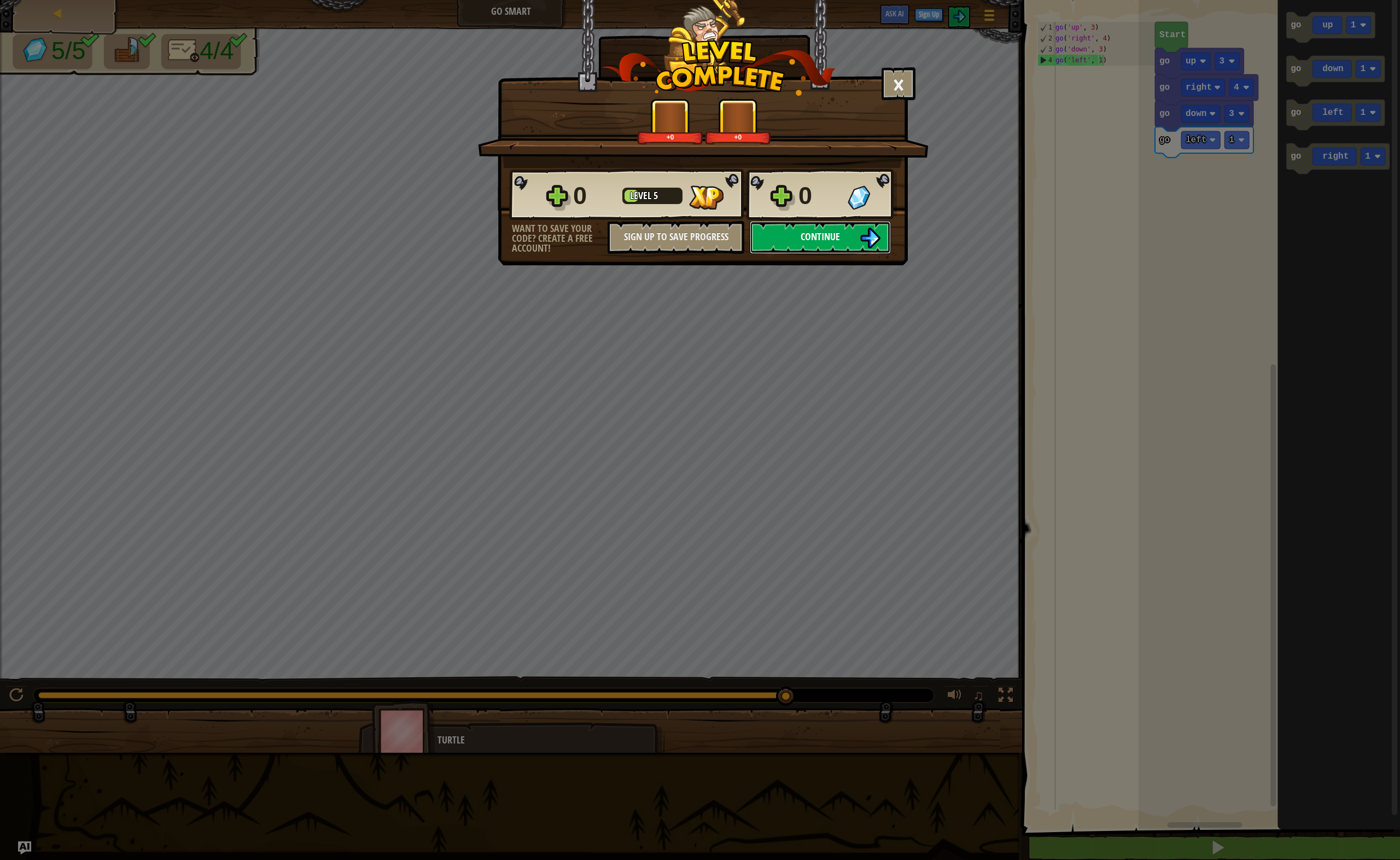
click at [790, 245] on button "Continue" at bounding box center [820, 237] width 141 height 33
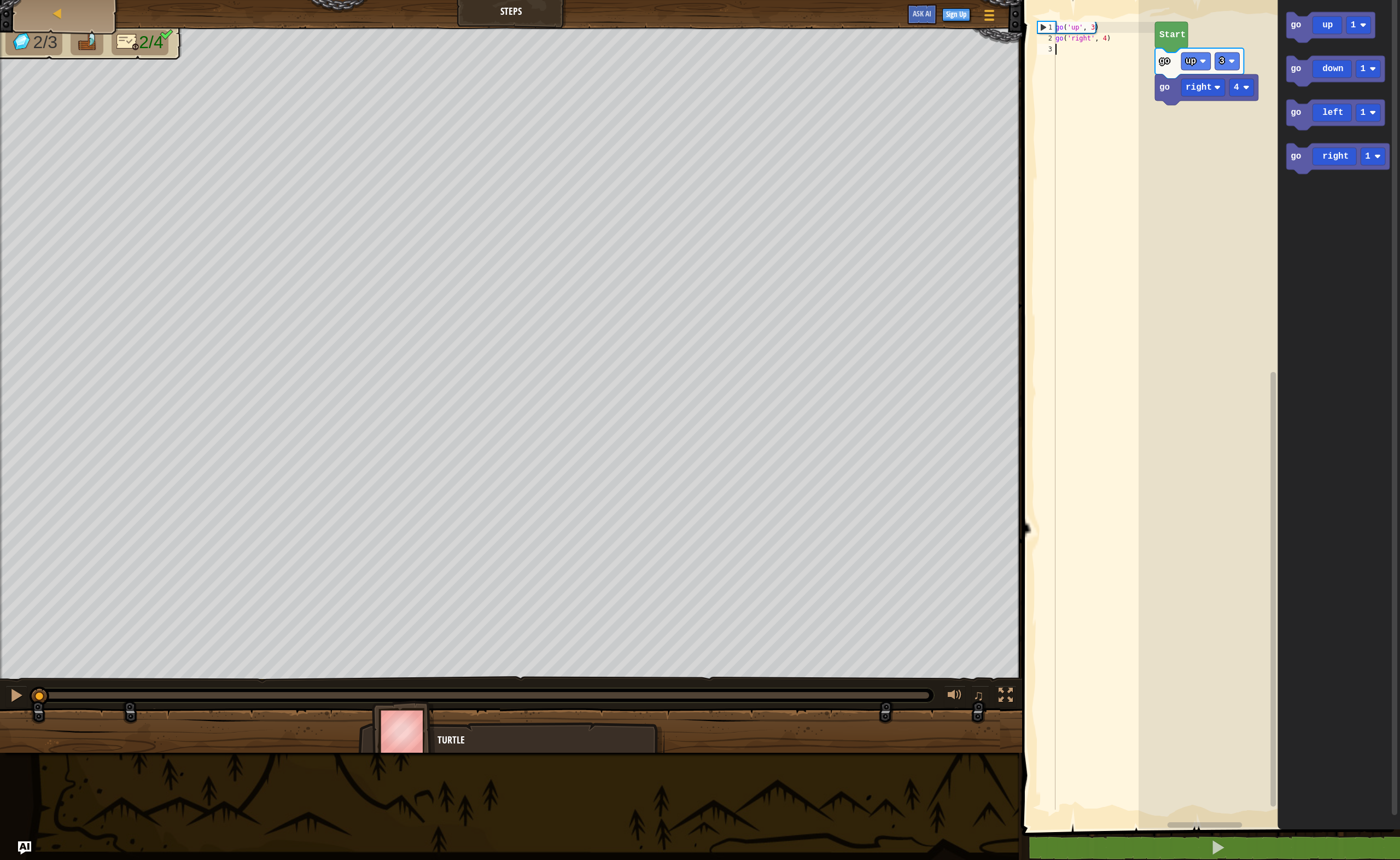
click at [1058, 51] on div "go ( 'up' , 3 ) go ( 'right' , 4 )" at bounding box center [1104, 426] width 102 height 809
drag, startPoint x: 1060, startPoint y: 28, endPoint x: 1054, endPoint y: 25, distance: 6.7
click at [1054, 25] on div "1 2 3 go ( 'up' , 3 ) go ( 'right' , 4 ) הההההההההההההההההההההההההההההההההההההה…" at bounding box center [1095, 415] width 120 height 788
type textarea "go('up', 3)"
drag, startPoint x: 1055, startPoint y: 24, endPoint x: 1092, endPoint y: 92, distance: 77.4
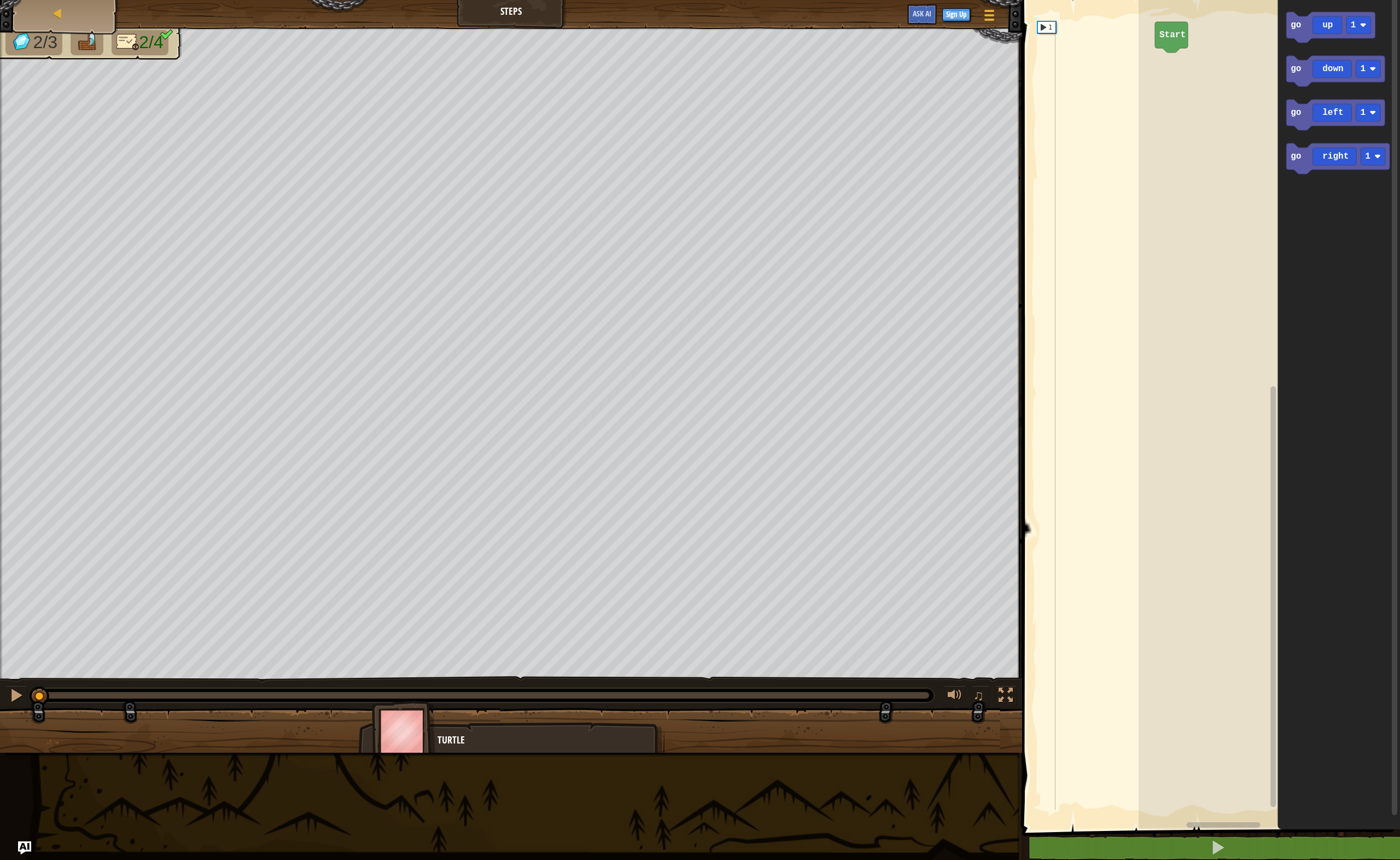
click at [1093, 92] on div "1 ההההההההההההההההההההההההההההההההההההההההההההההההההההההההההההההההההההההההההההה…" at bounding box center [1095, 415] width 120 height 788
type textarea "go('up',3"
click at [1061, 42] on div "go ( 'up' , 3" at bounding box center [1104, 426] width 102 height 809
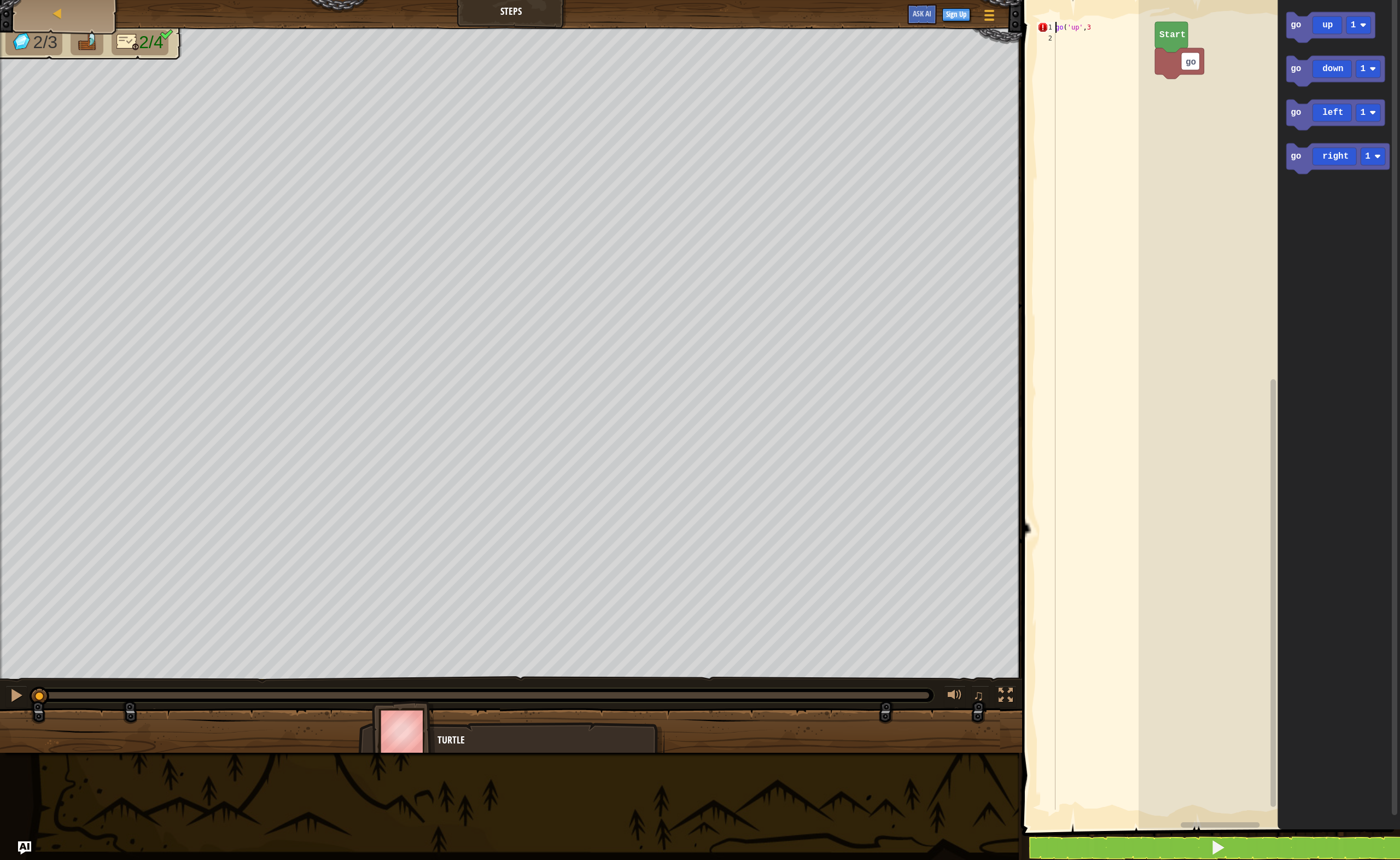
click at [1056, 24] on div "go ( 'up' , 3" at bounding box center [1104, 426] width 102 height 809
click at [1089, 28] on div "go ( 'up' , 3" at bounding box center [1104, 426] width 102 height 809
type textarea "go('up',3)"
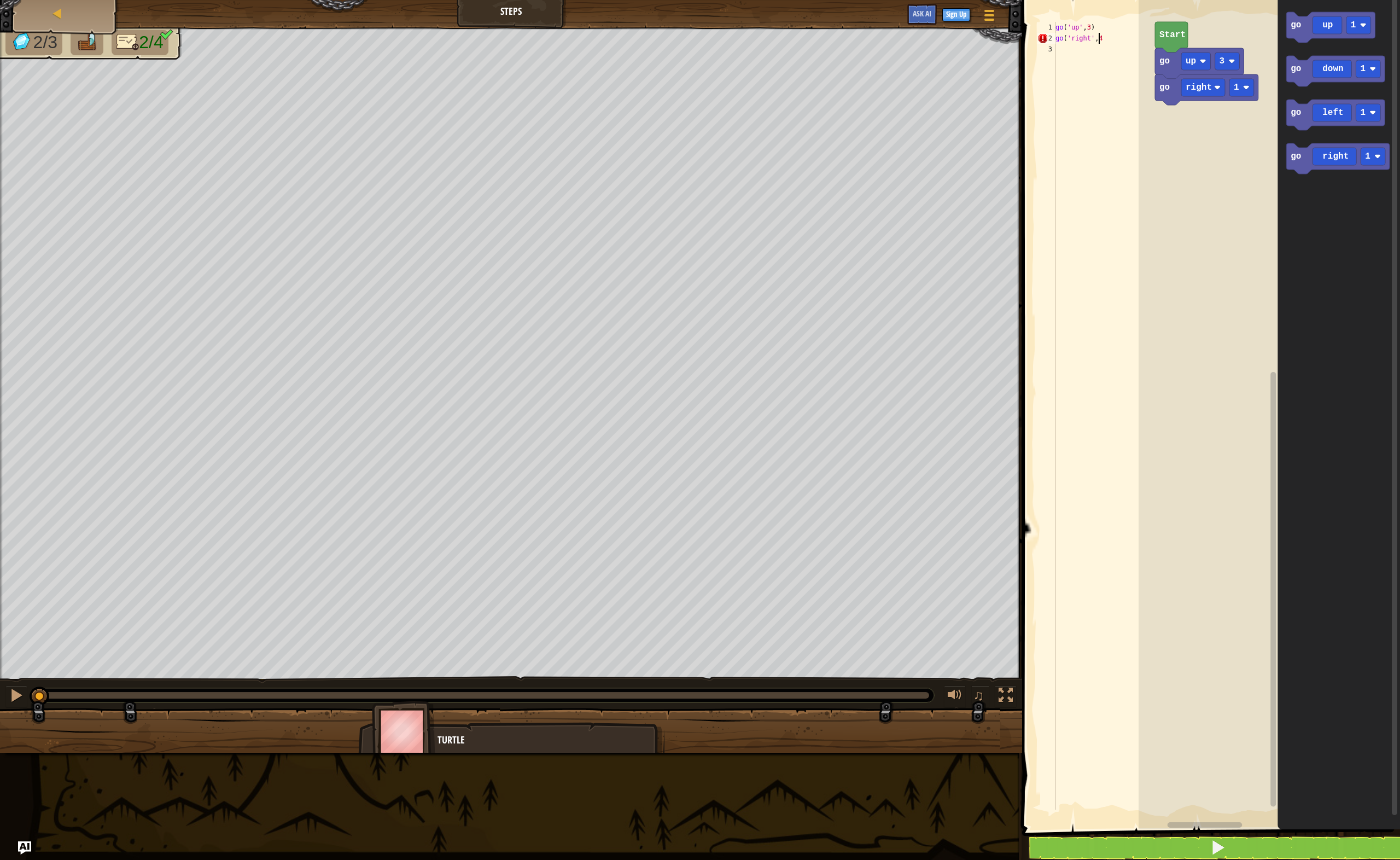
type textarea "go('right',4)"
type textarea "go('down',3)"
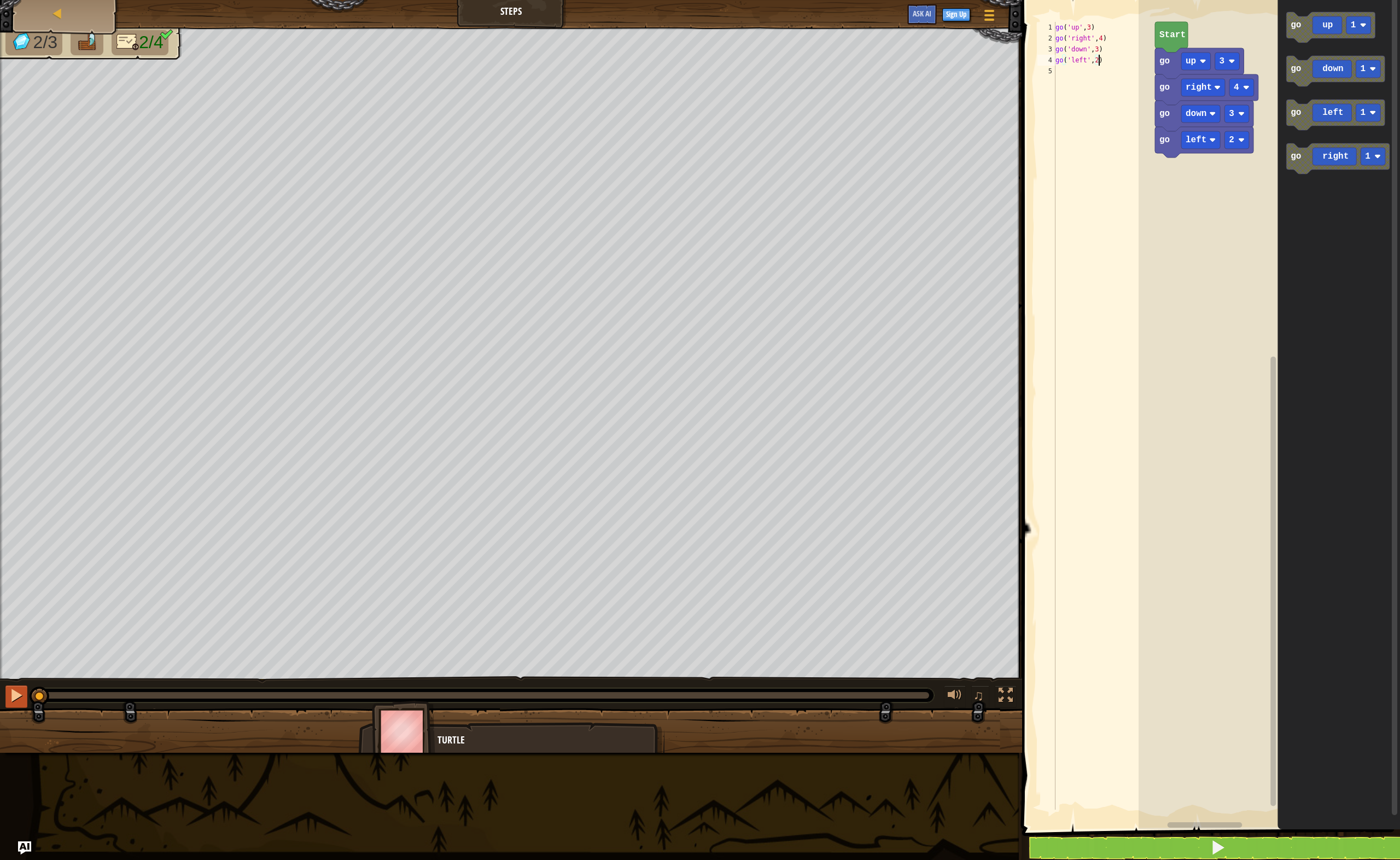
type textarea "go('left',2)"
click at [13, 696] on div at bounding box center [16, 695] width 14 height 14
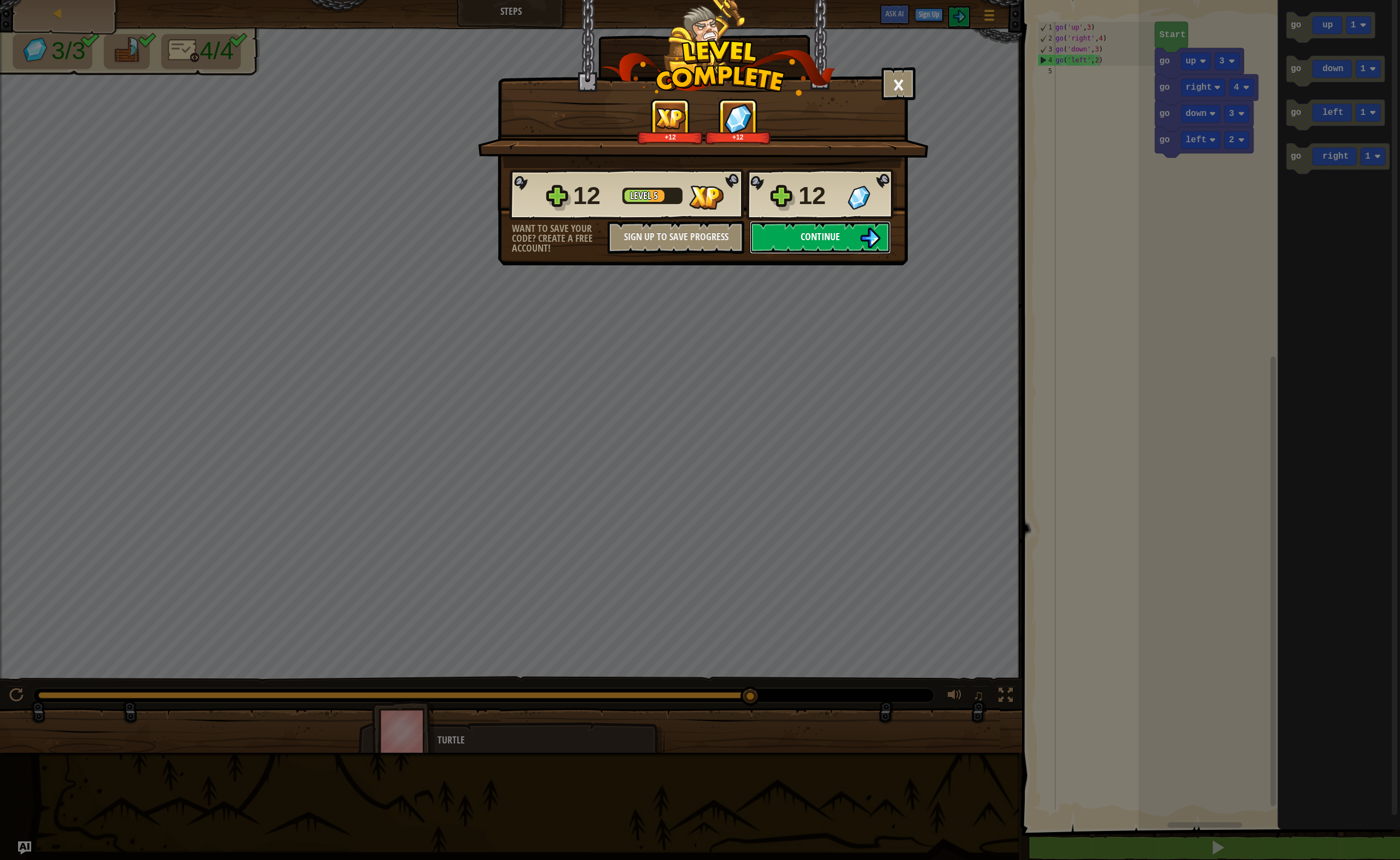
click at [791, 245] on button "Continue" at bounding box center [820, 237] width 141 height 33
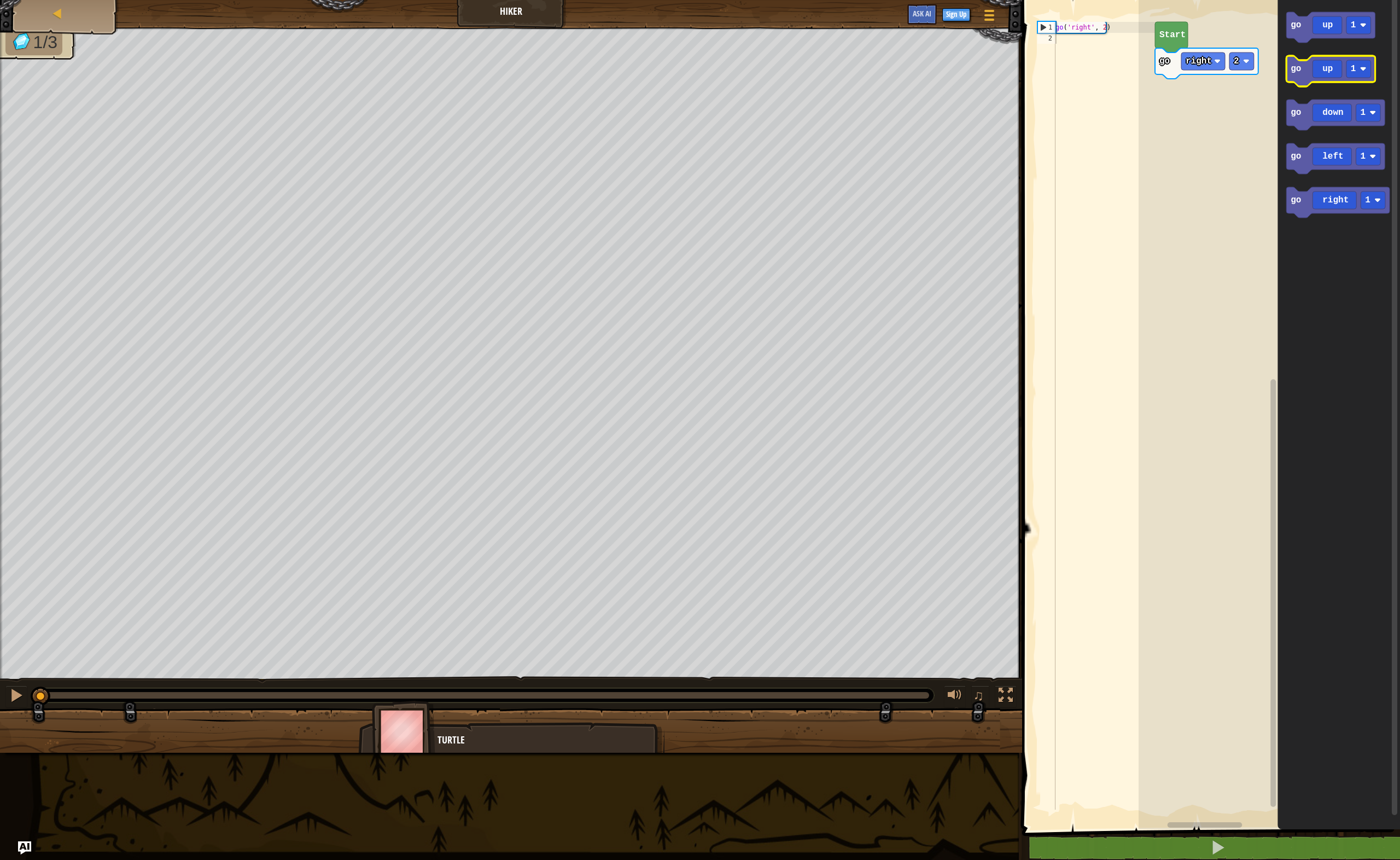
click at [1310, 69] on icon "Blockly Workspace" at bounding box center [1331, 71] width 88 height 30
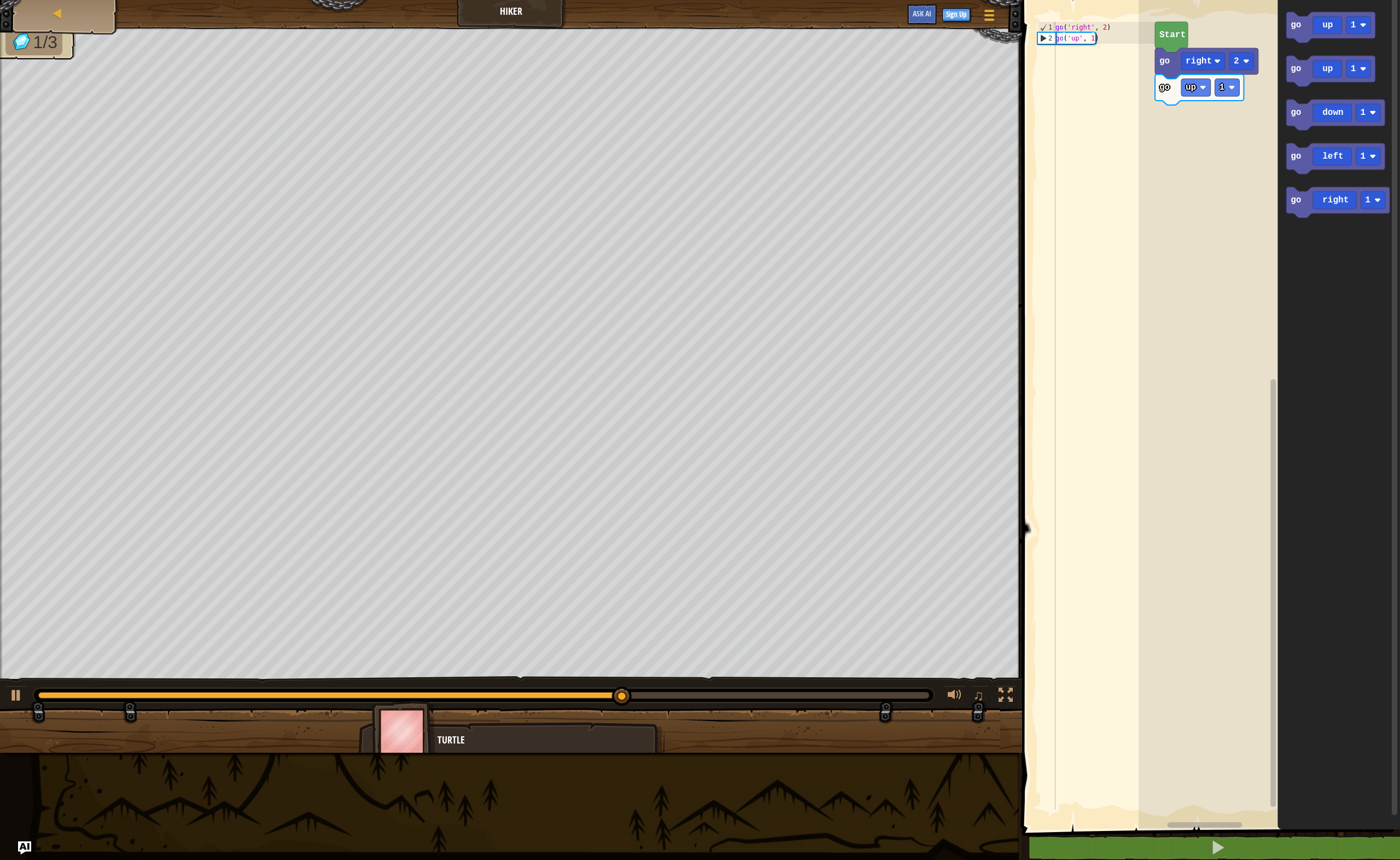
type textarea "go('right', 2)"
drag, startPoint x: 1058, startPoint y: 25, endPoint x: 1055, endPoint y: 17, distance: 8.5
click at [1055, 17] on div "go('right', 2) 1 2 go ( 'right' , 2 ) go ( 'up' , 1 ) ההההההההההההההההההההההההה…" at bounding box center [1210, 433] width 382 height 856
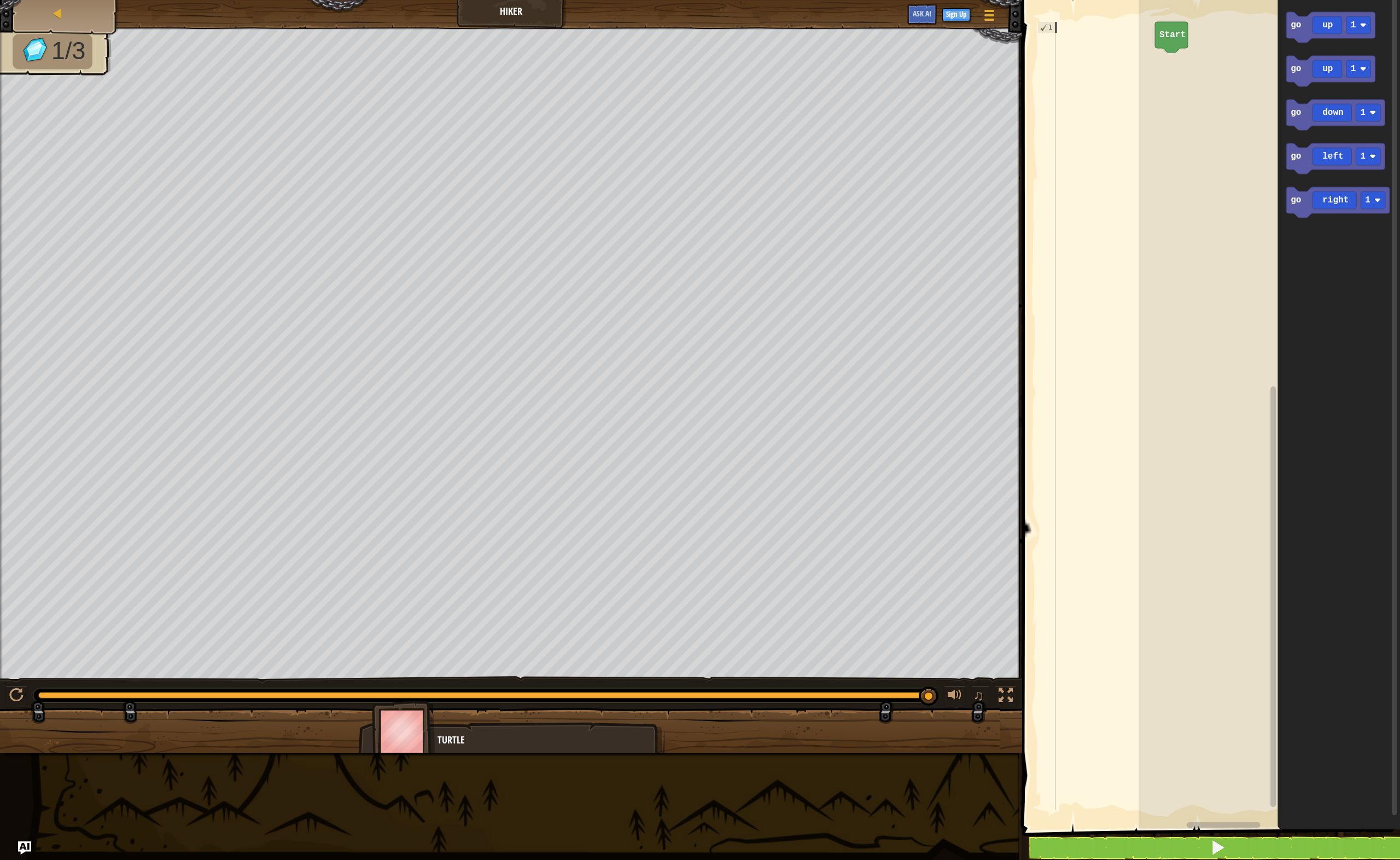
drag, startPoint x: 1054, startPoint y: 28, endPoint x: 1109, endPoint y: 123, distance: 109.8
click at [1109, 123] on div "1 ההההההההההההההההההההההההההההההההההההההההההההההההההההההההההההההההההההההההההההה…" at bounding box center [1095, 415] width 120 height 788
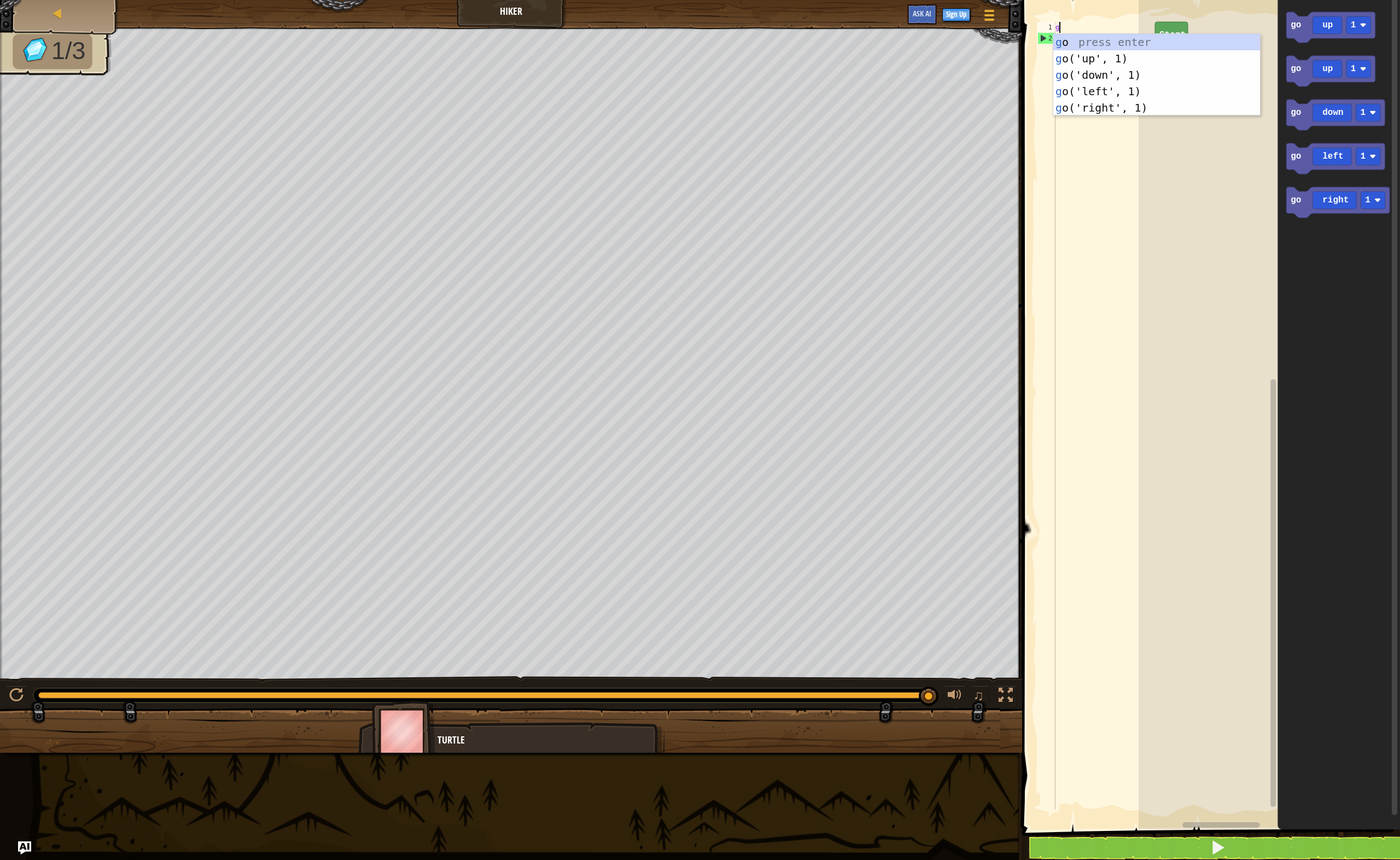
scroll to position [5, 0]
type textarea "g"
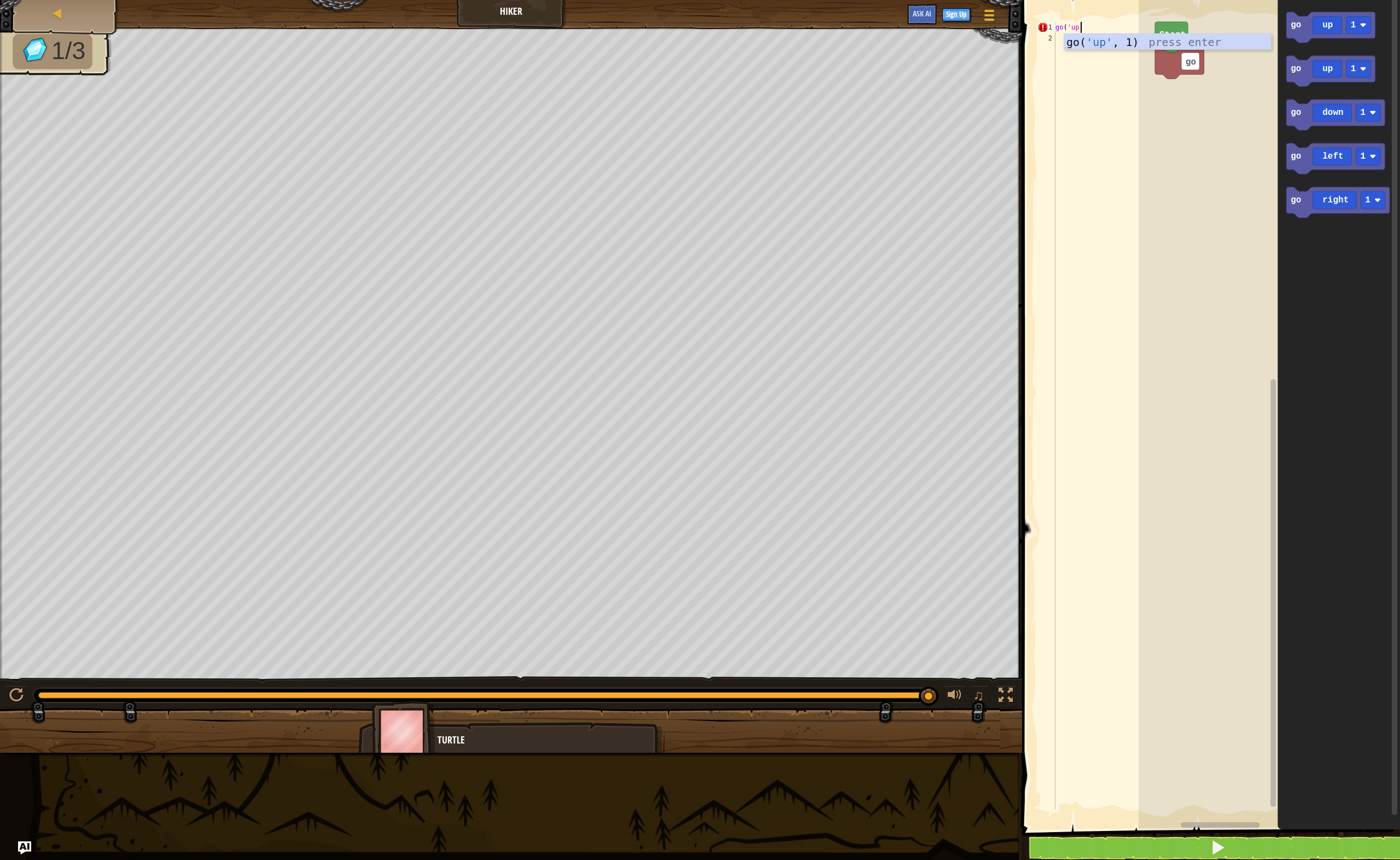
scroll to position [5, 1]
type textarea "go('up',2)"
type textarea "go('down',2)"
drag, startPoint x: 16, startPoint y: 683, endPoint x: 16, endPoint y: 689, distance: 6.0
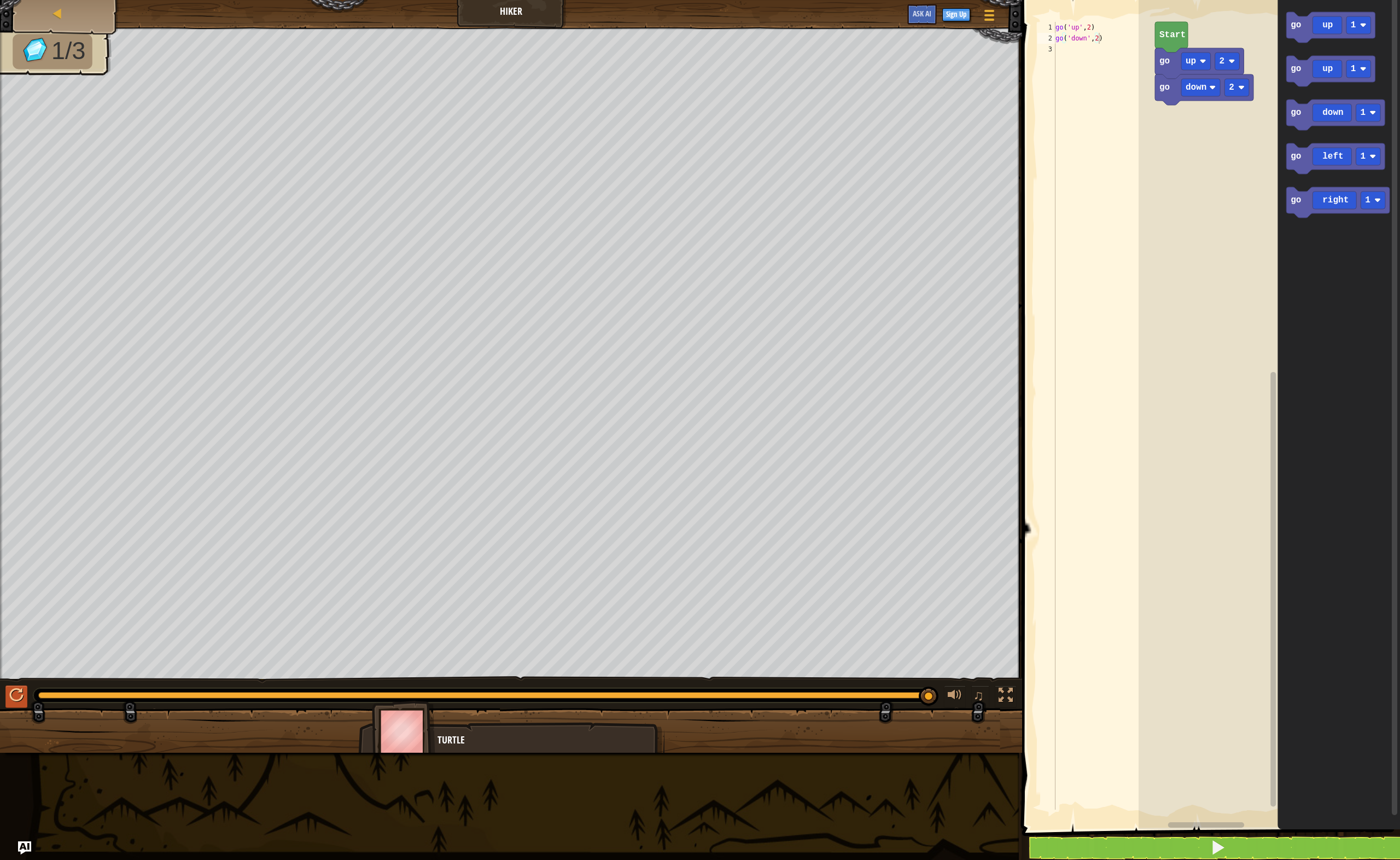
click at [16, 687] on div "♫" at bounding box center [511, 692] width 1023 height 33
click at [16, 689] on div at bounding box center [16, 695] width 14 height 14
click at [1059, 55] on div "go ( 'up' , 2 ) go ( 'down' , 2 )" at bounding box center [1104, 426] width 102 height 809
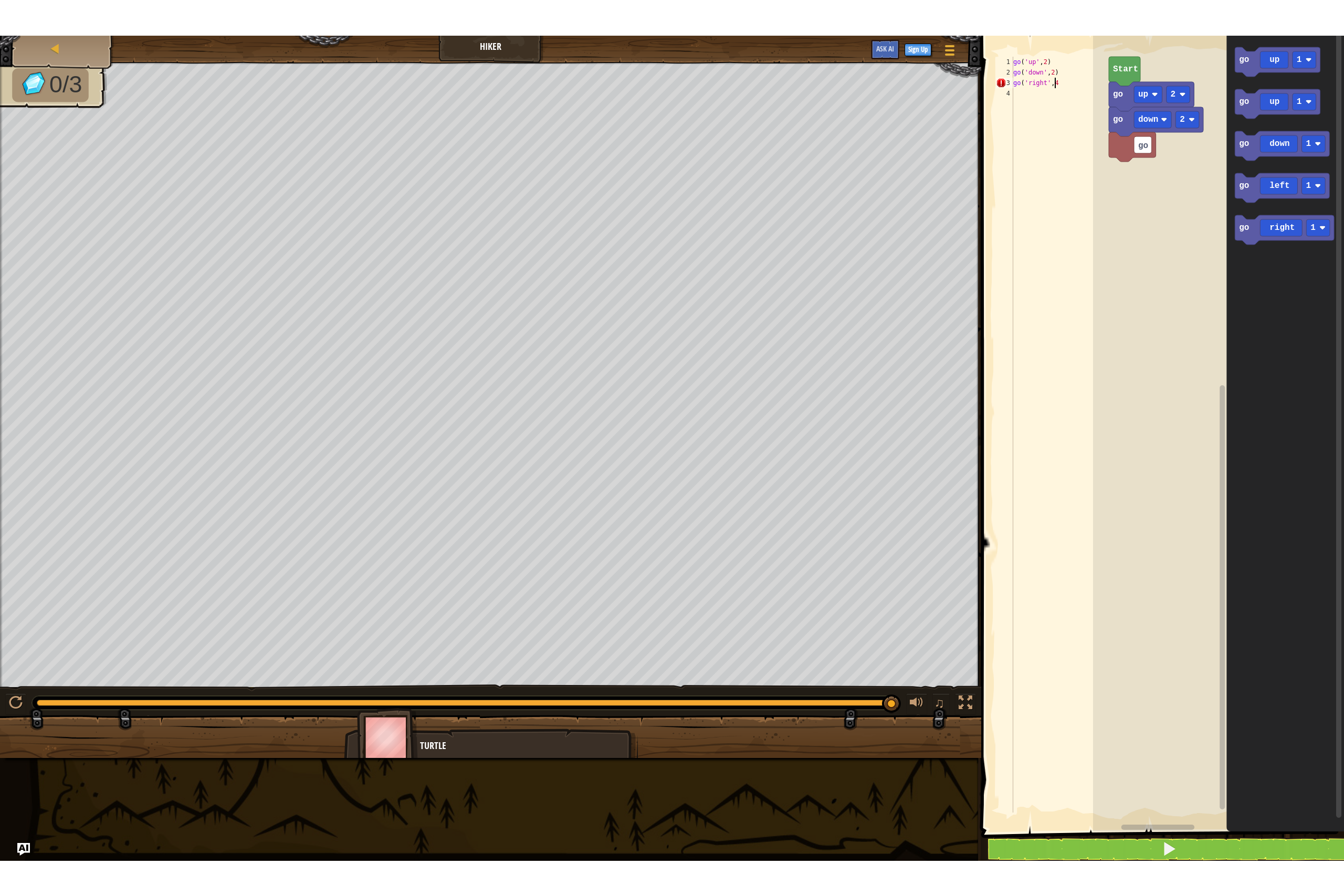
scroll to position [5, 3]
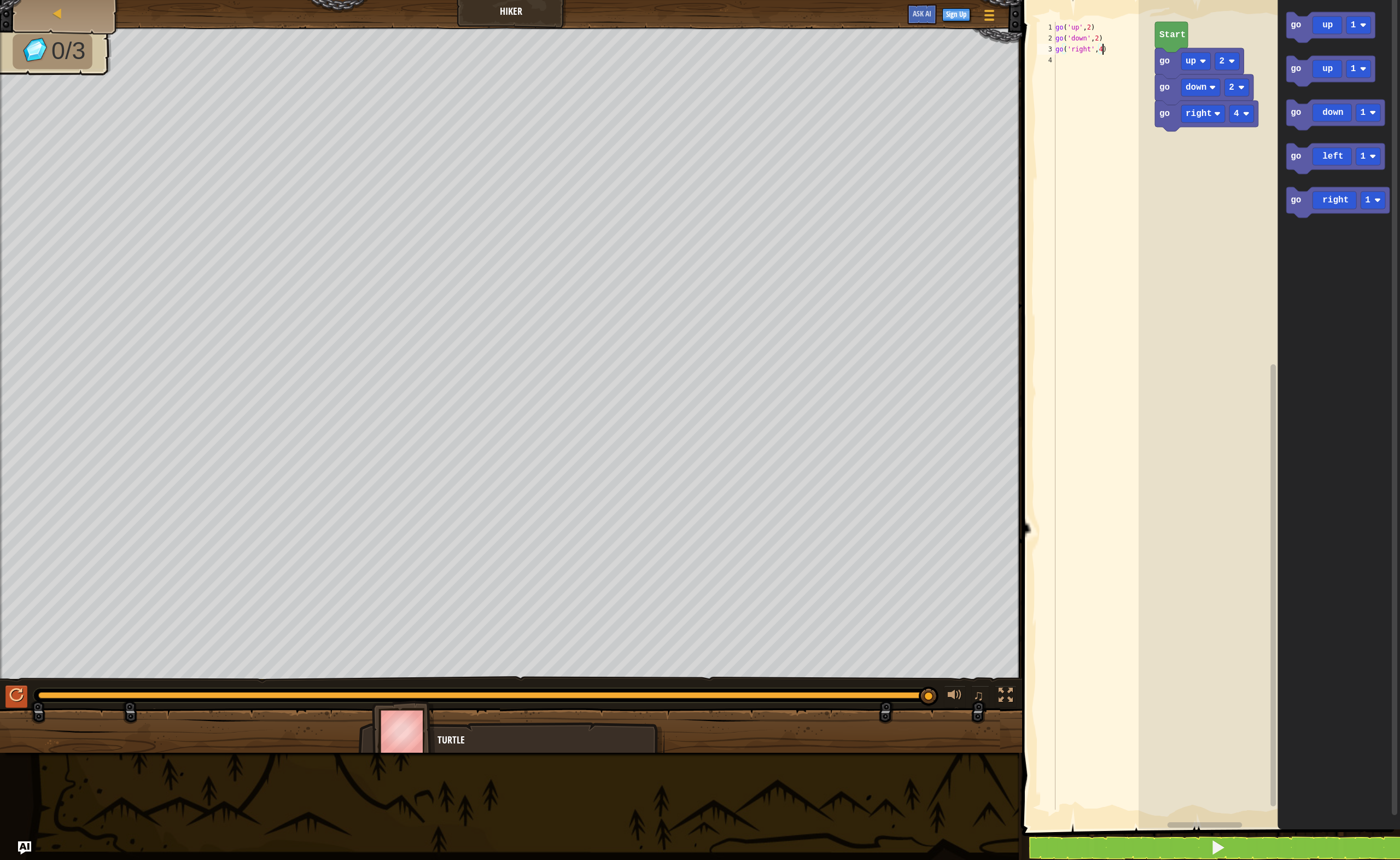
type textarea "go('right',4)"
click at [22, 692] on div at bounding box center [16, 695] width 14 height 14
click at [991, 16] on span at bounding box center [990, 15] width 10 height 2
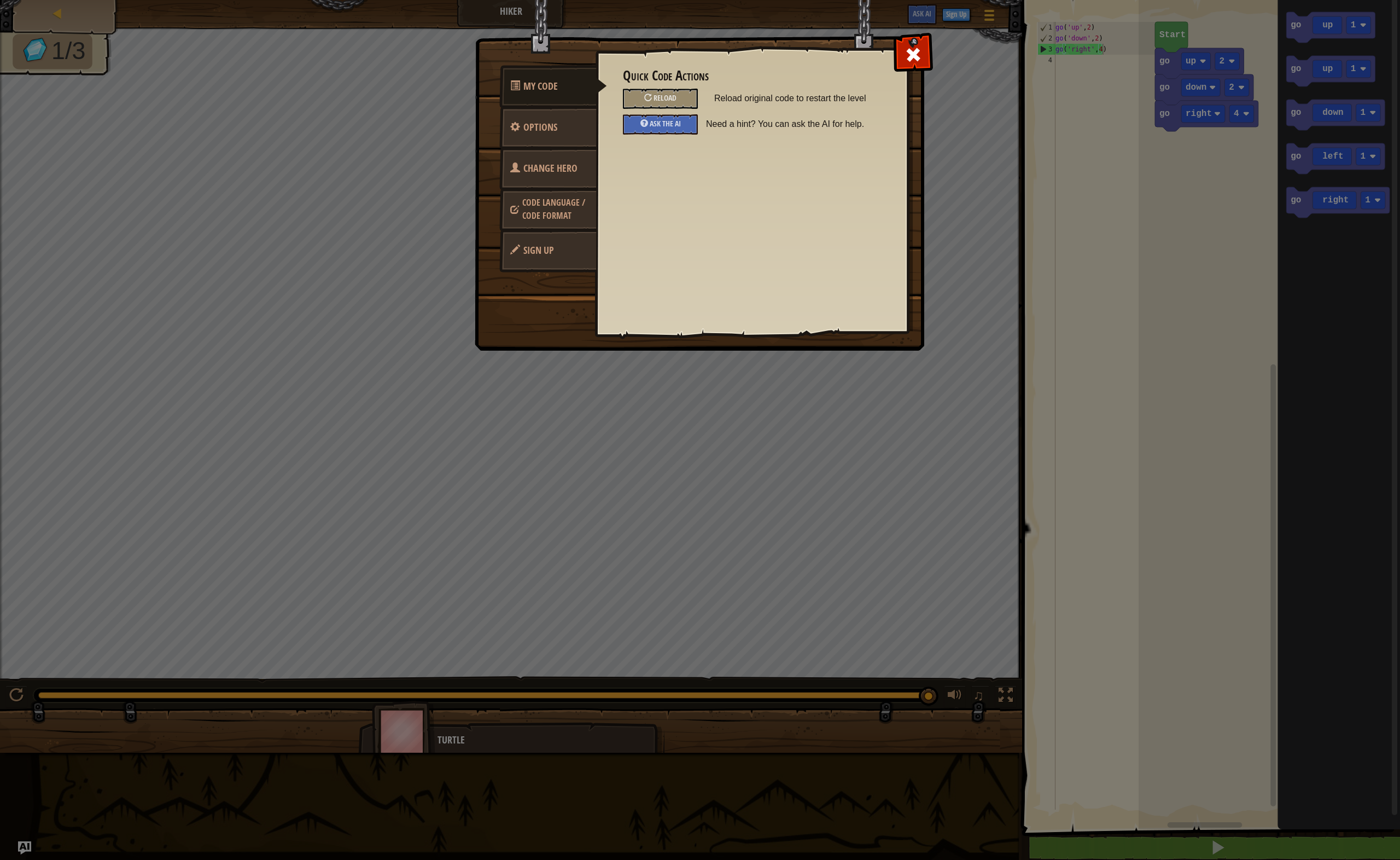
click at [559, 166] on span "Change Hero" at bounding box center [551, 168] width 54 height 13
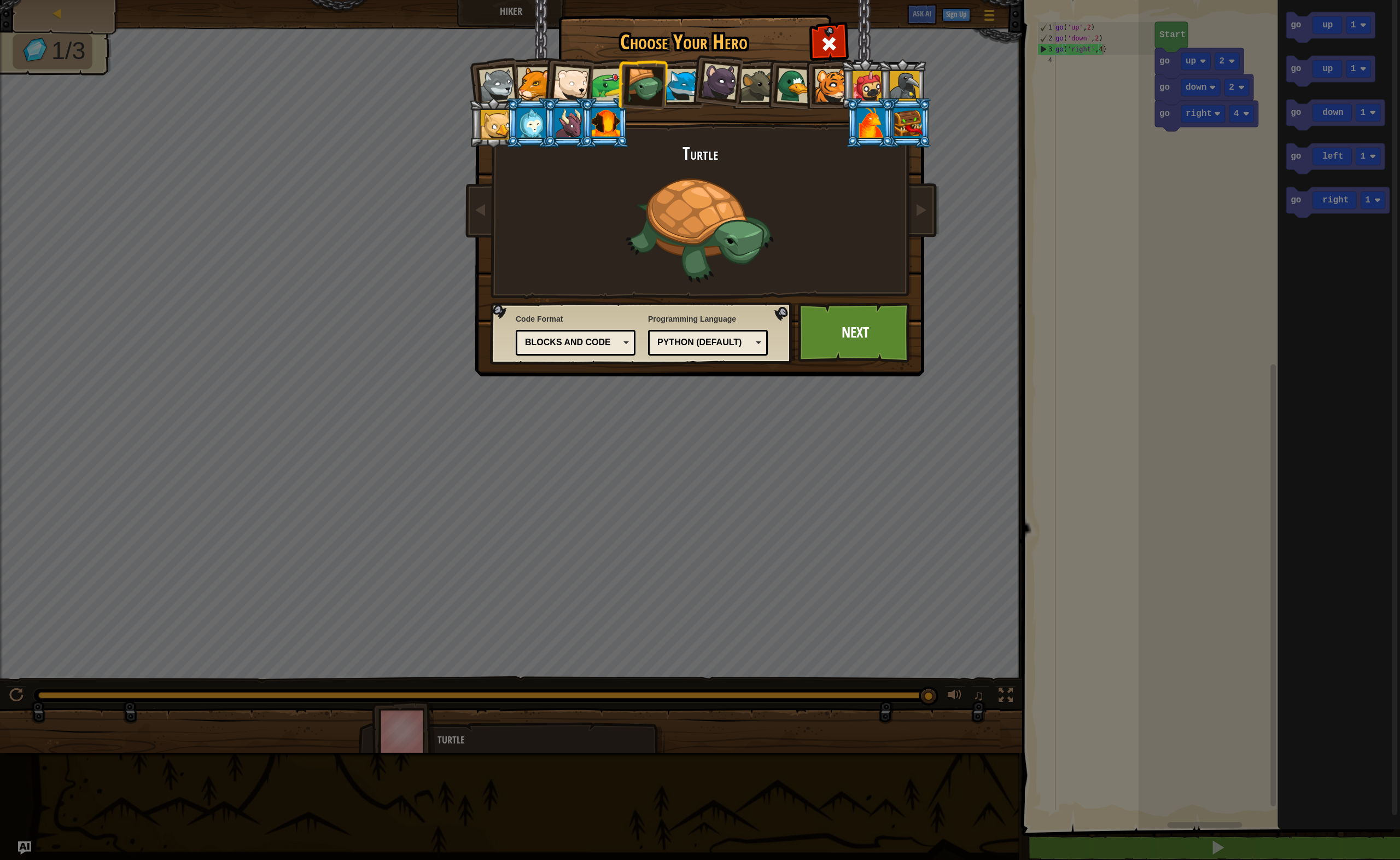
click at [611, 87] on div at bounding box center [609, 85] width 34 height 34
click at [601, 345] on div "Blocks and code" at bounding box center [572, 342] width 94 height 13
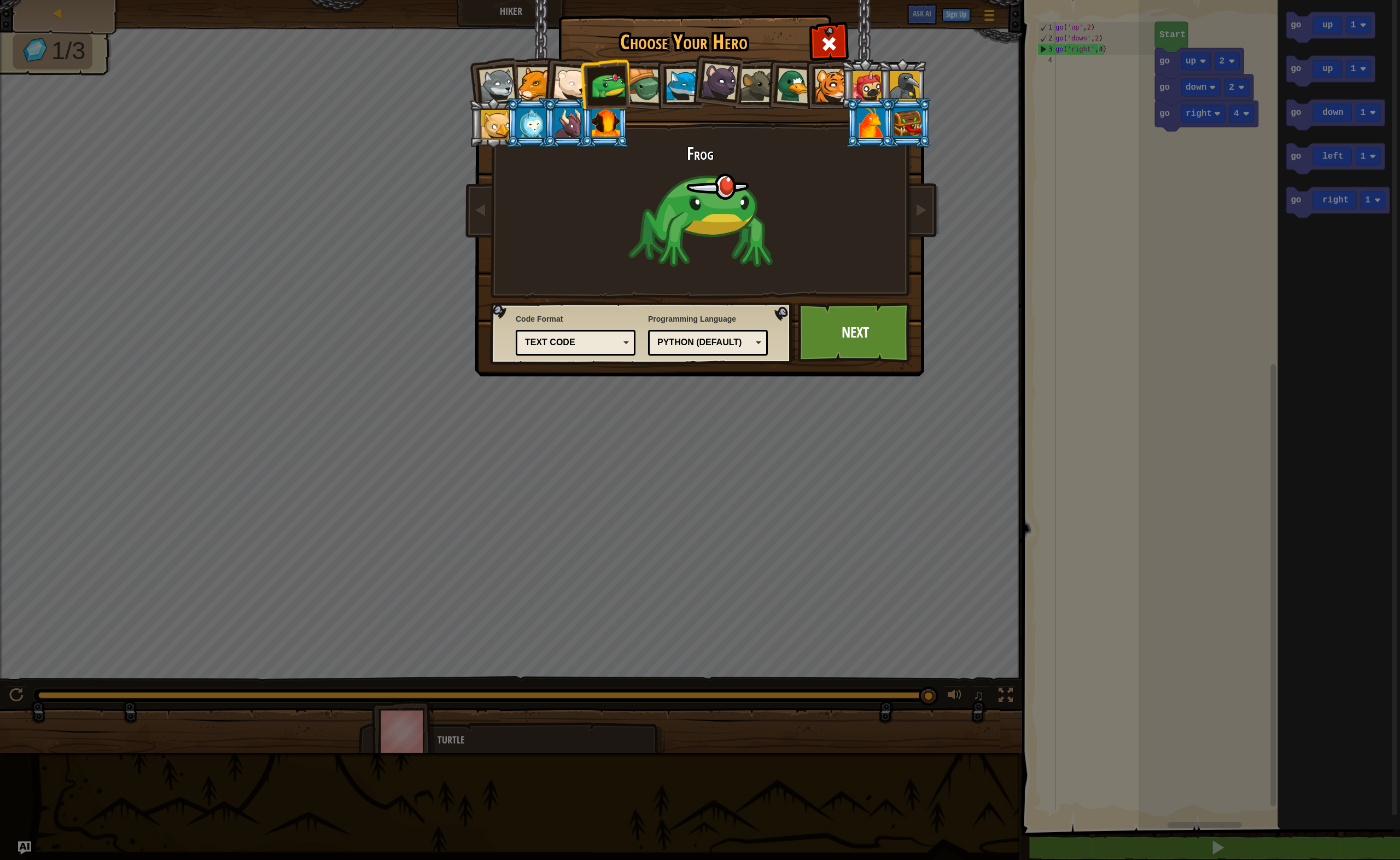
click at [605, 342] on div "Text code" at bounding box center [572, 342] width 94 height 13
click at [590, 423] on div "Choose Your Hero 128 Wolf Pup Cougar Polar Bear Cub Frog Turtle Blue Fox Panthe…" at bounding box center [700, 430] width 1400 height 860
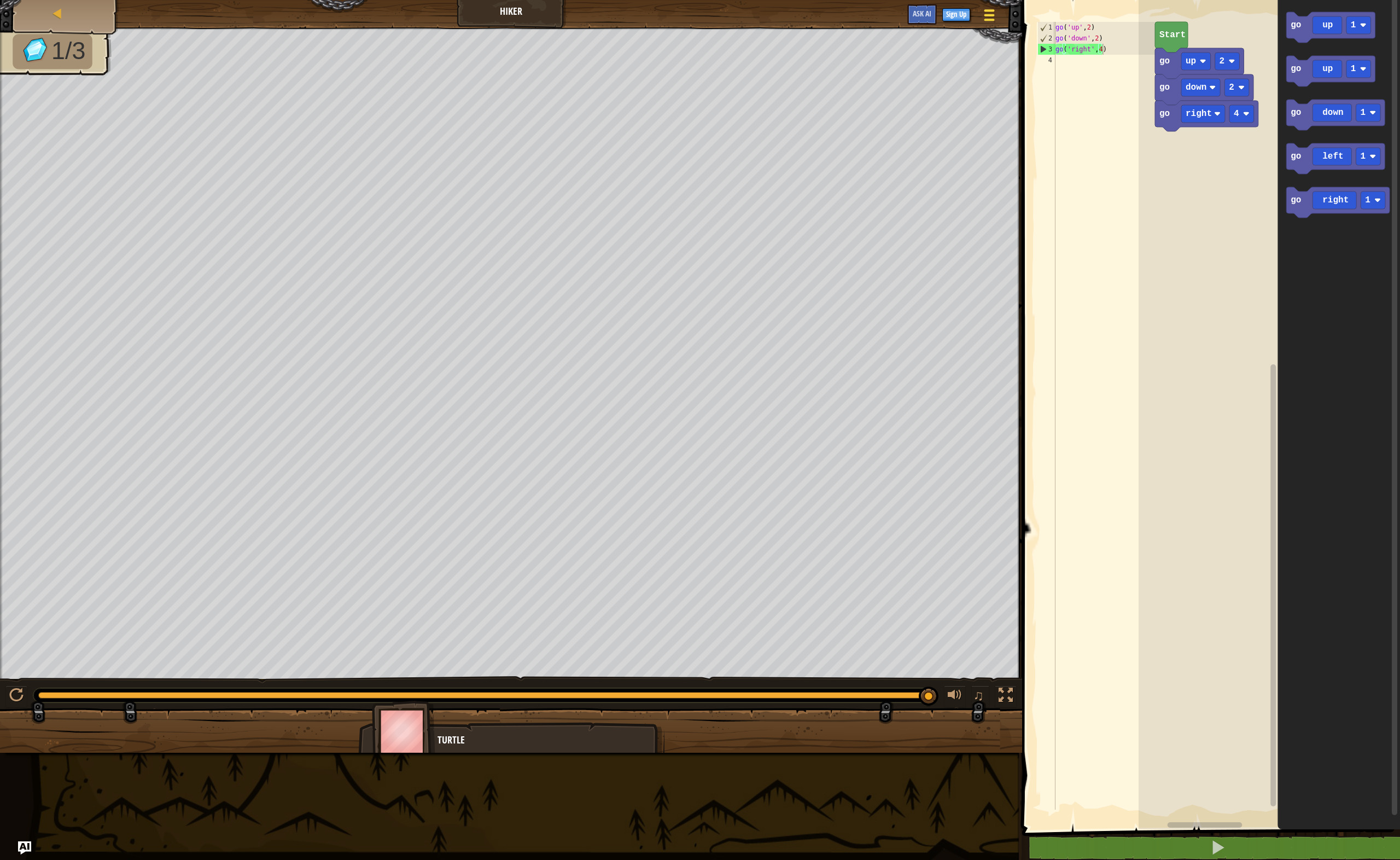
click at [991, 13] on div at bounding box center [990, 16] width 15 height 16
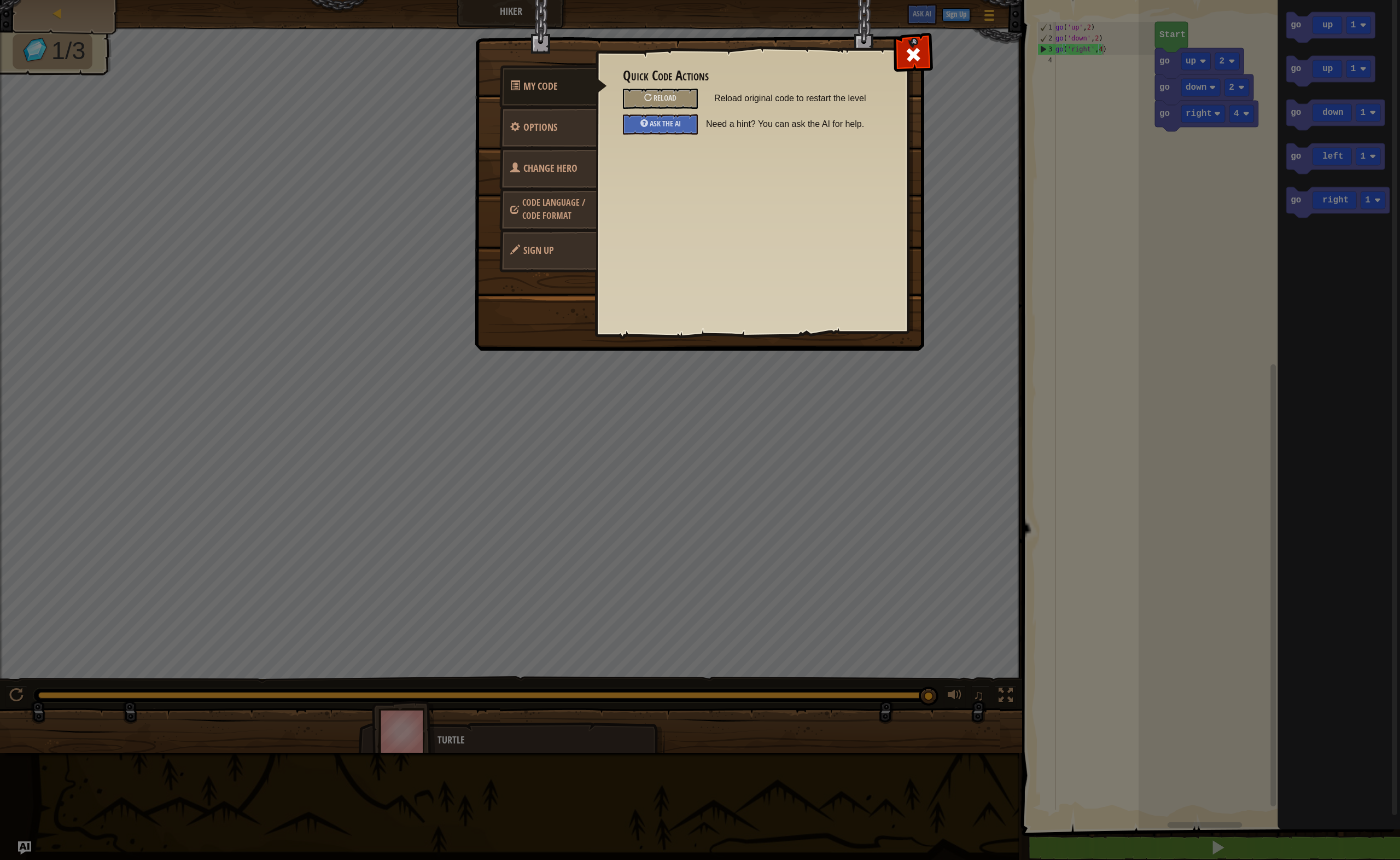
click at [555, 217] on span "Code Language / Code Format" at bounding box center [553, 208] width 63 height 25
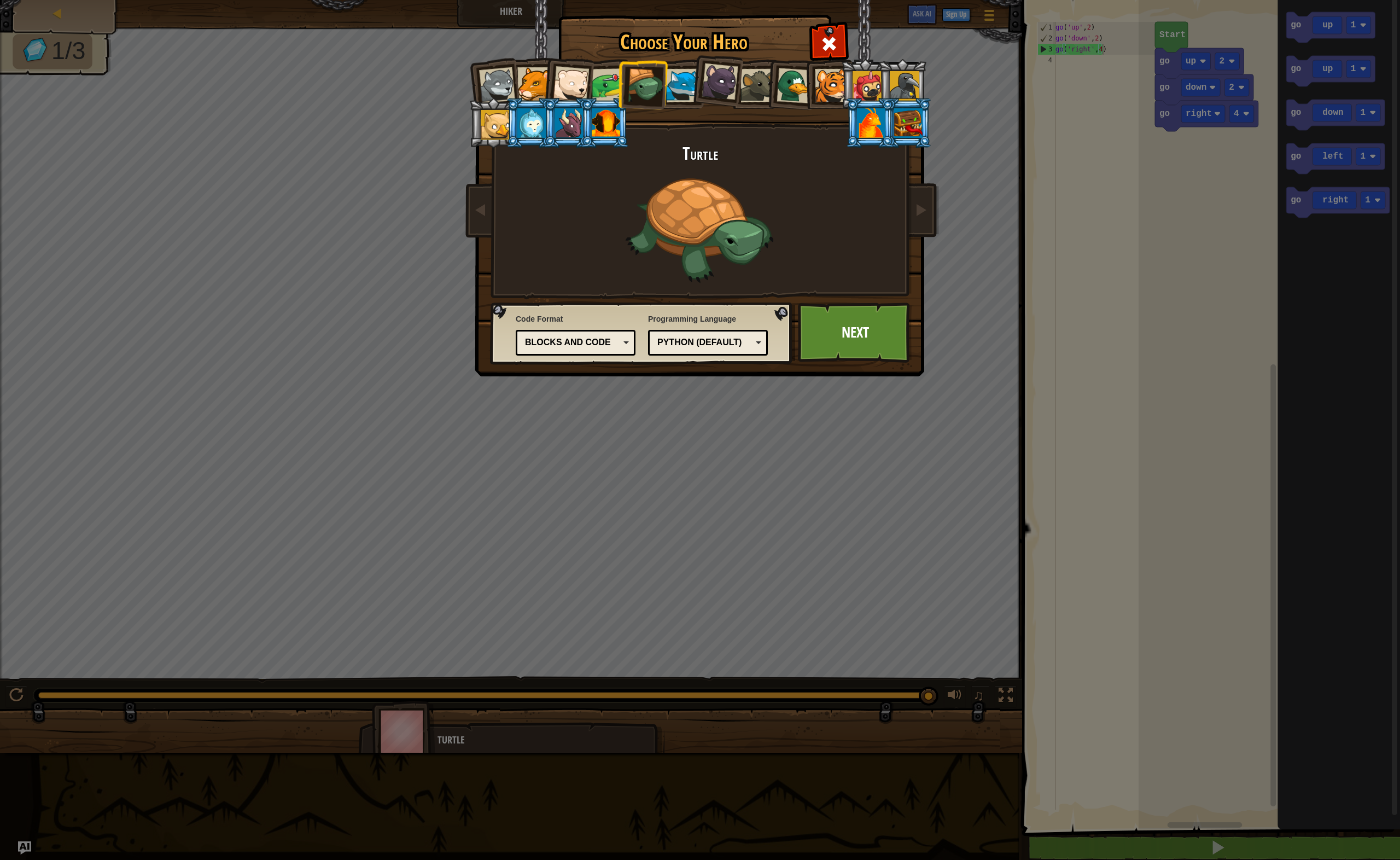
click at [611, 86] on div at bounding box center [609, 85] width 34 height 34
click at [602, 342] on div "Blocks and code" at bounding box center [572, 342] width 94 height 13
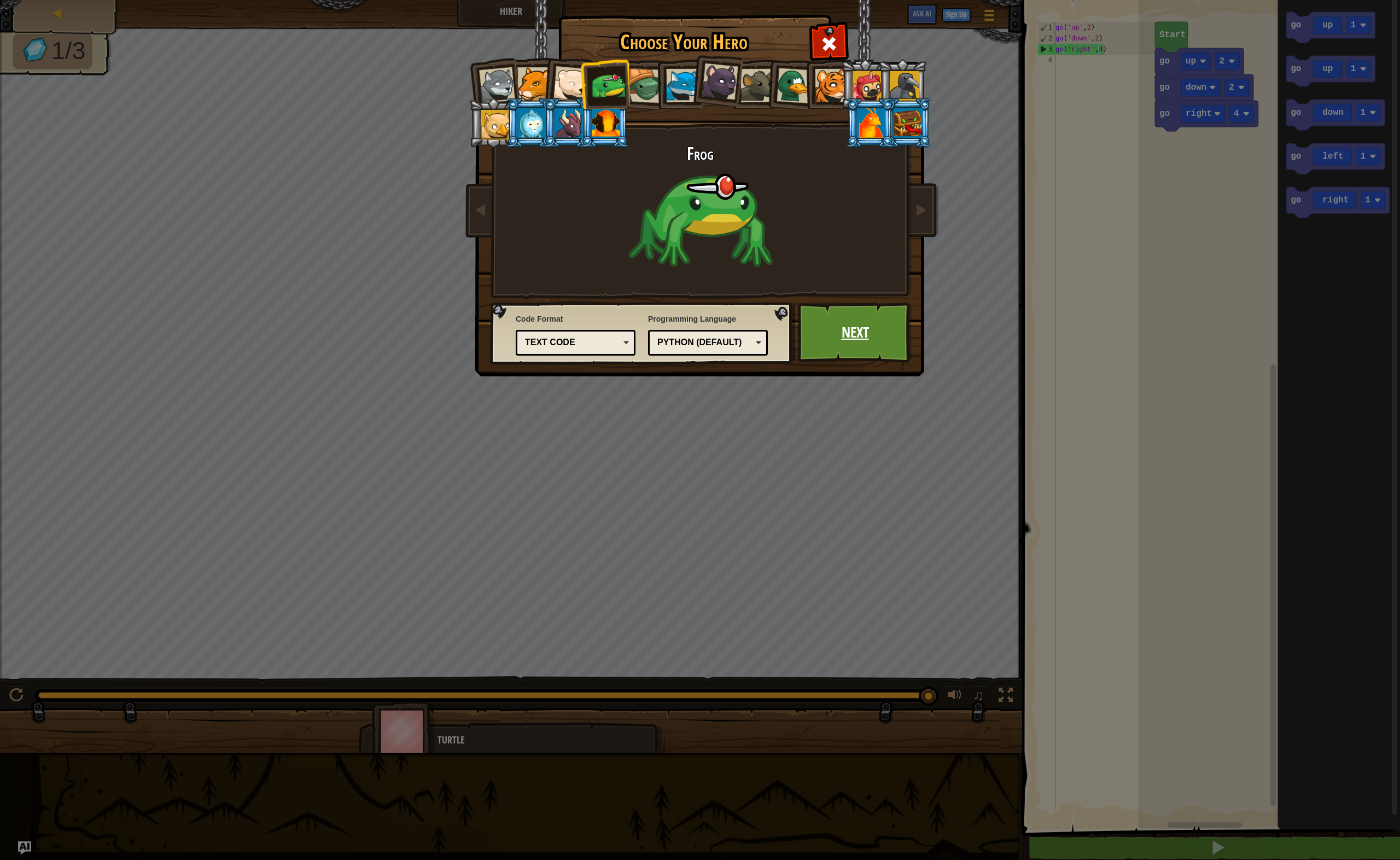
click at [840, 336] on link "Next" at bounding box center [855, 332] width 115 height 60
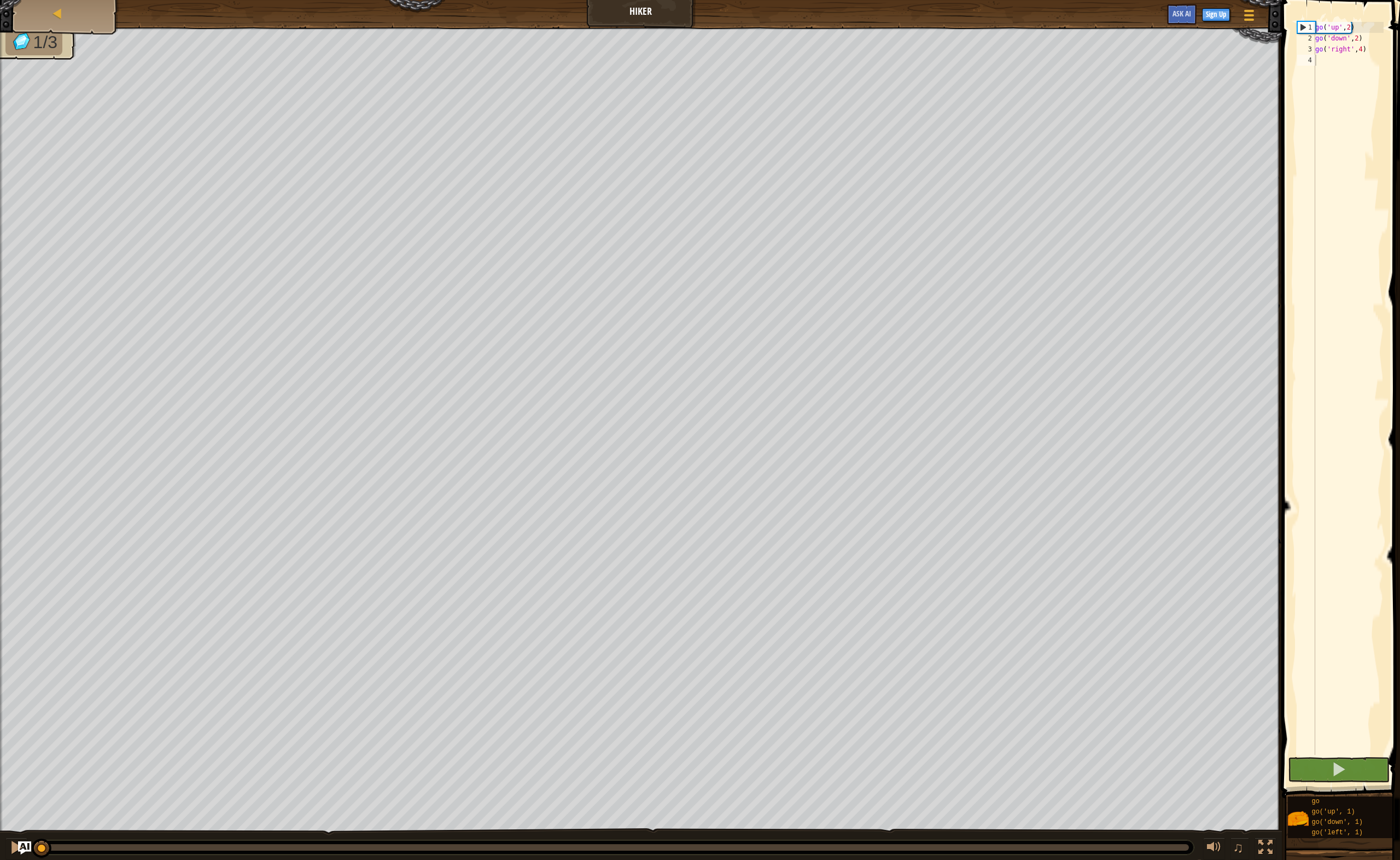
click at [1256, 148] on div "Map Hiker Game Menu Sign Up Ask AI 1 הההההההההההההההההההההההההההההההההההההההההה…" at bounding box center [700, 430] width 1400 height 860
click at [1249, 501] on div "Map Hiker Game Menu Sign Up Ask AI 1 הההההההההההההההההההההההההההההההההההההההההה…" at bounding box center [700, 430] width 1400 height 860
click at [1260, 842] on div at bounding box center [1265, 847] width 14 height 14
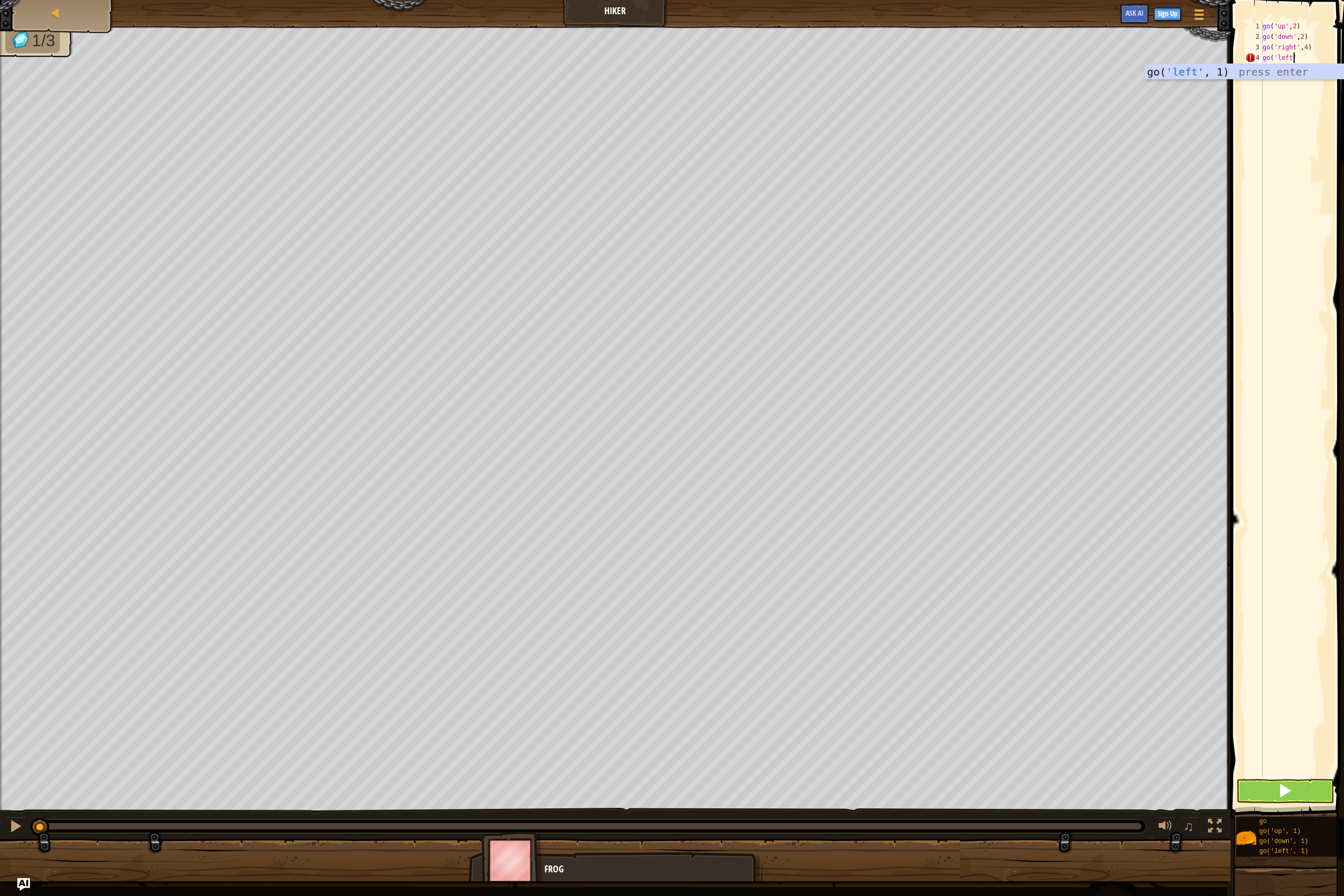
scroll to position [5, 2]
type textarea "go('left',2)"
type textarea "go('up',3)"
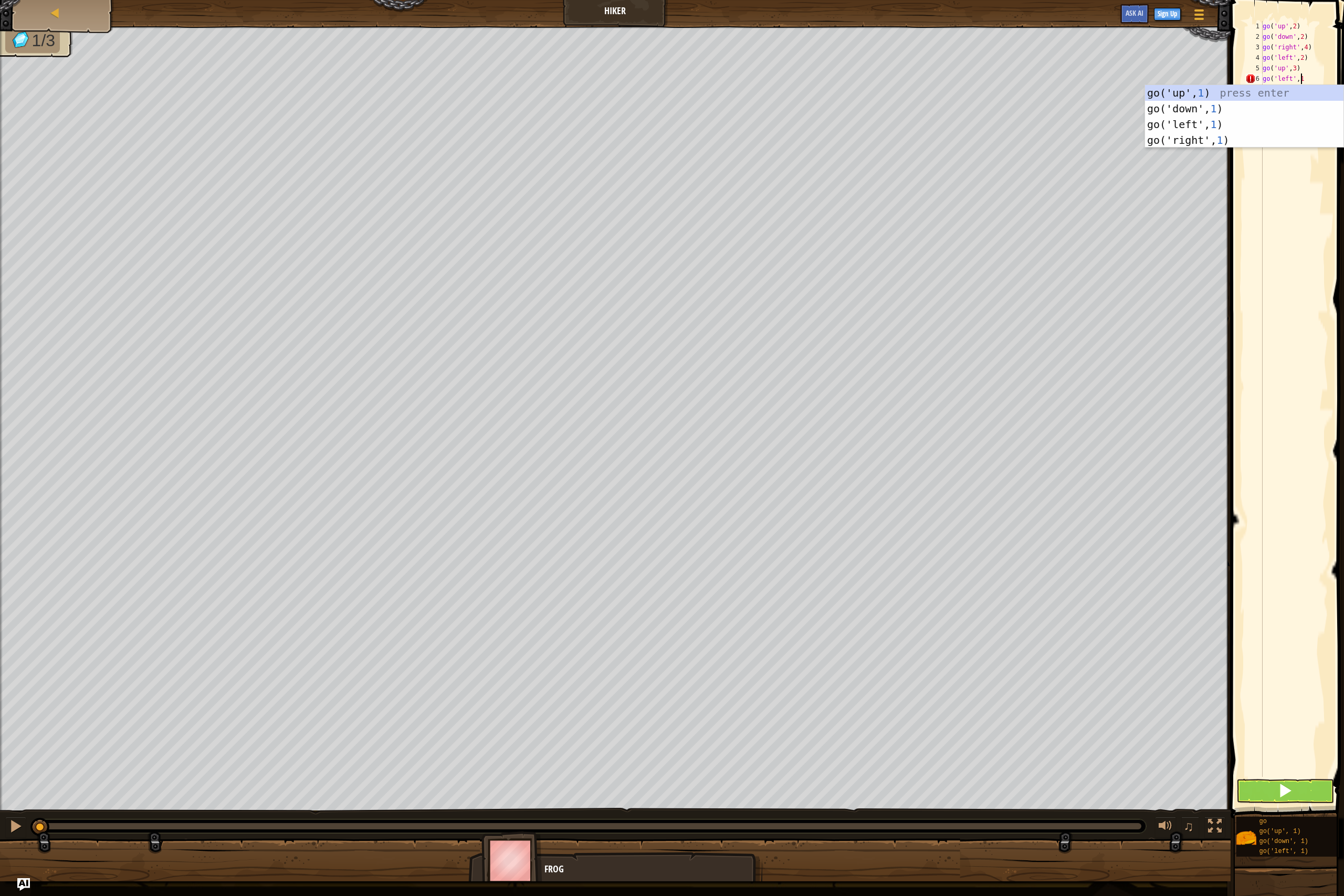
scroll to position [5, 3]
type textarea "go('left',1)"
click at [1274, 791] on button at bounding box center [1285, 791] width 98 height 24
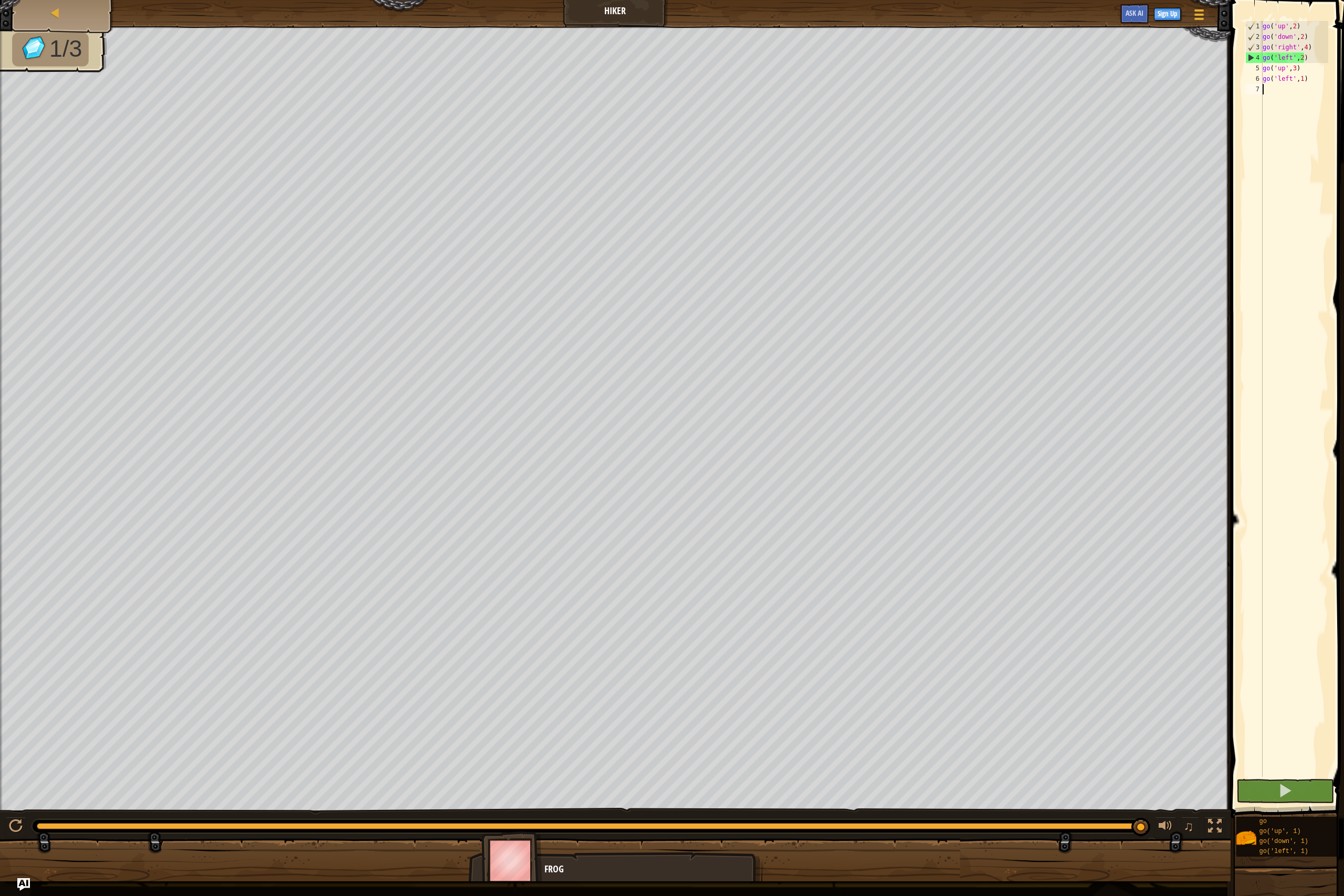
click at [1280, 102] on div "go ( 'up' , 2 ) go ( 'down' , 2 ) go ( 'right' , 4 ) go ( 'left' , 2 ) go ( 'up…" at bounding box center [1294, 409] width 68 height 777
click at [1299, 78] on div "go ( 'up' , 2 ) go ( 'down' , 2 ) go ( 'right' , 4 ) go ( 'left' , 2 ) go ( 'up…" at bounding box center [1294, 409] width 68 height 777
click at [1301, 67] on div "go ( 'up' , 2 ) go ( 'down' , 2 ) go ( 'right' , 4 ) go ( 'left' , 2 ) go ( 'up…" at bounding box center [1294, 409] width 68 height 777
click at [1251, 54] on div "4" at bounding box center [1255, 58] width 17 height 10
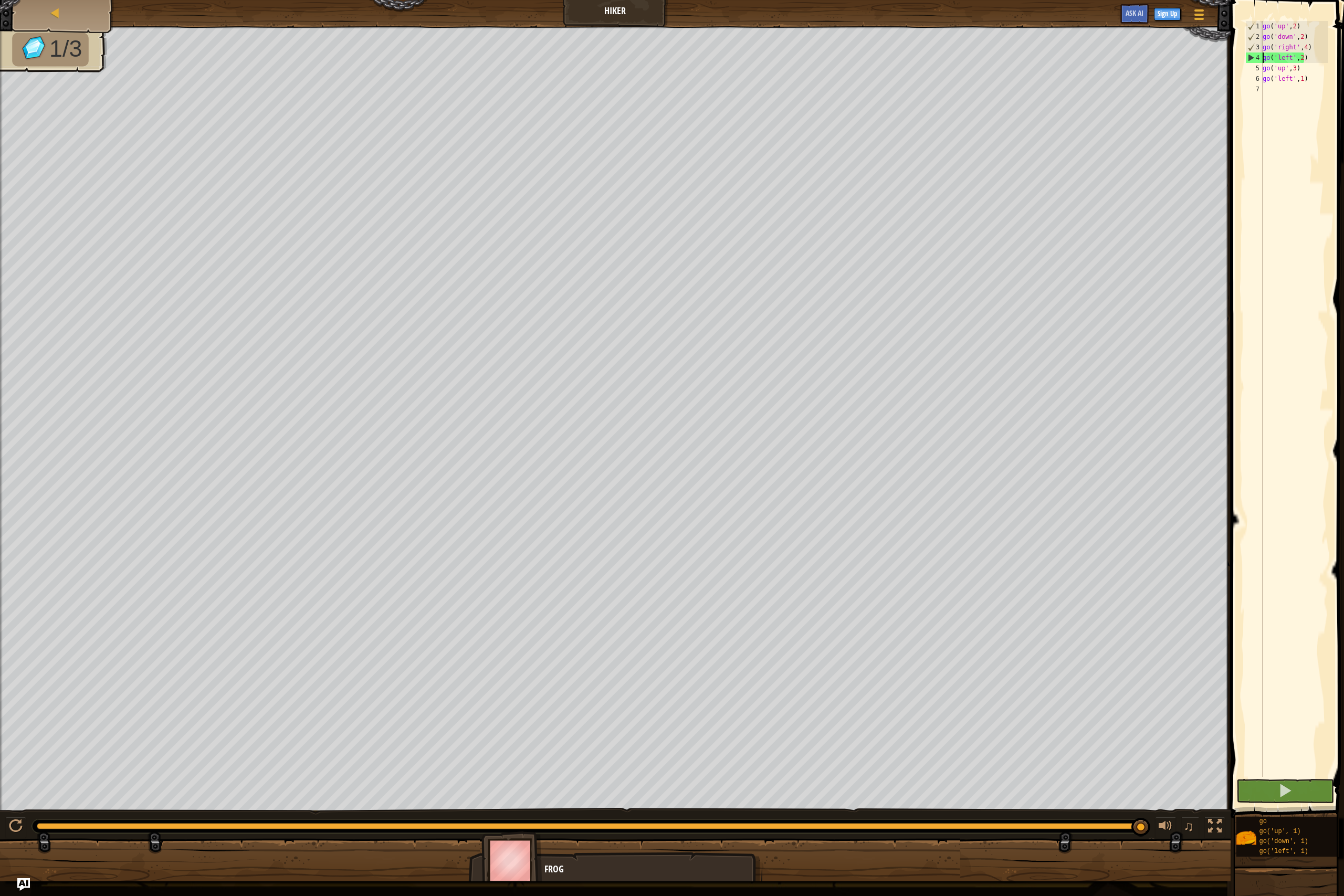
drag, startPoint x: 1251, startPoint y: 55, endPoint x: 1251, endPoint y: 65, distance: 10.0
click at [1251, 56] on div "4" at bounding box center [1255, 58] width 17 height 10
click at [1251, 78] on div "6" at bounding box center [1254, 79] width 17 height 10
type textarea "go('left',1)"
click at [1281, 87] on div "go ( 'up' , 2 ) go ( 'down' , 2 ) go ( 'right' , 4 ) go ( 'left' , 2 ) go ( 'up…" at bounding box center [1294, 409] width 68 height 777
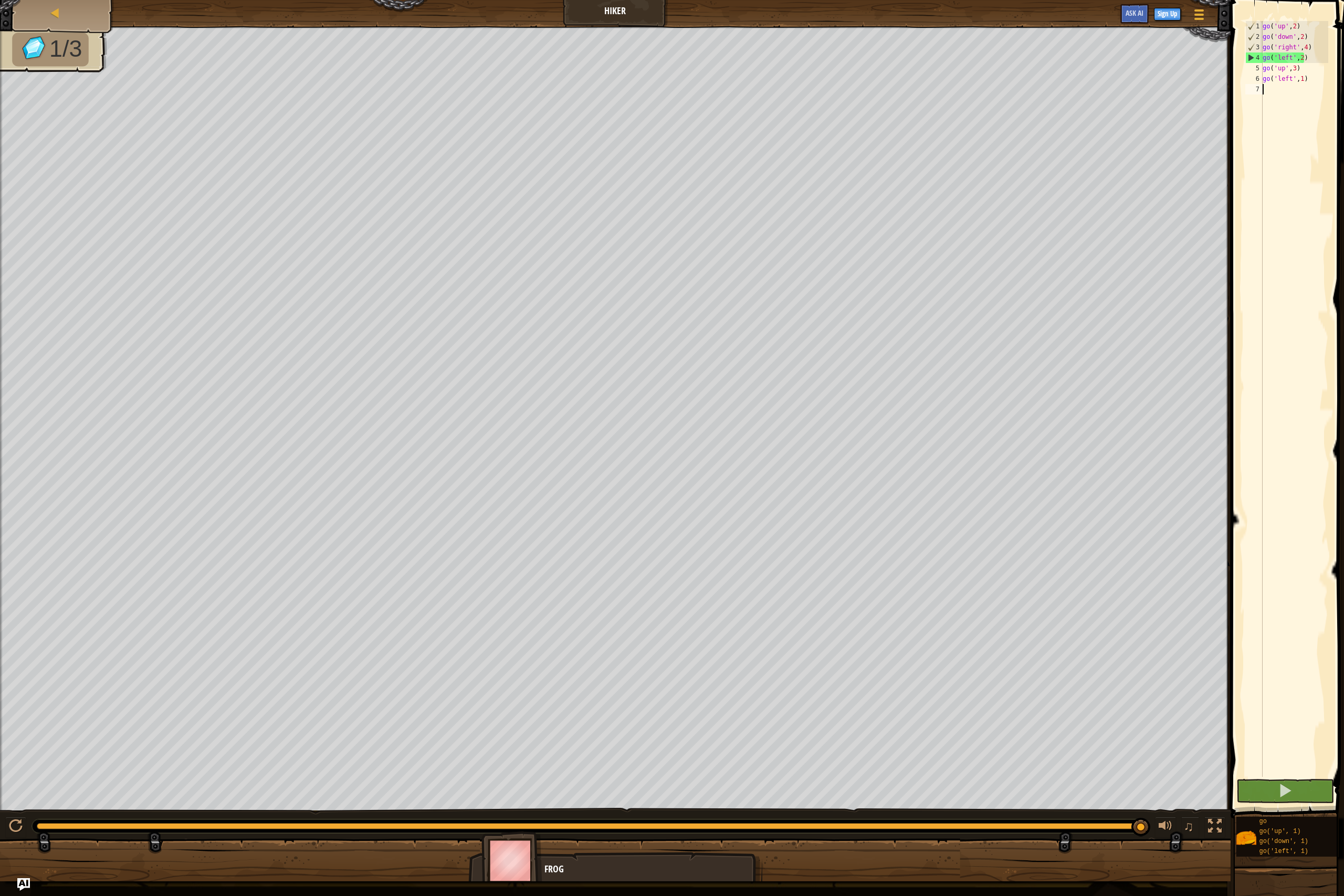
click at [1281, 87] on div "go ( 'up' , 2 ) go ( 'down' , 2 ) go ( 'right' , 4 ) go ( 'left' , 2 ) go ( 'up…" at bounding box center [1294, 409] width 68 height 777
click at [18, 823] on div at bounding box center [16, 826] width 14 height 14
click at [1266, 77] on div "go ( 'up' , 2 ) go ( 'down' , 2 ) go ( 'right' , 4 ) go ( 'left' , 2 ) go ( 'up…" at bounding box center [1294, 409] width 68 height 777
click at [1258, 77] on div "6" at bounding box center [1254, 79] width 17 height 10
type textarea "go('left',1)"
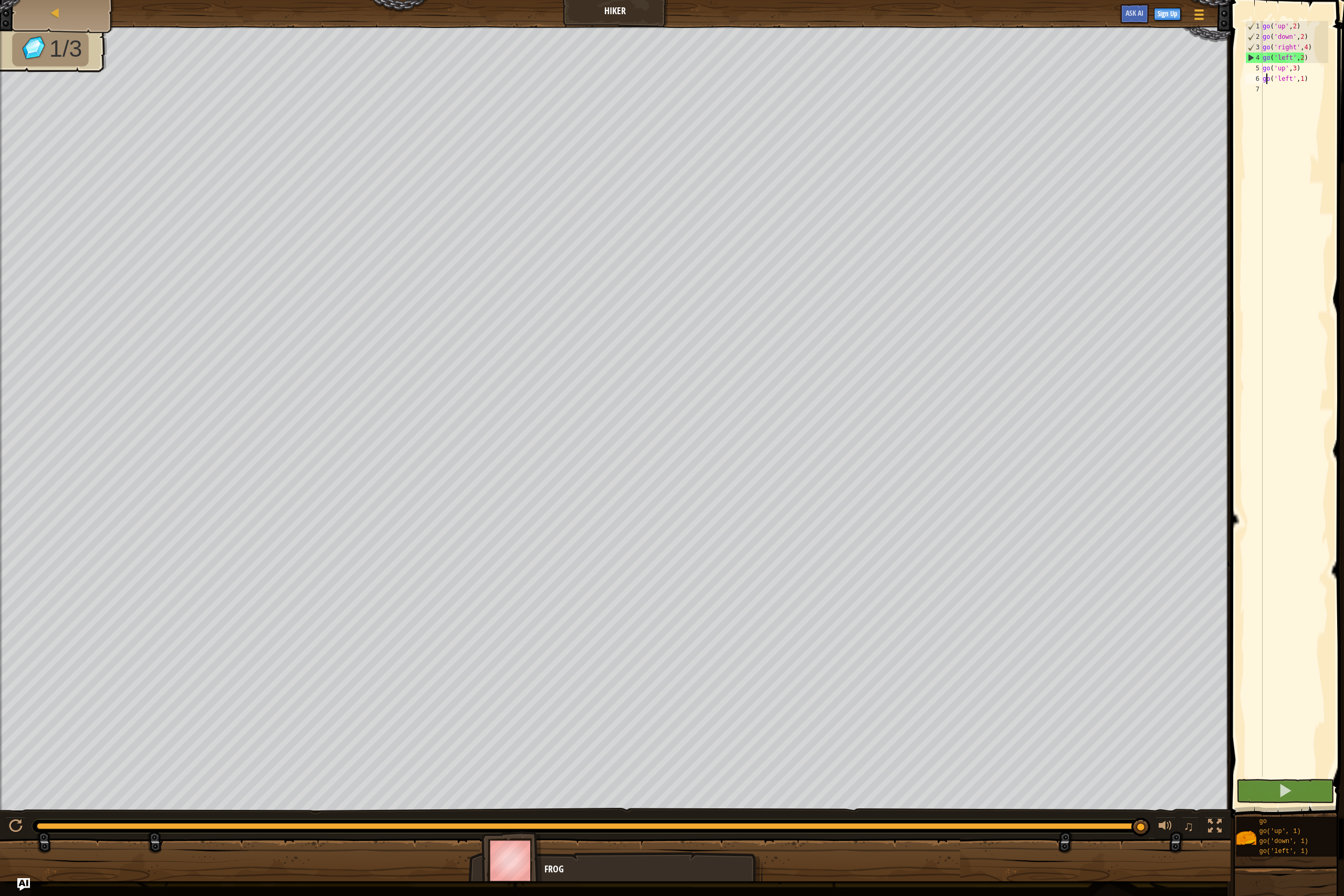
click at [1267, 79] on div "go ( 'up' , 2 ) go ( 'down' , 2 ) go ( 'right' , 4 ) go ( 'left' , 2 ) go ( 'up…" at bounding box center [1294, 409] width 68 height 777
click at [1285, 131] on div "go ( 'up' , 2 ) go ( 'down' , 2 ) go ( 'right' , 4 ) go ( 'left' , 2 ) go ( 'up…" at bounding box center [1294, 409] width 68 height 777
drag, startPoint x: 1258, startPoint y: 24, endPoint x: 1324, endPoint y: 224, distance: 210.6
click at [1324, 224] on div "1 ההההההההההההההההההההההההההההההההההההההההההההההההההההההההההההההההההההההההההההה…" at bounding box center [1286, 399] width 85 height 756
click at [12, 824] on div at bounding box center [16, 826] width 14 height 14
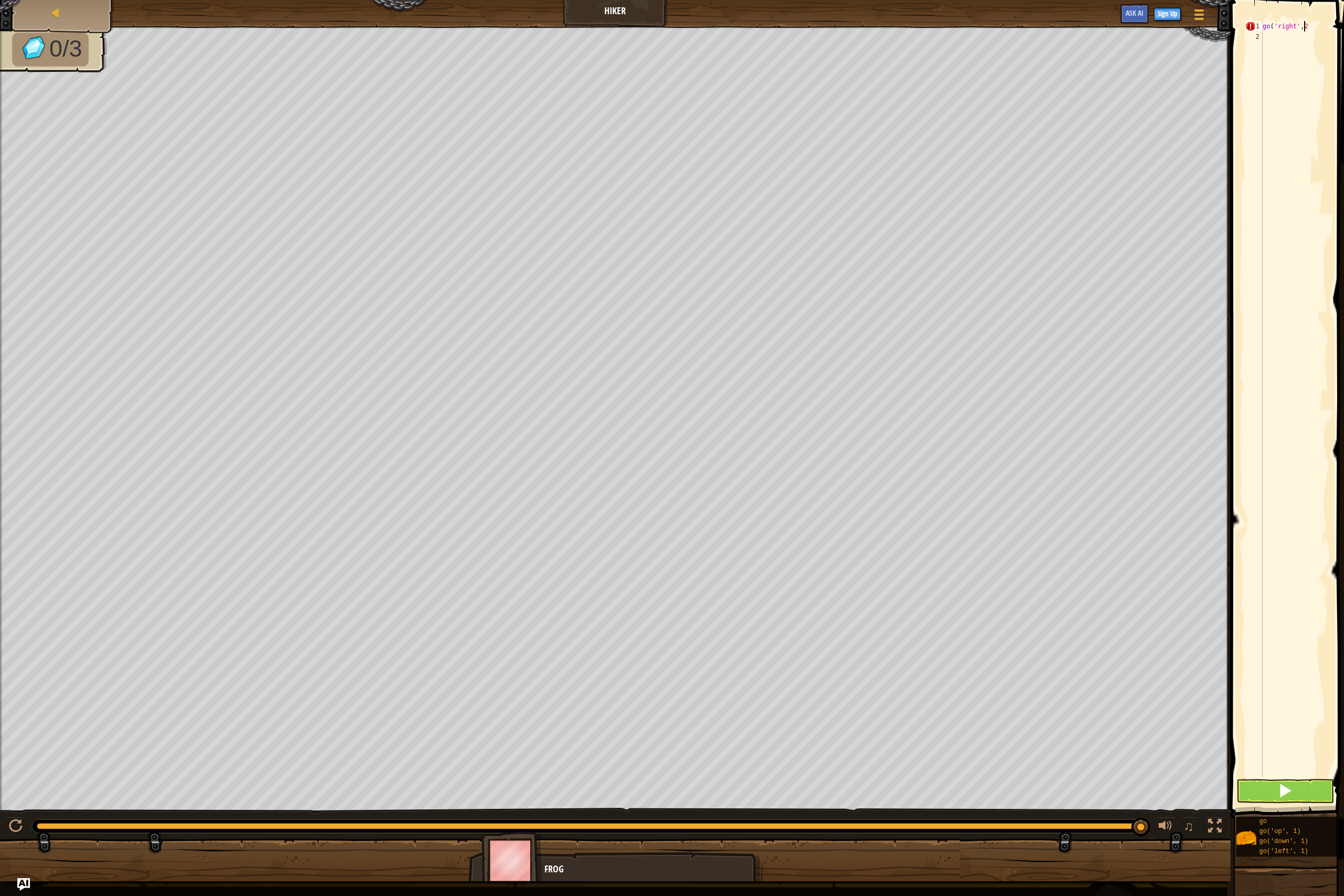
scroll to position [5, 3]
type textarea "go('right',2)"
type textarea "go('up',3)"
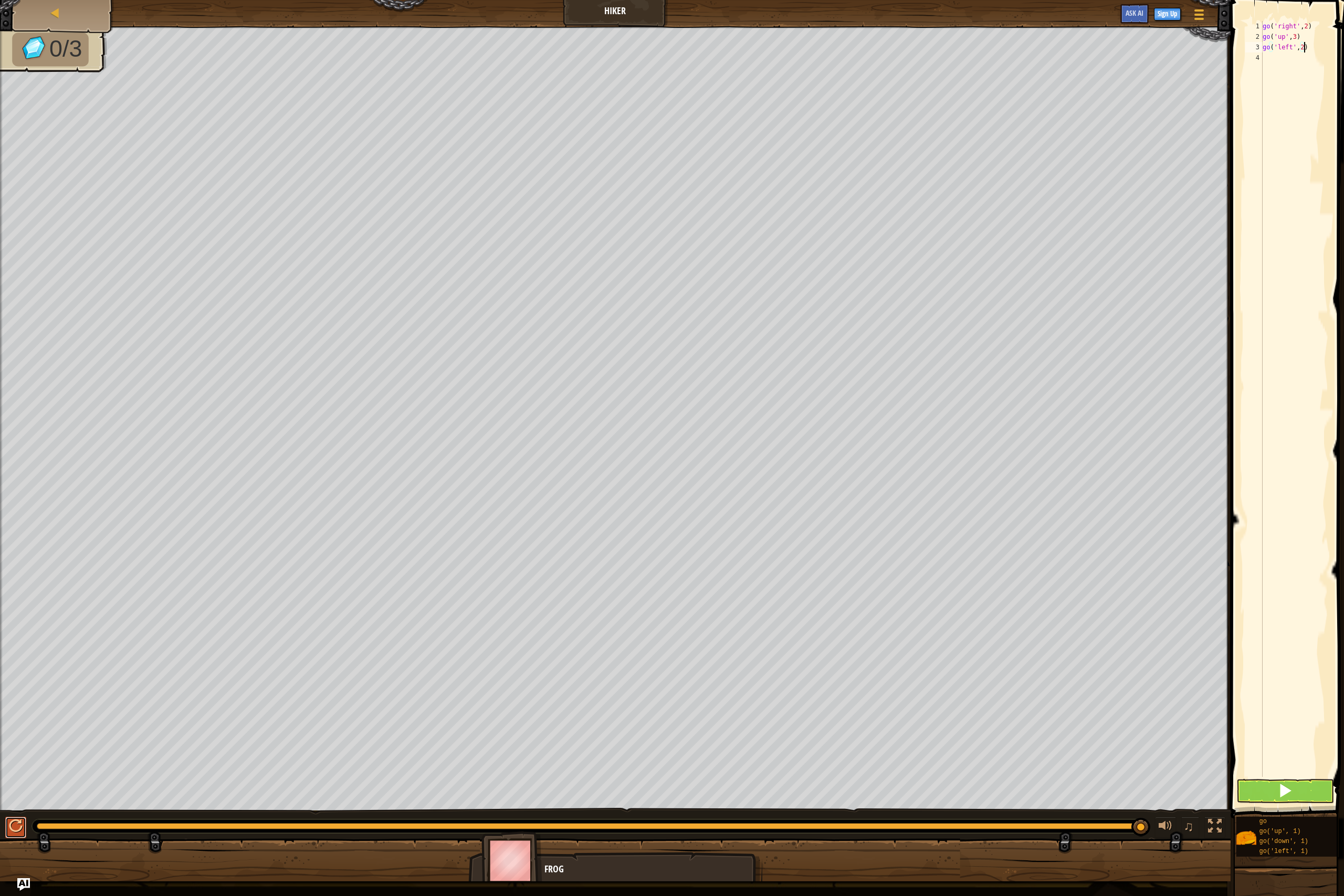
click at [19, 825] on div at bounding box center [16, 826] width 14 height 14
type textarea "g"
type textarea "go('right',2)"
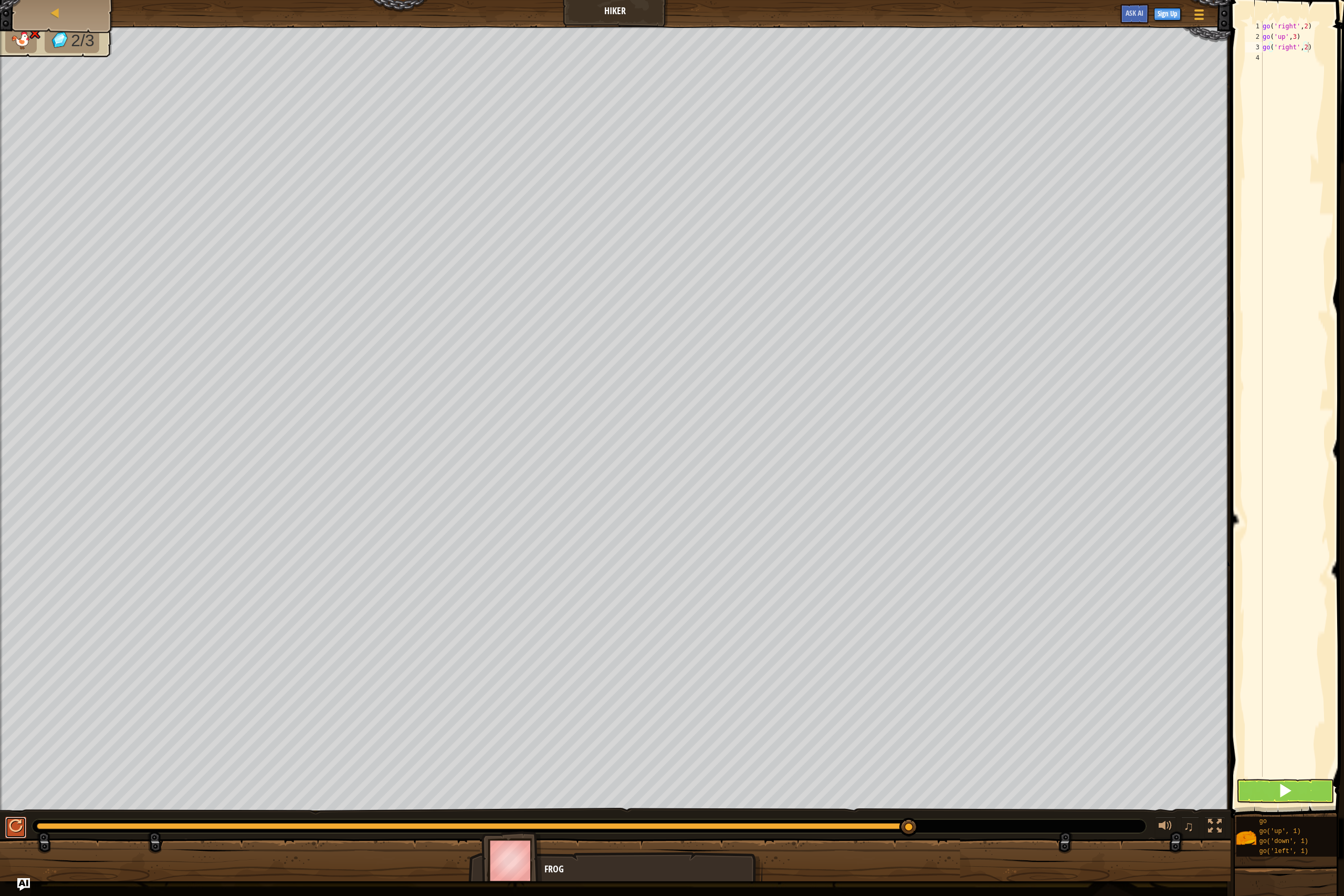
click at [12, 825] on div at bounding box center [16, 826] width 14 height 14
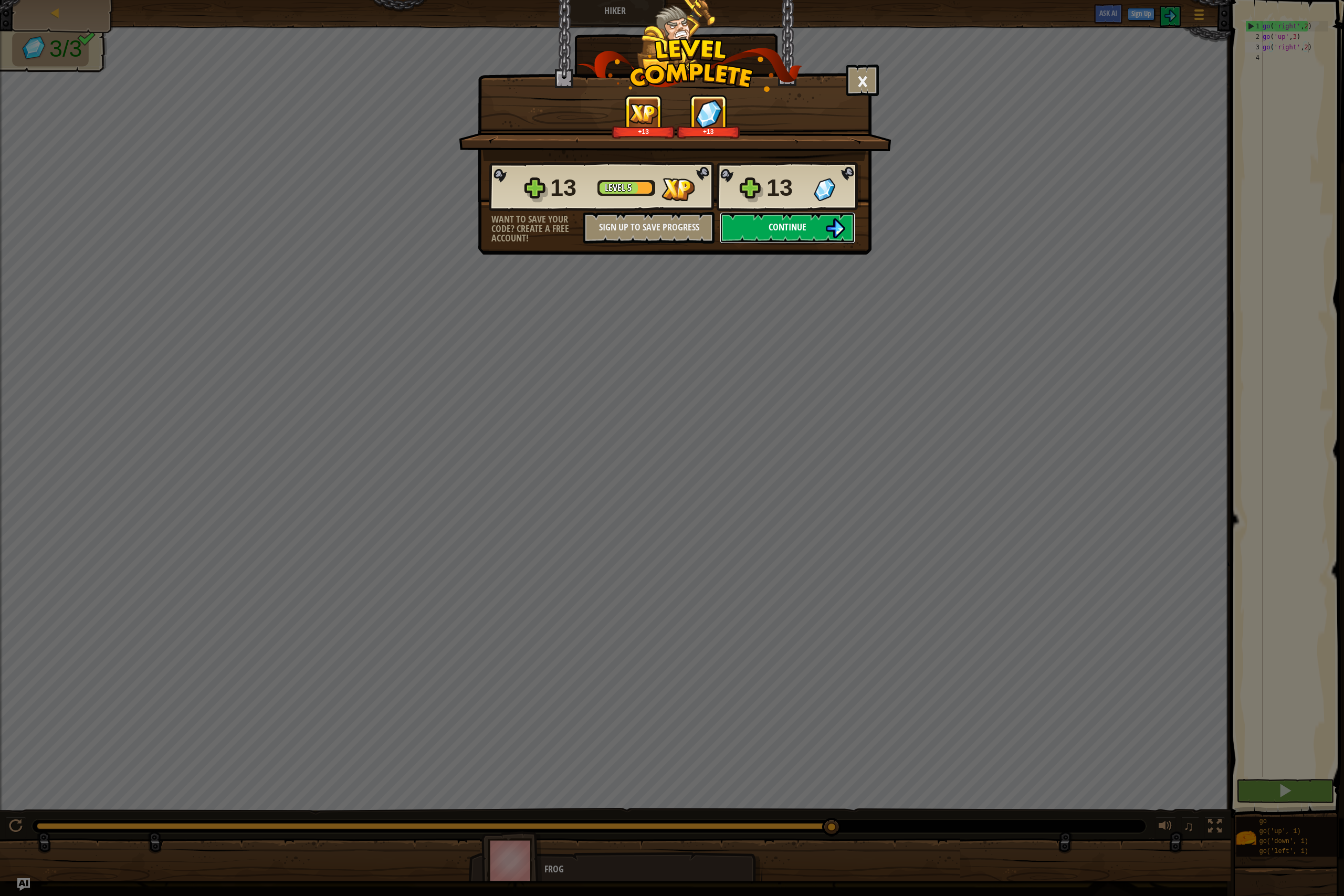
click at [771, 238] on button "Continue" at bounding box center [788, 228] width 135 height 32
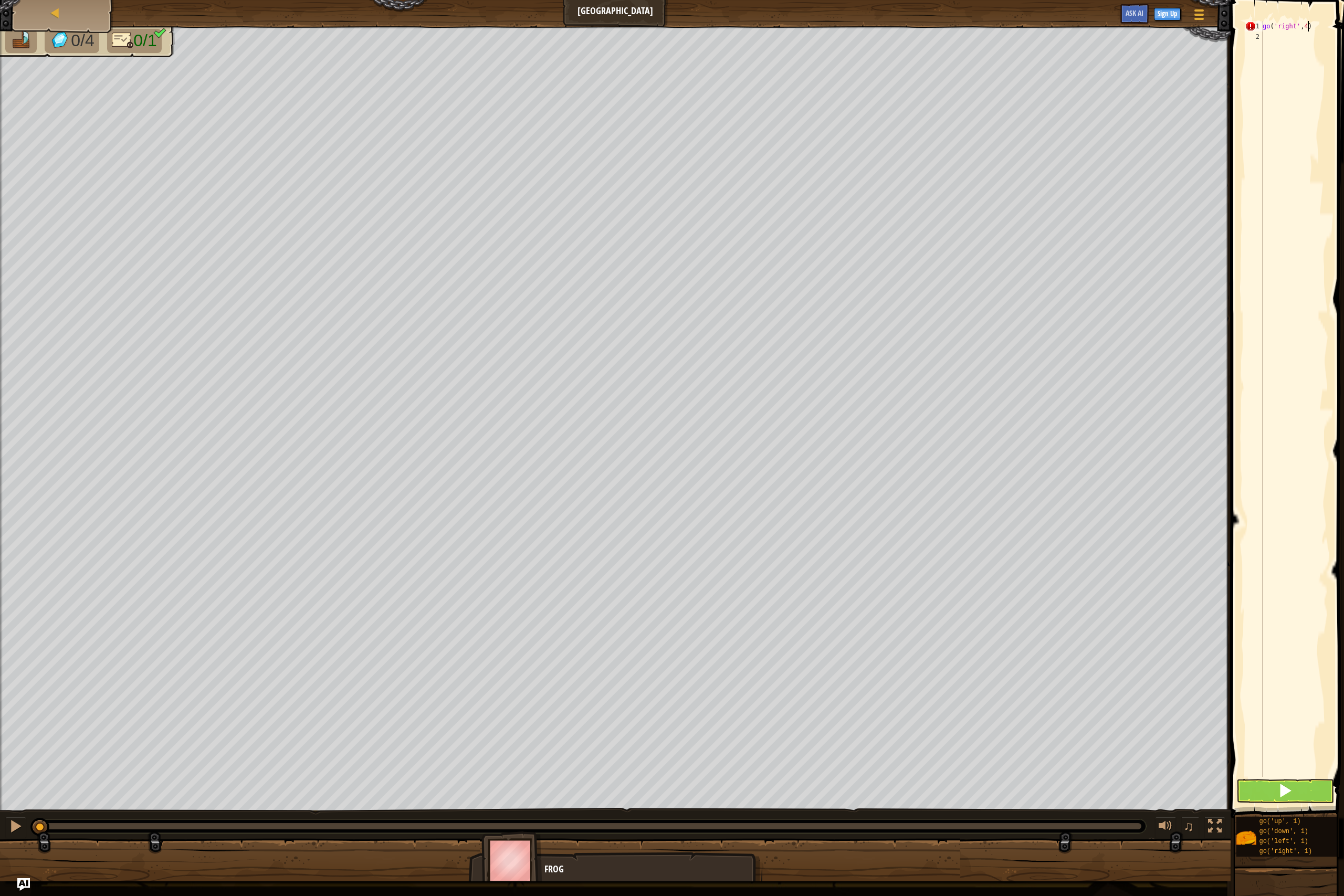
scroll to position [5, 3]
click at [21, 825] on button at bounding box center [16, 827] width 21 height 21
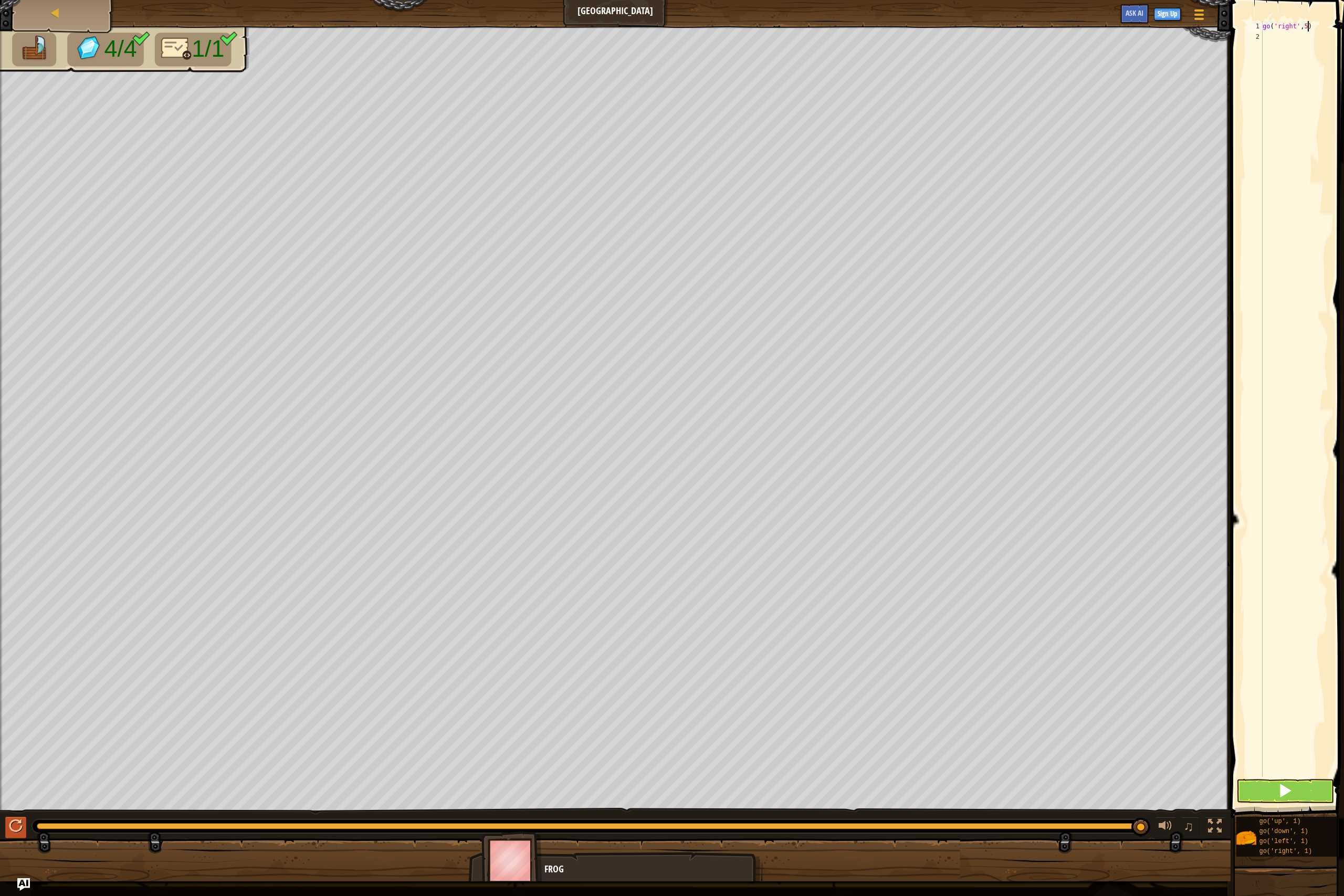
type textarea "go('right',5)"
click at [21, 825] on div at bounding box center [16, 826] width 14 height 14
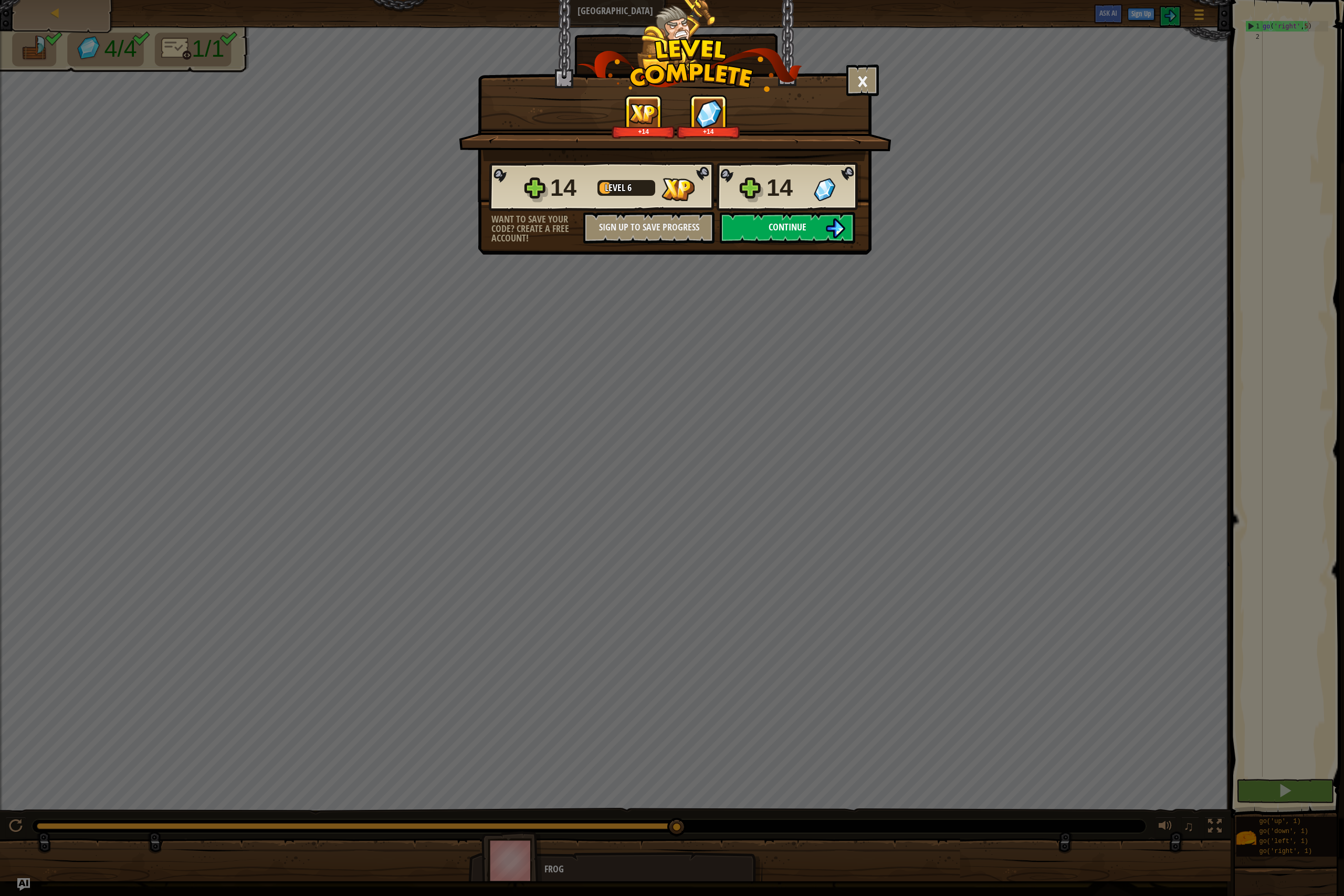
click at [767, 228] on button "Continue" at bounding box center [788, 228] width 135 height 32
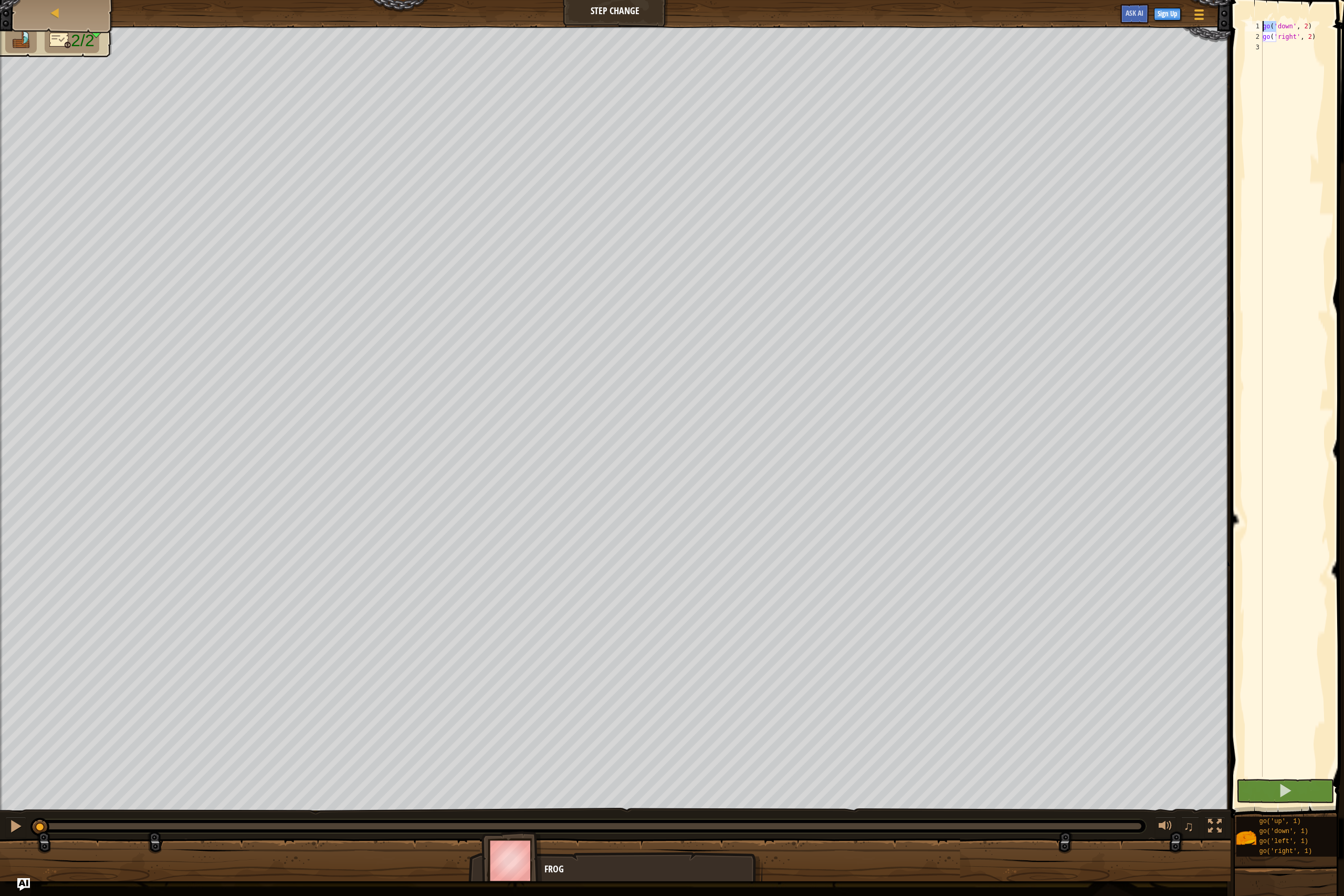
drag, startPoint x: 1275, startPoint y: 28, endPoint x: 1250, endPoint y: 25, distance: 25.2
click at [1248, 27] on div "go('right', 2) 1 2 3 go ( 'down' , 2 ) go ( 'right' , 2 ) ההההההההההההההההההההה…" at bounding box center [1286, 399] width 85 height 756
type textarea "go('down', 2)"
drag, startPoint x: 1252, startPoint y: 28, endPoint x: 1314, endPoint y: 80, distance: 80.9
click at [1319, 81] on div "1 ההההההההההההההההההההההההההההההההההההההההההההההההההההההההההההההההההההההההההההה…" at bounding box center [1286, 399] width 85 height 756
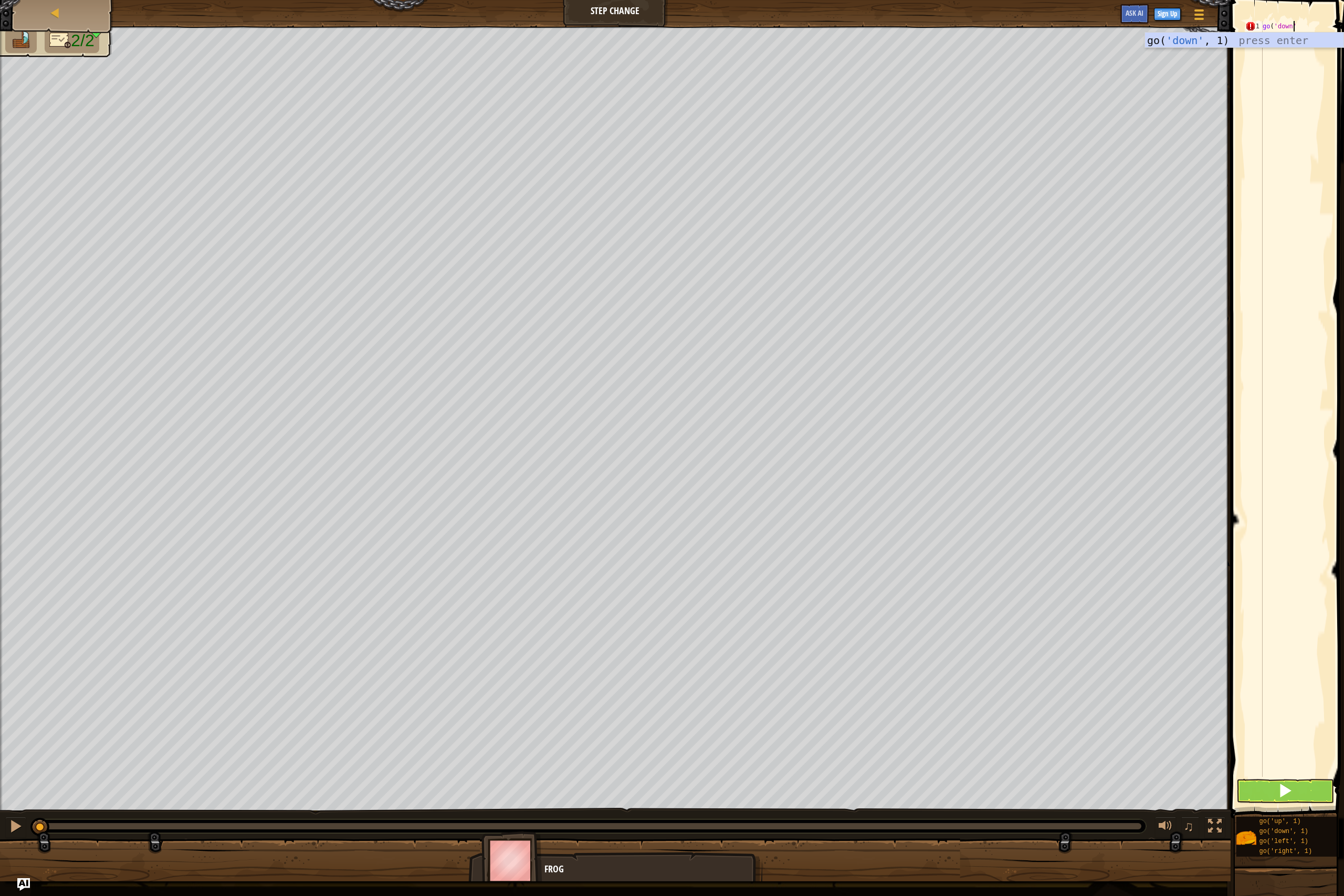
scroll to position [5, 2]
type textarea "go('down',2)"
click at [1295, 39] on div "go ( 'down' , 2 ) go ( 'right" at bounding box center [1294, 409] width 68 height 777
type textarea "go('right',5)"
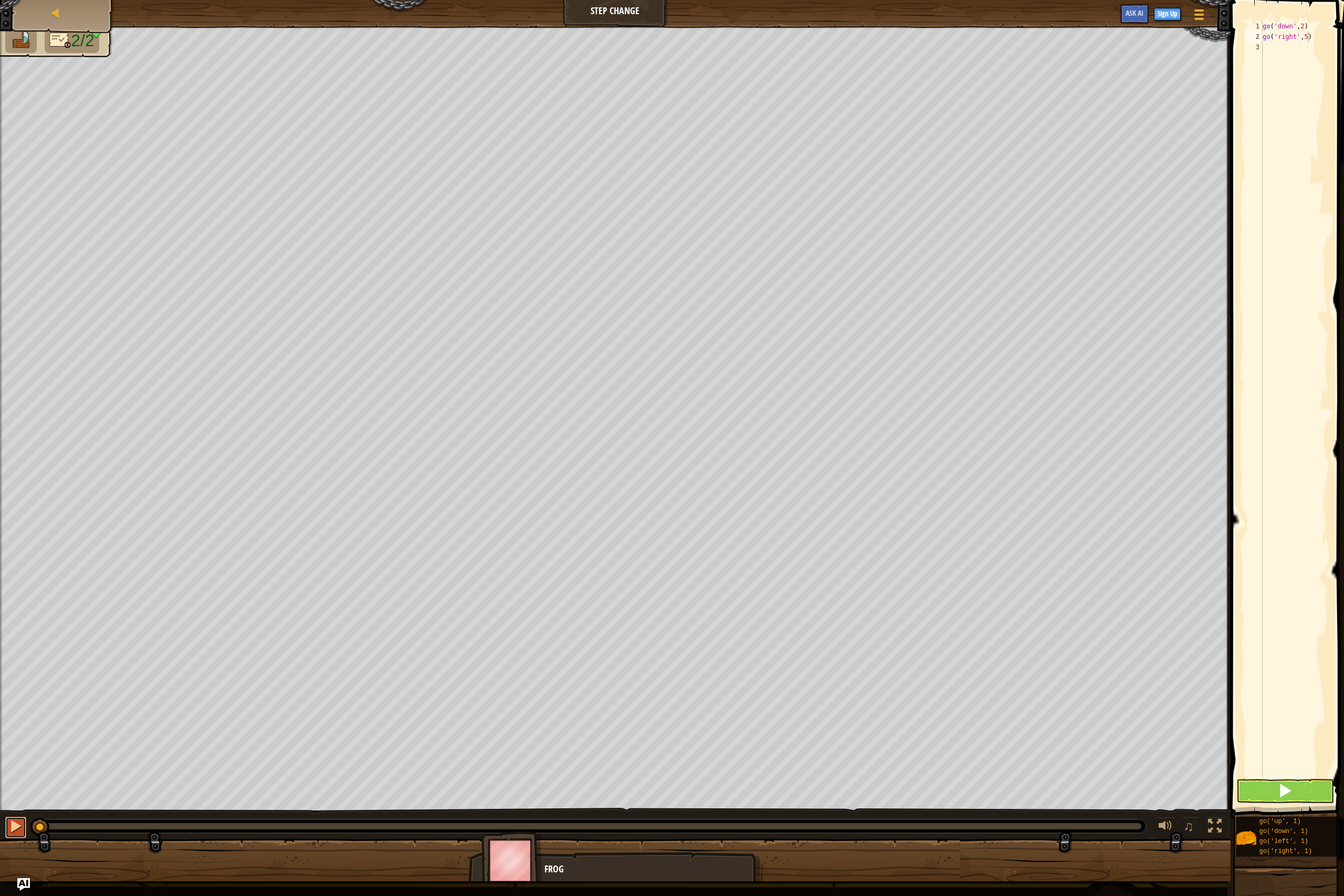
click at [21, 820] on div at bounding box center [16, 826] width 14 height 14
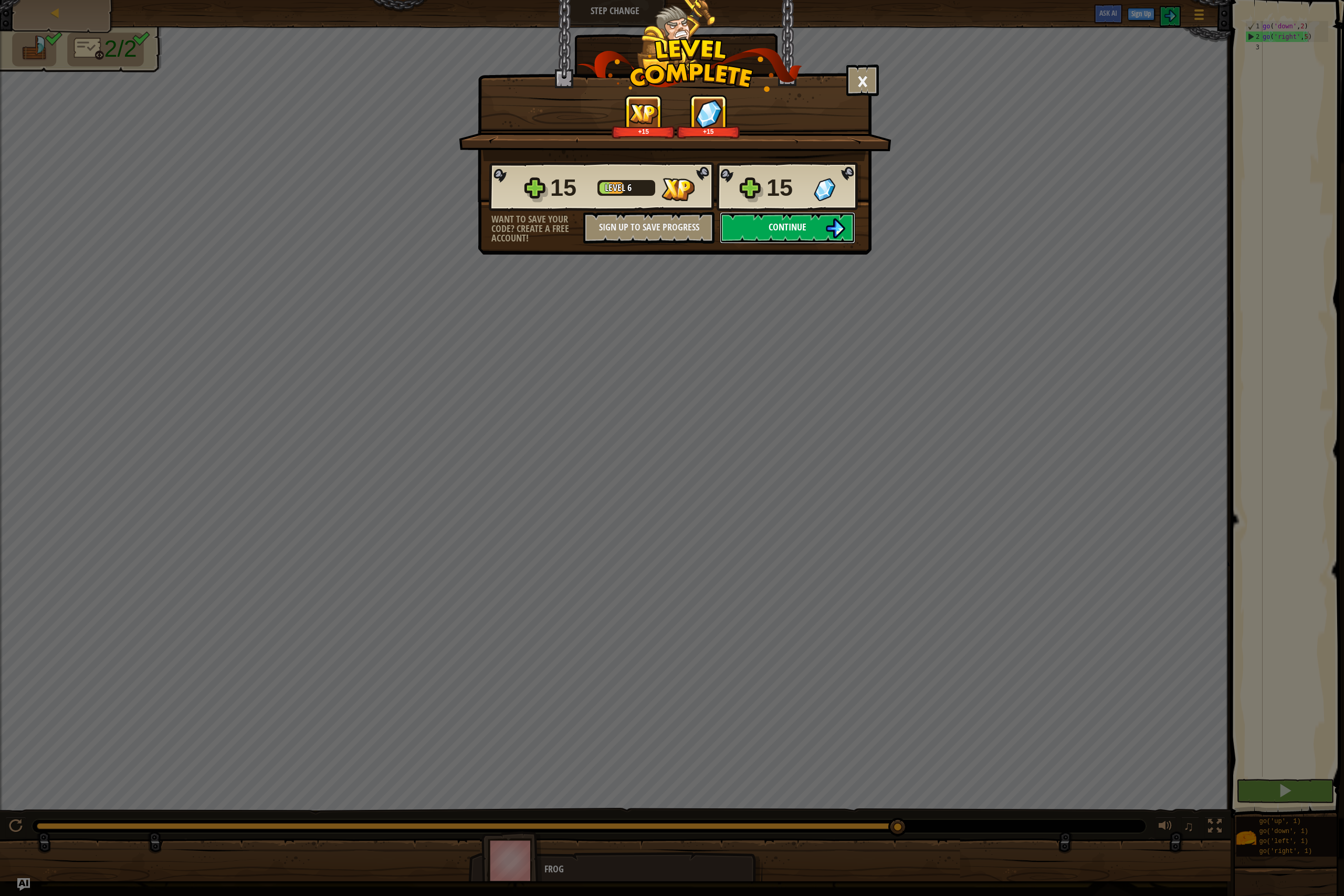
click at [769, 239] on button "Continue" at bounding box center [788, 228] width 135 height 32
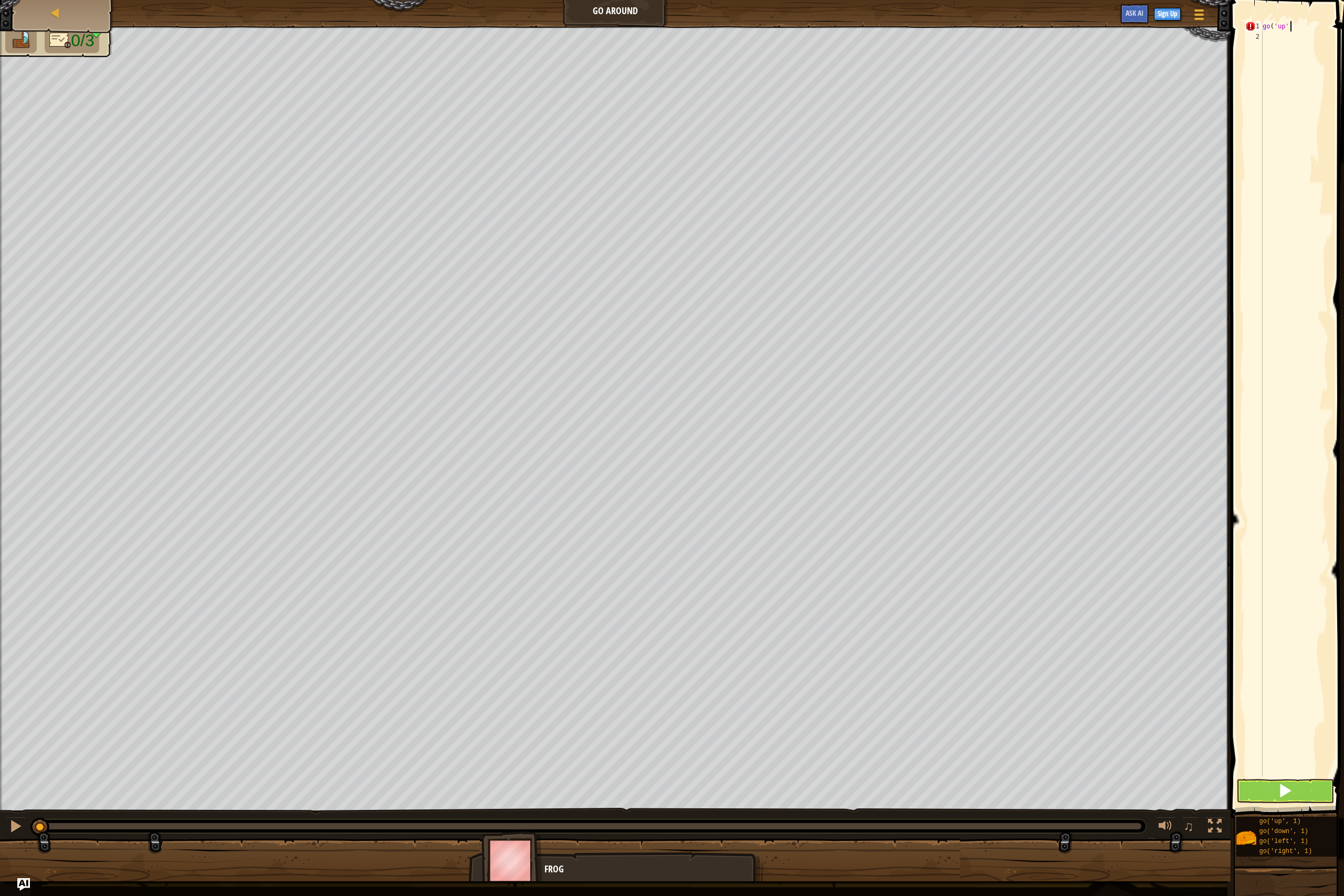
scroll to position [5, 2]
type textarea "go('up',2)"
type textarea "go"
click at [1236, 96] on div "go ('up', 1) press enter go ('down', 1) press enter go ('left', 1) press enter …" at bounding box center [1245, 91] width 199 height 94
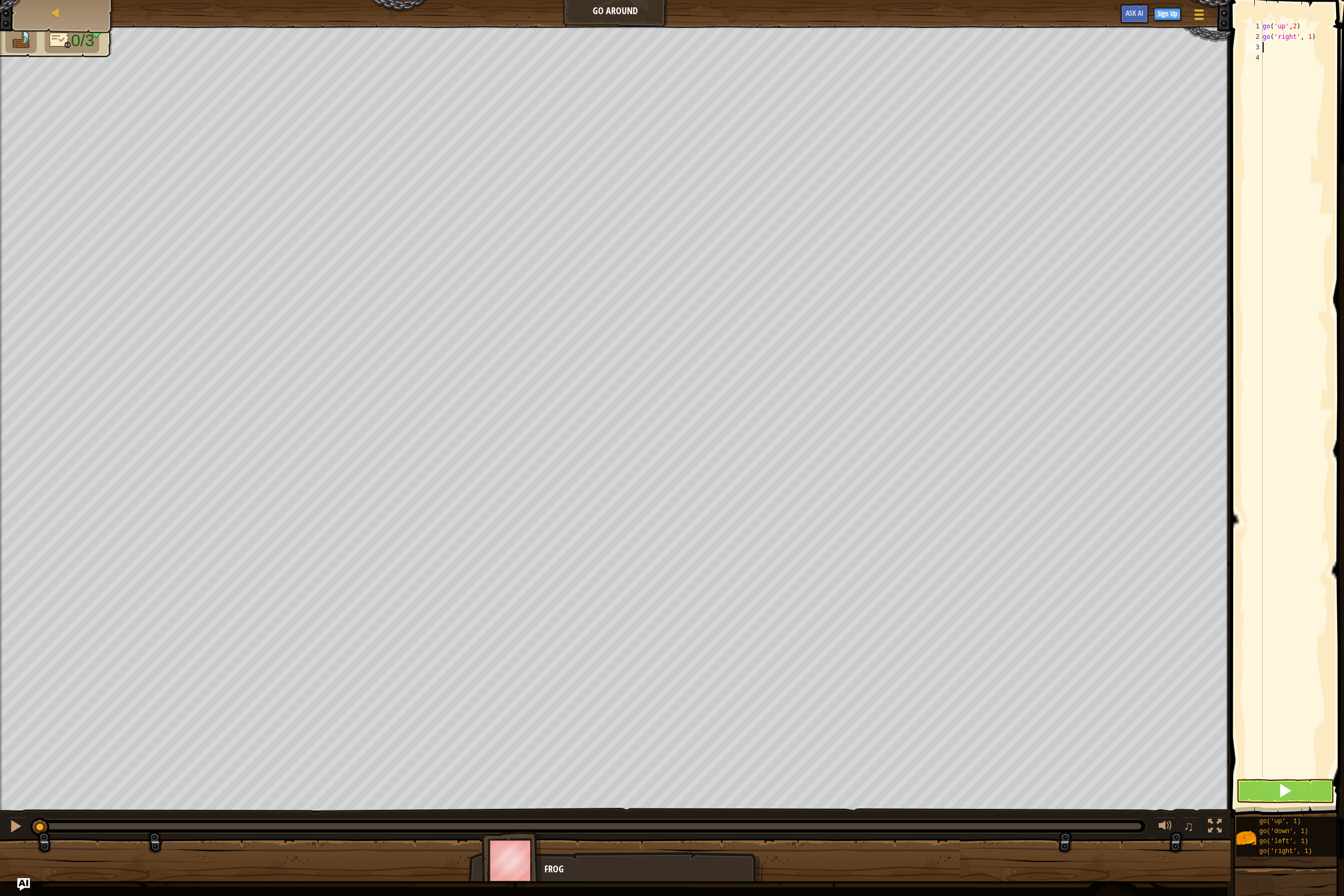
click at [1317, 42] on div "go ( 'up' , 2 ) go ( 'right' , 1 )" at bounding box center [1294, 409] width 68 height 777
click at [1316, 34] on div "go ( 'up' , 2 ) go ( 'right' , 1 )" at bounding box center [1294, 409] width 68 height 777
type textarea "go('right', 3)"
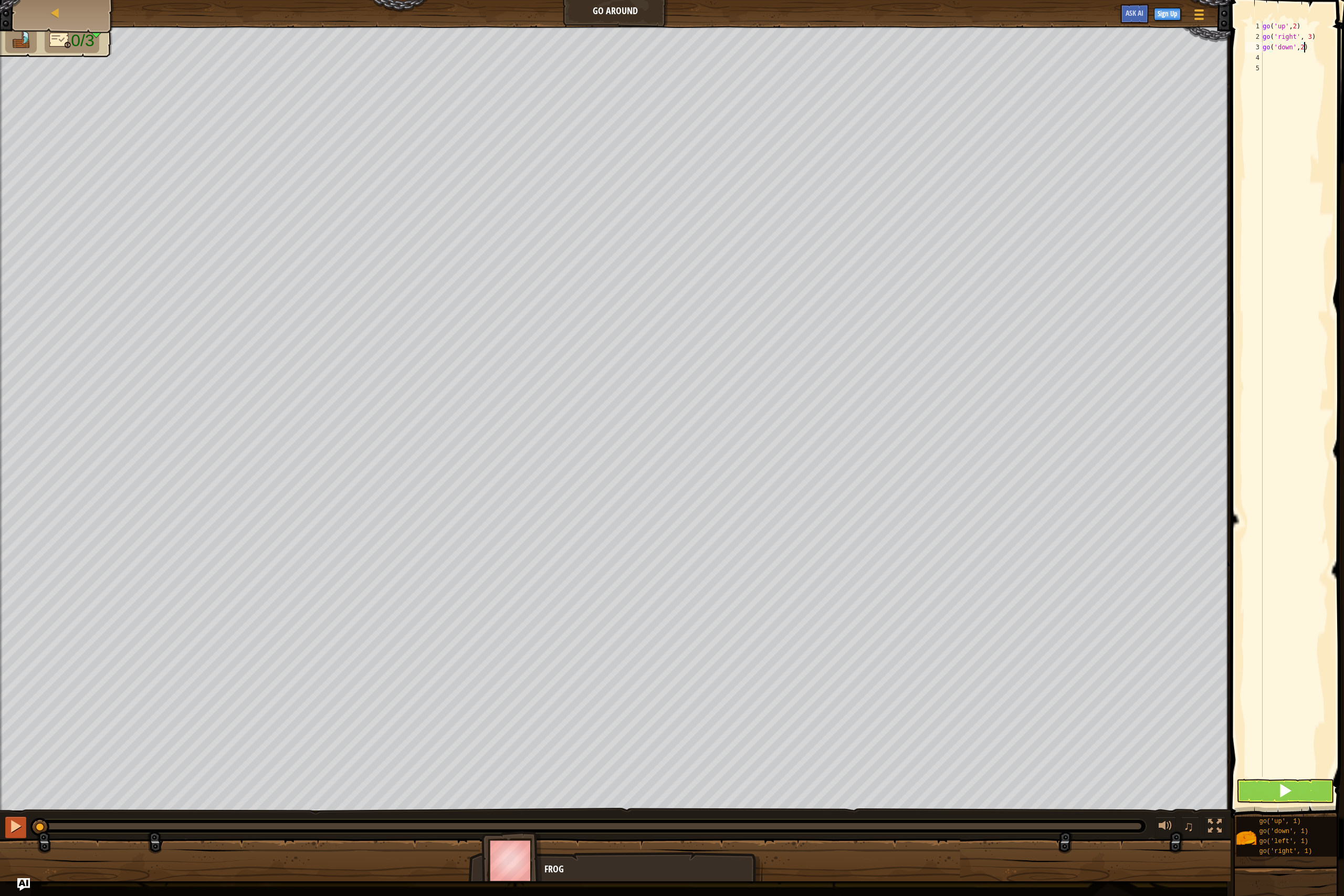
type textarea "go('down',2)"
click at [18, 825] on div at bounding box center [16, 826] width 14 height 14
